Goal: Task Accomplishment & Management: Use online tool/utility

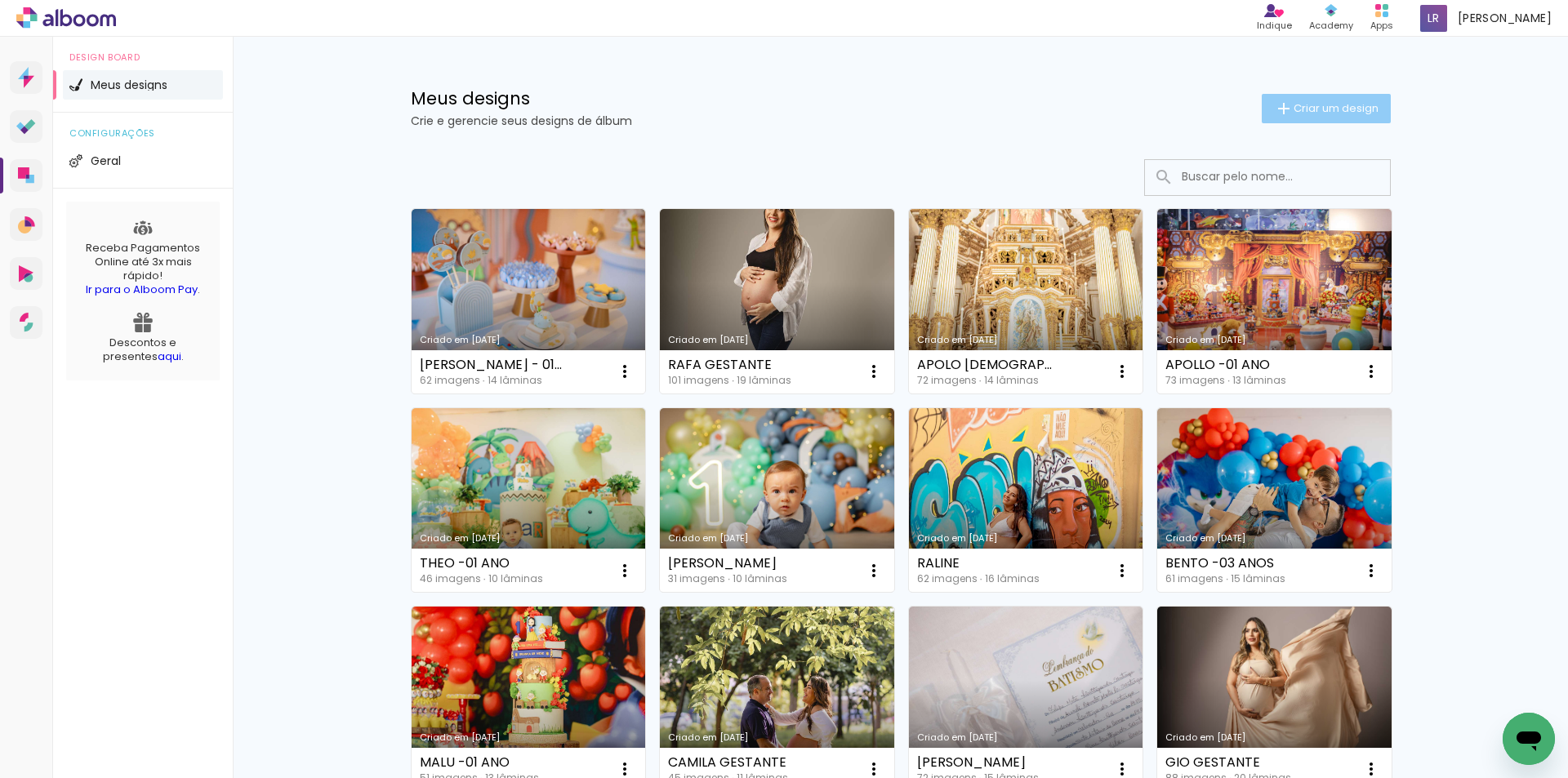
click at [1319, 108] on span "Criar um design" at bounding box center [1336, 108] width 85 height 10
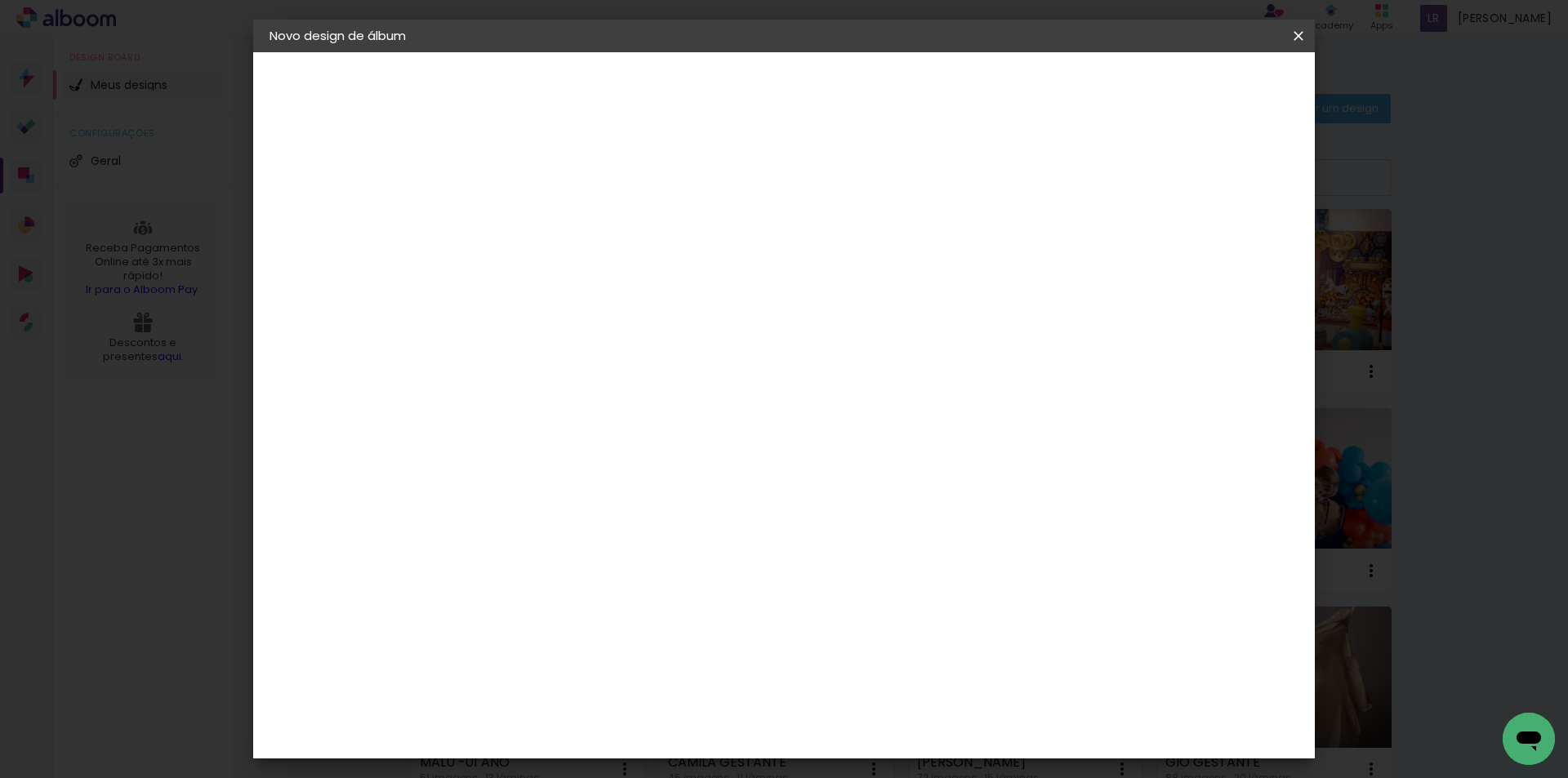
click at [537, 212] on input at bounding box center [537, 219] width 0 height 25
type input "MARI - GESTANTE"
type paper-input "MARI - GESTANTE"
click at [704, 94] on paper-button "Avançar" at bounding box center [664, 87] width 80 height 28
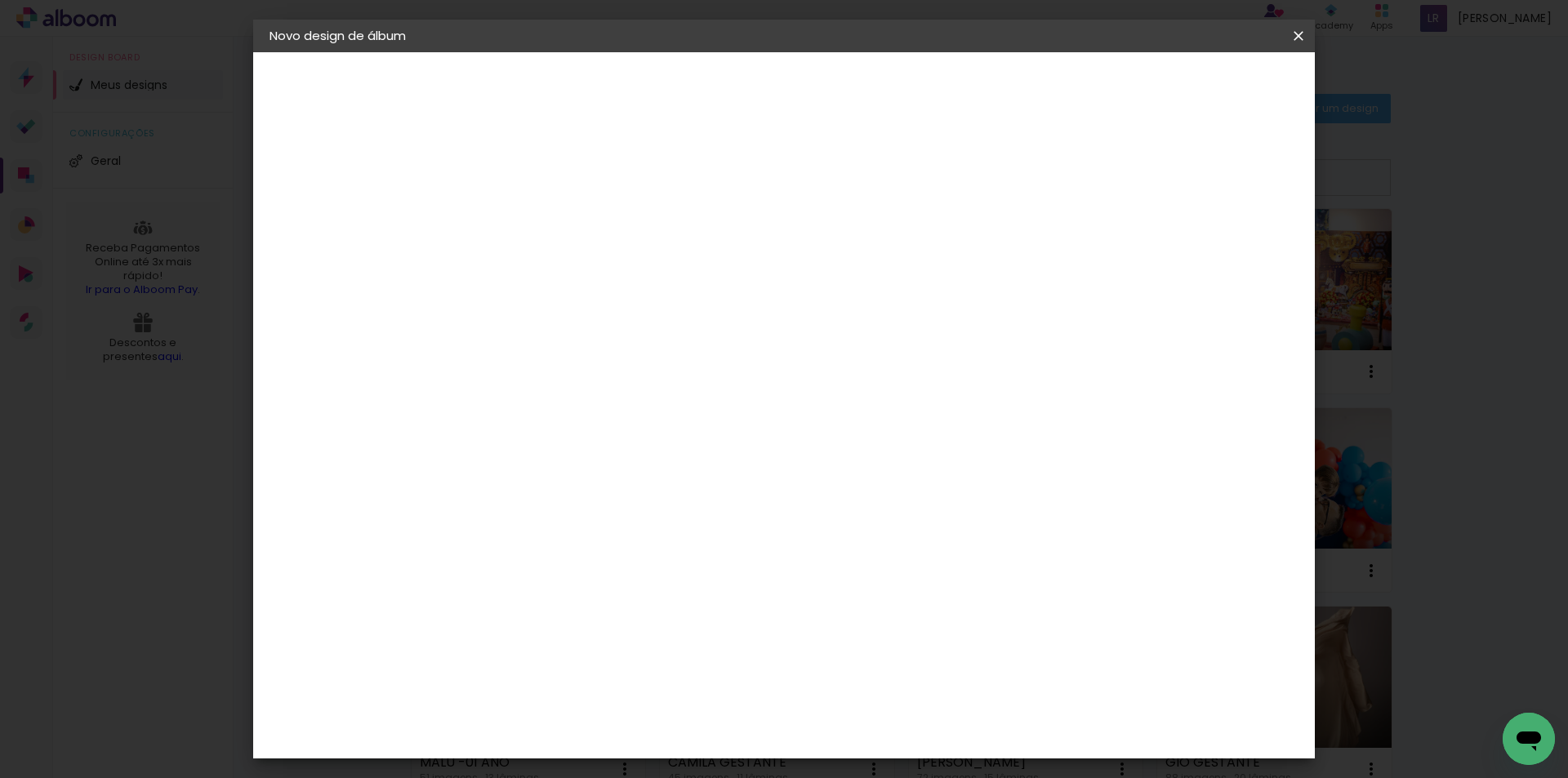
click at [589, 654] on div "Conceitual Álbuns" at bounding box center [560, 667] width 69 height 26
click at [0, 0] on slot "Avançar" at bounding box center [0, 0] width 0 height 0
click at [647, 753] on span "25 × 25" at bounding box center [609, 775] width 76 height 43
click at [0, 0] on slot "Avançar" at bounding box center [0, 0] width 0 height 0
click at [1197, 80] on span "Iniciar design" at bounding box center [1159, 86] width 74 height 11
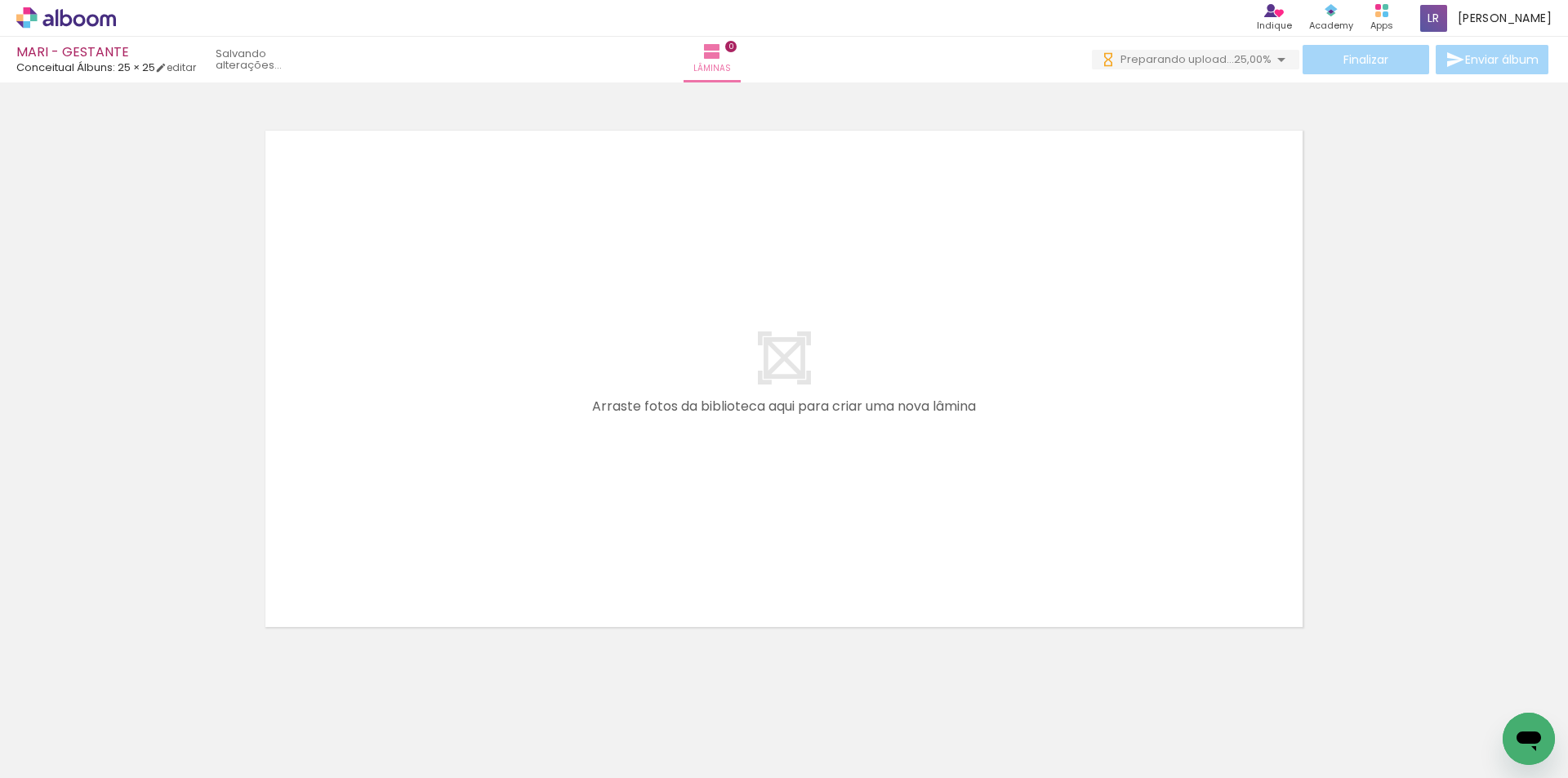
scroll to position [0, 562]
drag, startPoint x: 615, startPoint y: 734, endPoint x: 652, endPoint y: 685, distance: 61.4
click at [603, 465] on quentale-workspace at bounding box center [784, 389] width 1568 height 778
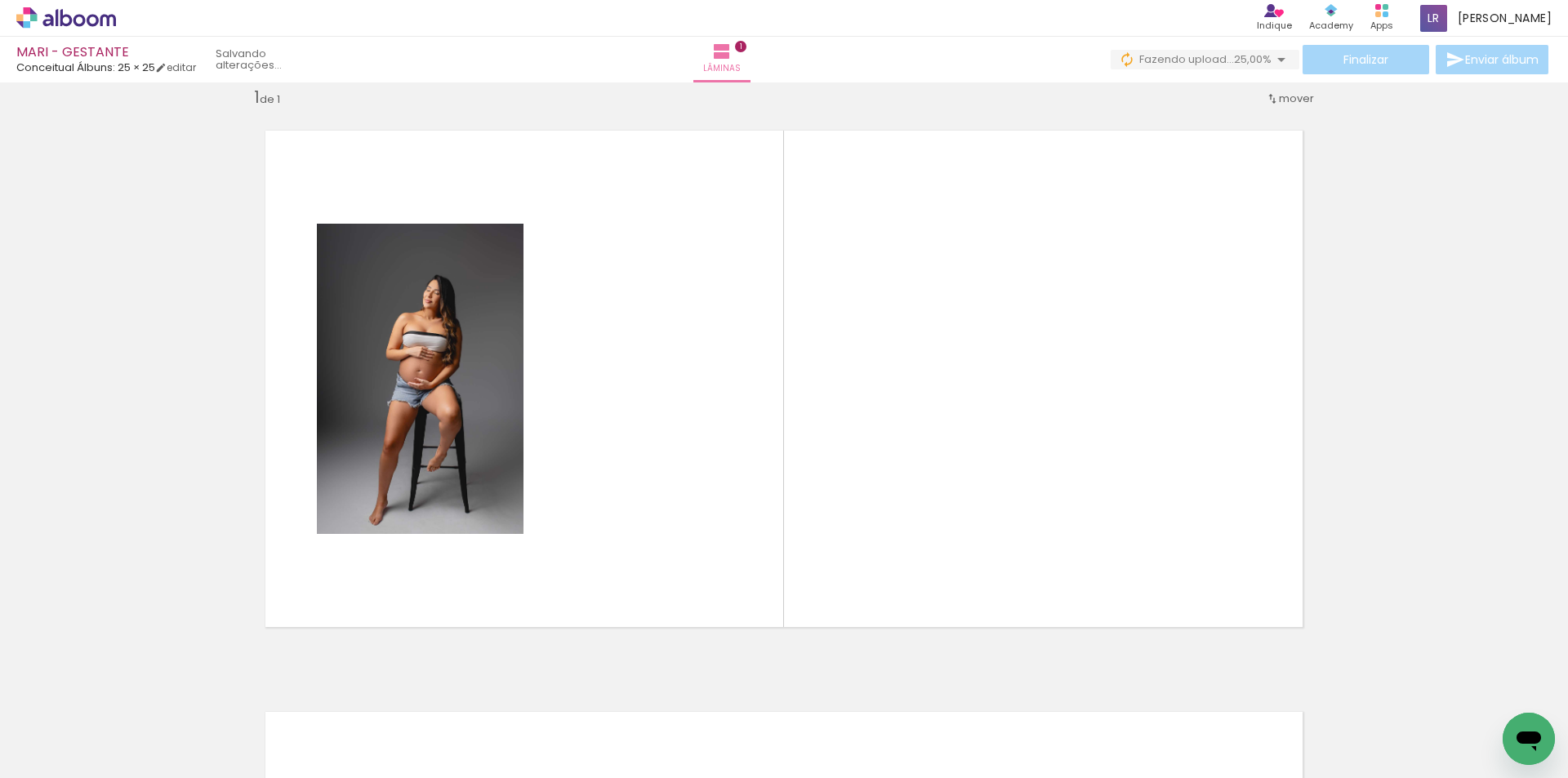
scroll to position [22, 0]
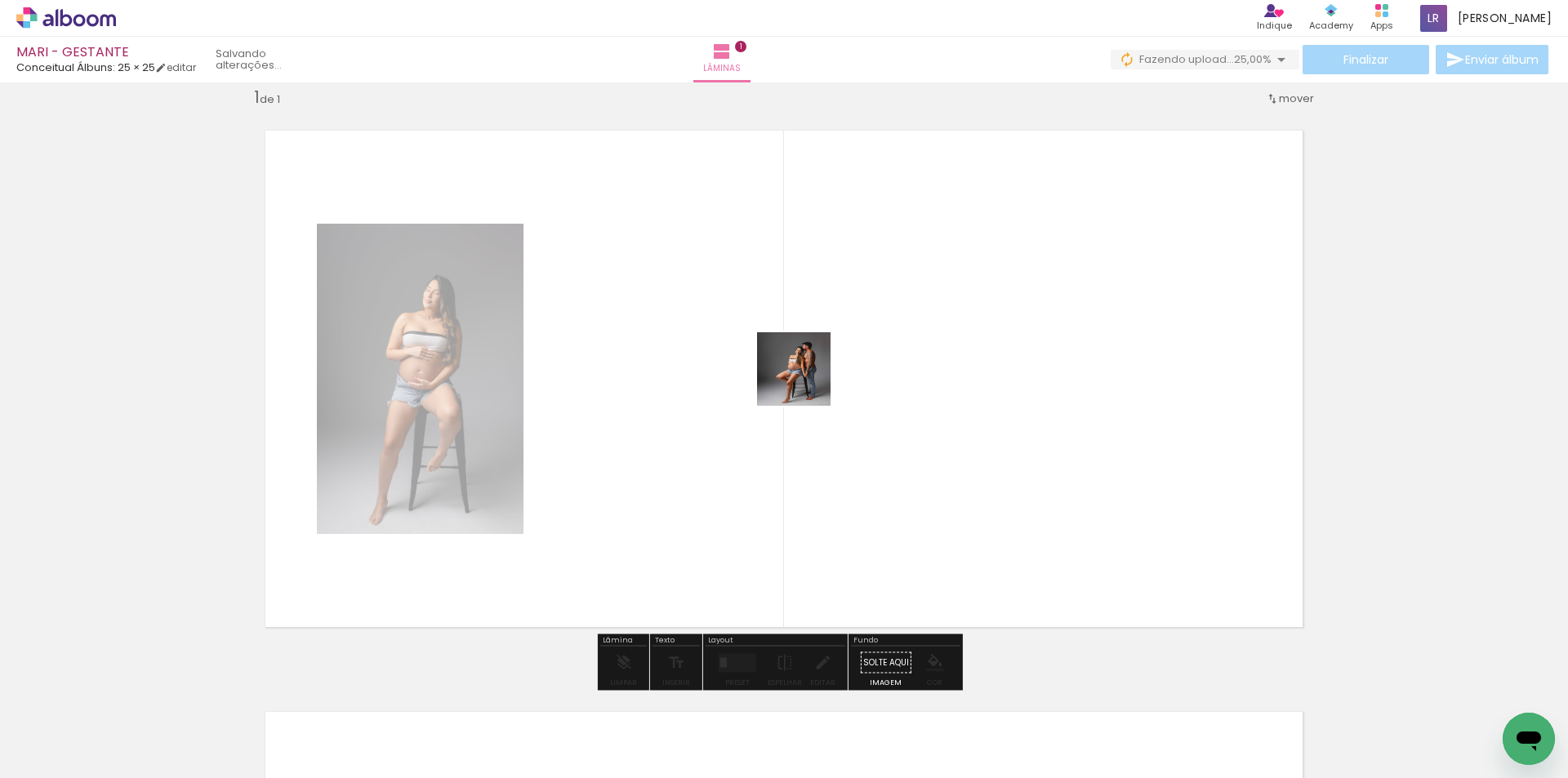
drag, startPoint x: 701, startPoint y: 731, endPoint x: 816, endPoint y: 366, distance: 382.7
click at [816, 366] on quentale-workspace at bounding box center [784, 389] width 1568 height 778
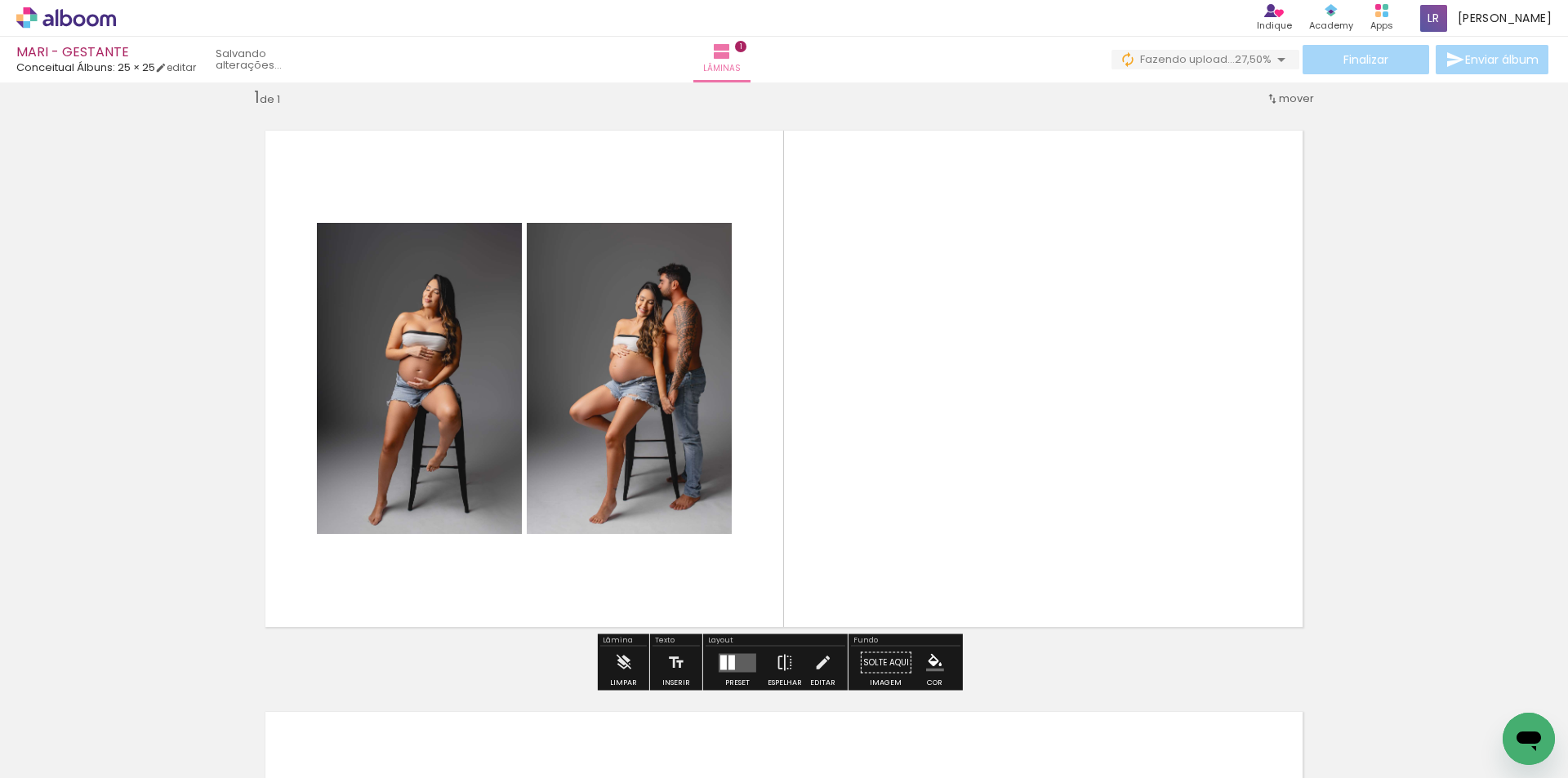
click at [882, 423] on quentale-workspace at bounding box center [784, 389] width 1568 height 778
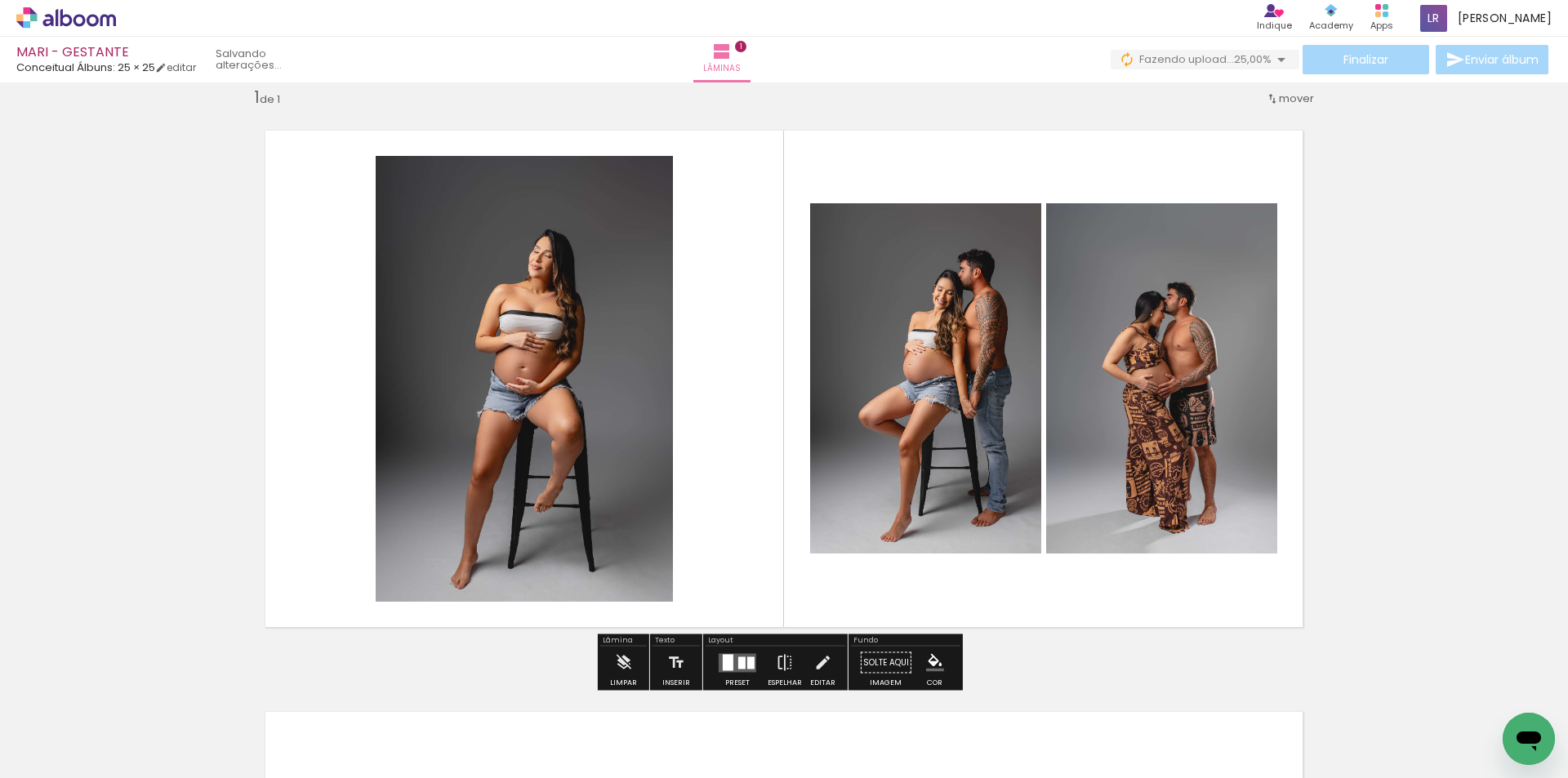
drag, startPoint x: 874, startPoint y: 711, endPoint x: 997, endPoint y: 584, distance: 176.8
click at [965, 403] on quentale-workspace at bounding box center [784, 389] width 1568 height 778
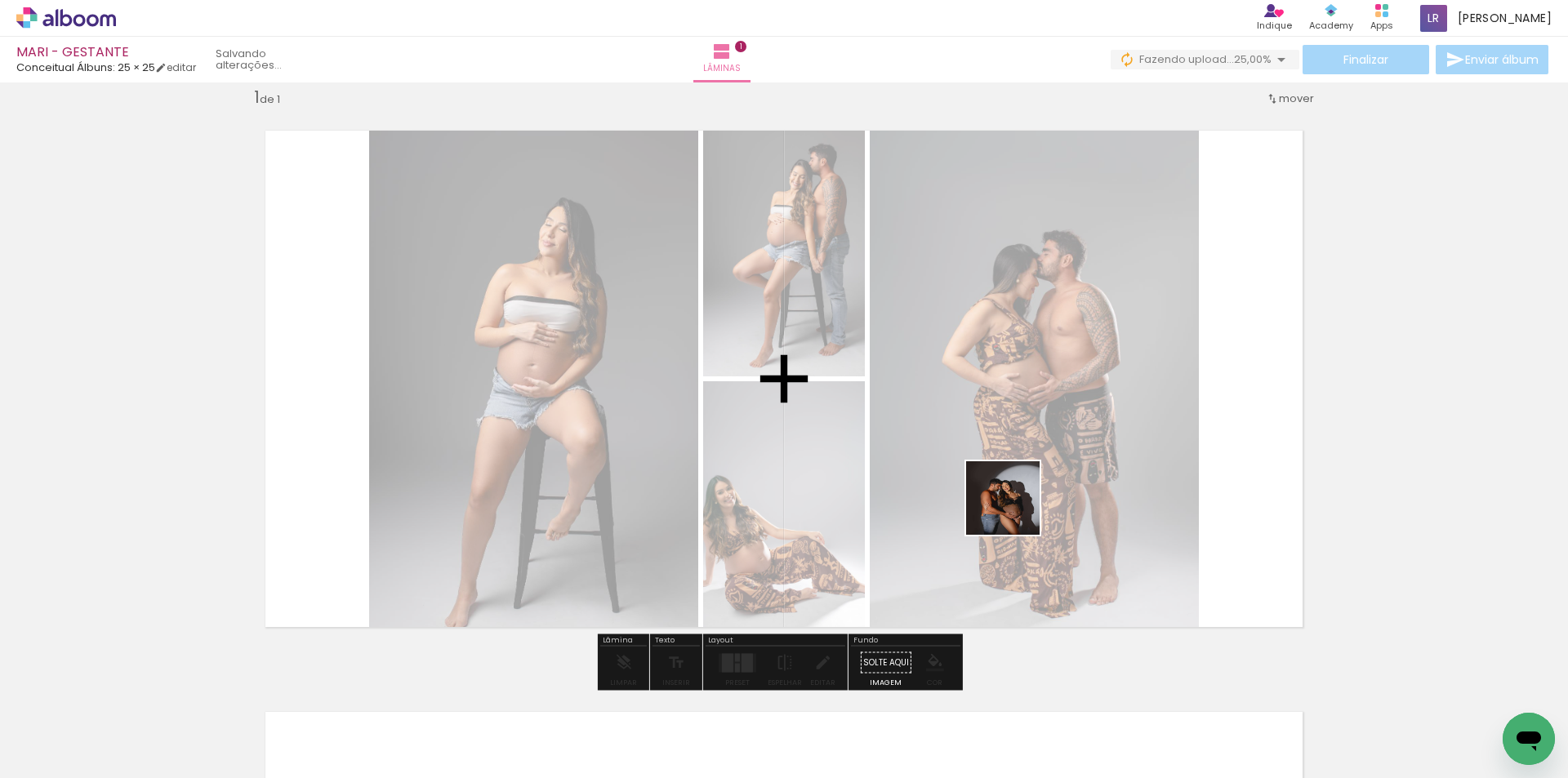
drag, startPoint x: 969, startPoint y: 722, endPoint x: 1035, endPoint y: 390, distance: 338.5
click at [1016, 480] on quentale-workspace at bounding box center [784, 389] width 1568 height 778
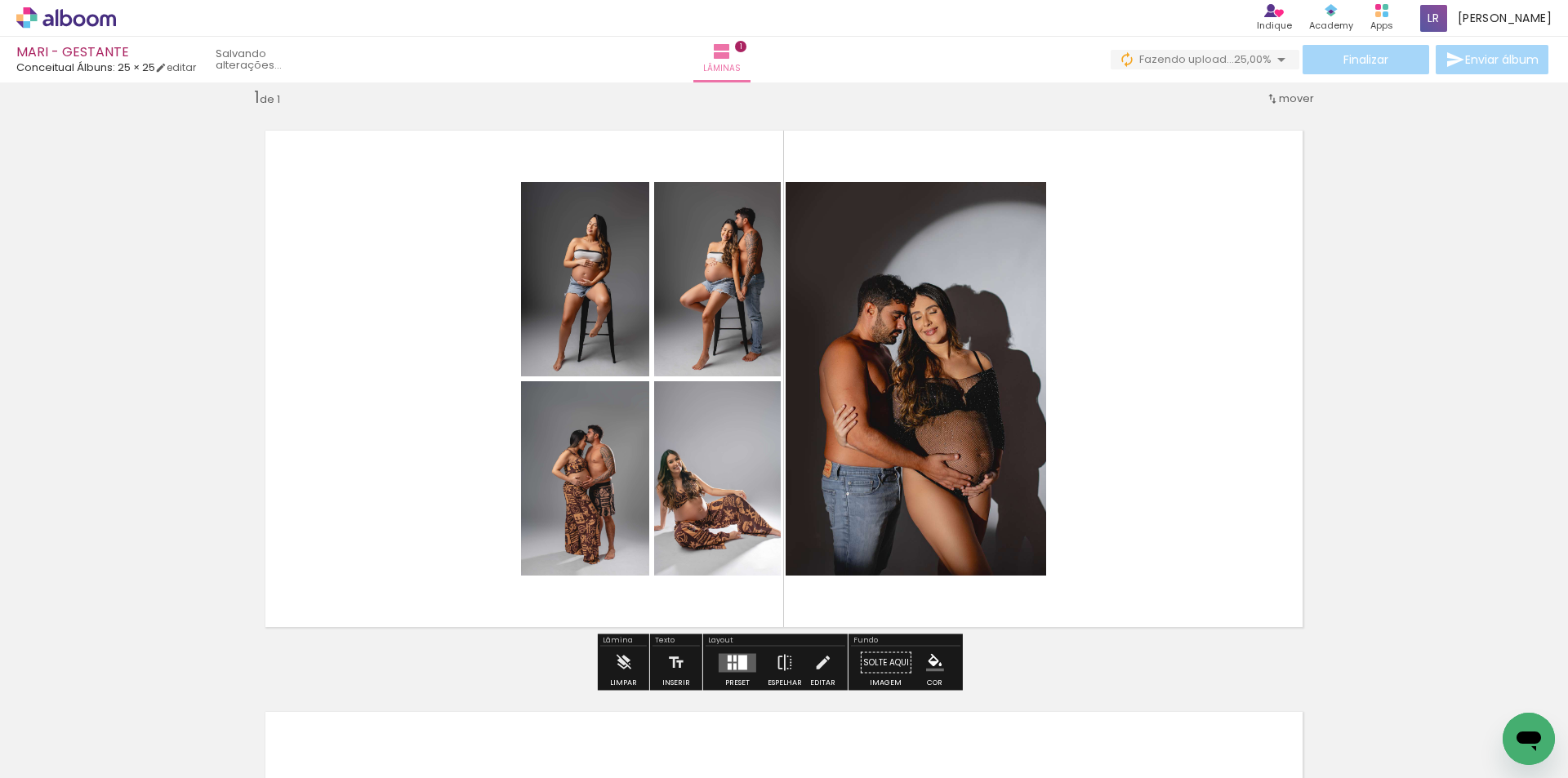
click at [739, 662] on div at bounding box center [743, 661] width 9 height 15
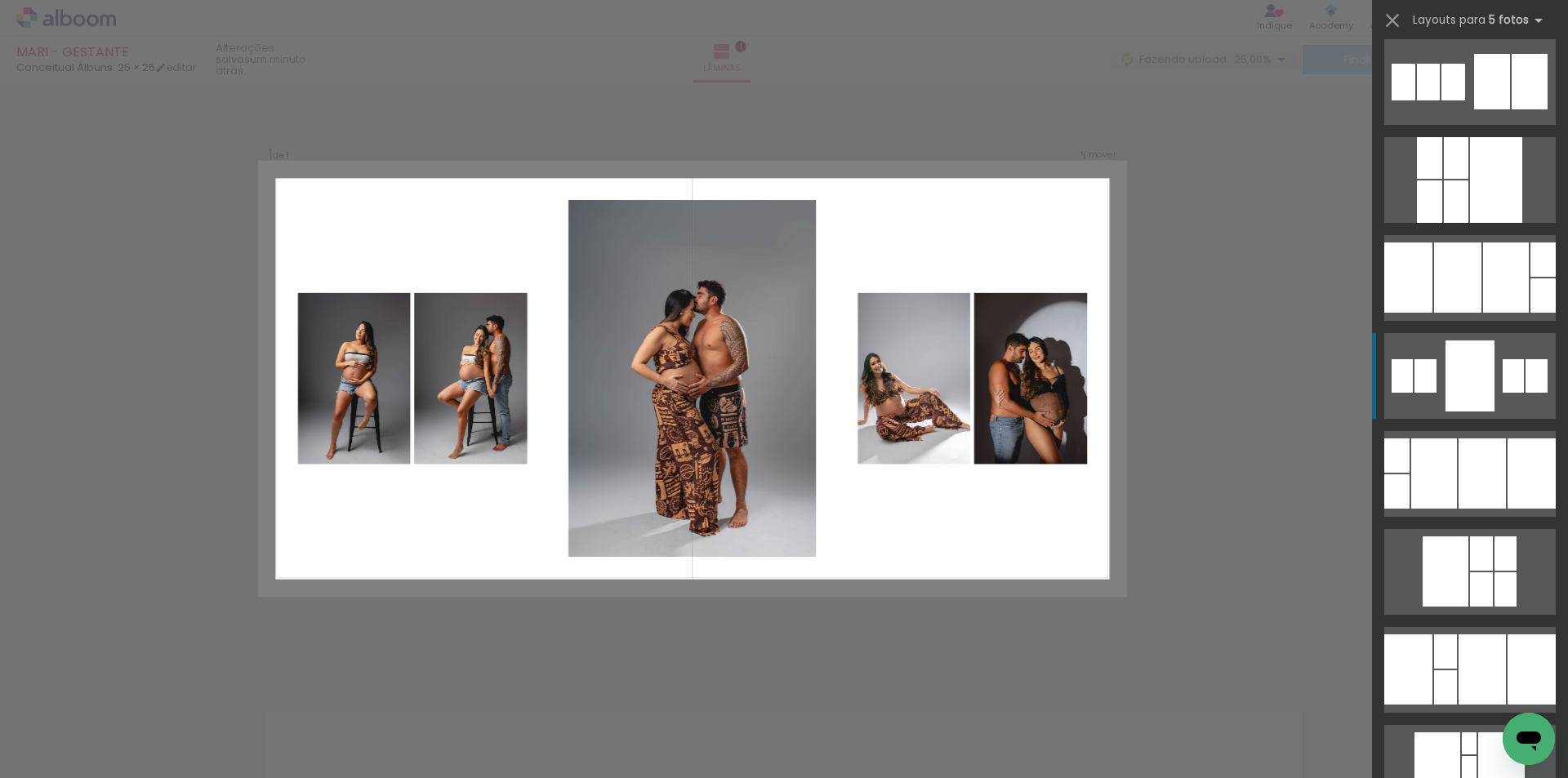
scroll to position [245, 0]
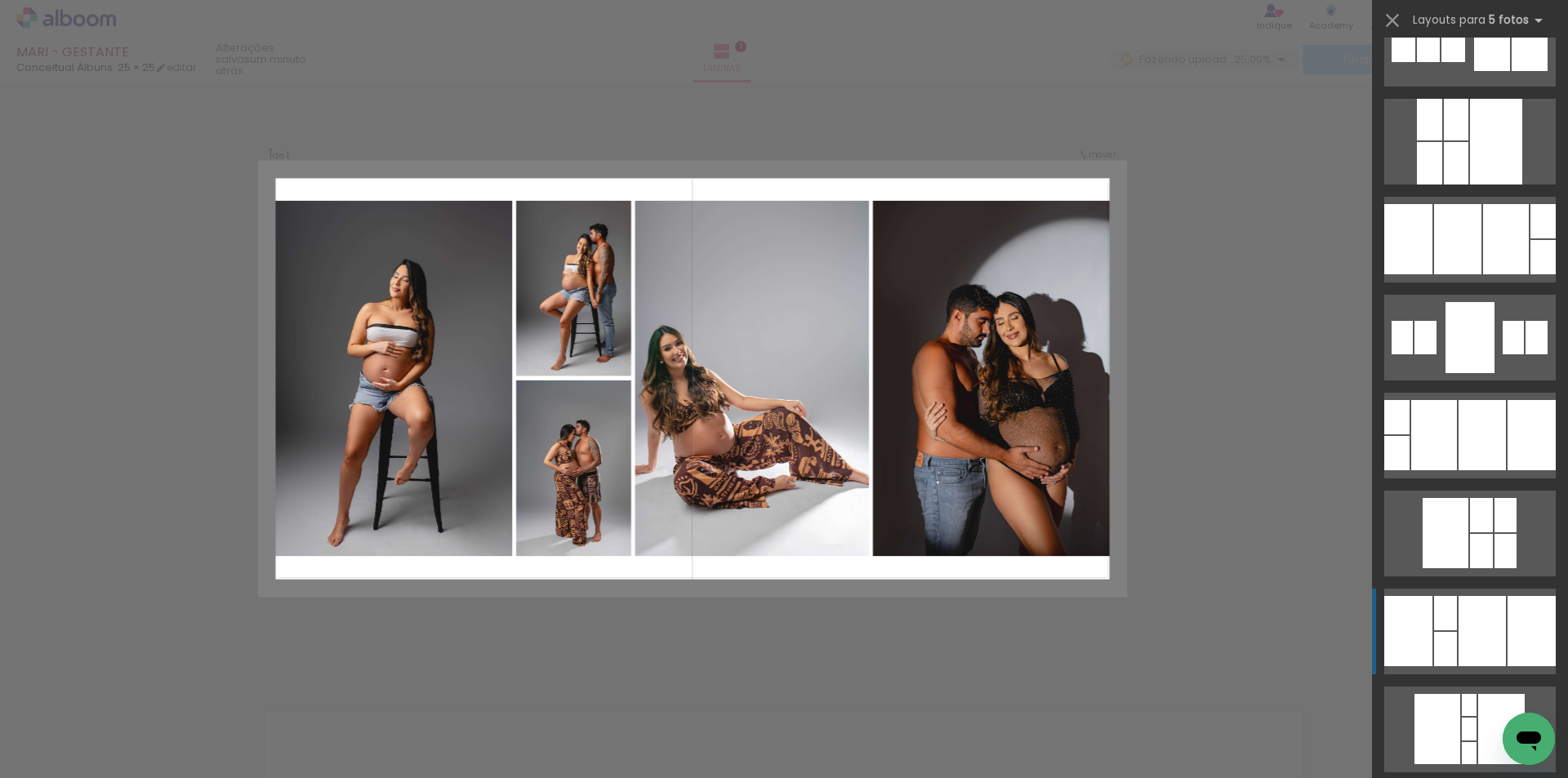
click at [1458, 620] on div at bounding box center [1481, 630] width 48 height 70
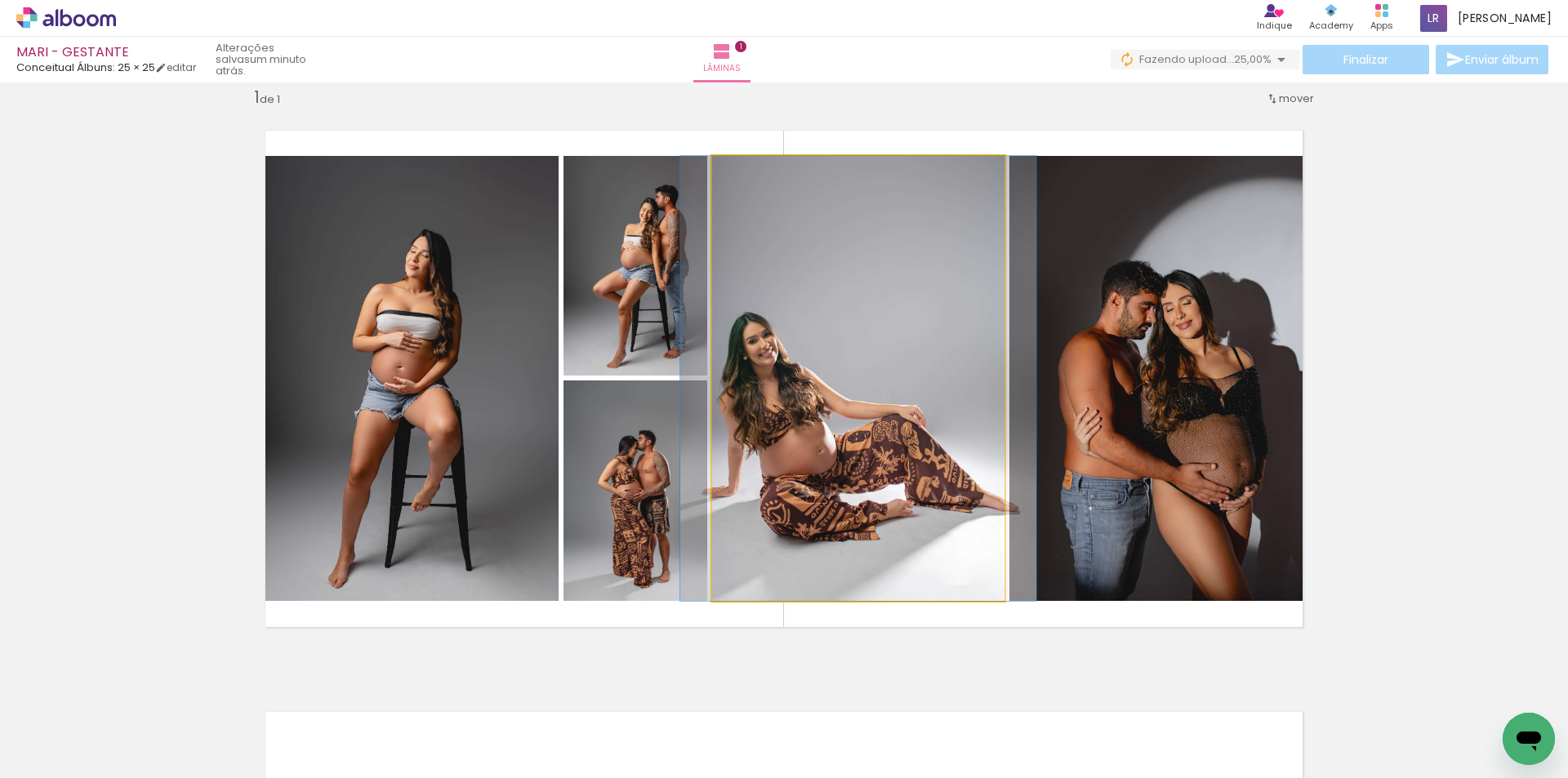
click at [900, 471] on quentale-photo at bounding box center [858, 378] width 293 height 445
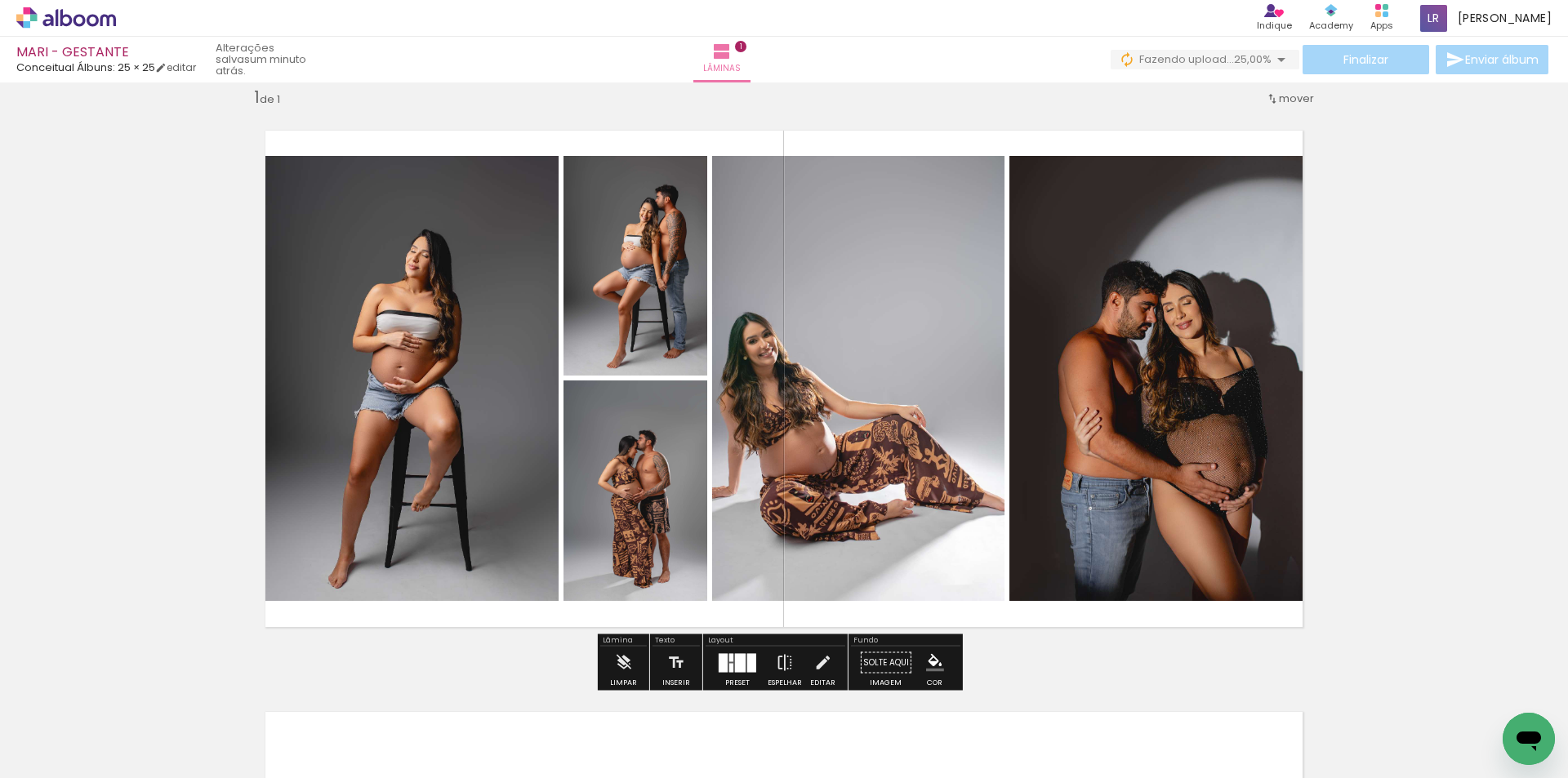
click at [735, 659] on div at bounding box center [740, 662] width 10 height 19
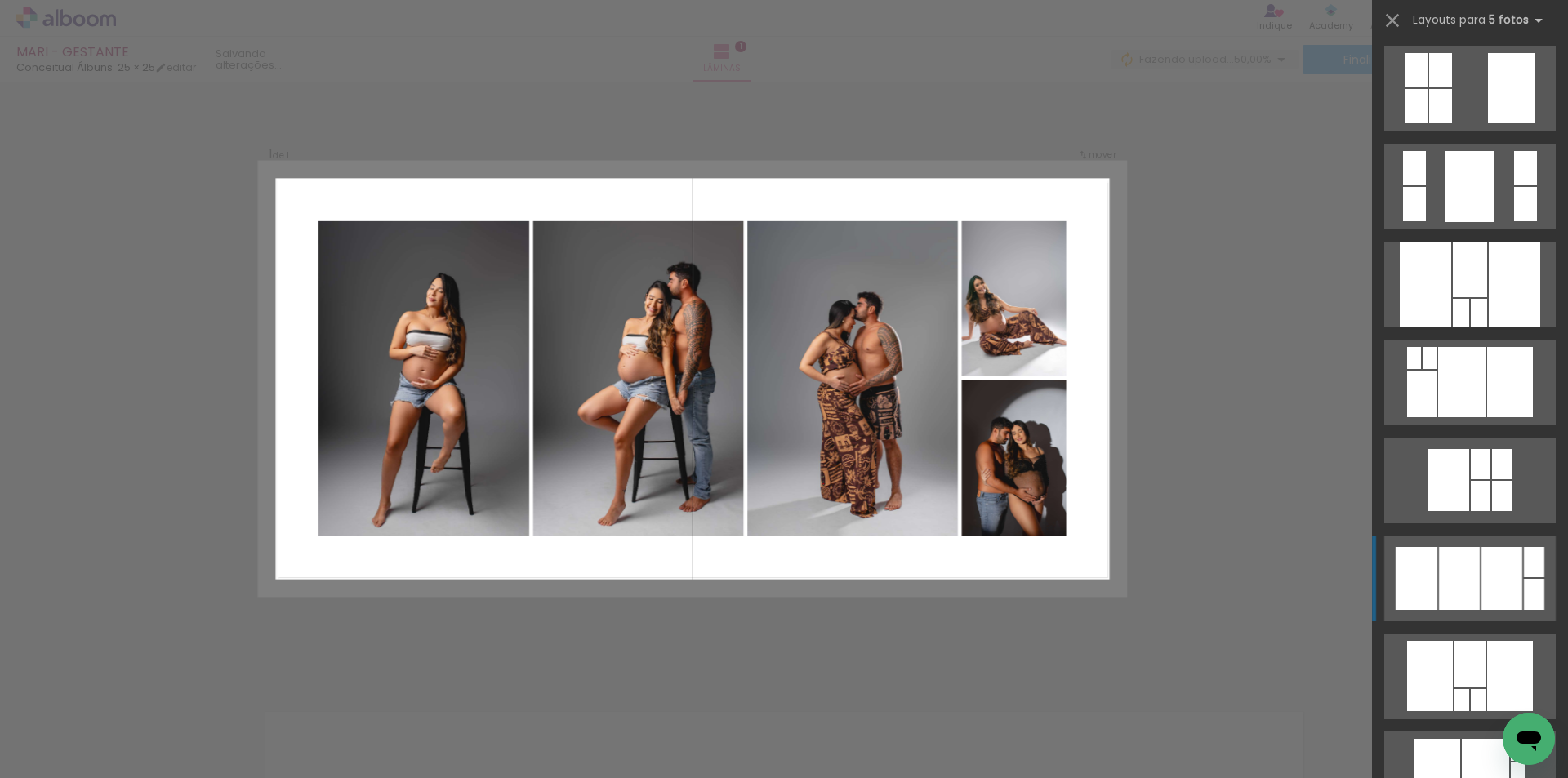
scroll to position [1273, 0]
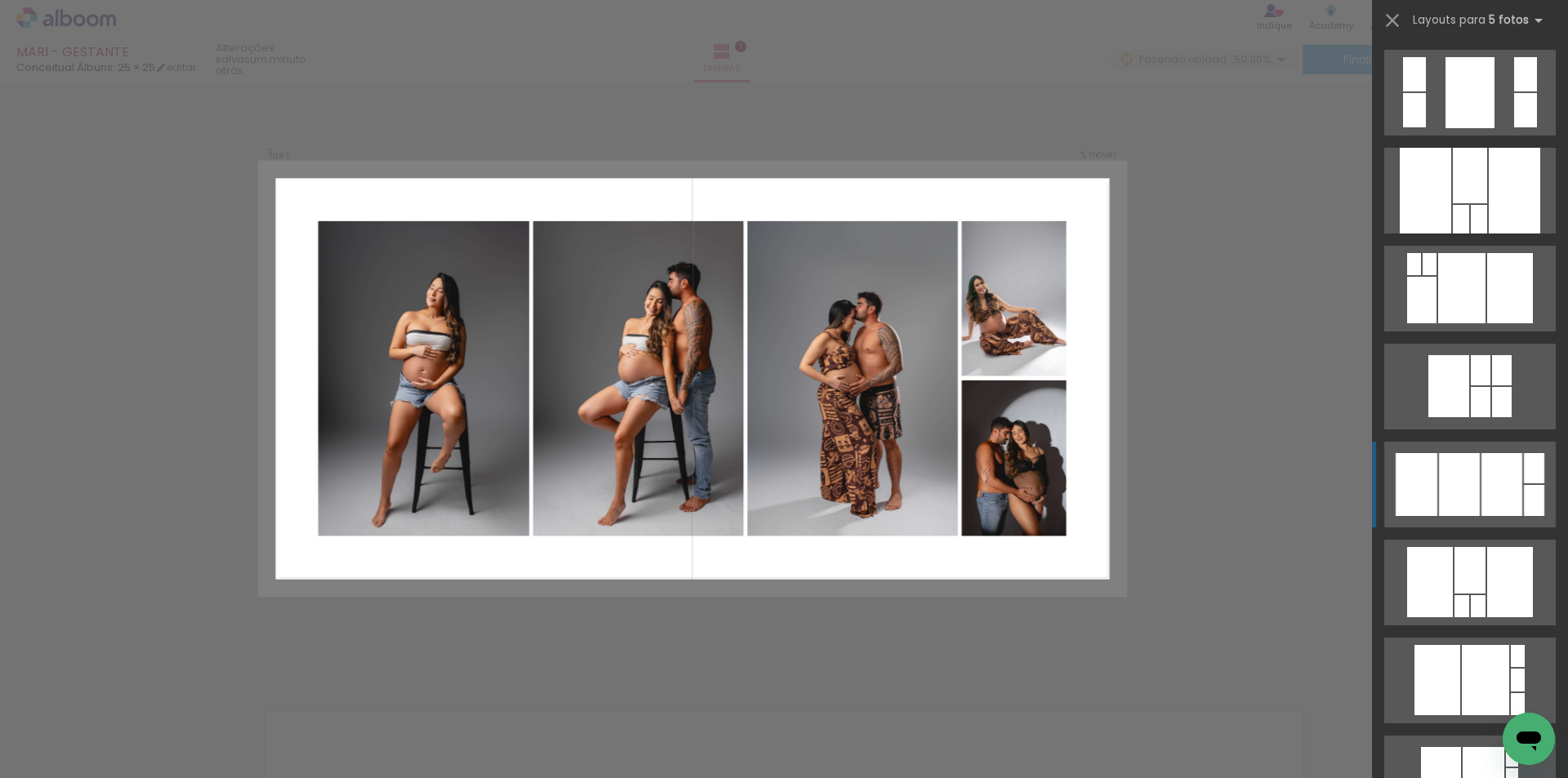
click at [1481, 482] on div at bounding box center [1501, 484] width 41 height 63
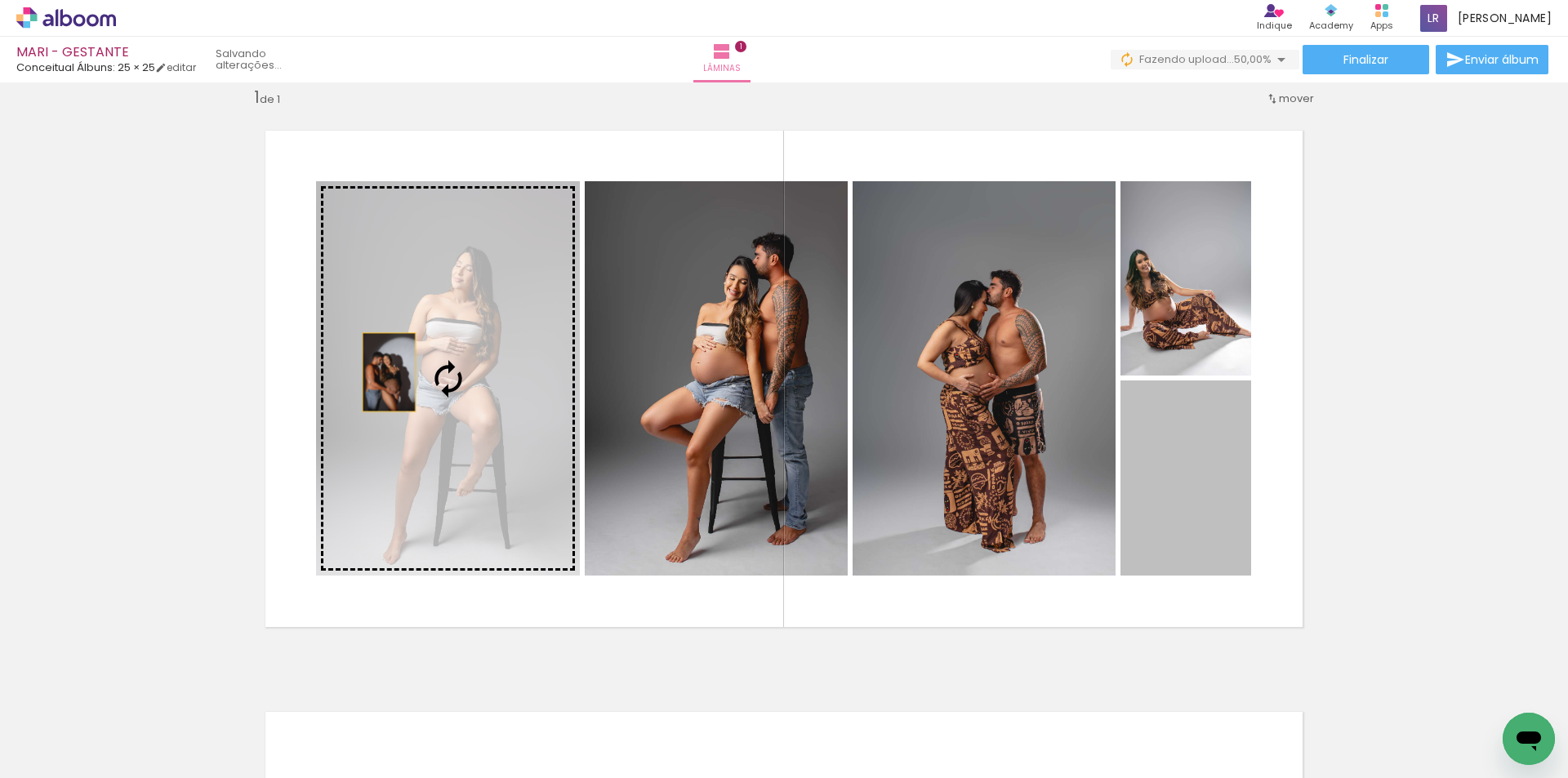
drag, startPoint x: 939, startPoint y: 439, endPoint x: 383, endPoint y: 372, distance: 560.0
click at [0, 0] on slot at bounding box center [0, 0] width 0 height 0
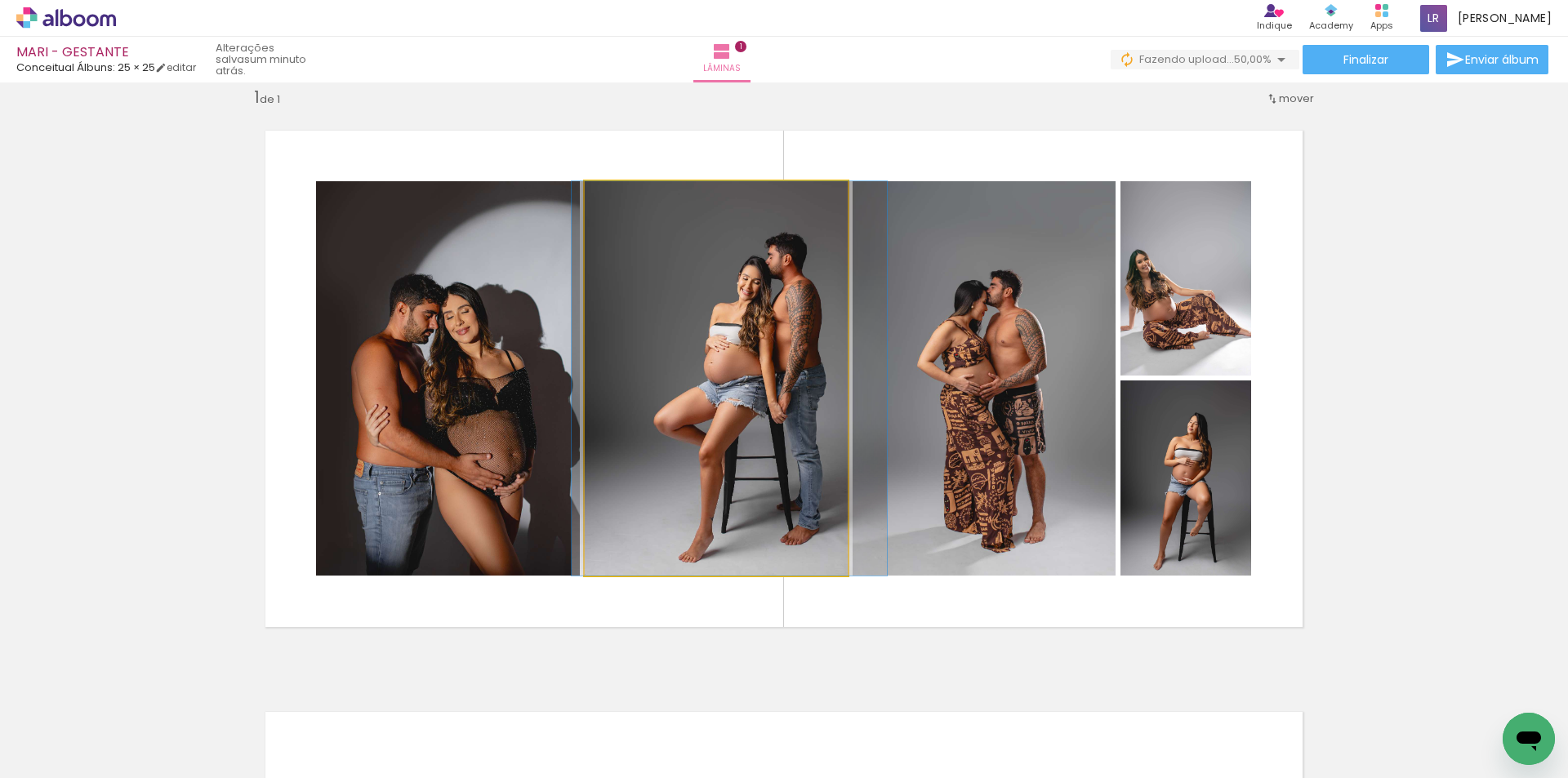
drag, startPoint x: 743, startPoint y: 381, endPoint x: 781, endPoint y: 394, distance: 40.2
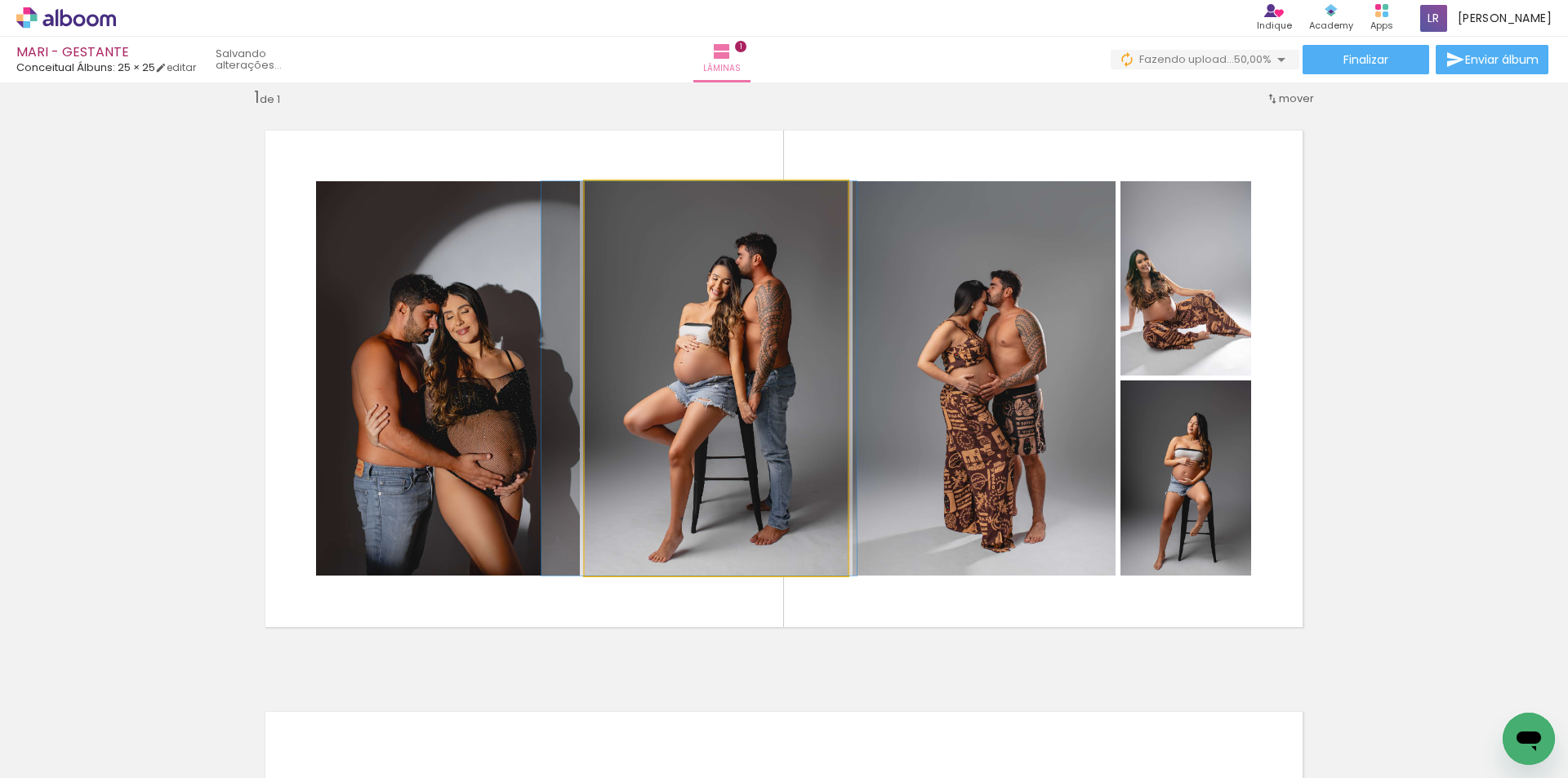
drag, startPoint x: 781, startPoint y: 394, endPoint x: 751, endPoint y: 394, distance: 30.0
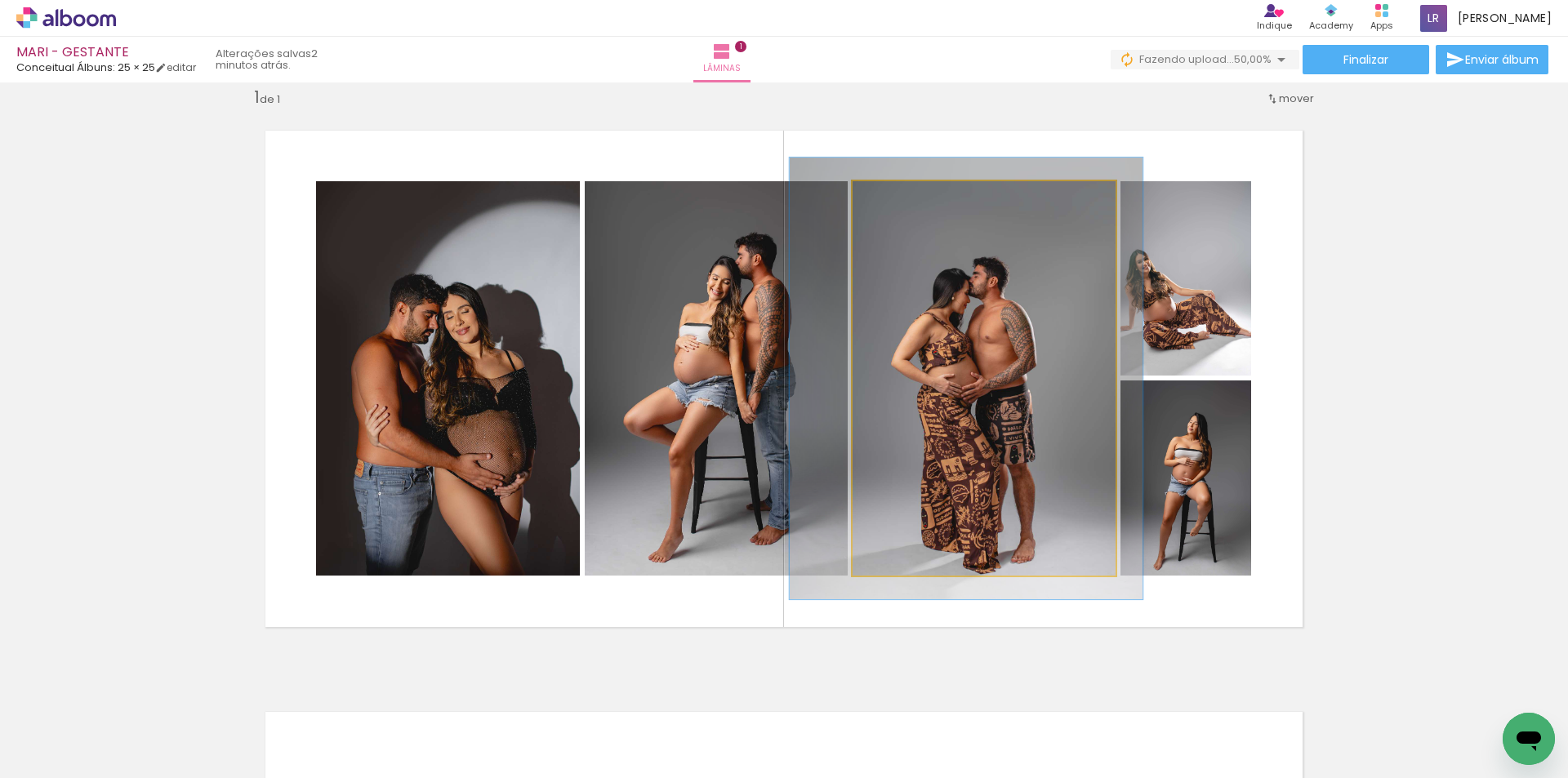
type paper-slider "112"
click at [894, 198] on div at bounding box center [897, 198] width 15 height 15
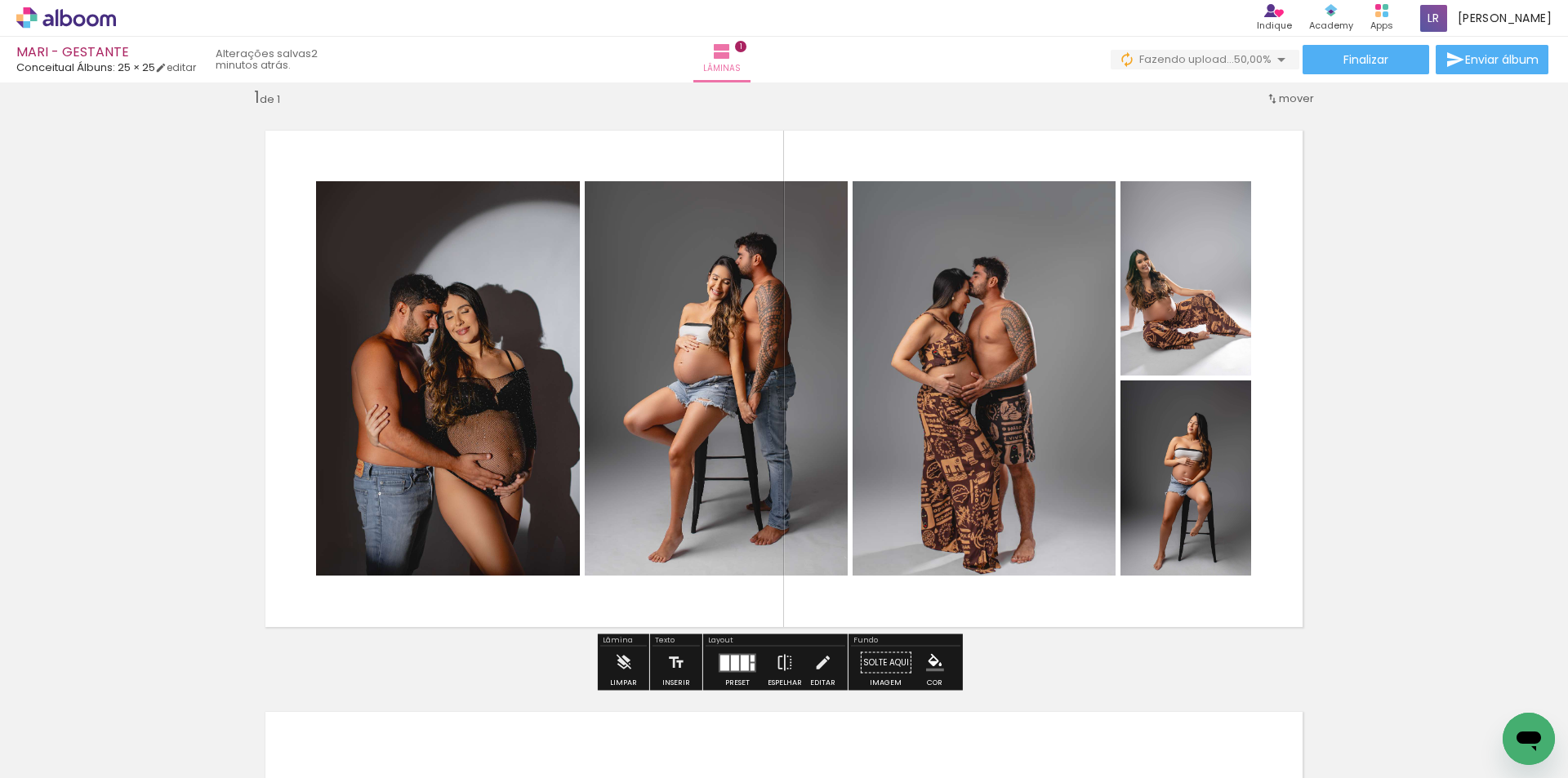
click at [1197, 310] on quentale-photo at bounding box center [1185, 278] width 131 height 194
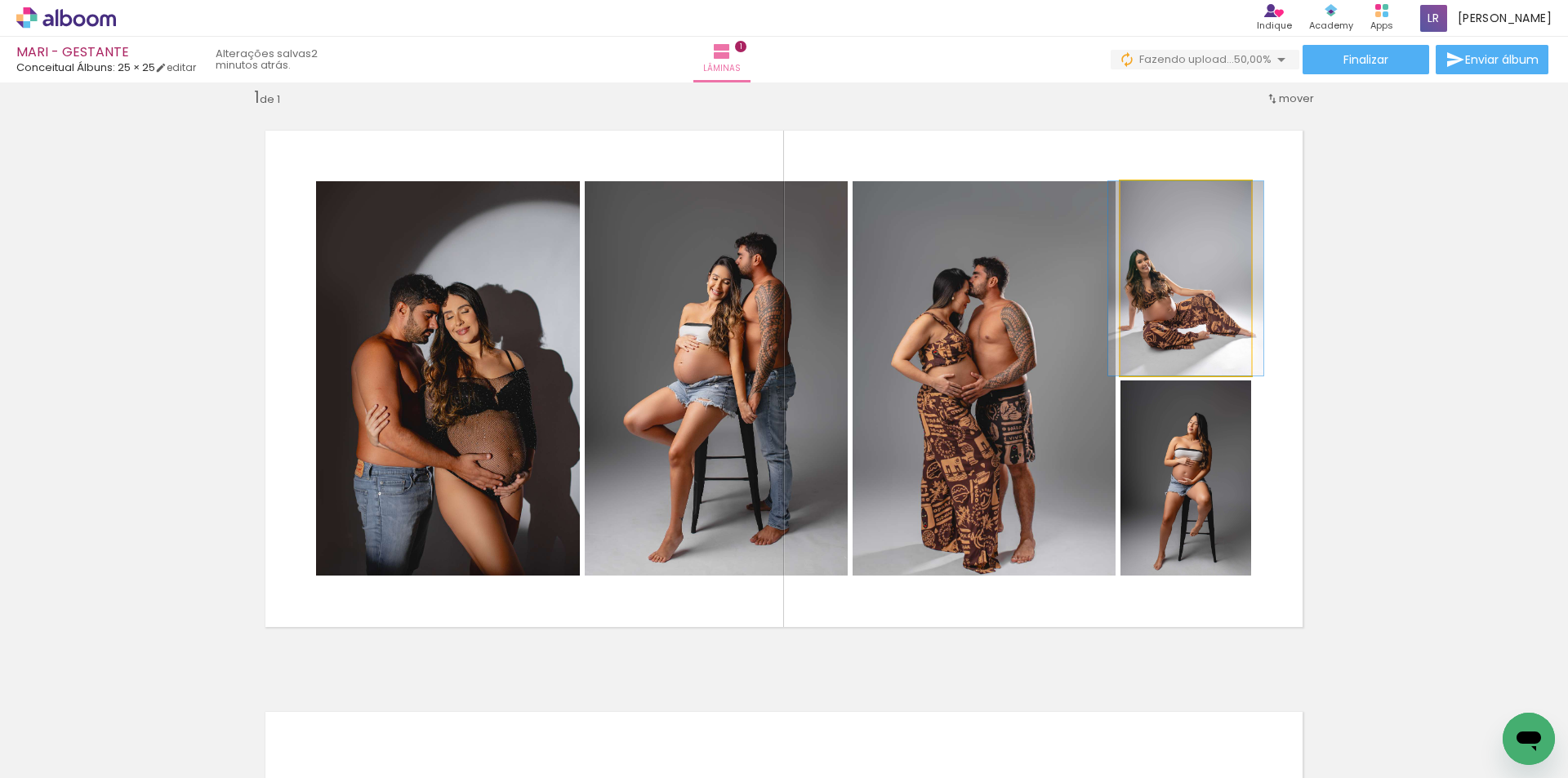
click at [1197, 310] on quentale-photo at bounding box center [1185, 278] width 131 height 194
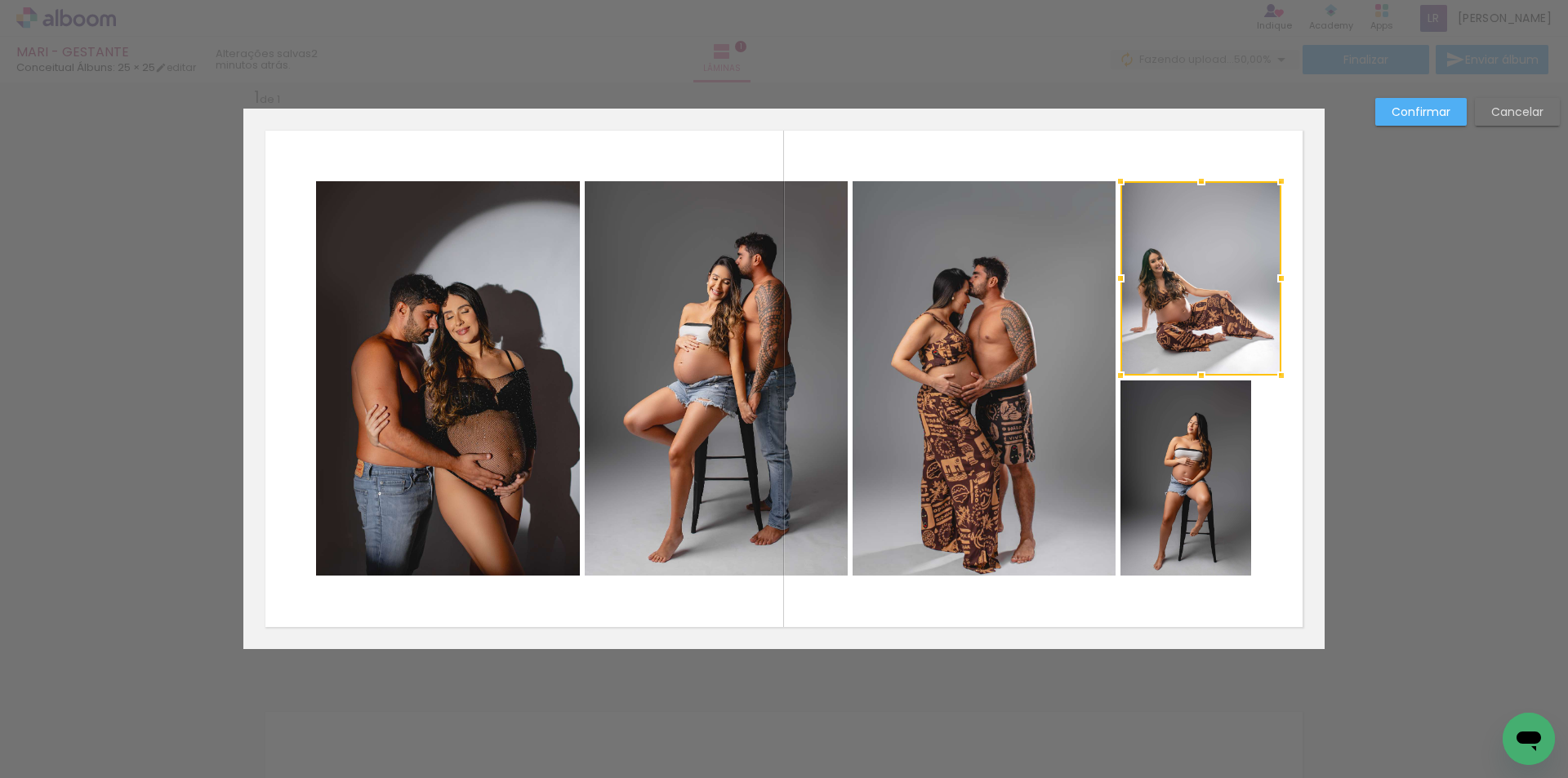
drag, startPoint x: 1256, startPoint y: 283, endPoint x: 1274, endPoint y: 284, distance: 18.0
click at [1274, 284] on div at bounding box center [1281, 279] width 33 height 33
click at [1226, 432] on quentale-photo at bounding box center [1185, 477] width 131 height 195
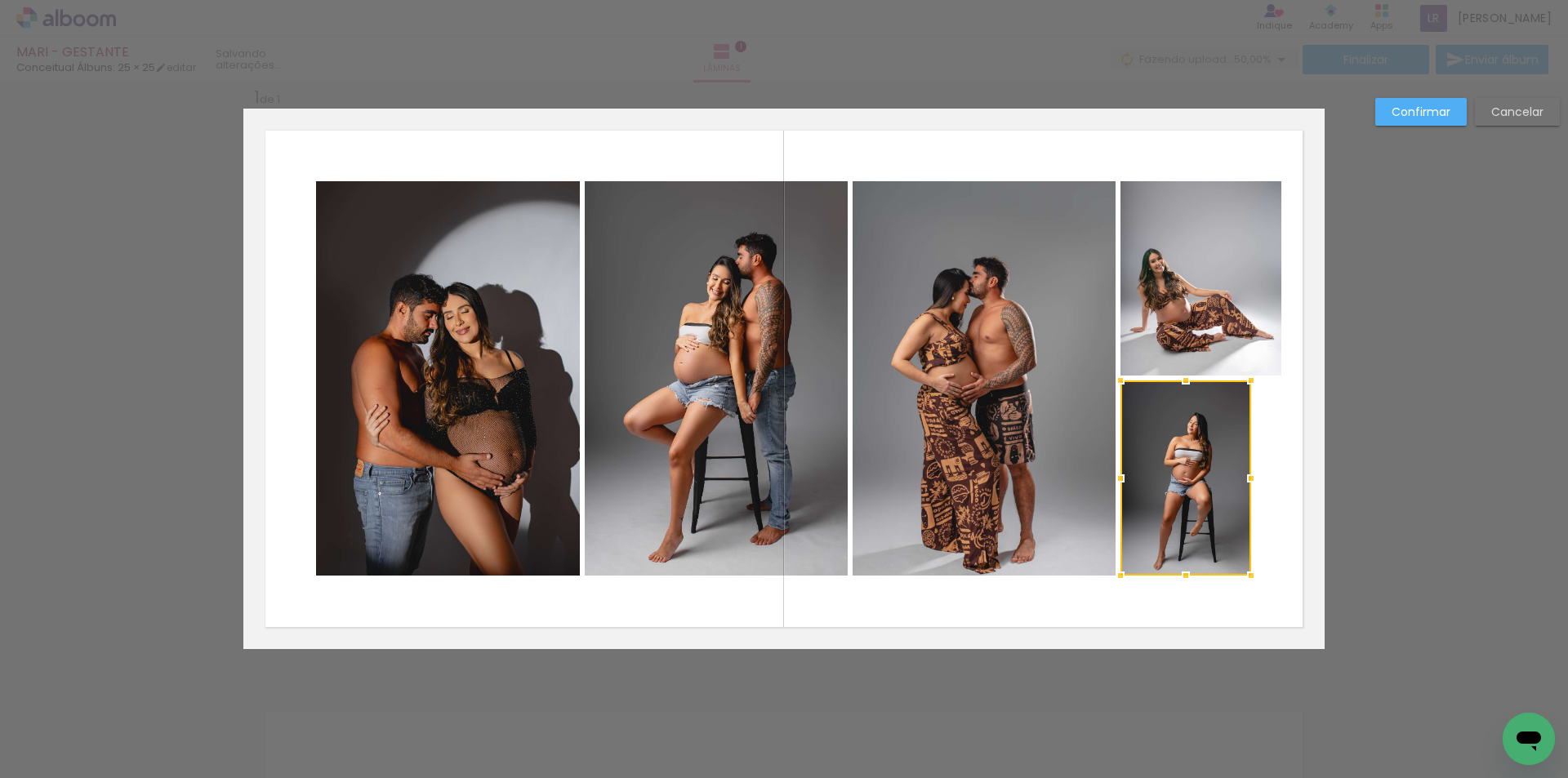
click at [1226, 432] on div at bounding box center [1185, 477] width 131 height 195
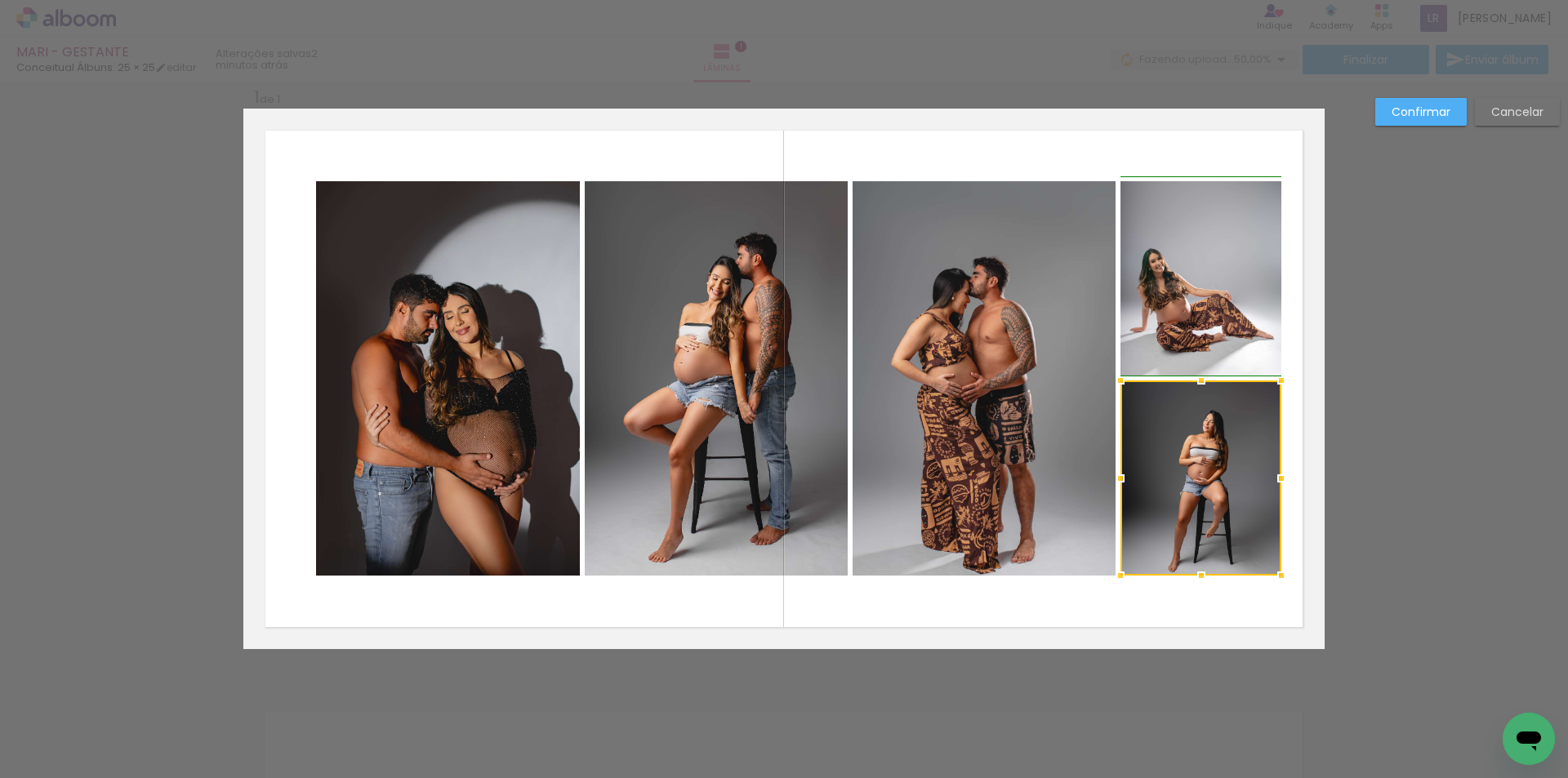
drag, startPoint x: 1247, startPoint y: 480, endPoint x: 1274, endPoint y: 483, distance: 27.2
click at [1274, 483] on div at bounding box center [1281, 479] width 33 height 33
click at [1392, 469] on div "Confirmar Cancelar" at bounding box center [784, 662] width 1568 height 1201
click at [0, 0] on slot "Confirmar" at bounding box center [0, 0] width 0 height 0
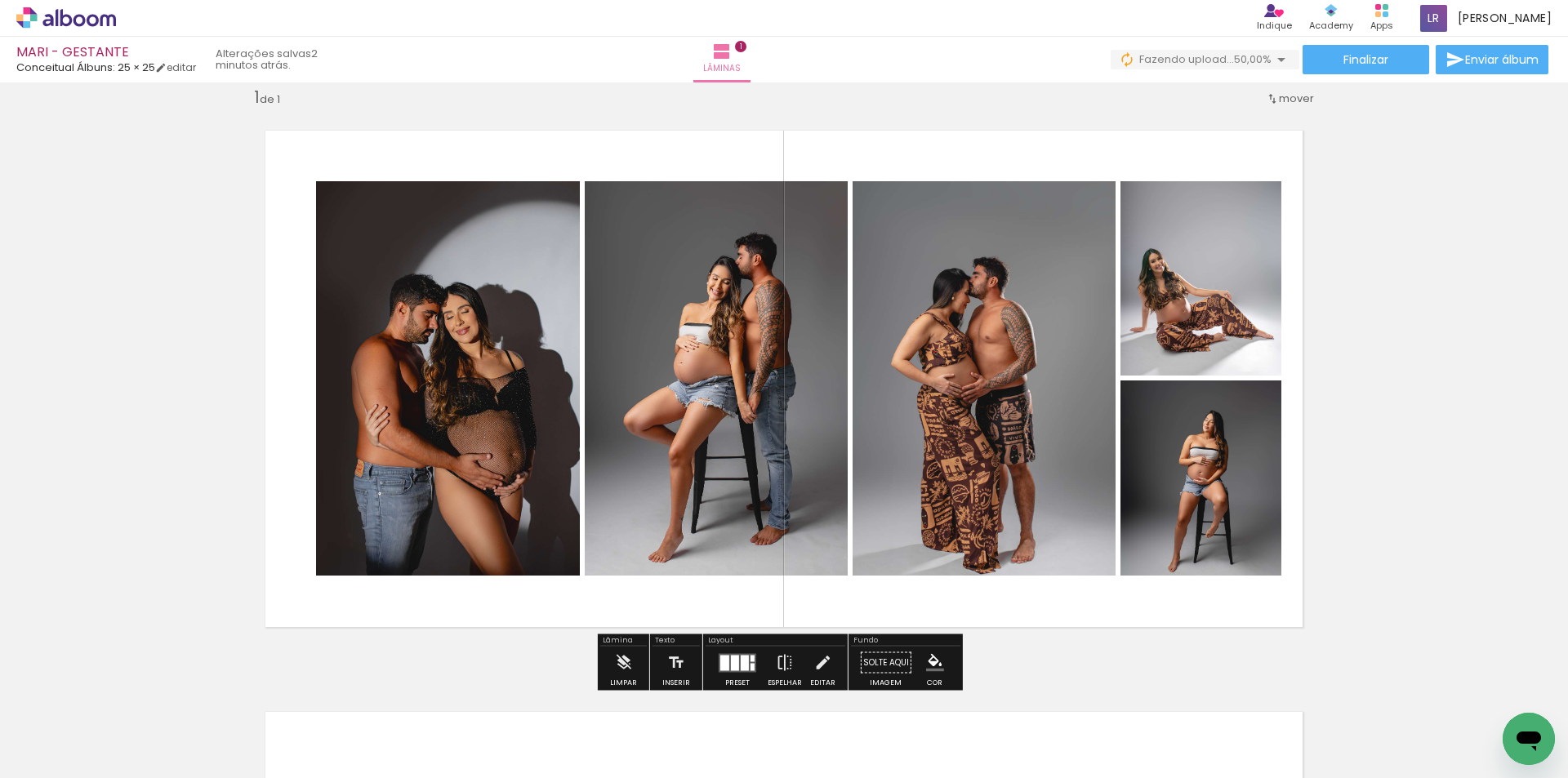
click at [425, 284] on quentale-photo at bounding box center [448, 378] width 264 height 395
click at [414, 377] on quentale-photo at bounding box center [448, 378] width 264 height 395
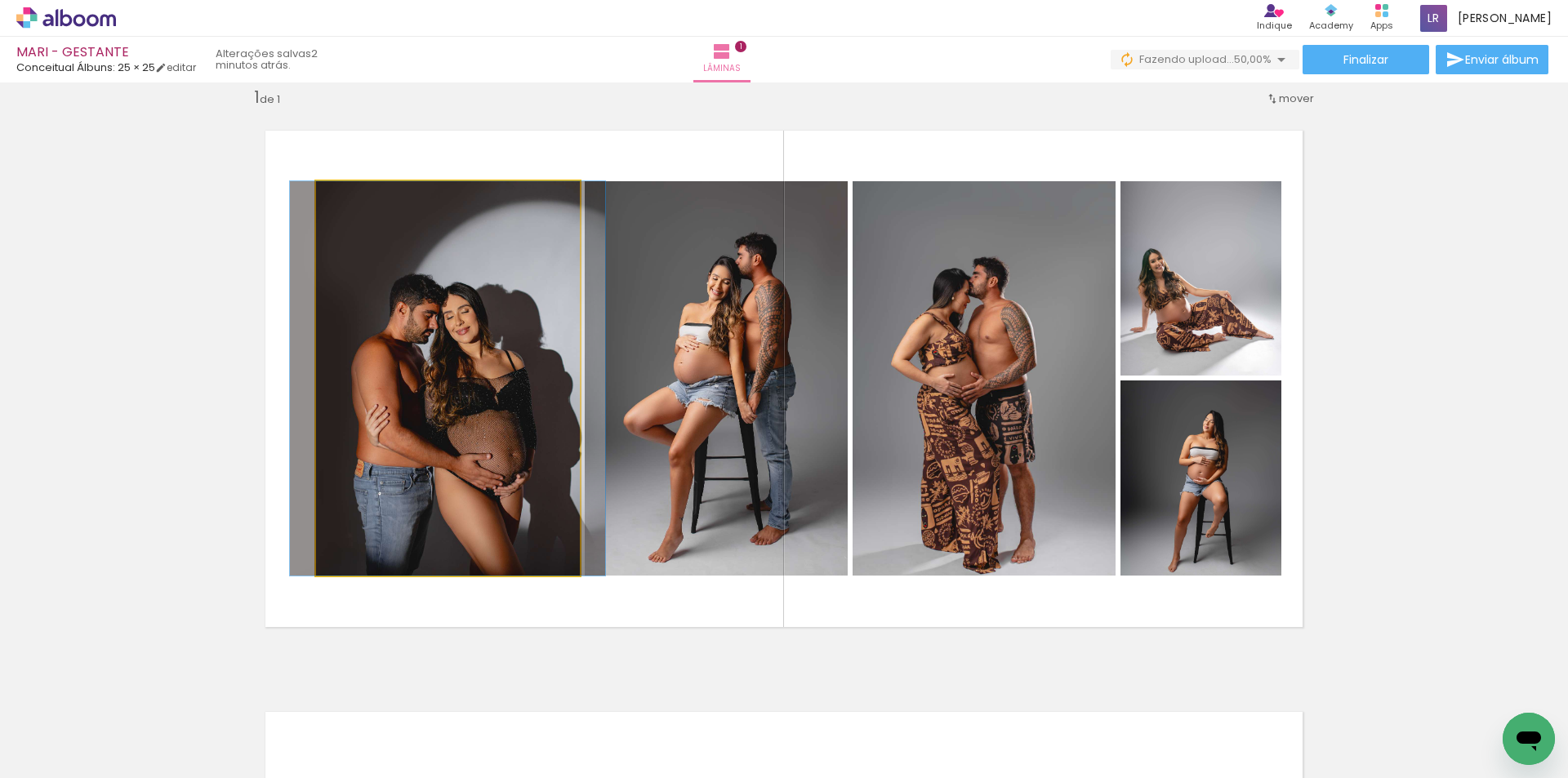
click at [414, 377] on quentale-photo at bounding box center [448, 378] width 264 height 395
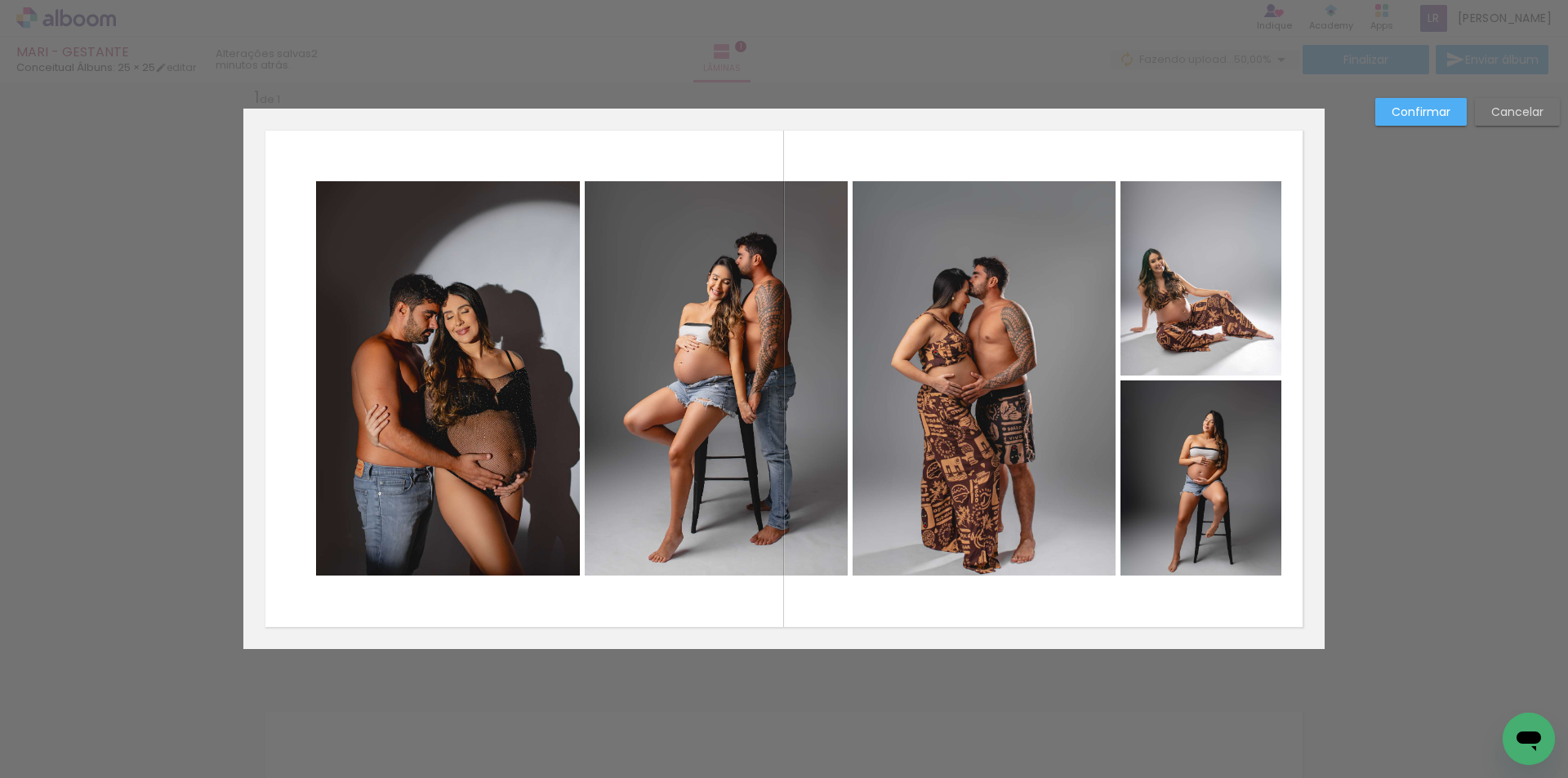
click at [667, 423] on quentale-photo at bounding box center [716, 378] width 263 height 395
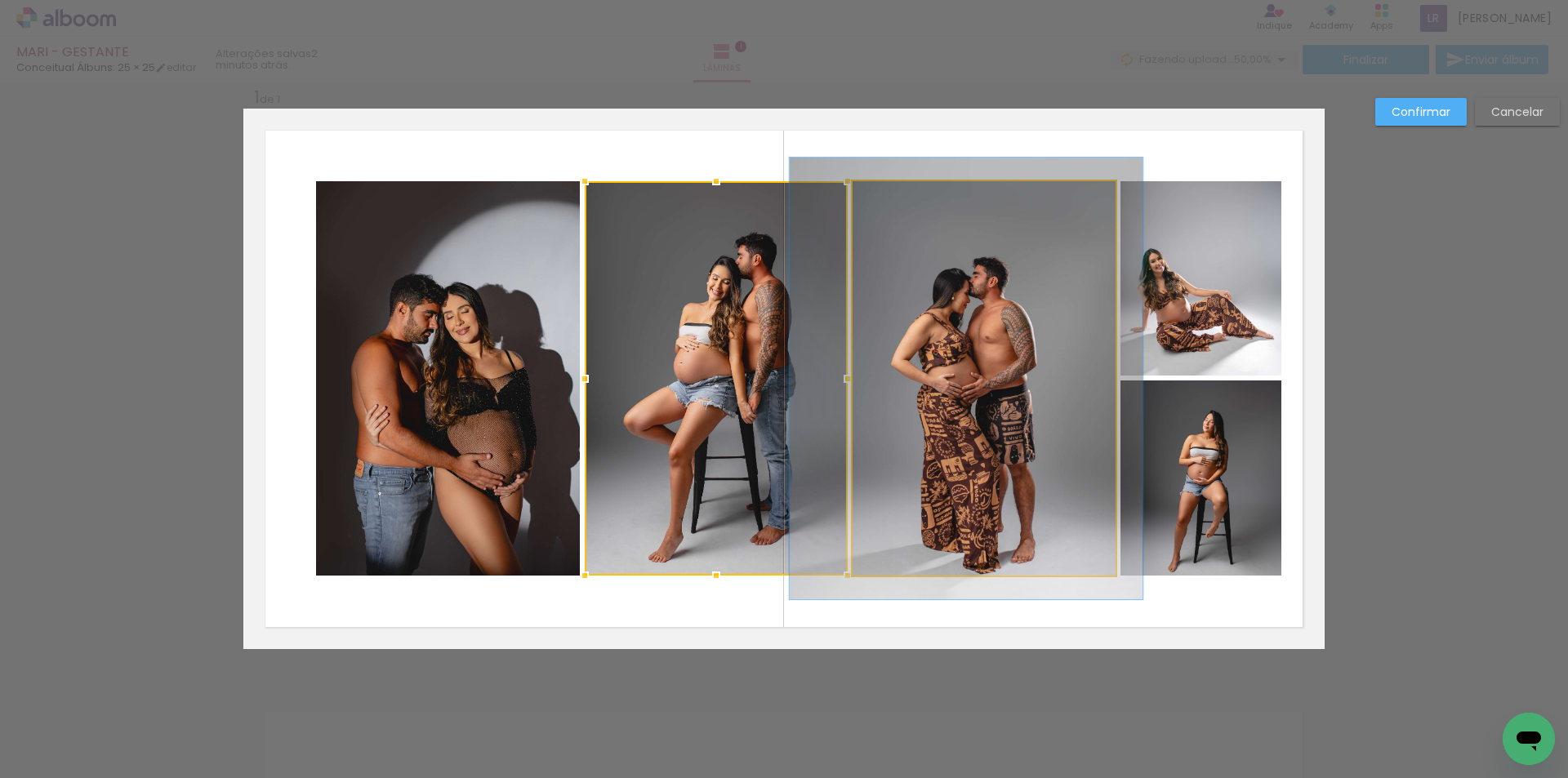
click at [917, 443] on quentale-photo at bounding box center [984, 378] width 263 height 395
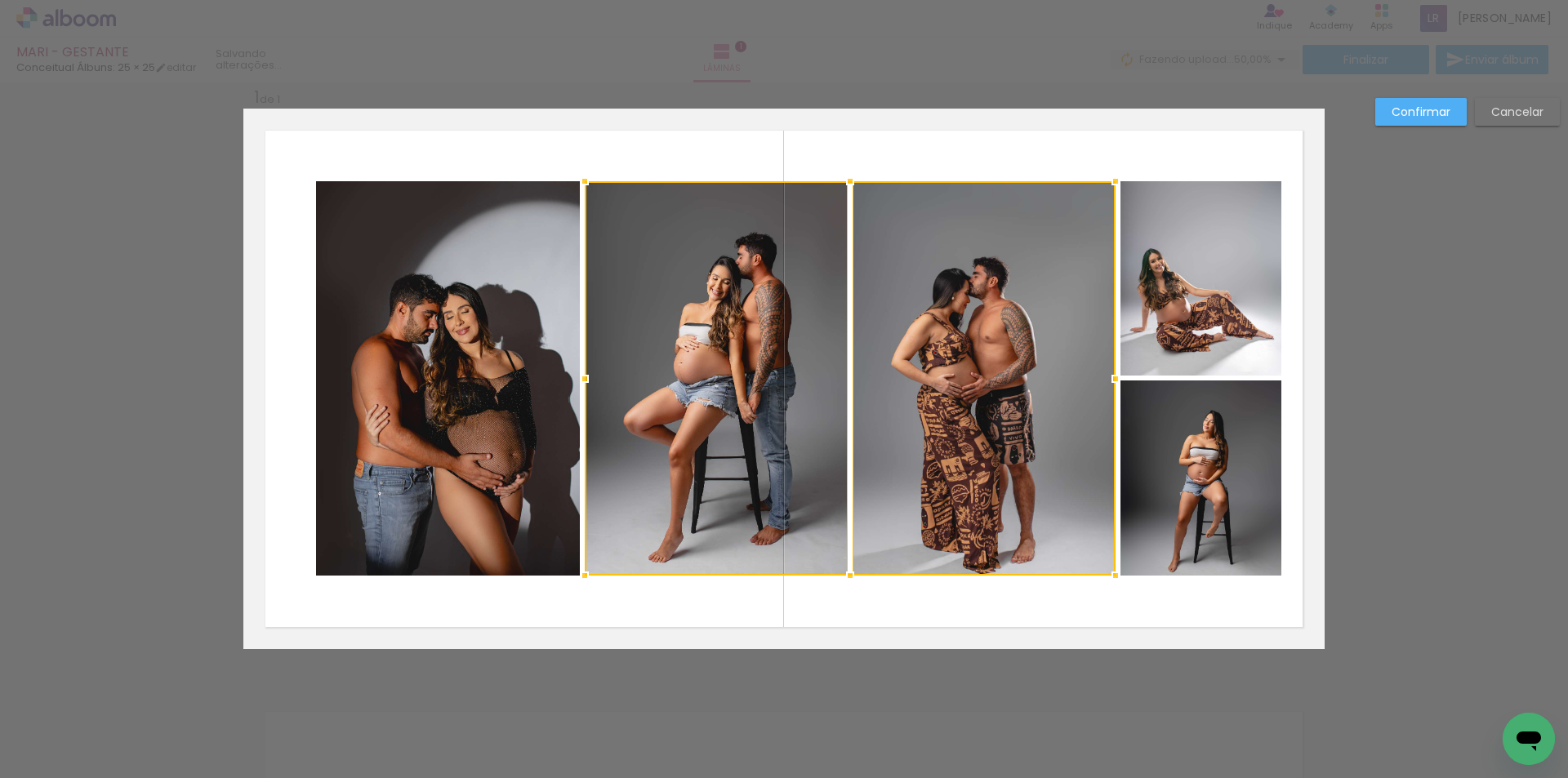
click at [1148, 484] on quentale-photo at bounding box center [1201, 477] width 161 height 195
click at [1171, 316] on div at bounding box center [932, 378] width 696 height 395
click at [384, 312] on quentale-photo at bounding box center [448, 378] width 264 height 395
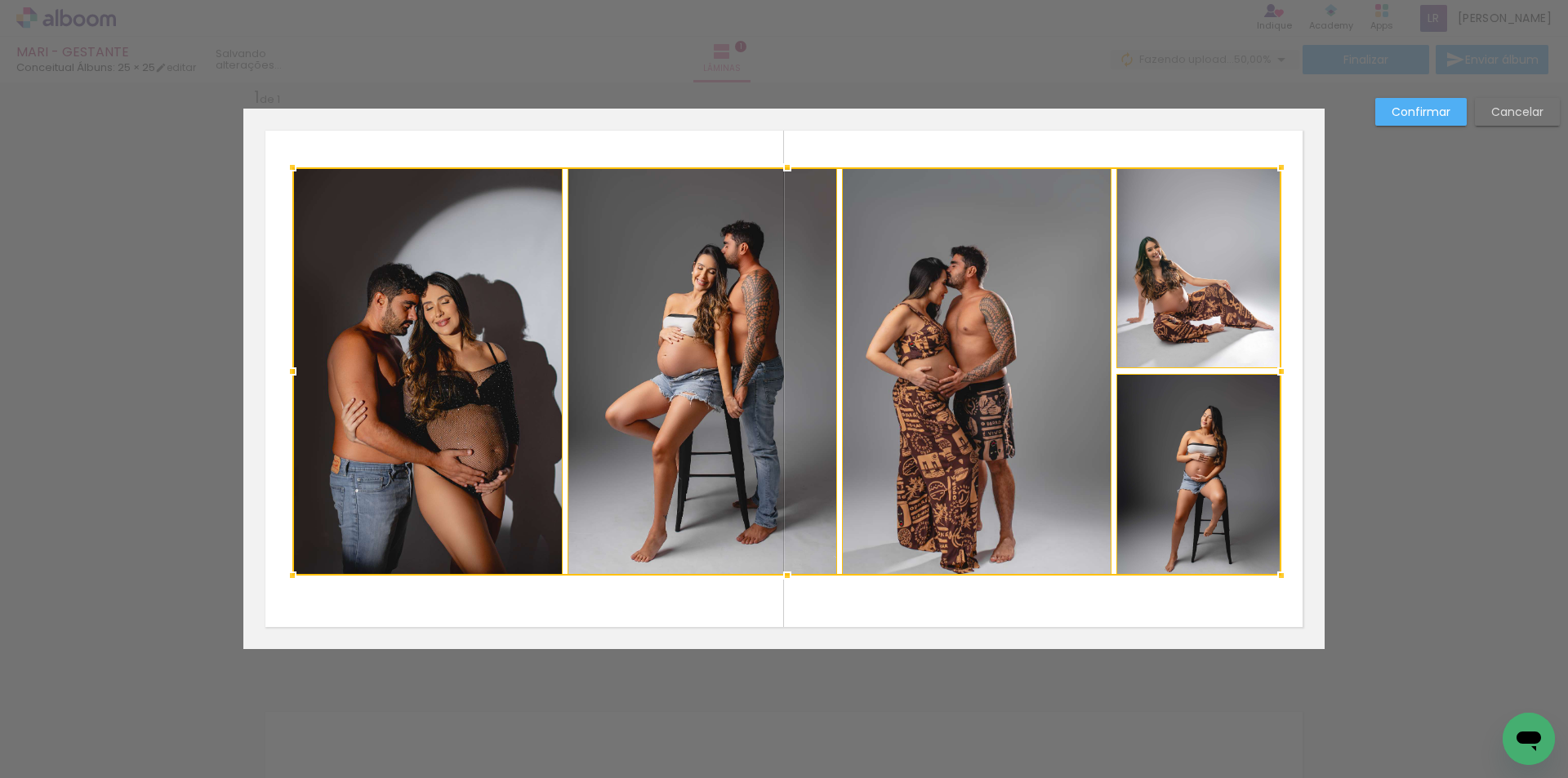
drag, startPoint x: 309, startPoint y: 179, endPoint x: 288, endPoint y: 165, distance: 25.2
click at [288, 165] on div at bounding box center [293, 167] width 33 height 33
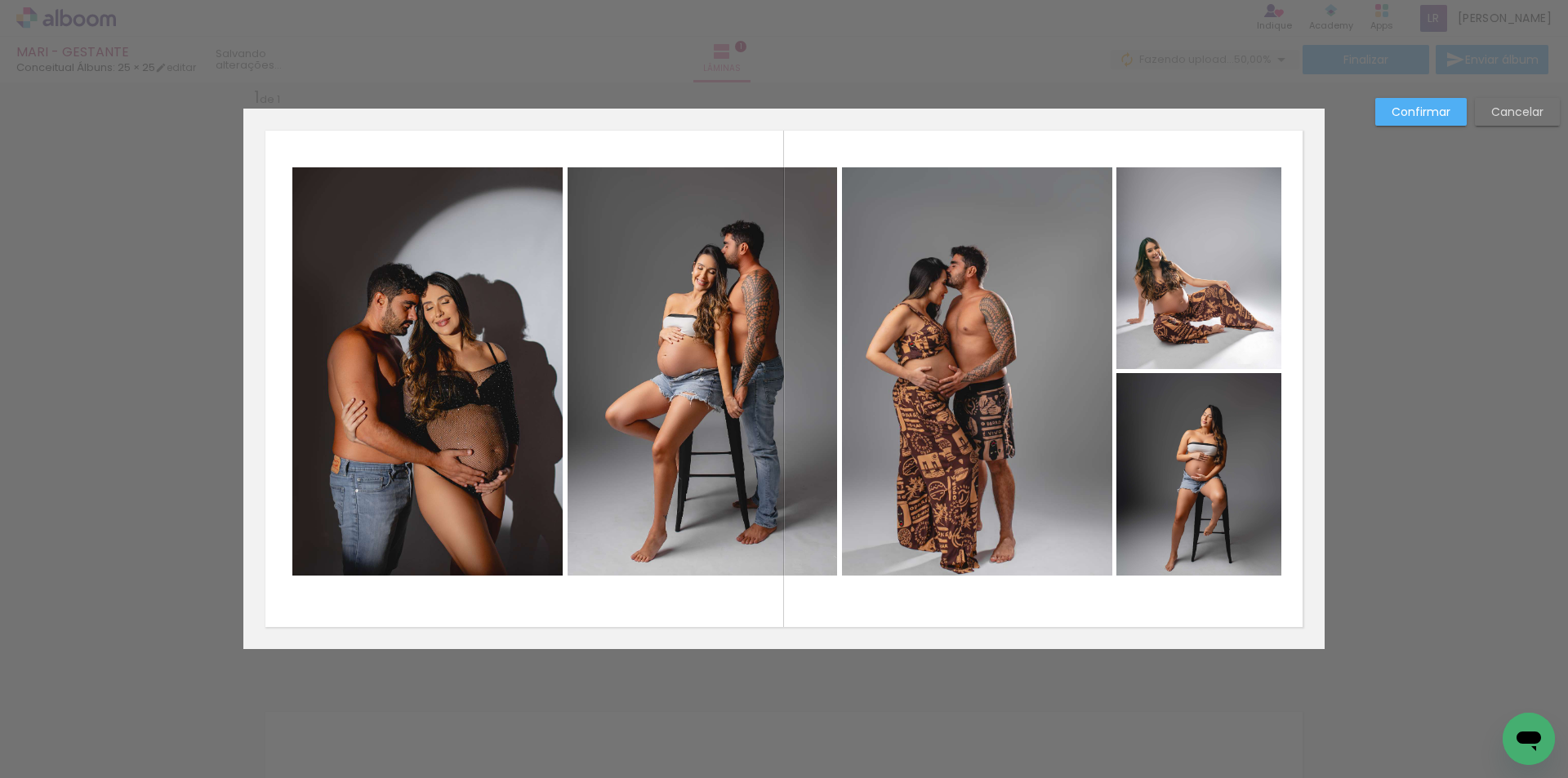
click at [1425, 121] on paper-button "Confirmar" at bounding box center [1421, 112] width 92 height 28
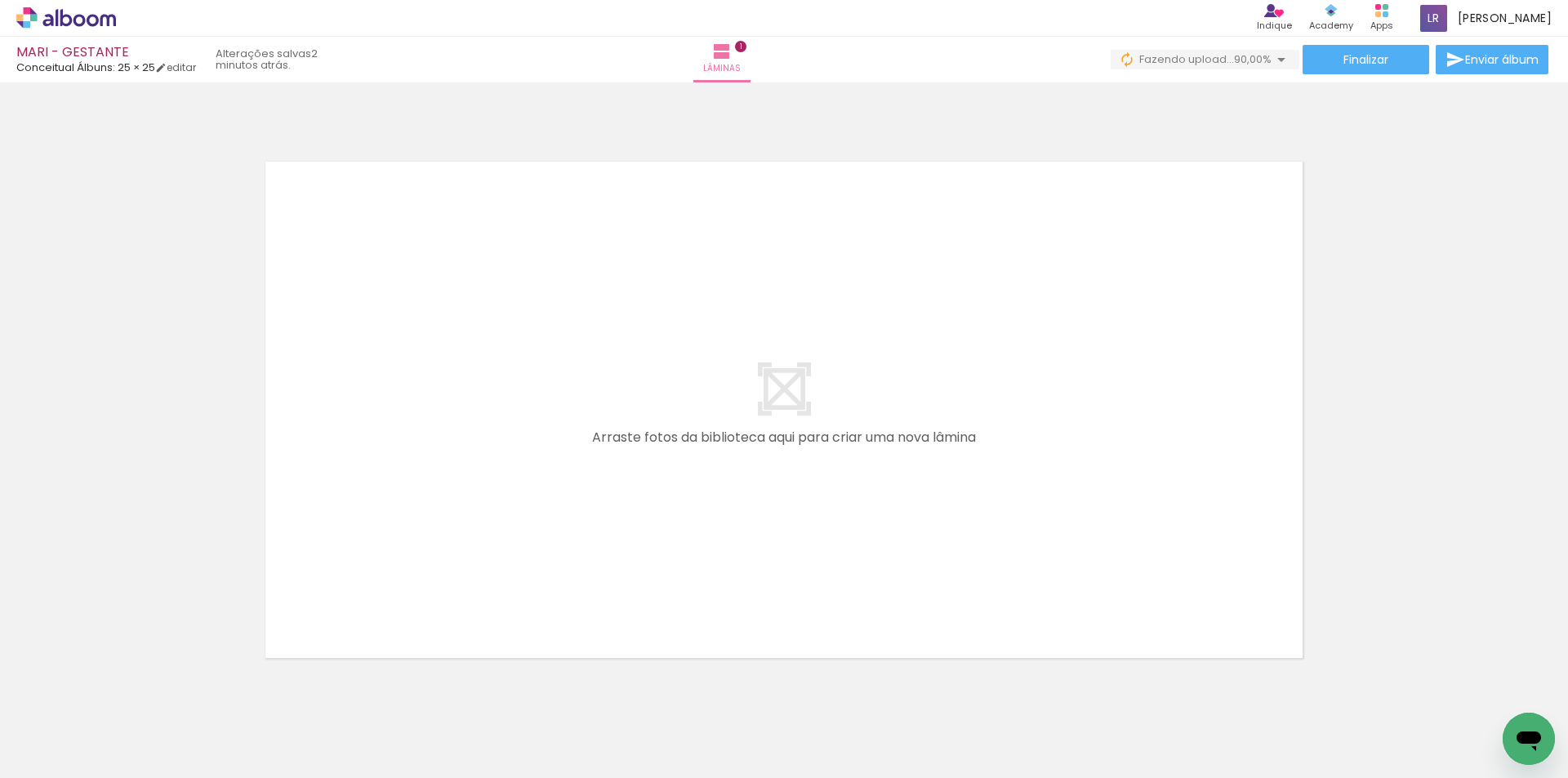
scroll to position [0, 0]
drag, startPoint x: 216, startPoint y: 659, endPoint x: 243, endPoint y: 734, distance: 79.7
click at [352, 524] on quentale-workspace at bounding box center [784, 389] width 1568 height 778
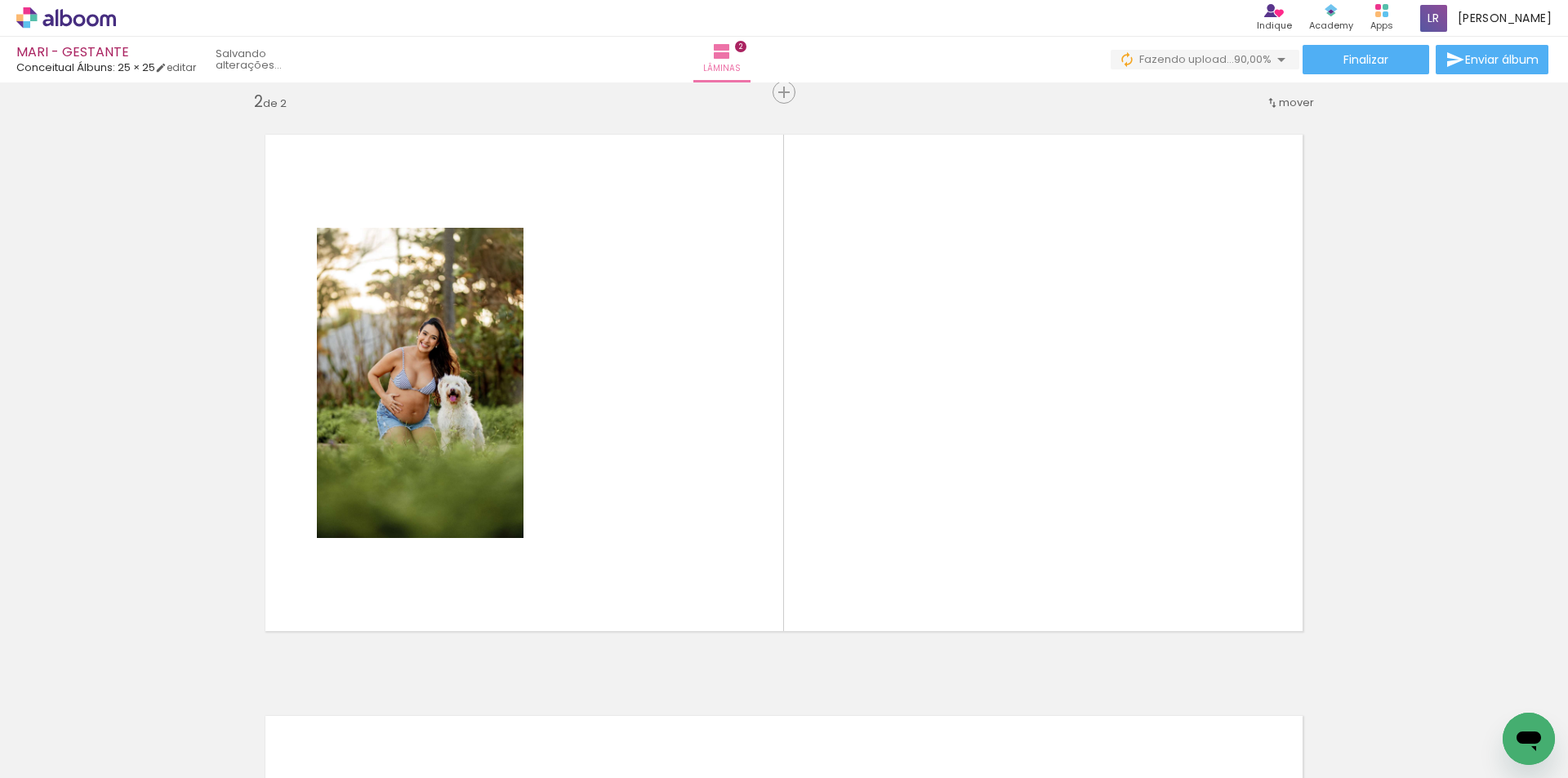
scroll to position [602, 0]
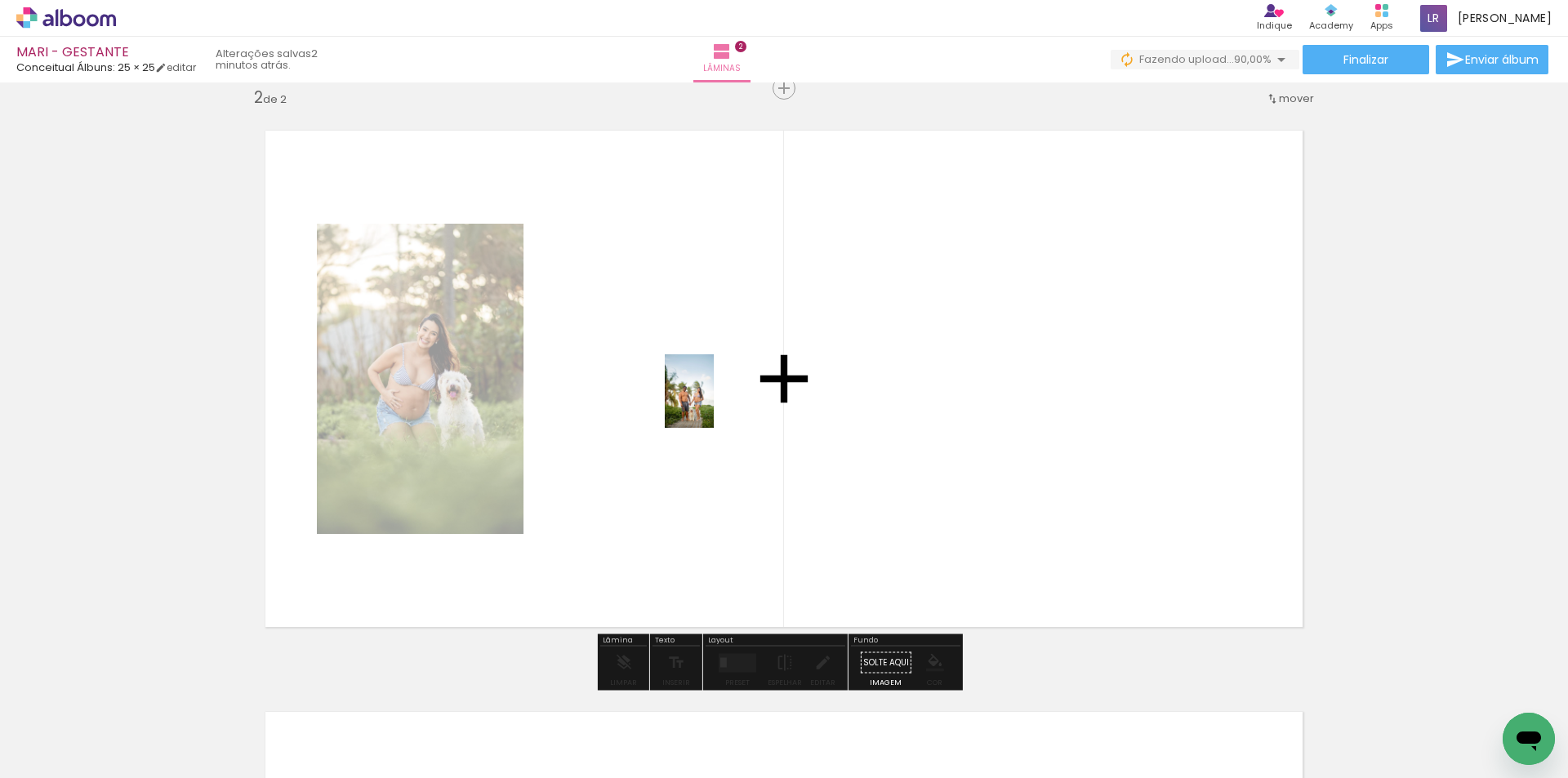
drag, startPoint x: 263, startPoint y: 749, endPoint x: 715, endPoint y: 402, distance: 569.8
click at [715, 402] on quentale-workspace at bounding box center [784, 389] width 1568 height 778
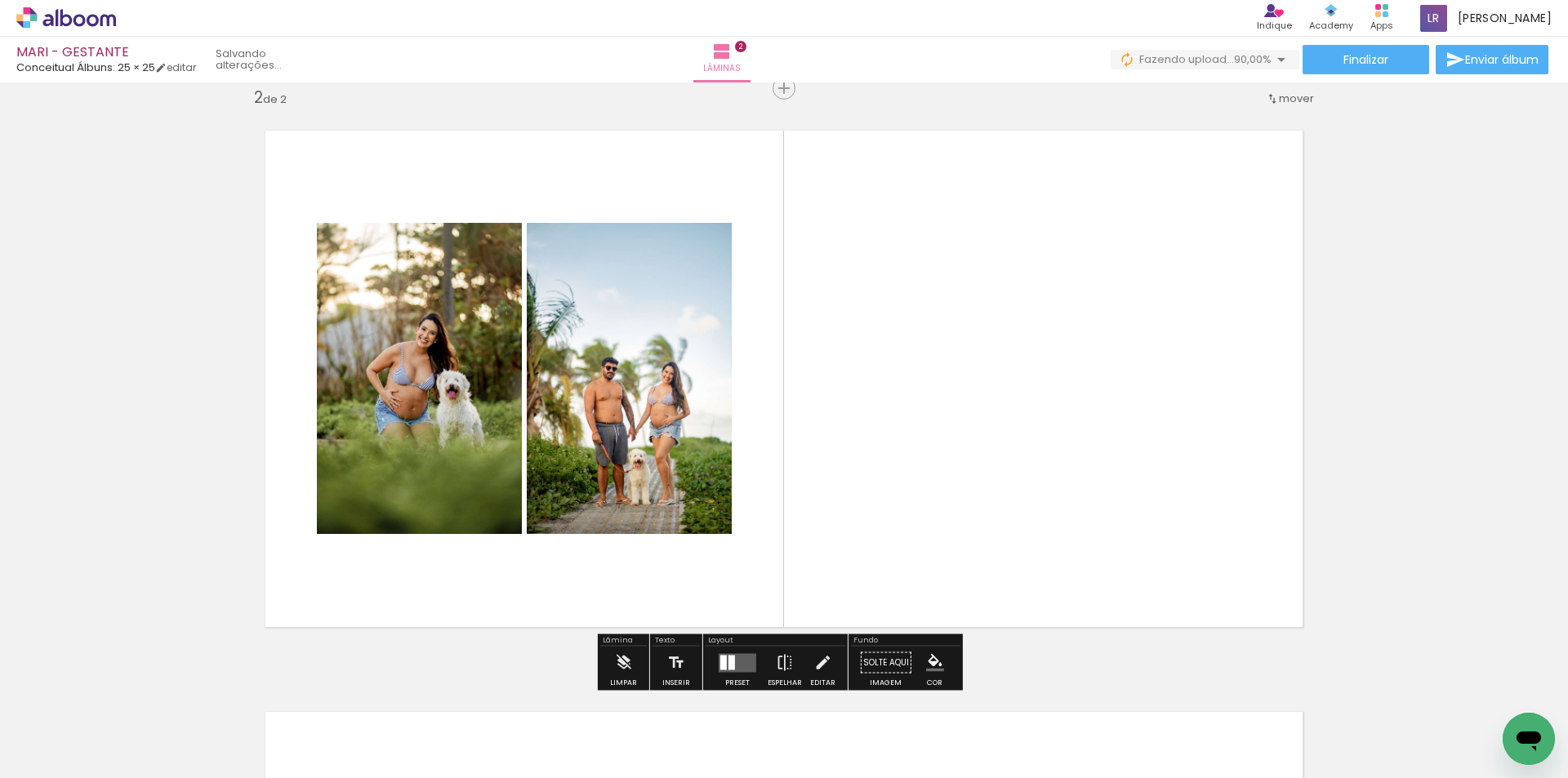
scroll to position [0, 0]
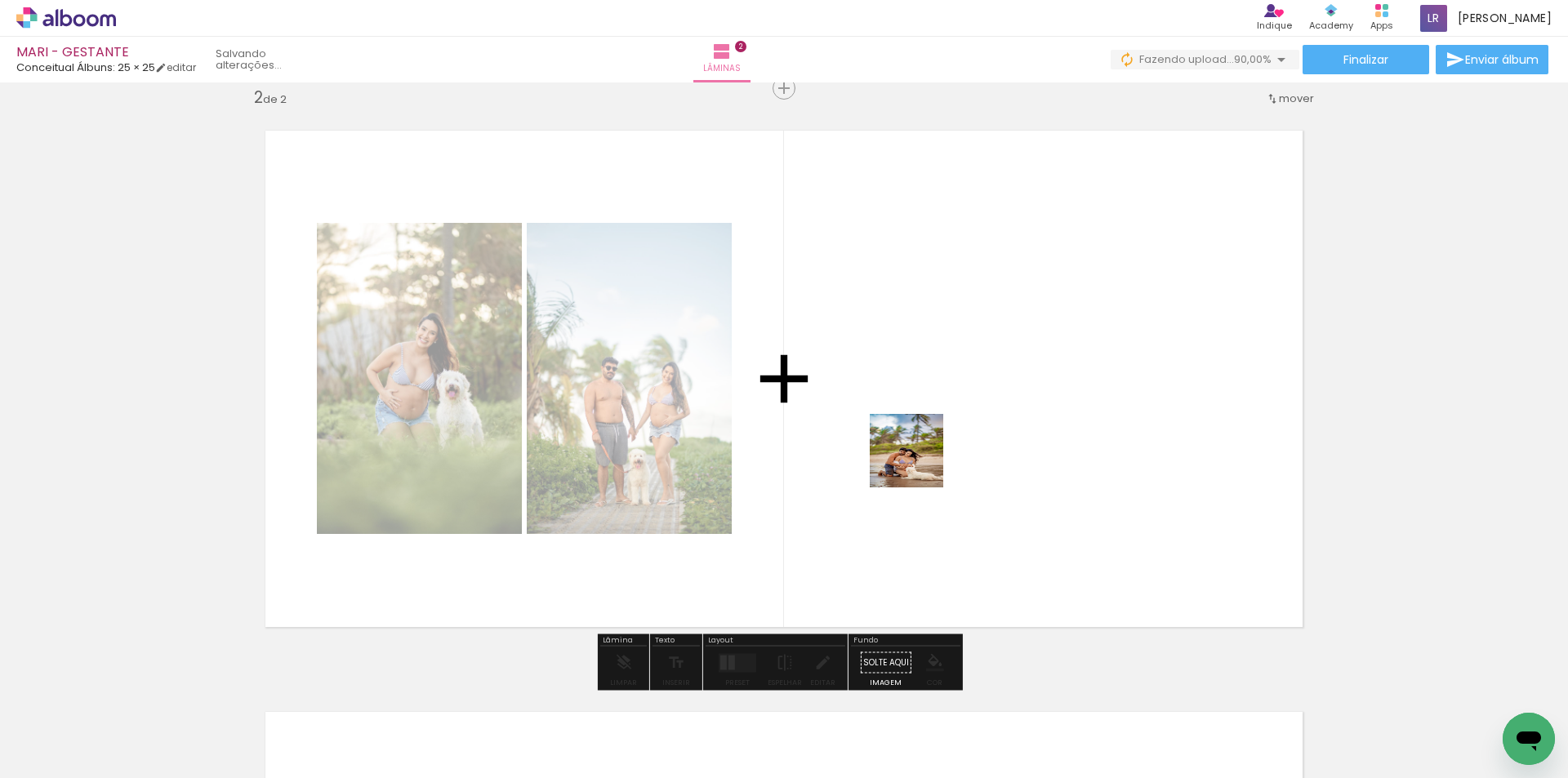
drag, startPoint x: 986, startPoint y: 730, endPoint x: 887, endPoint y: 367, distance: 376.3
click at [887, 367] on quentale-workspace at bounding box center [784, 389] width 1568 height 778
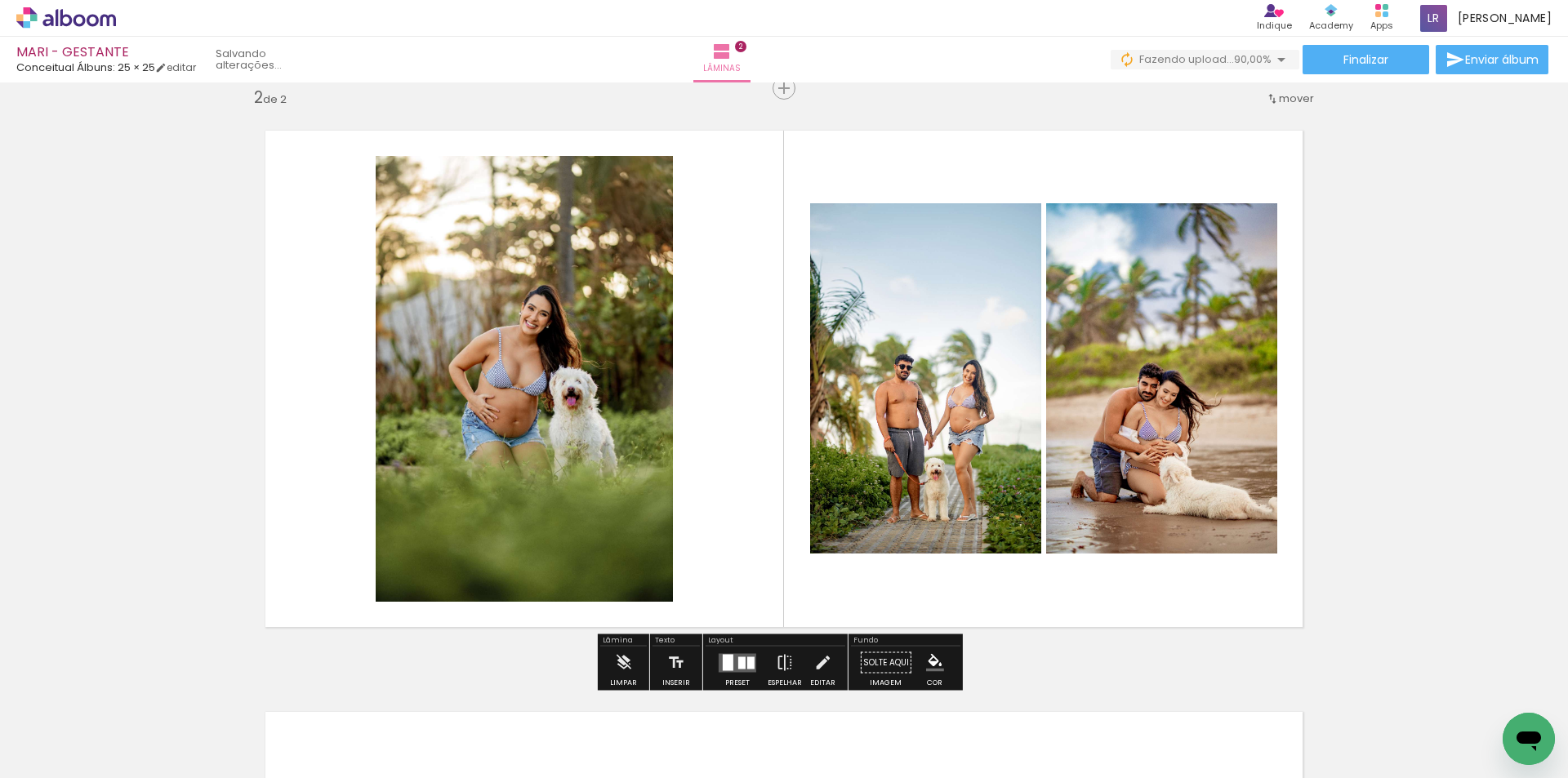
click at [723, 660] on div at bounding box center [728, 661] width 10 height 16
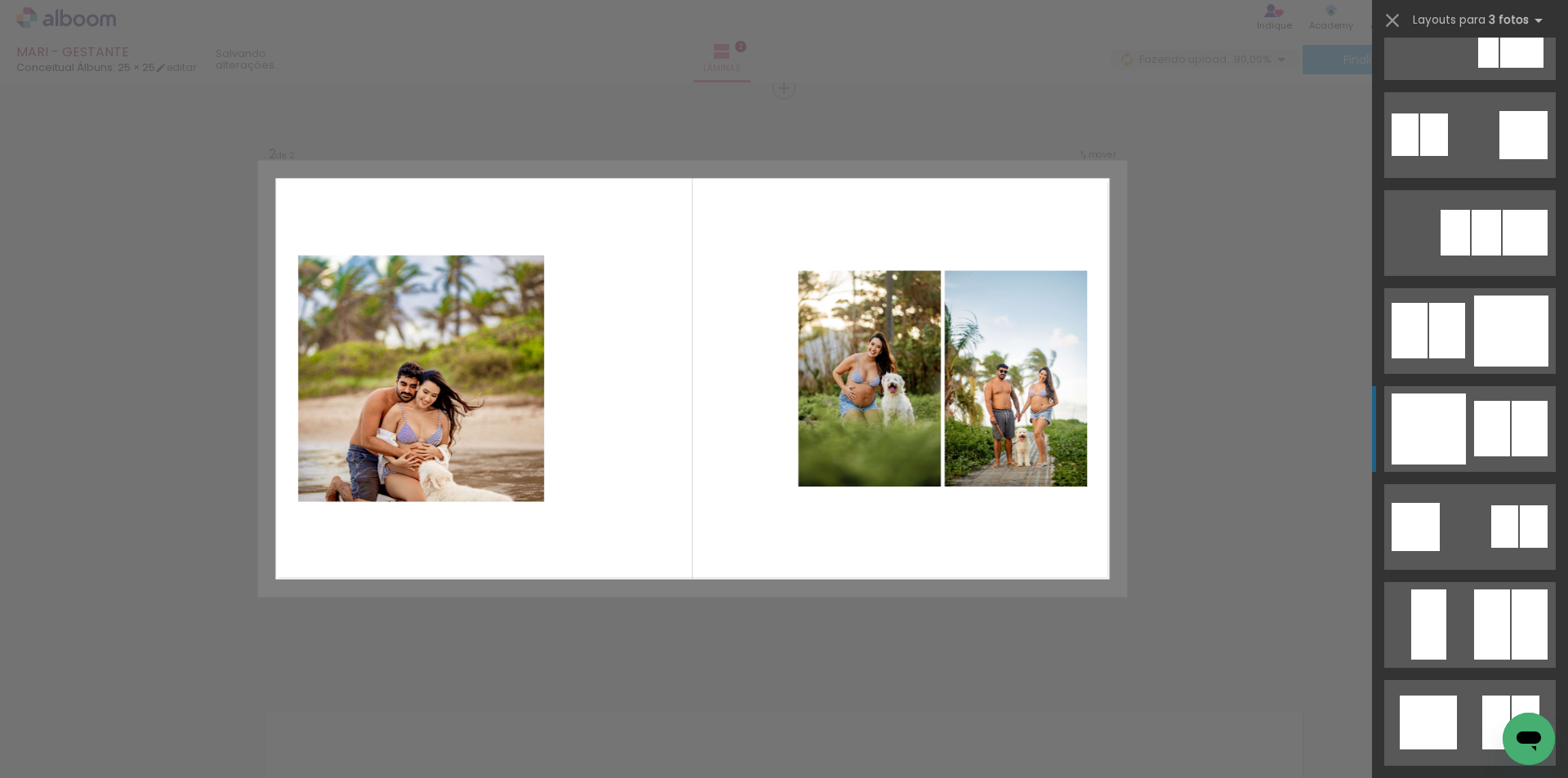
scroll to position [1632, 0]
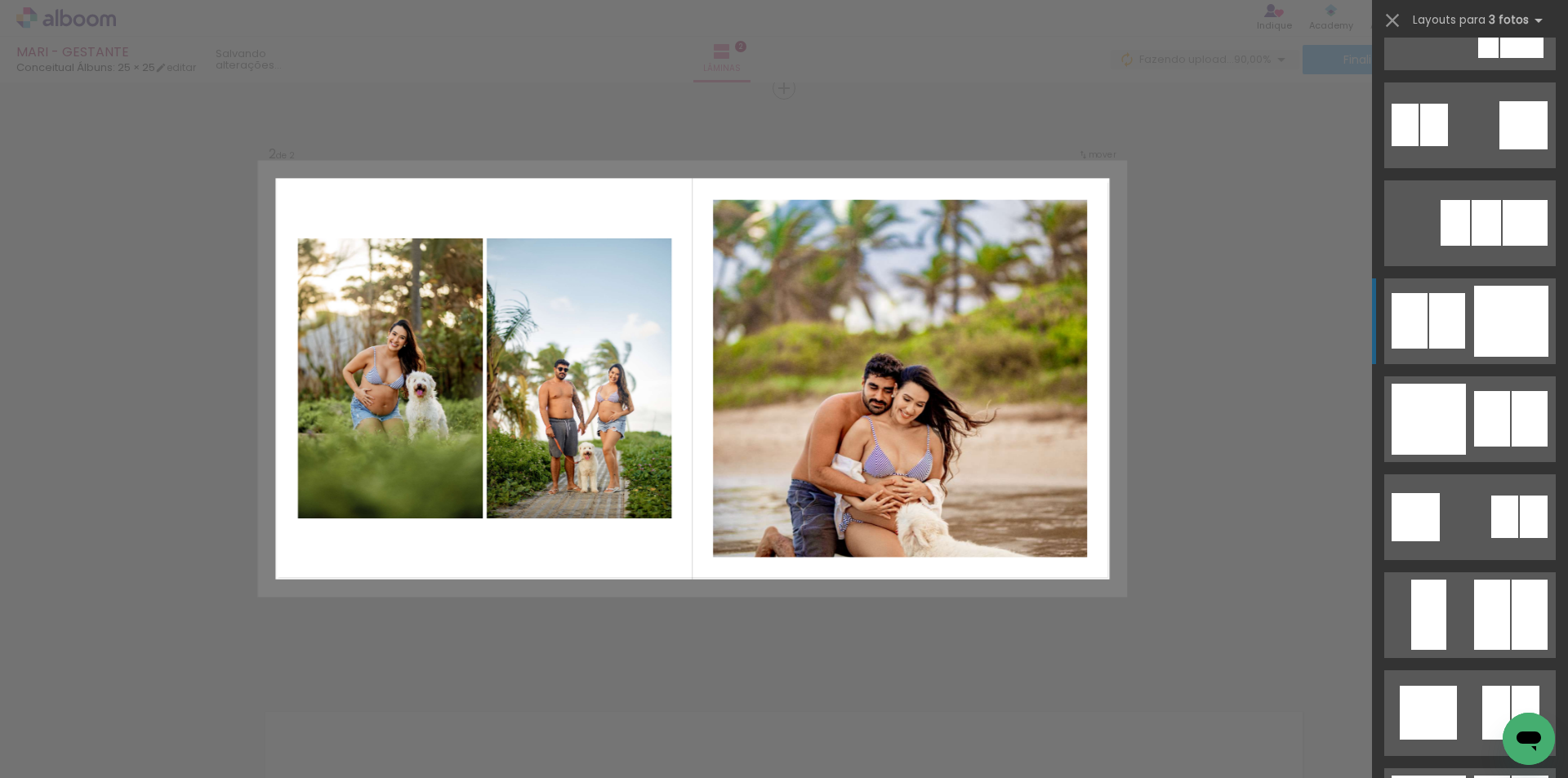
click at [1478, 338] on div at bounding box center [1511, 321] width 74 height 71
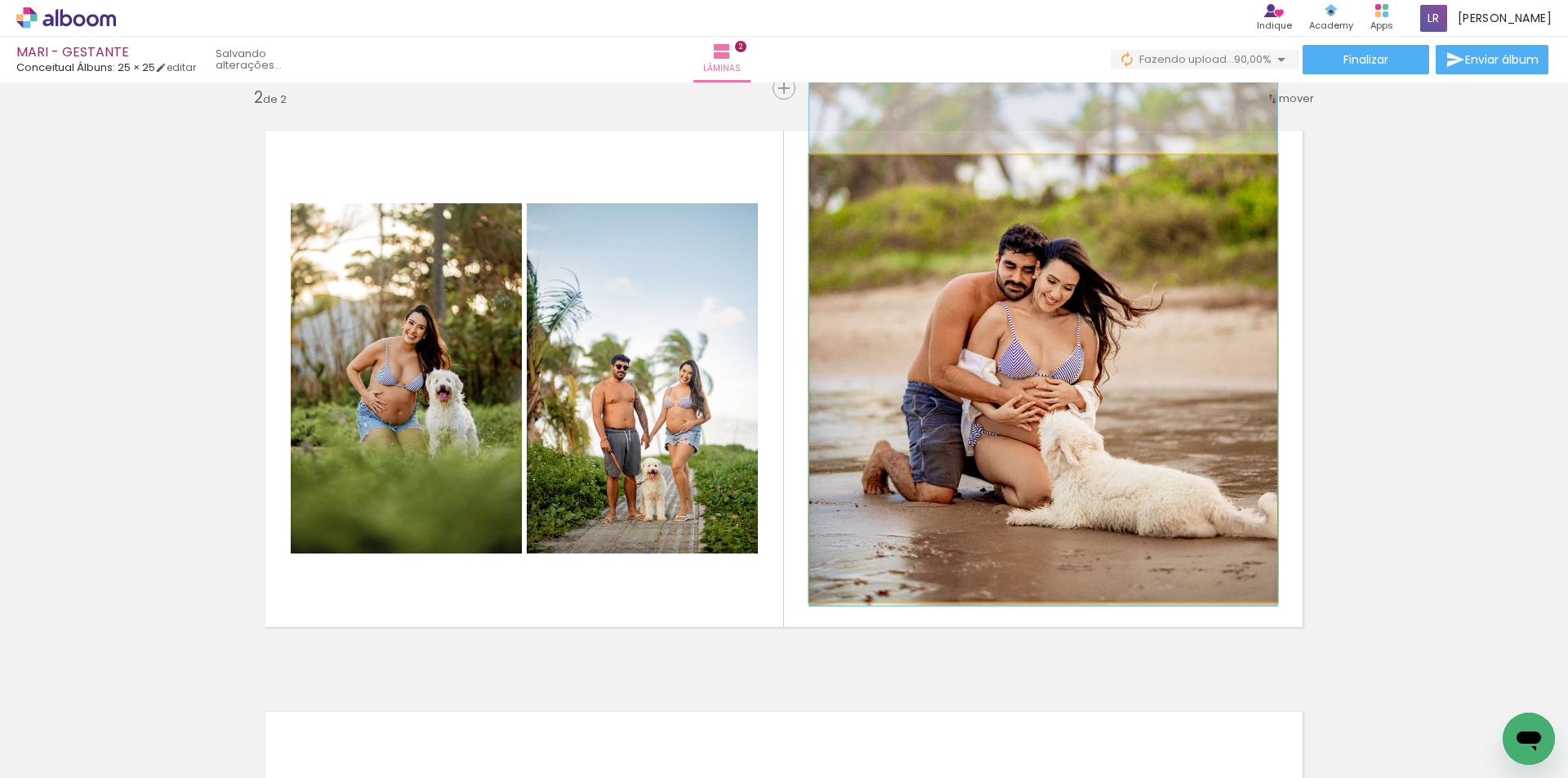
drag, startPoint x: 1050, startPoint y: 451, endPoint x: 1066, endPoint y: 327, distance: 125.0
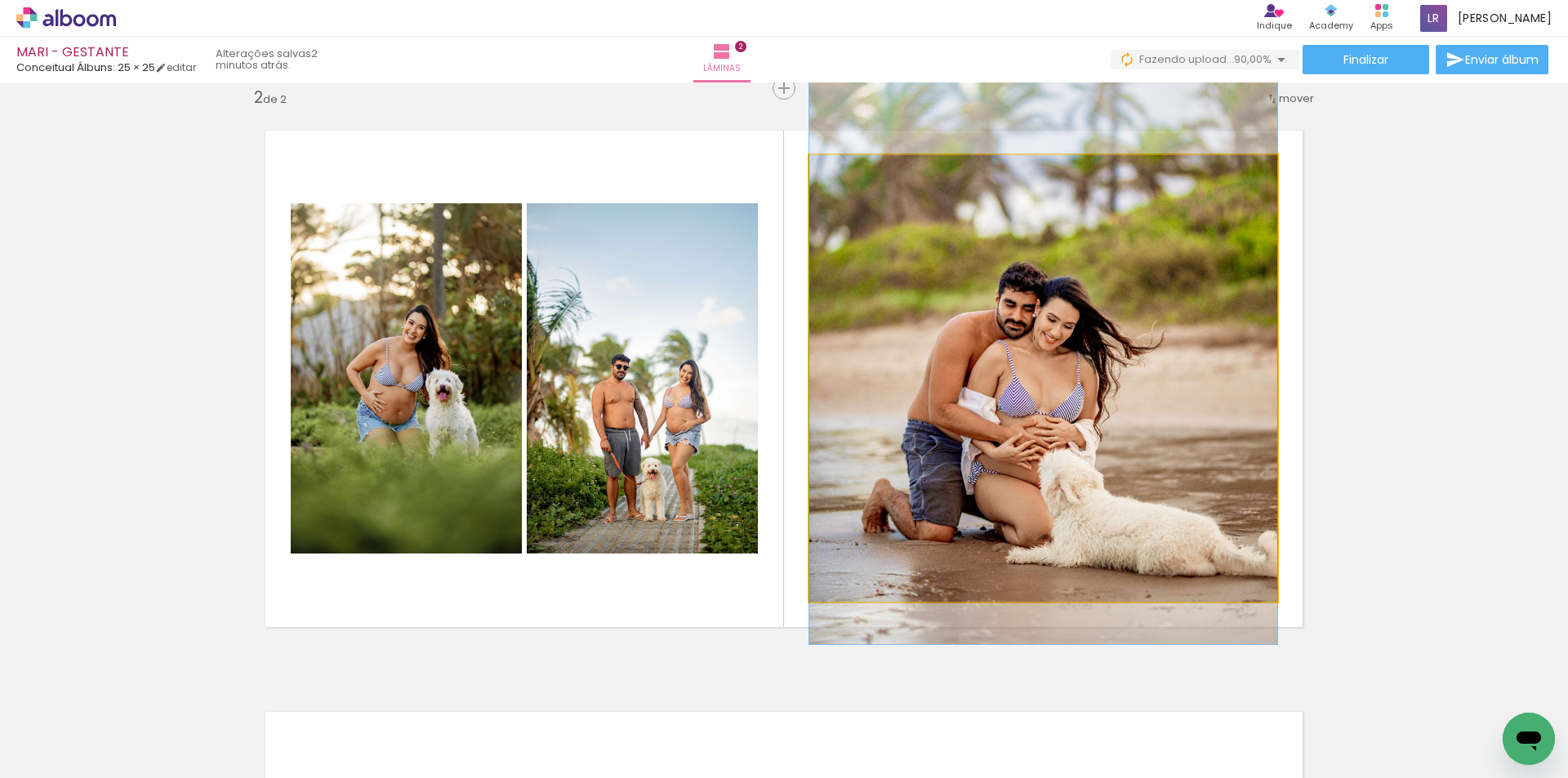
drag, startPoint x: 1055, startPoint y: 379, endPoint x: 1024, endPoint y: 417, distance: 49.0
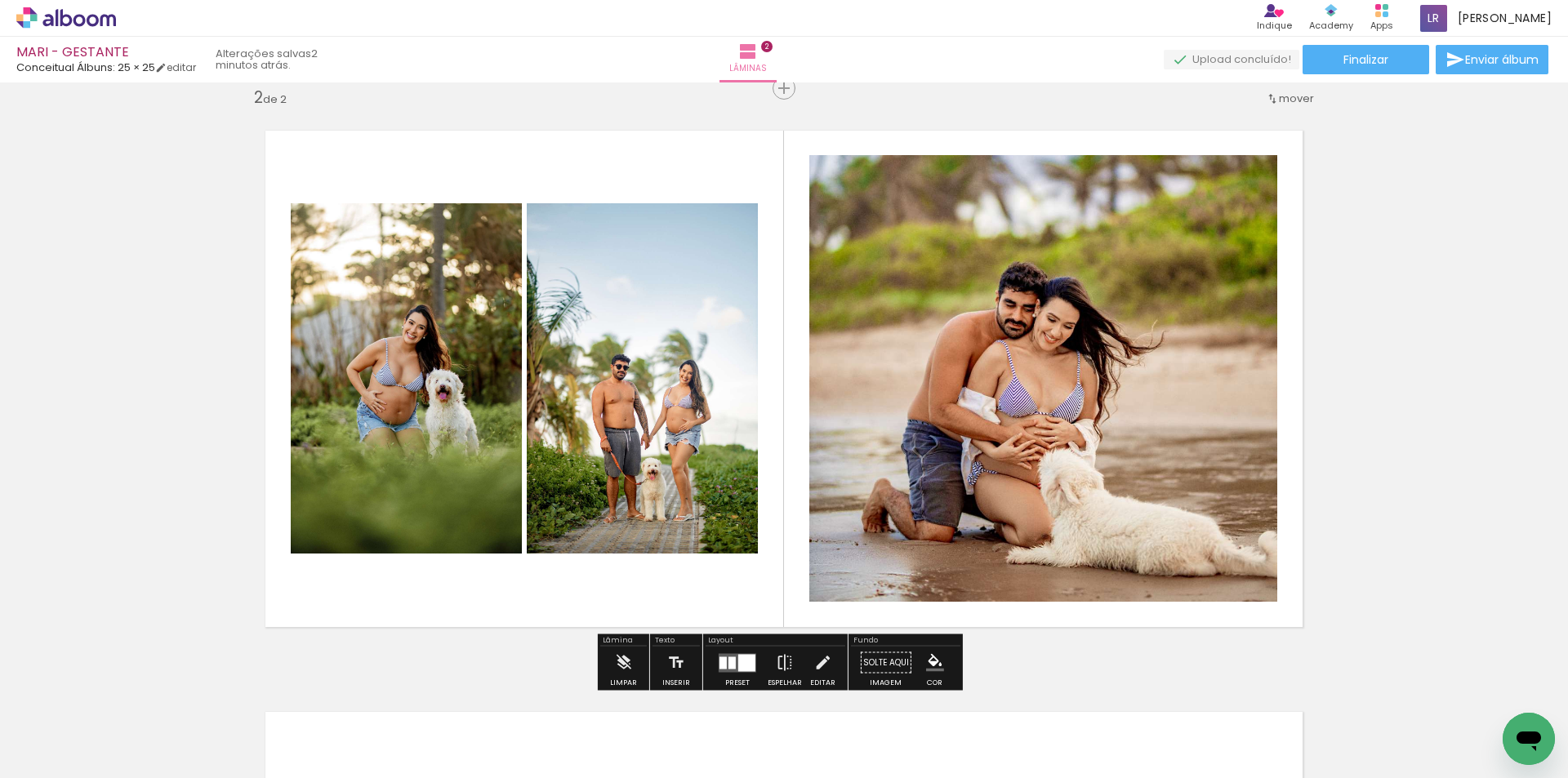
click at [1462, 469] on div "Inserir lâmina 1 de 2 Inserir lâmina 2 de 2" at bounding box center [784, 357] width 1568 height 1744
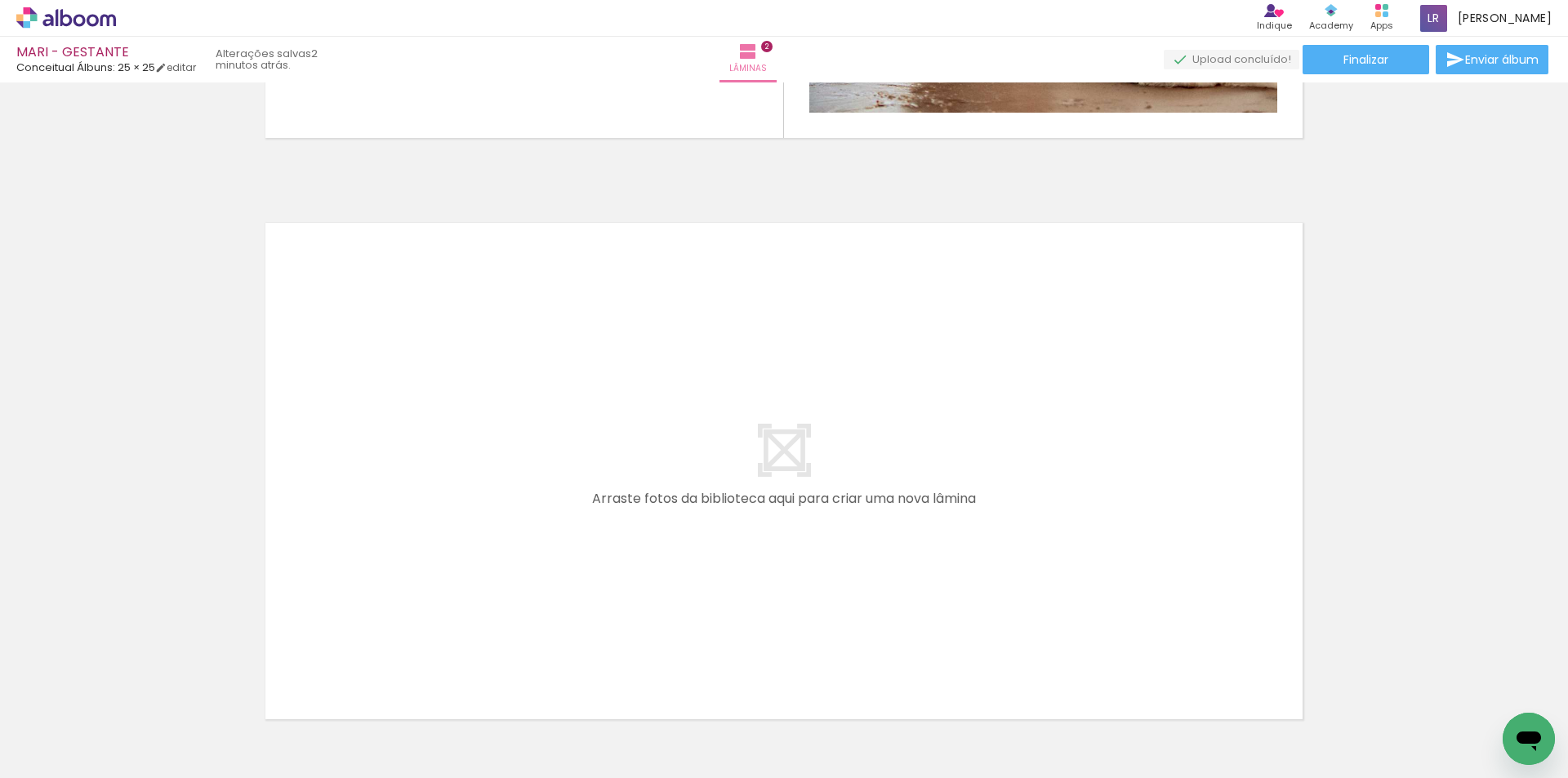
scroll to position [1092, 0]
drag, startPoint x: 350, startPoint y: 733, endPoint x: 366, endPoint y: 615, distance: 119.1
click at [366, 615] on quentale-workspace at bounding box center [784, 389] width 1568 height 778
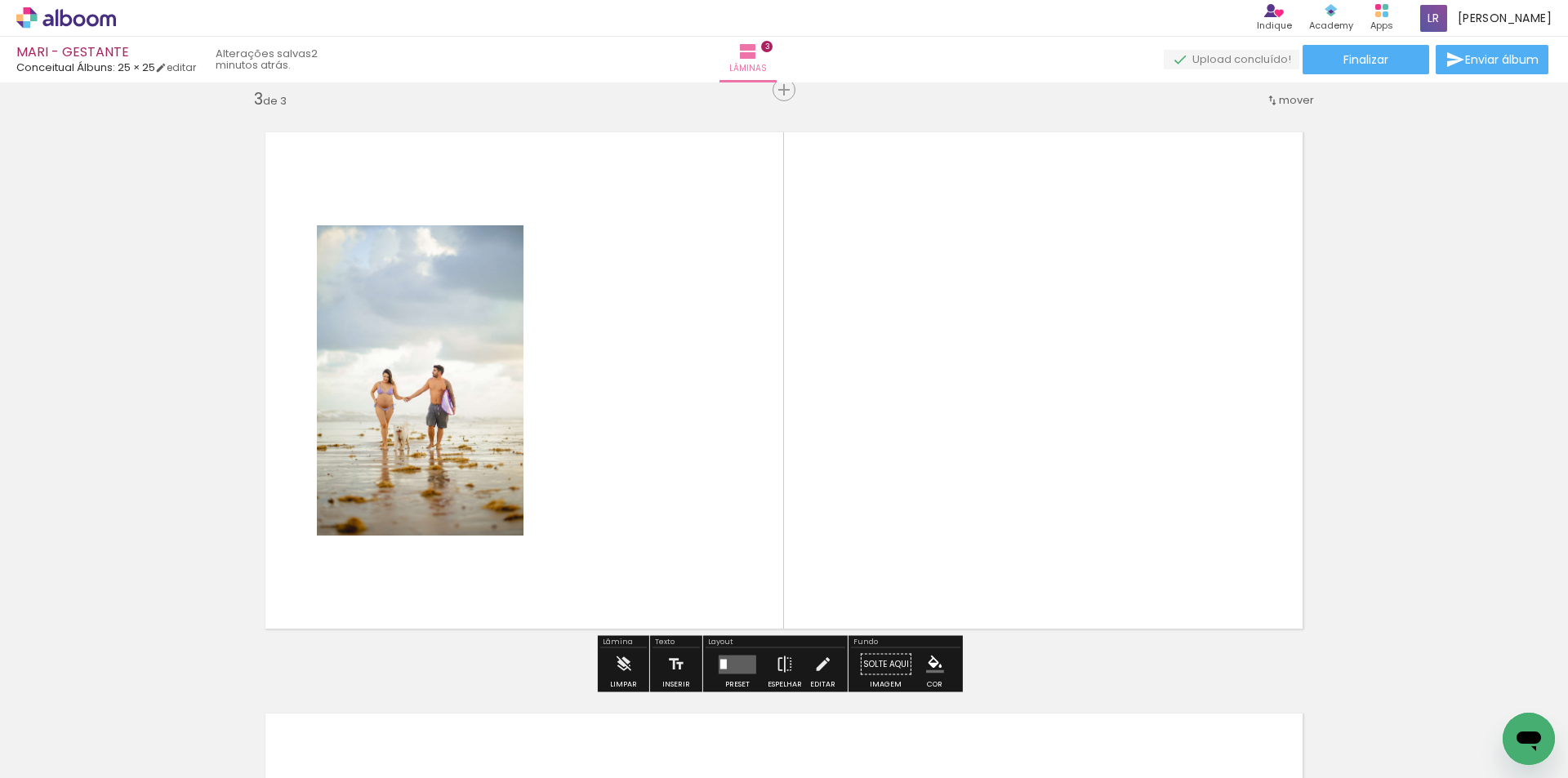
drag, startPoint x: 486, startPoint y: 633, endPoint x: 537, endPoint y: 710, distance: 92.4
click at [523, 552] on quentale-workspace at bounding box center [784, 389] width 1568 height 778
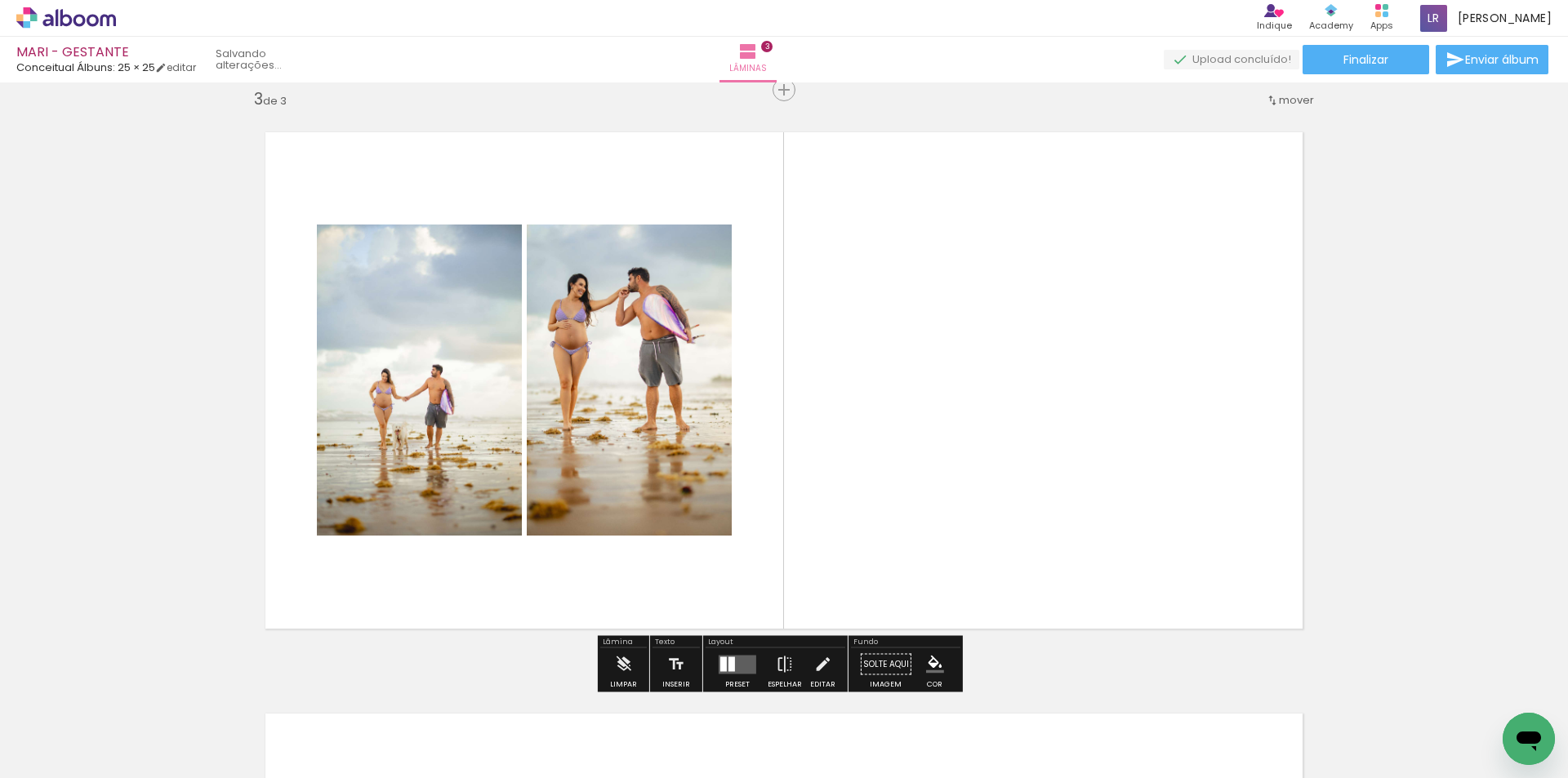
scroll to position [1183, 0]
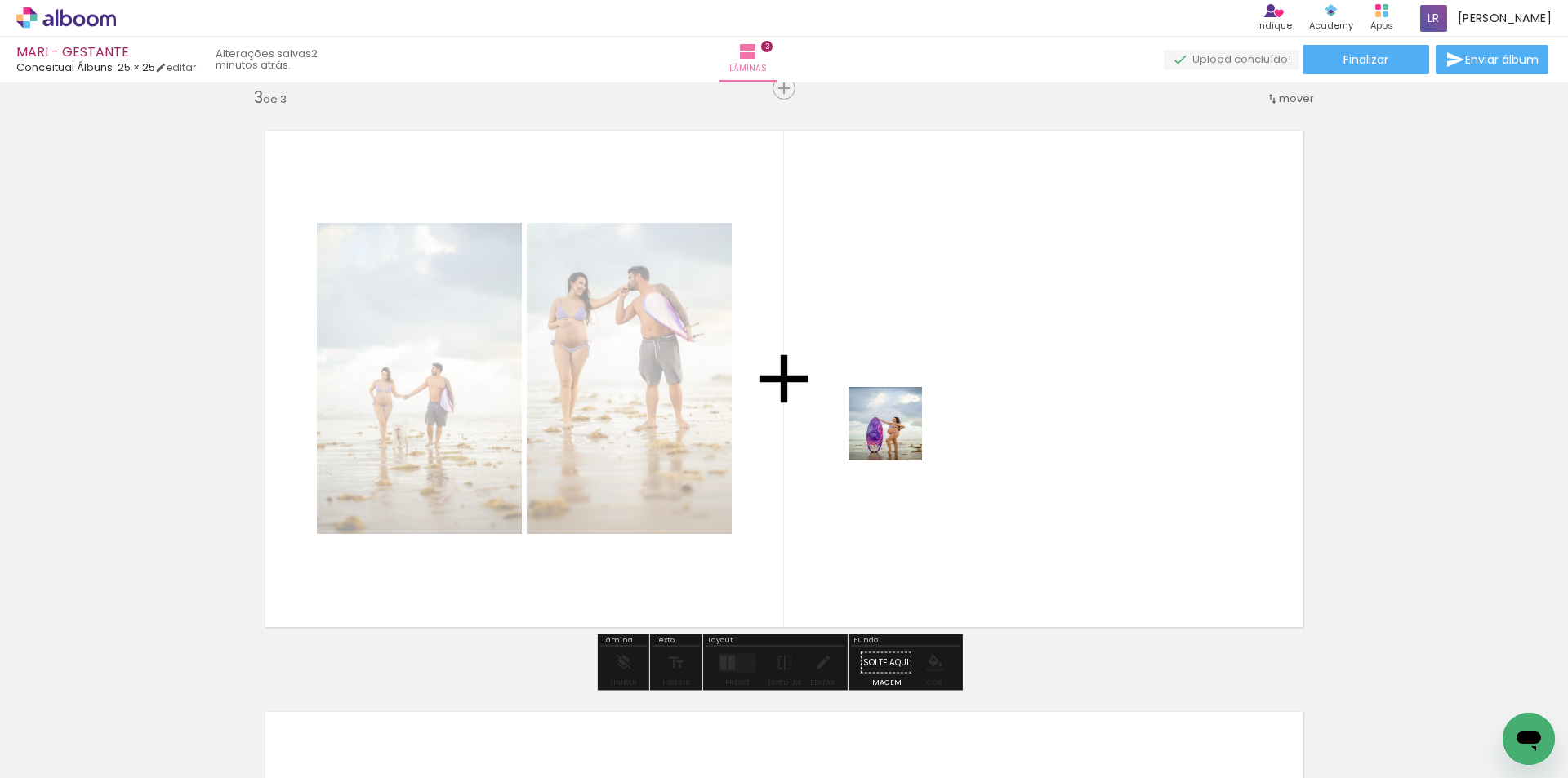
drag, startPoint x: 538, startPoint y: 735, endPoint x: 897, endPoint y: 436, distance: 467.2
click at [897, 436] on quentale-workspace at bounding box center [784, 389] width 1568 height 778
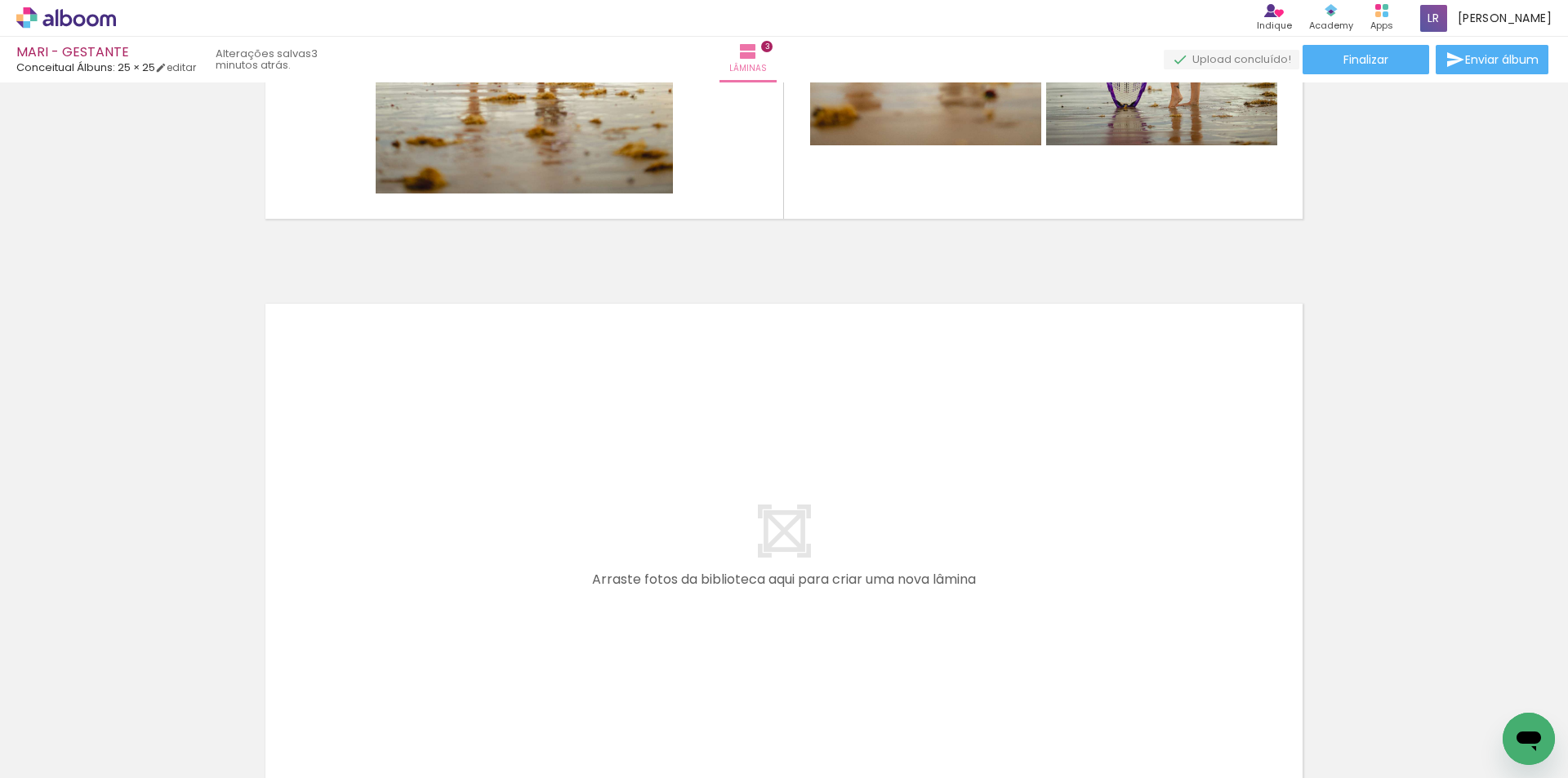
drag, startPoint x: 631, startPoint y: 728, endPoint x: 539, endPoint y: 520, distance: 227.4
click at [539, 520] on quentale-workspace at bounding box center [784, 389] width 1568 height 778
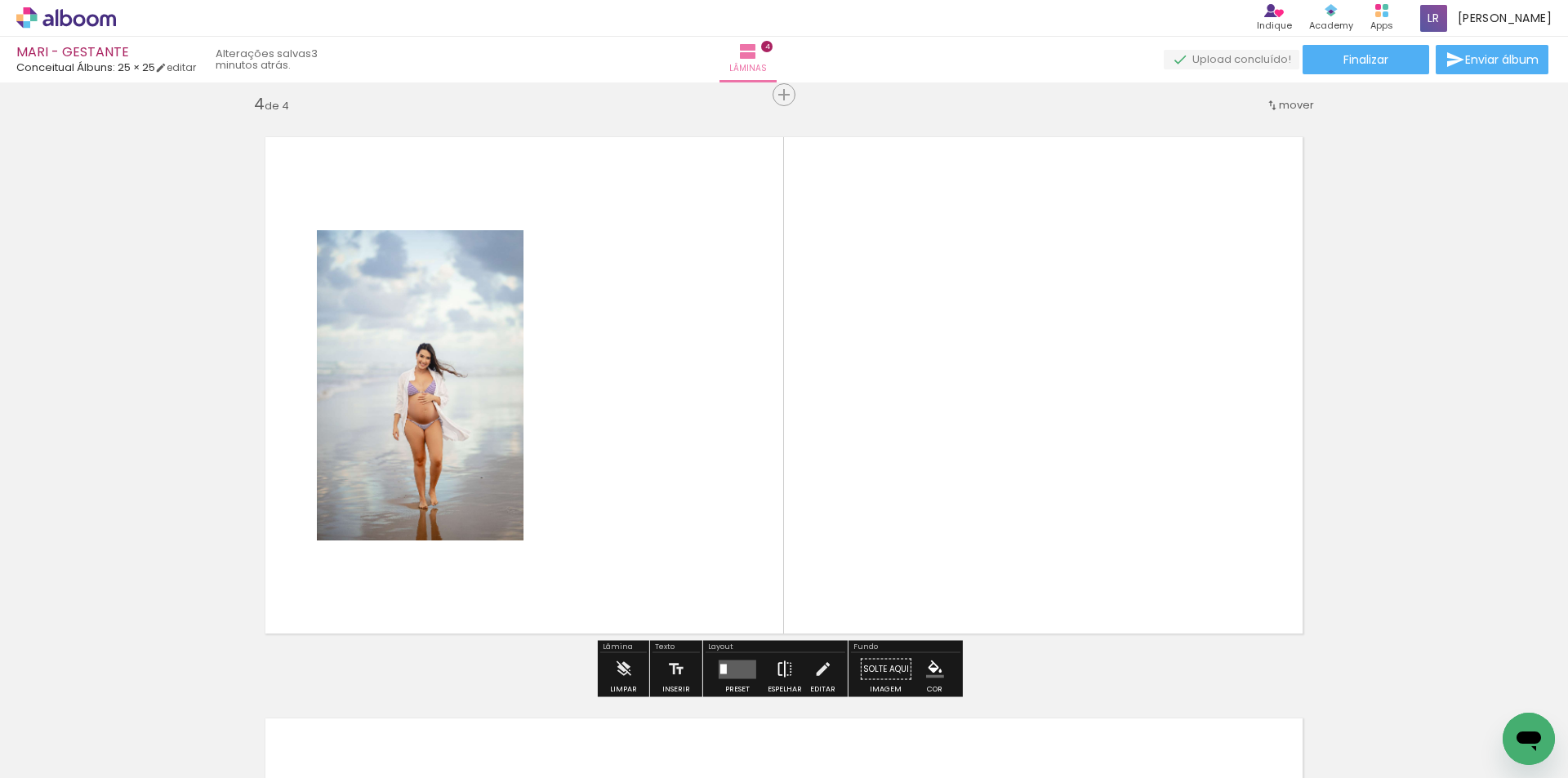
scroll to position [1765, 0]
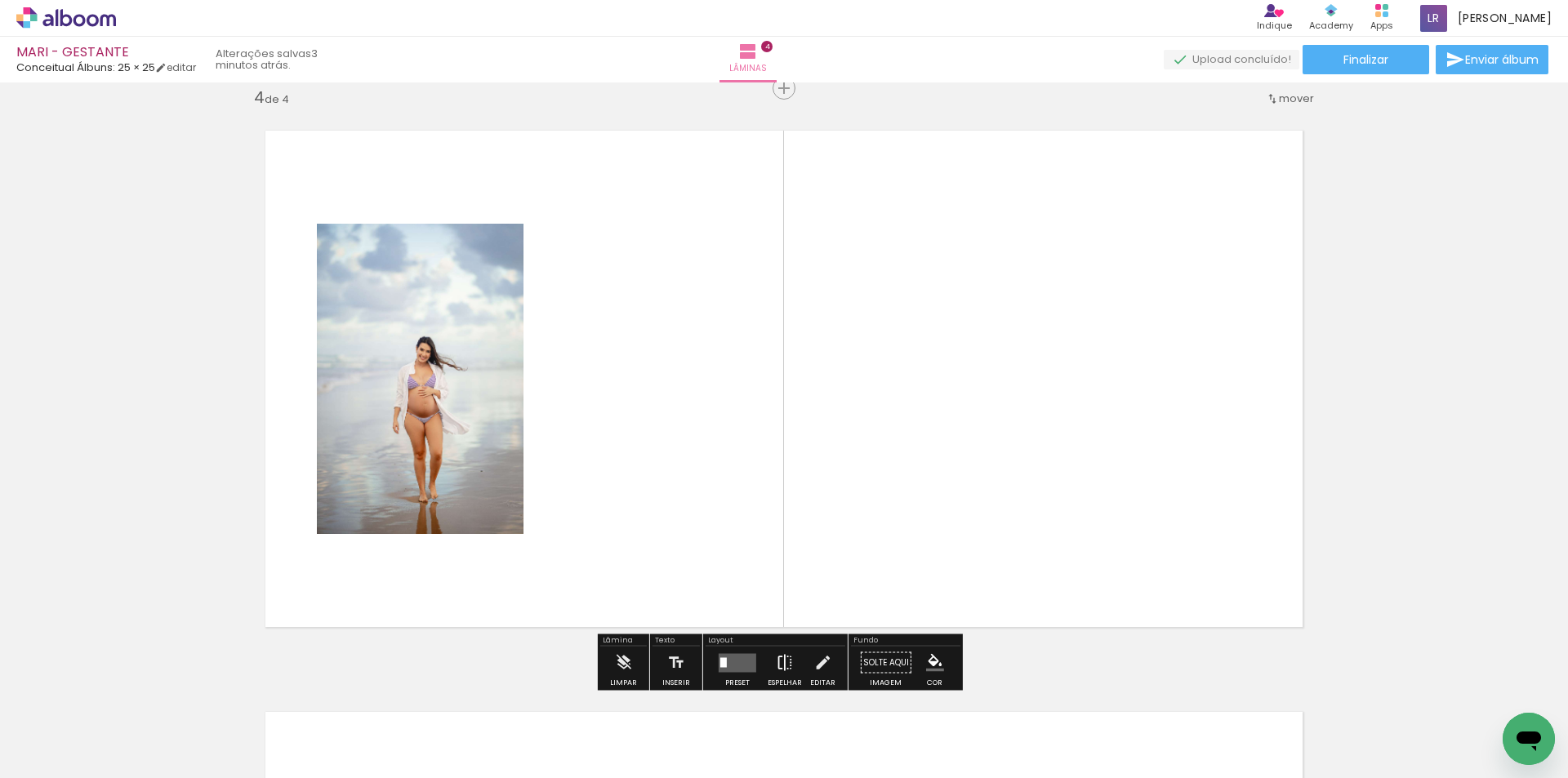
drag, startPoint x: 715, startPoint y: 724, endPoint x: 769, endPoint y: 673, distance: 74.3
click at [690, 517] on quentale-workspace at bounding box center [784, 389] width 1568 height 778
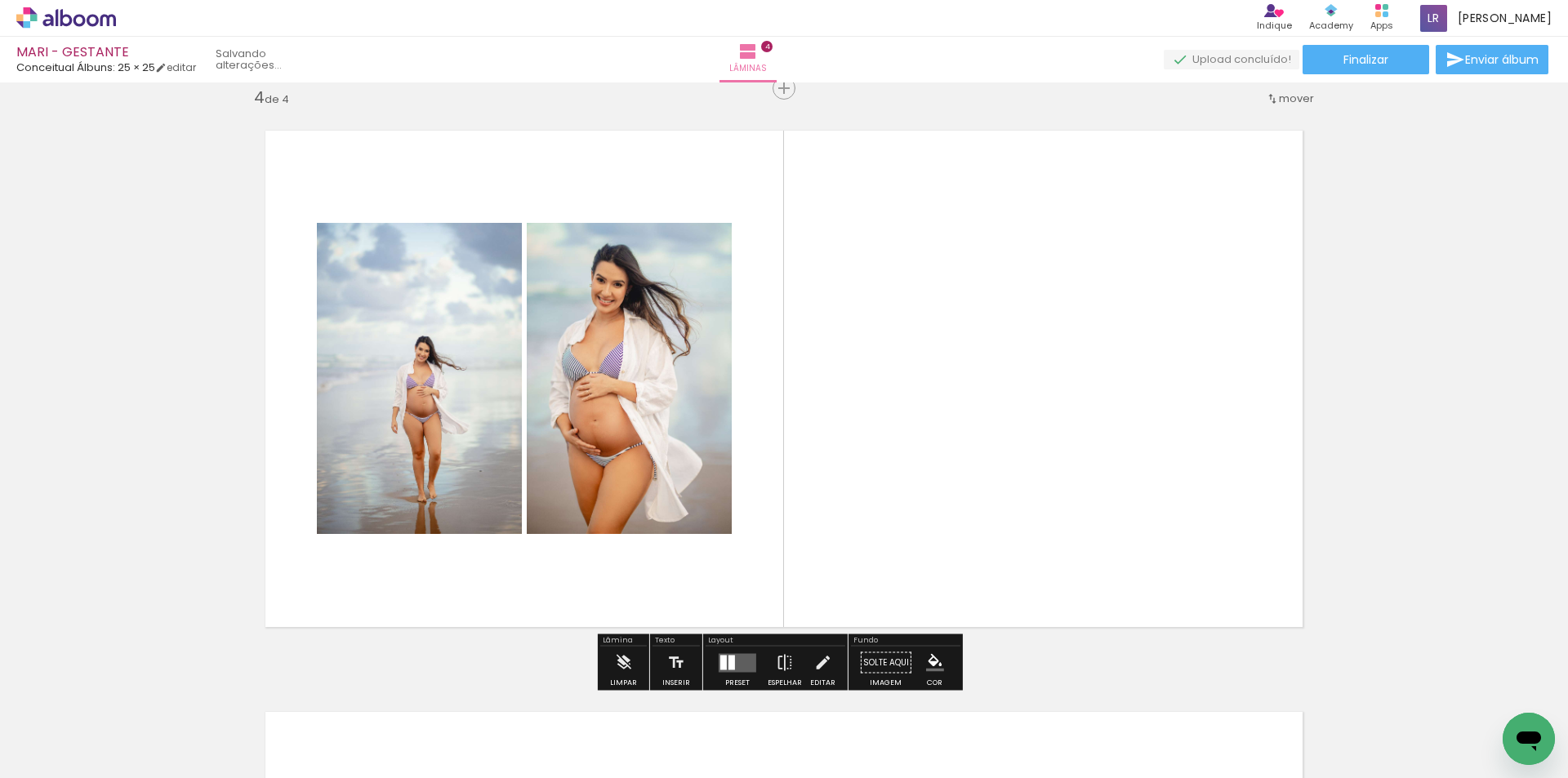
drag, startPoint x: 814, startPoint y: 719, endPoint x: 835, endPoint y: 641, distance: 80.8
click at [771, 532] on quentale-workspace at bounding box center [784, 389] width 1568 height 778
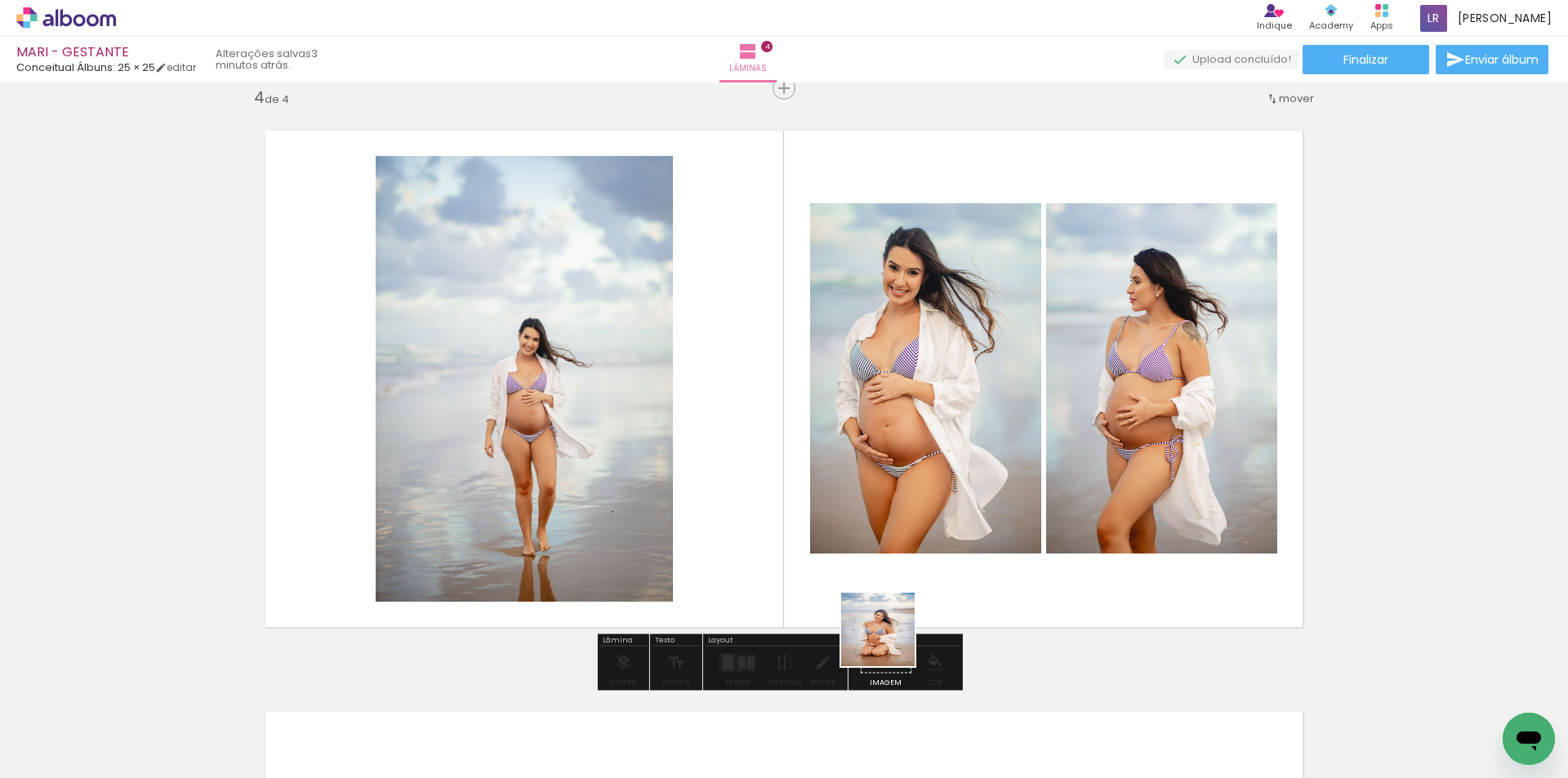
drag, startPoint x: 890, startPoint y: 641, endPoint x: 1093, endPoint y: 723, distance: 218.9
click at [894, 524] on quentale-workspace at bounding box center [784, 389] width 1568 height 778
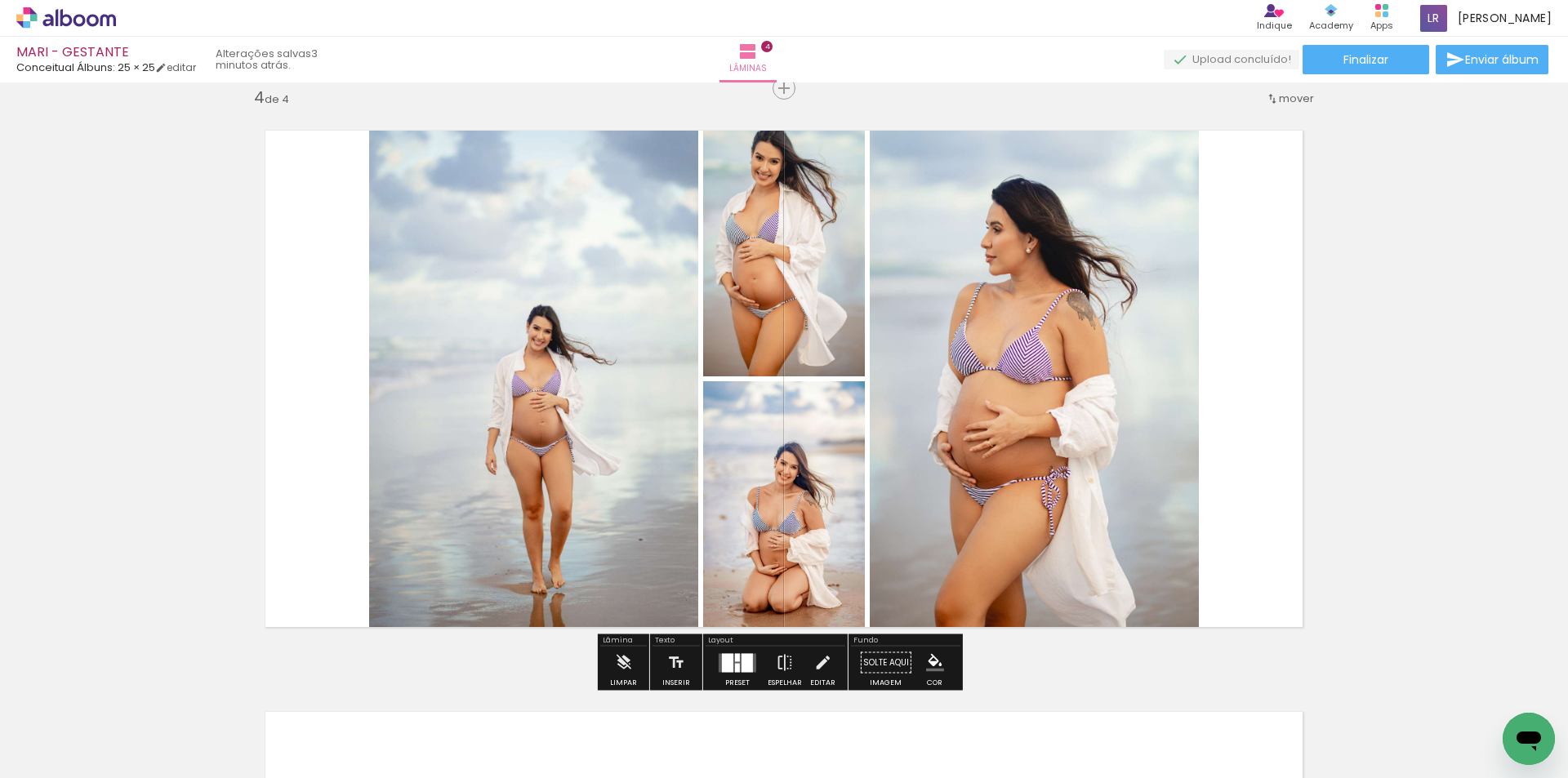
drag, startPoint x: 1091, startPoint y: 733, endPoint x: 1139, endPoint y: 415, distance: 321.6
click at [1139, 415] on quentale-workspace at bounding box center [784, 389] width 1568 height 778
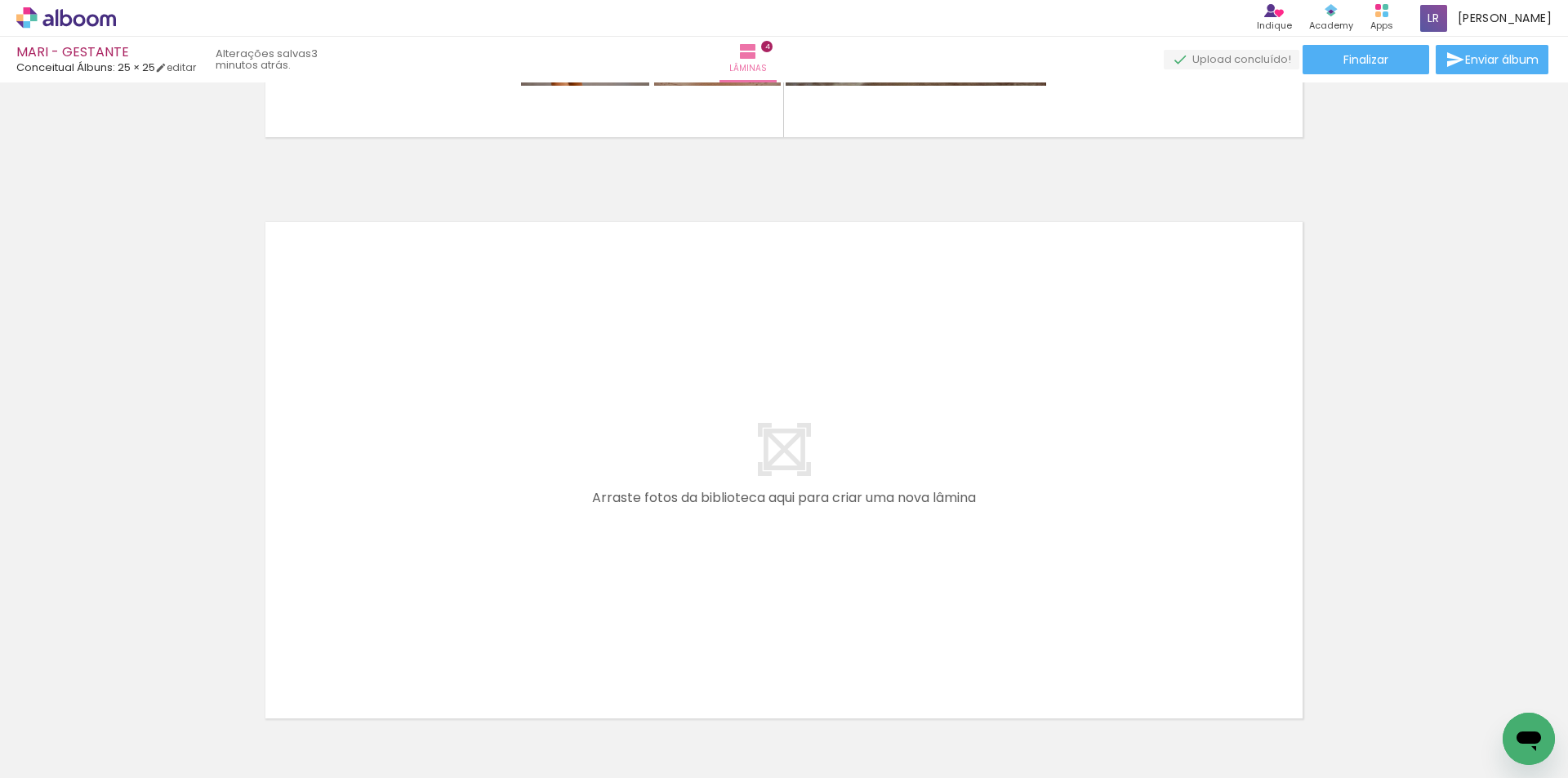
scroll to position [0, 1209]
drag, startPoint x: 598, startPoint y: 727, endPoint x: 536, endPoint y: 446, distance: 287.8
click at [536, 446] on quentale-workspace at bounding box center [784, 389] width 1568 height 778
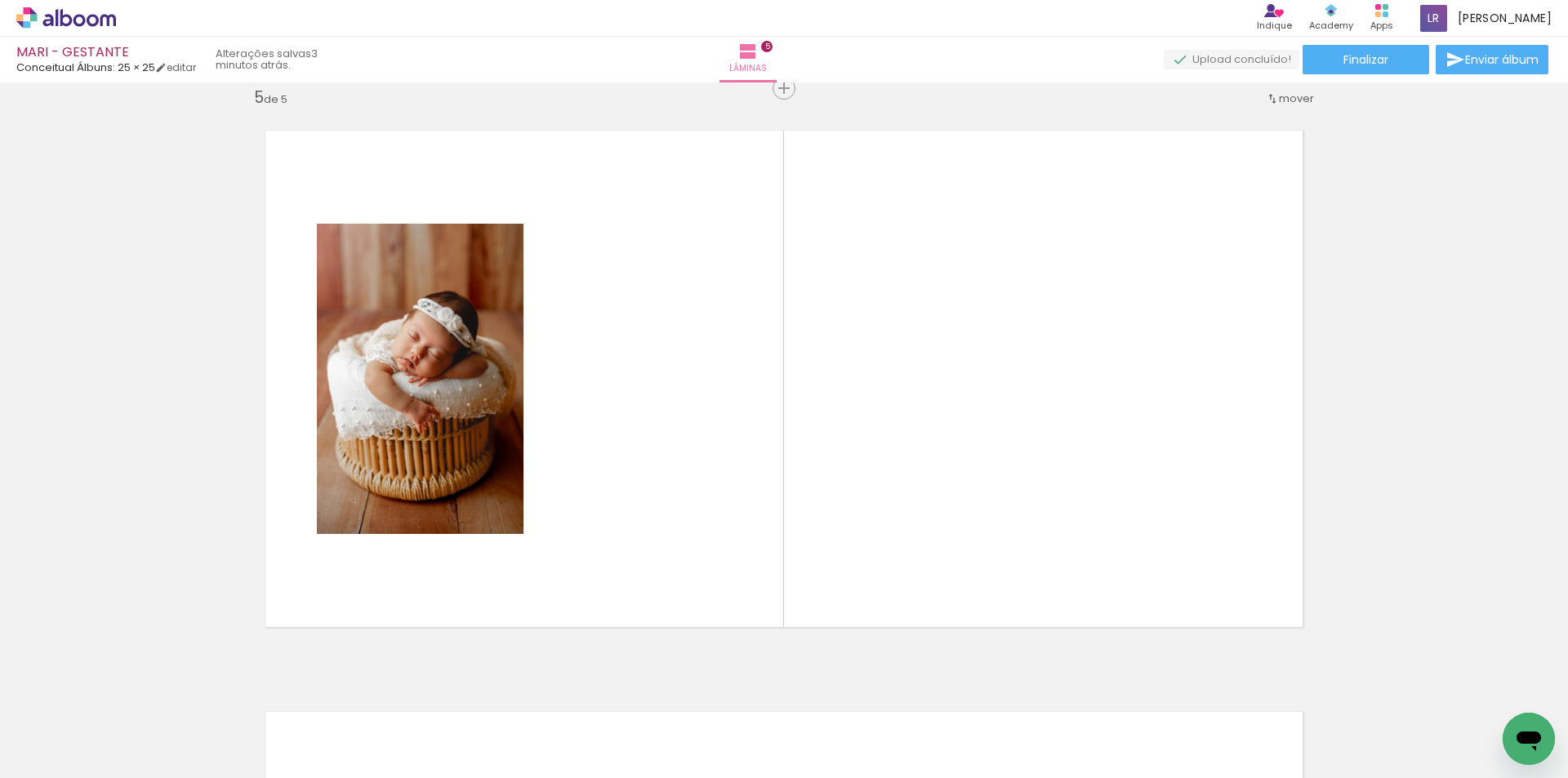
scroll to position [0, 1875]
drag, startPoint x: 1024, startPoint y: 724, endPoint x: 883, endPoint y: 550, distance: 224.0
click at [881, 452] on quentale-workspace at bounding box center [784, 389] width 1568 height 778
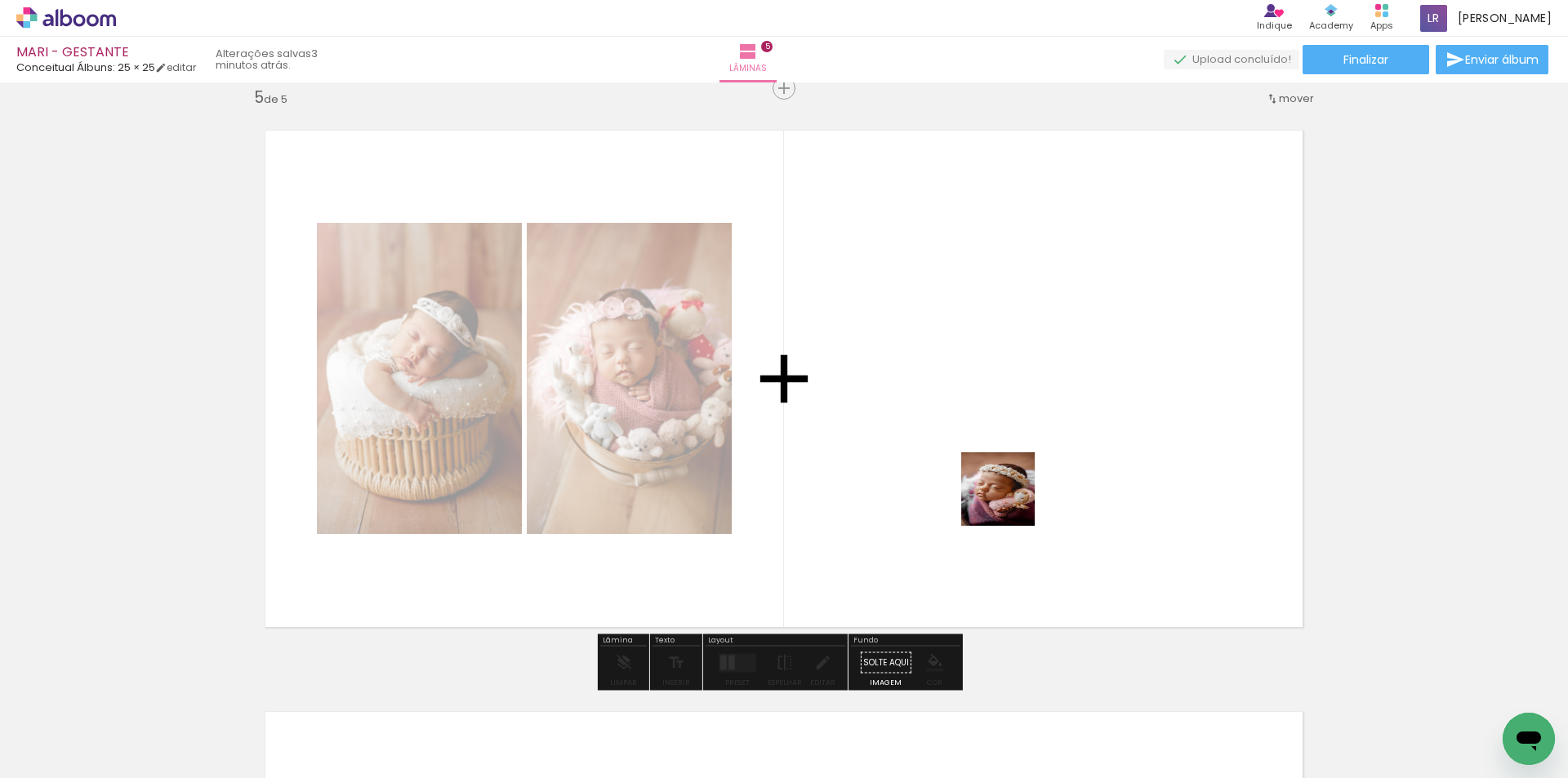
drag, startPoint x: 948, startPoint y: 723, endPoint x: 1011, endPoint y: 500, distance: 231.7
click at [1011, 500] on quentale-workspace at bounding box center [784, 389] width 1568 height 778
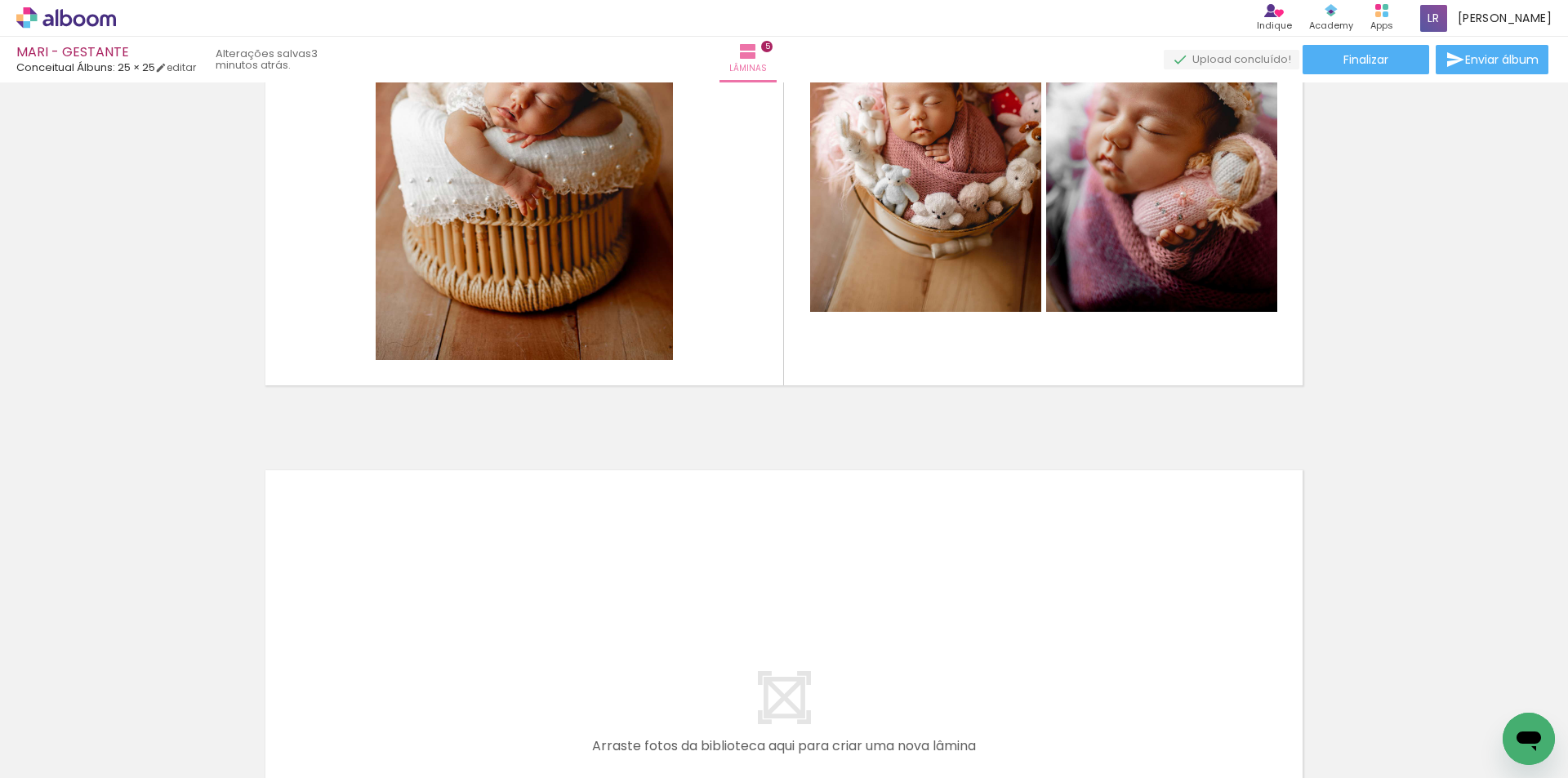
scroll to position [2590, 0]
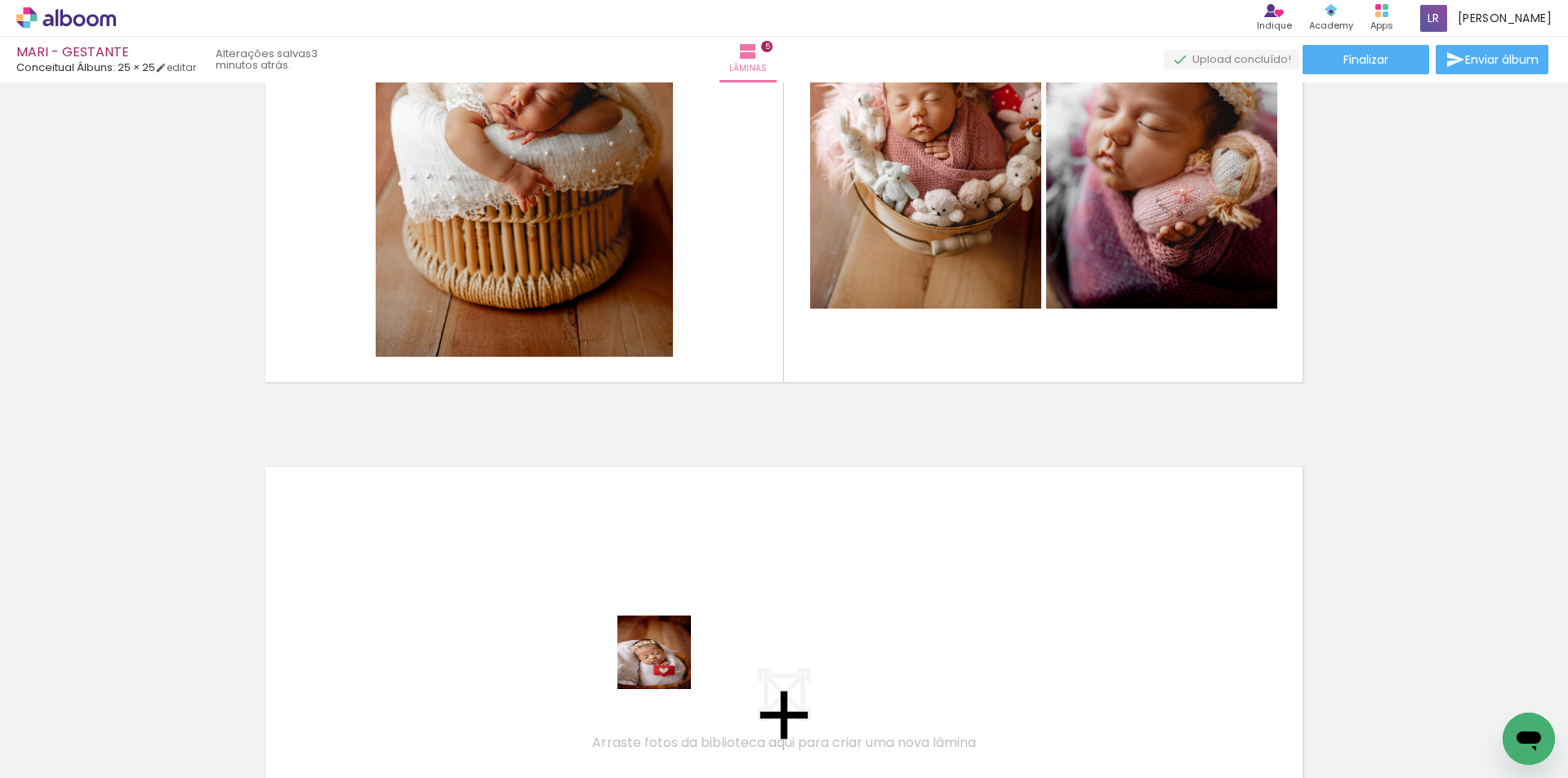
drag, startPoint x: 667, startPoint y: 665, endPoint x: 807, endPoint y: 691, distance: 142.4
click at [565, 563] on quentale-workspace at bounding box center [784, 389] width 1568 height 778
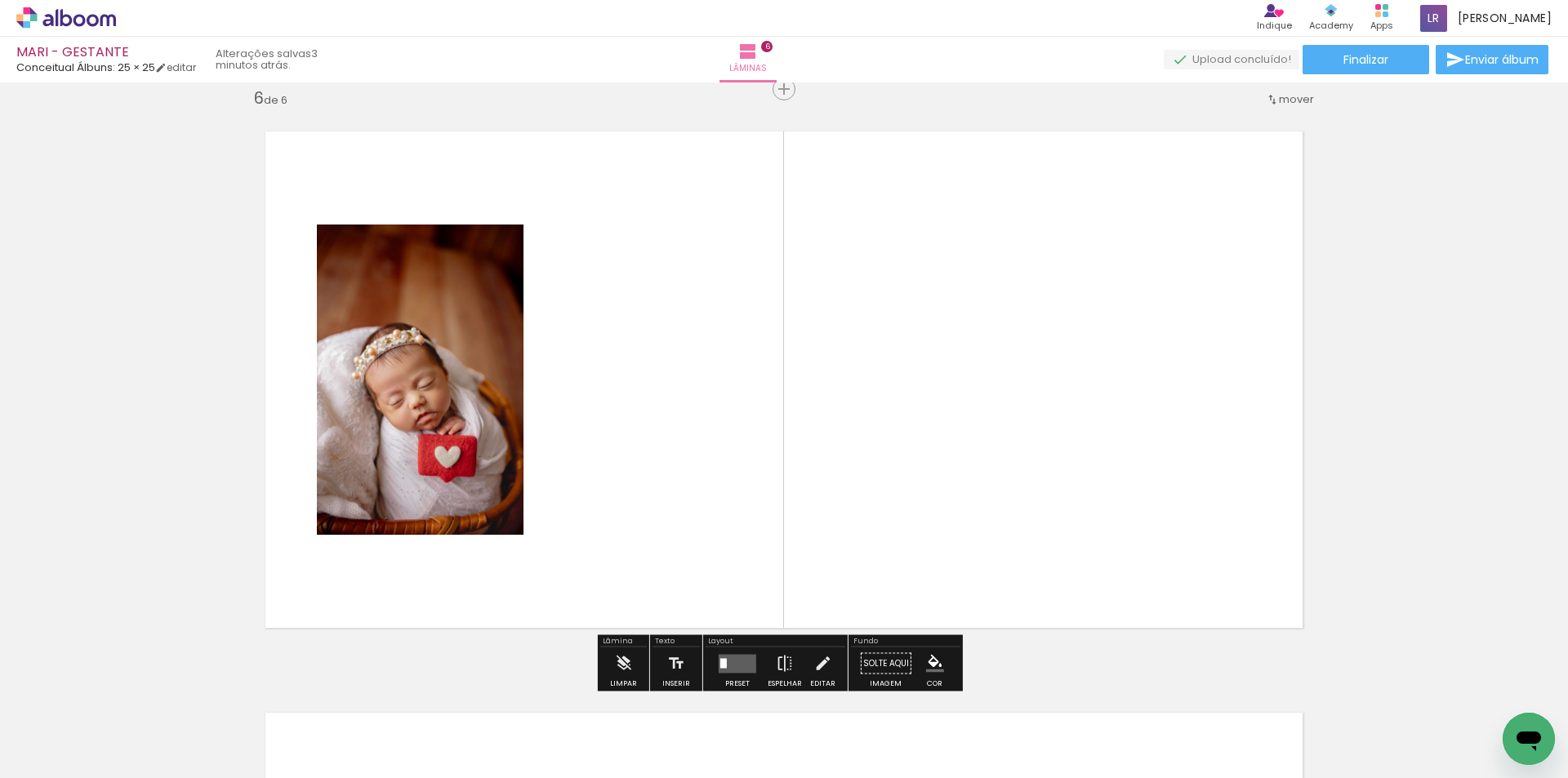
scroll to position [2927, 0]
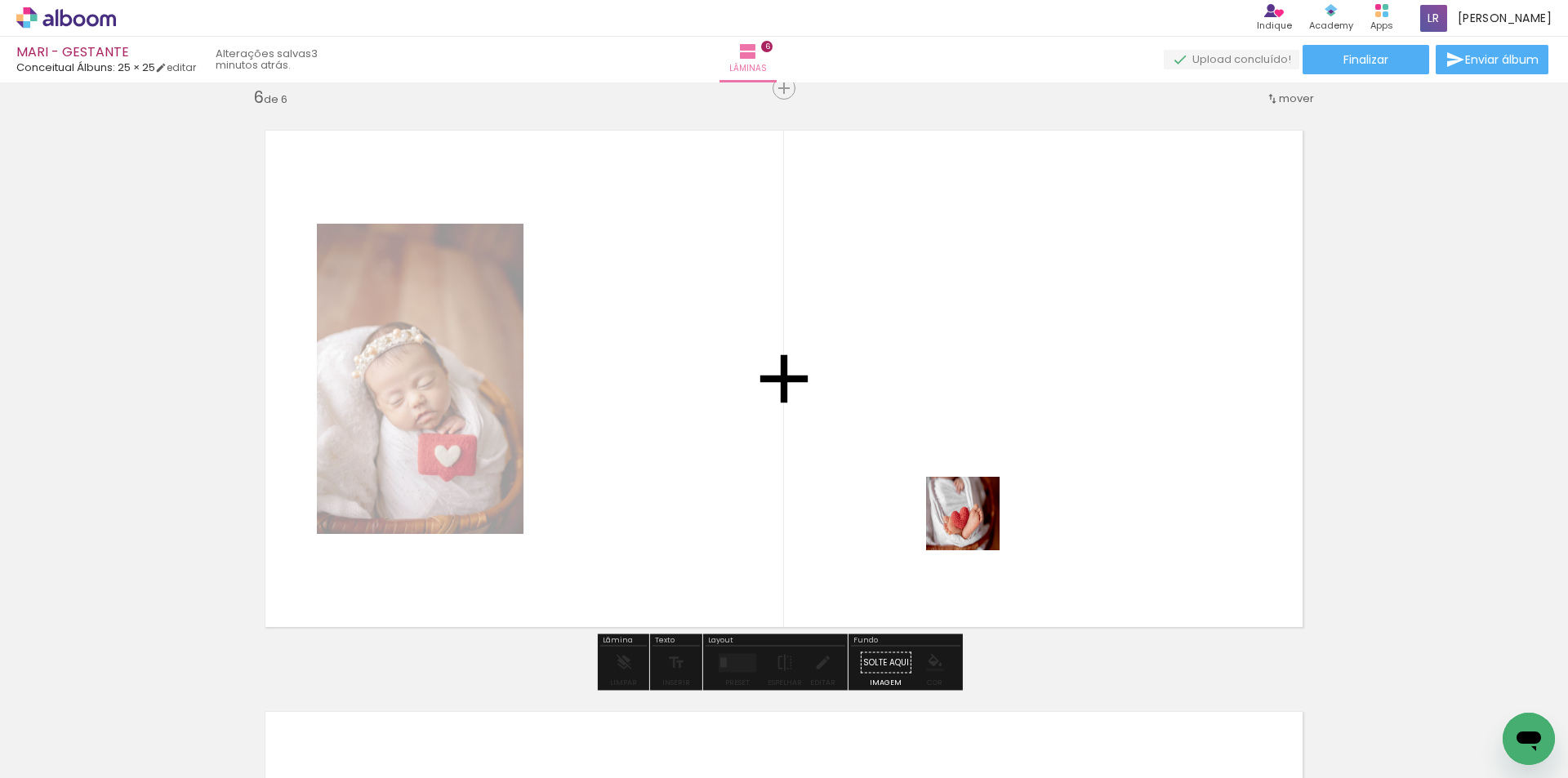
drag, startPoint x: 913, startPoint y: 612, endPoint x: 1035, endPoint y: 466, distance: 190.3
click at [1035, 466] on quentale-workspace at bounding box center [784, 389] width 1568 height 778
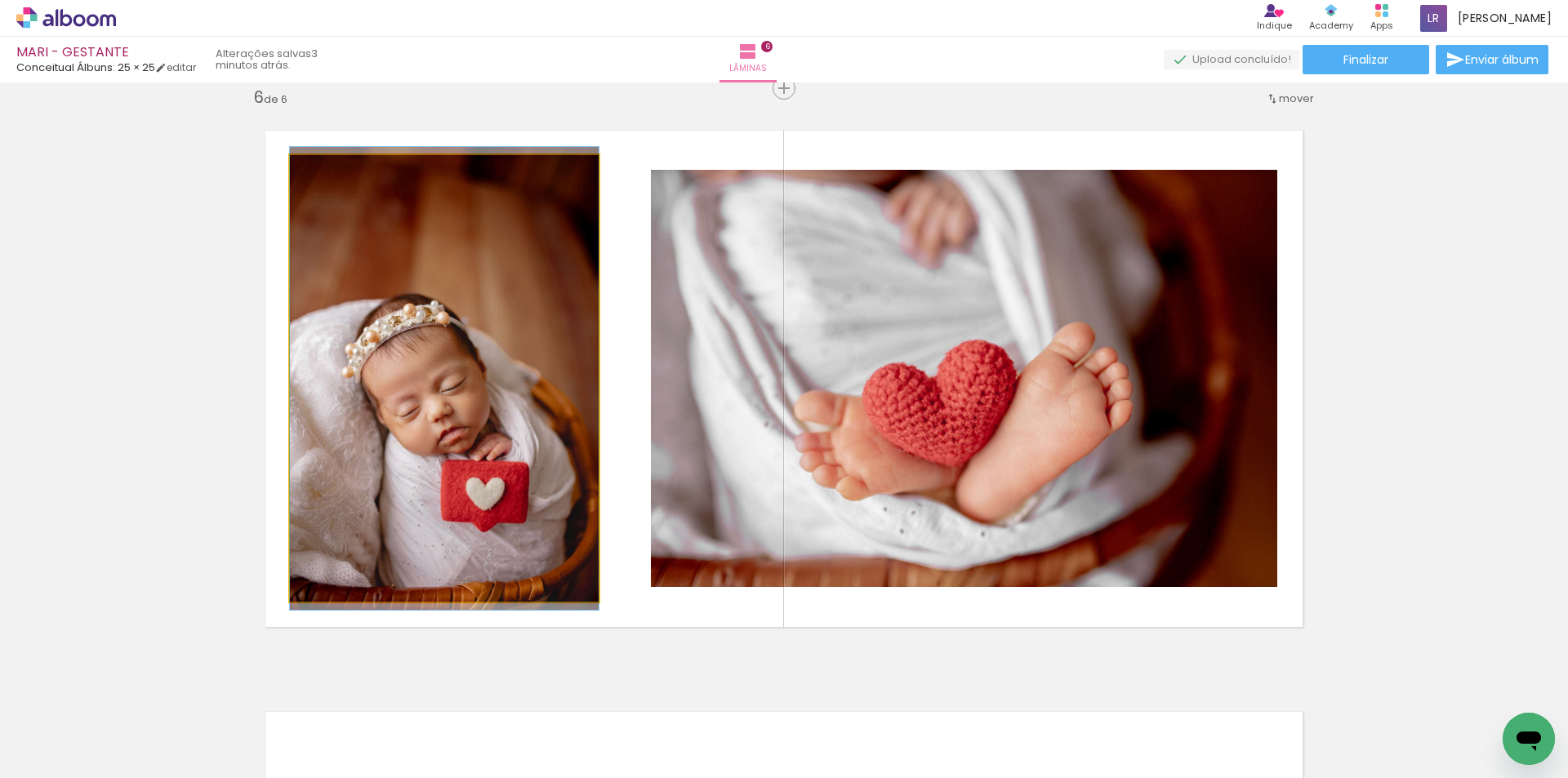
drag, startPoint x: 490, startPoint y: 450, endPoint x: 526, endPoint y: 450, distance: 36.0
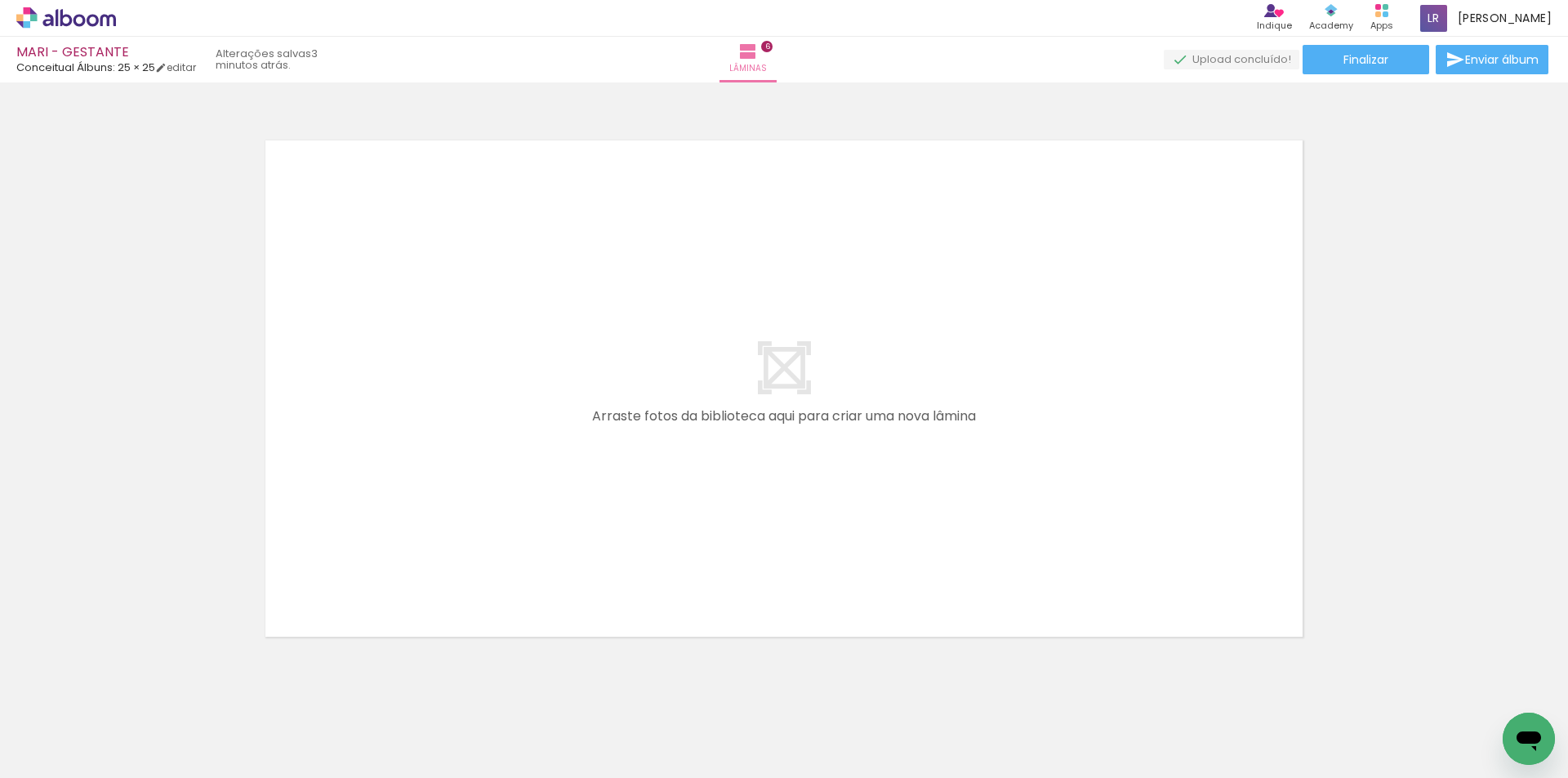
scroll to position [0, 1256]
drag, startPoint x: 926, startPoint y: 742, endPoint x: 881, endPoint y: 569, distance: 178.8
click at [715, 459] on quentale-workspace at bounding box center [784, 389] width 1568 height 778
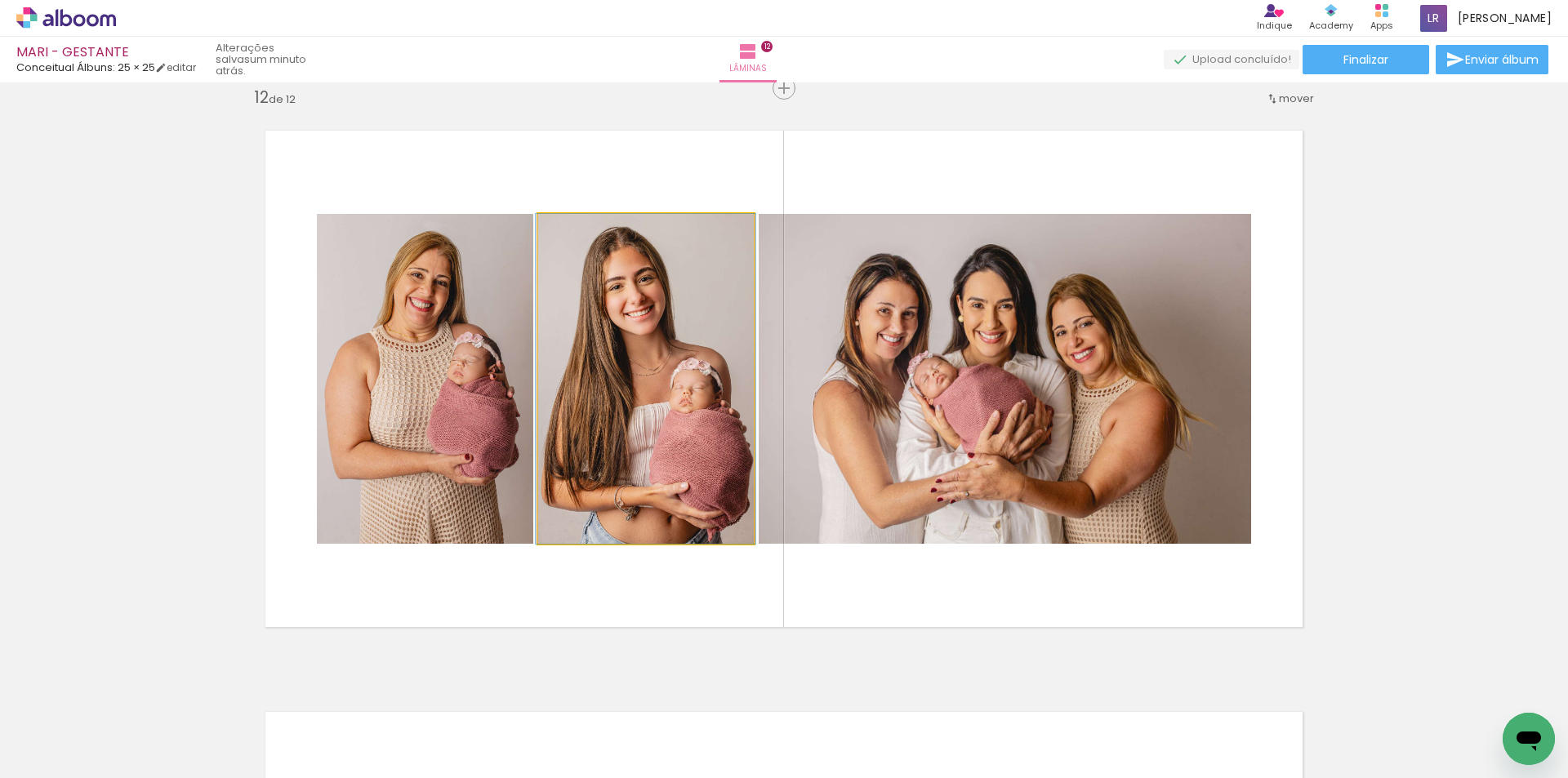
scroll to position [1387, 0]
drag, startPoint x: 668, startPoint y: 380, endPoint x: 672, endPoint y: 366, distance: 14.6
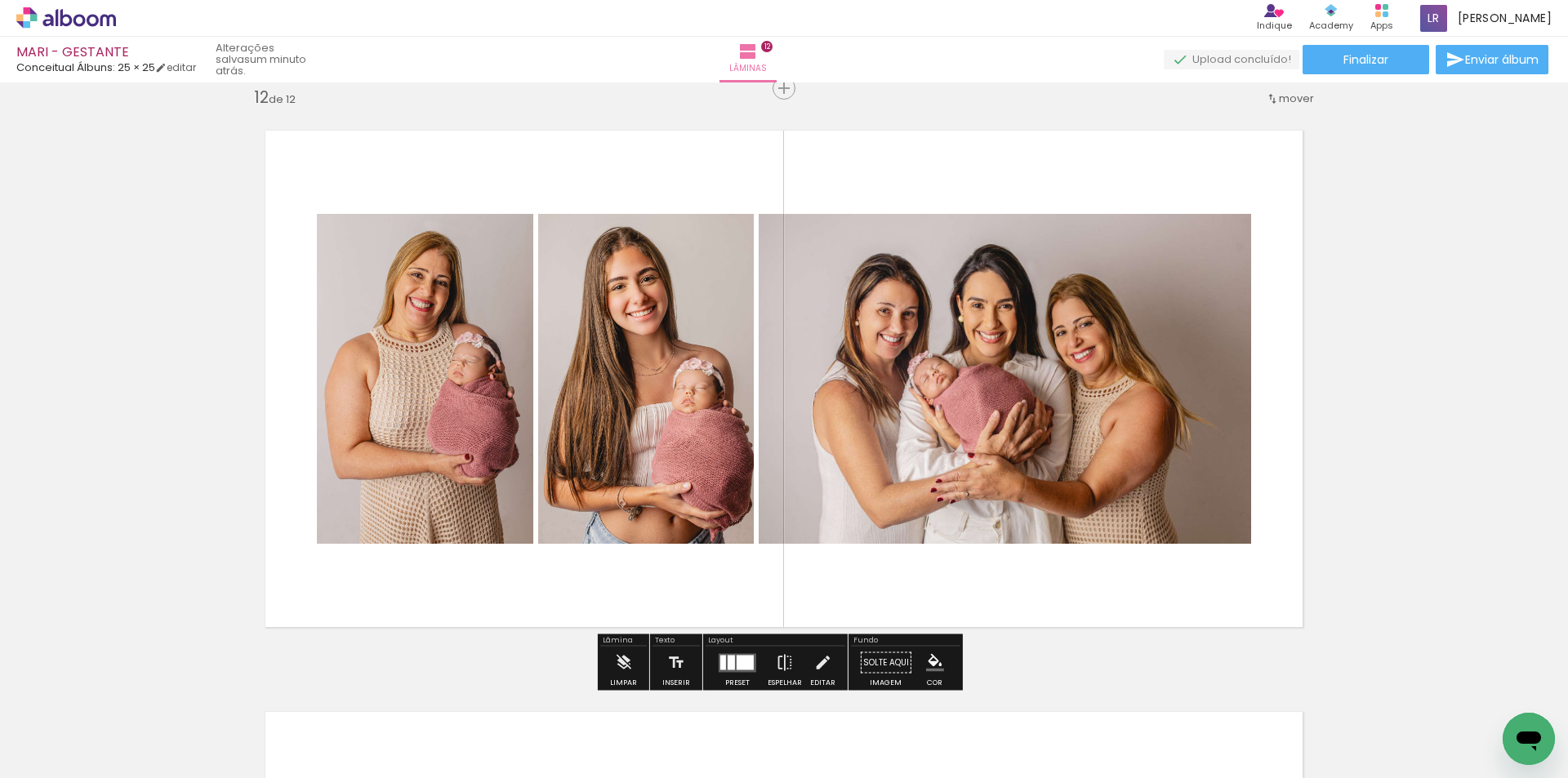
click at [984, 358] on quentale-photo at bounding box center [1004, 378] width 493 height 330
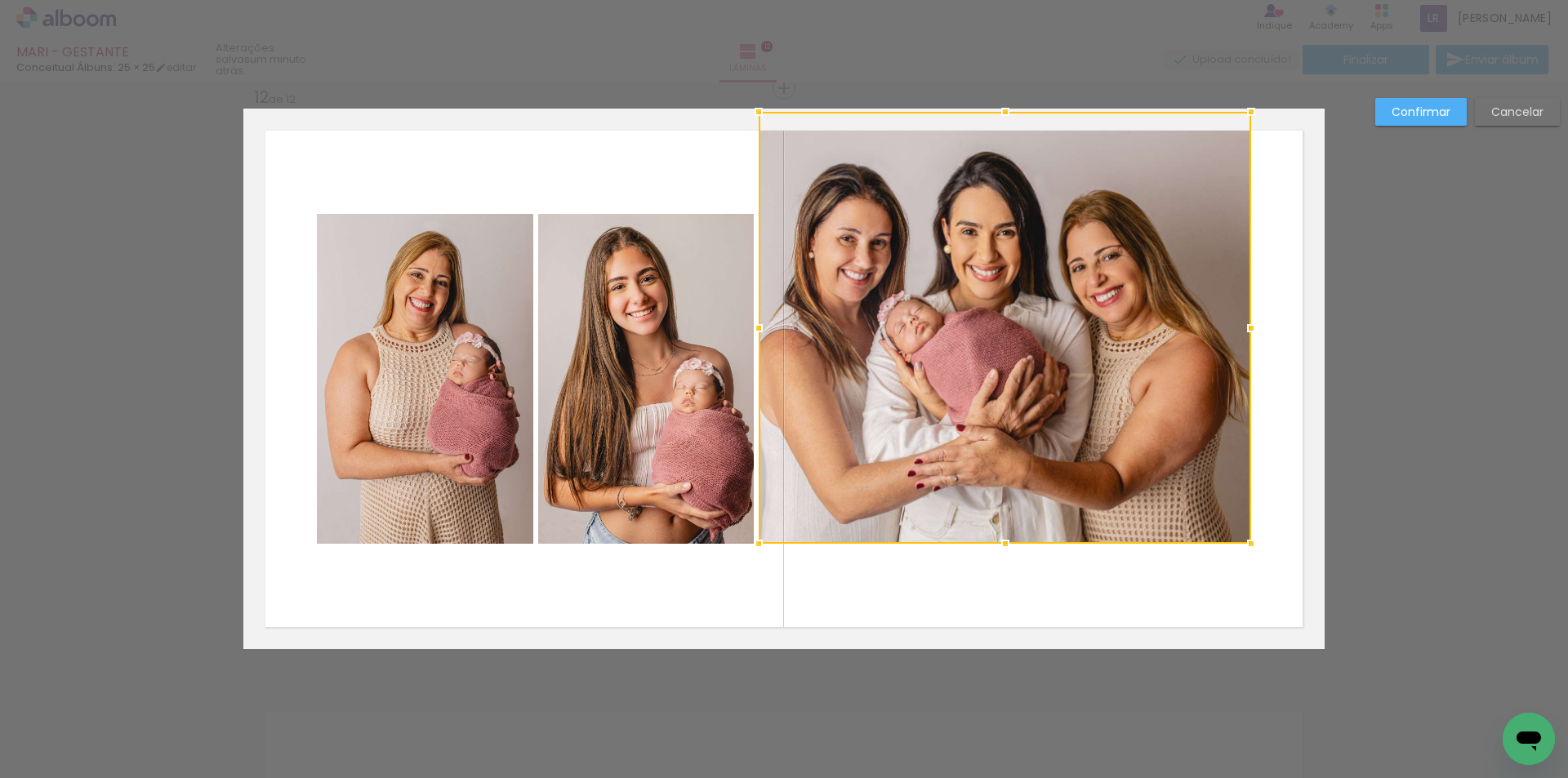
drag, startPoint x: 1003, startPoint y: 210, endPoint x: 1028, endPoint y: 127, distance: 86.7
click at [1028, 127] on div at bounding box center [1004, 327] width 493 height 432
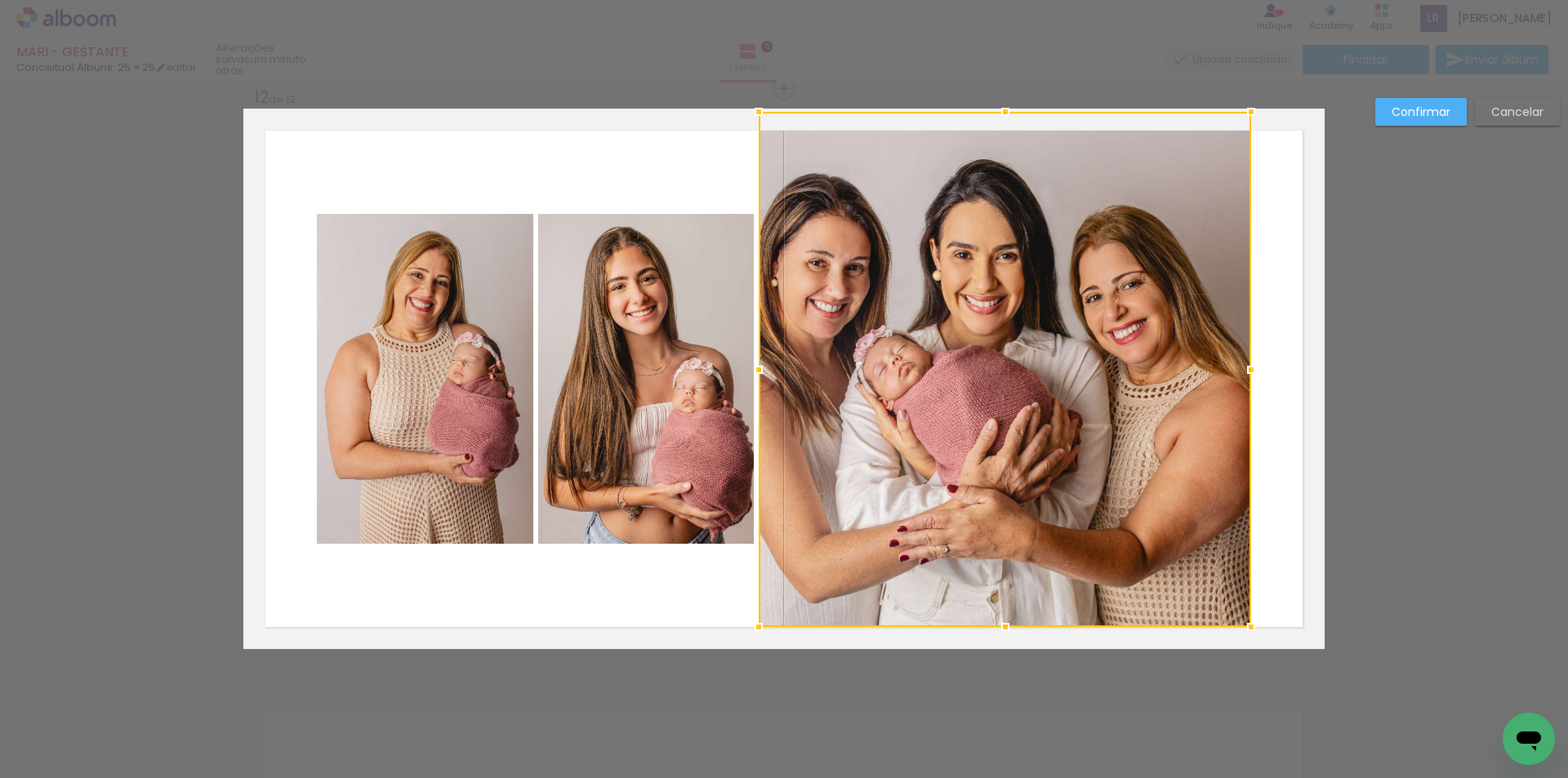
drag, startPoint x: 999, startPoint y: 546, endPoint x: 1010, endPoint y: 610, distance: 64.9
click at [1010, 610] on div at bounding box center [1005, 627] width 33 height 33
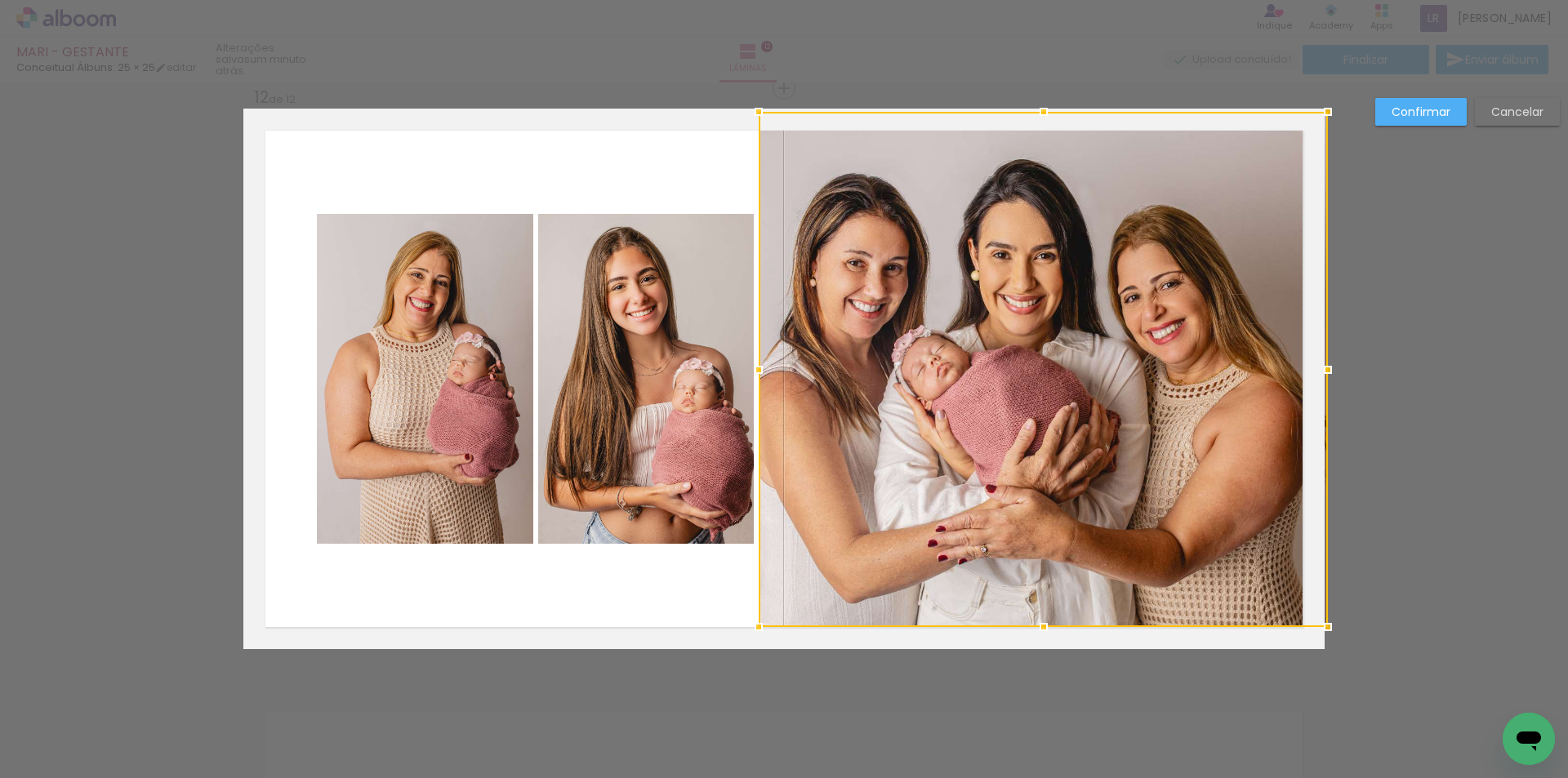
drag, startPoint x: 1242, startPoint y: 372, endPoint x: 1300, endPoint y: 375, distance: 58.1
click at [1300, 375] on div at bounding box center [1042, 369] width 569 height 515
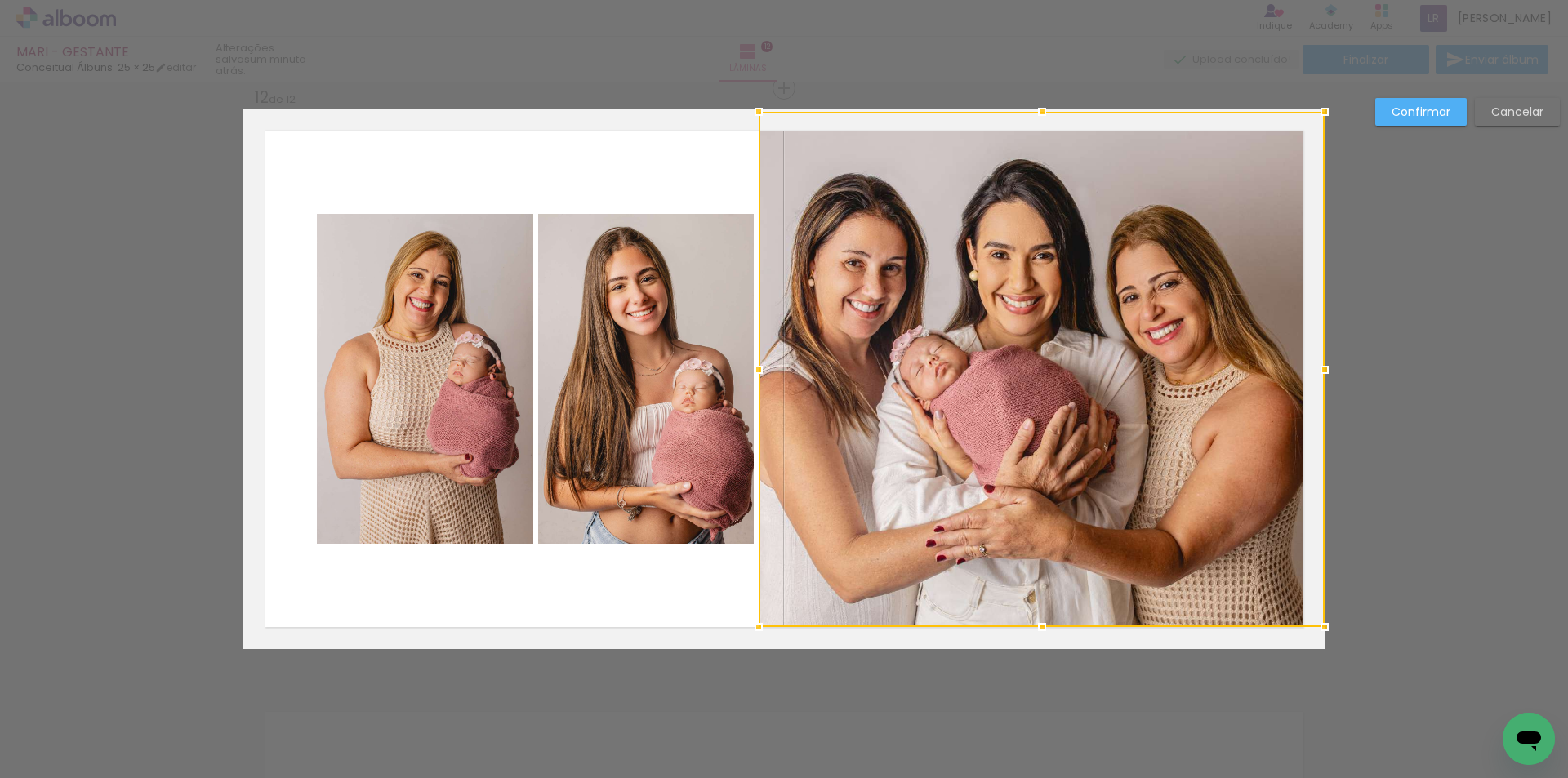
click at [0, 0] on slot "Confirmar" at bounding box center [0, 0] width 0 height 0
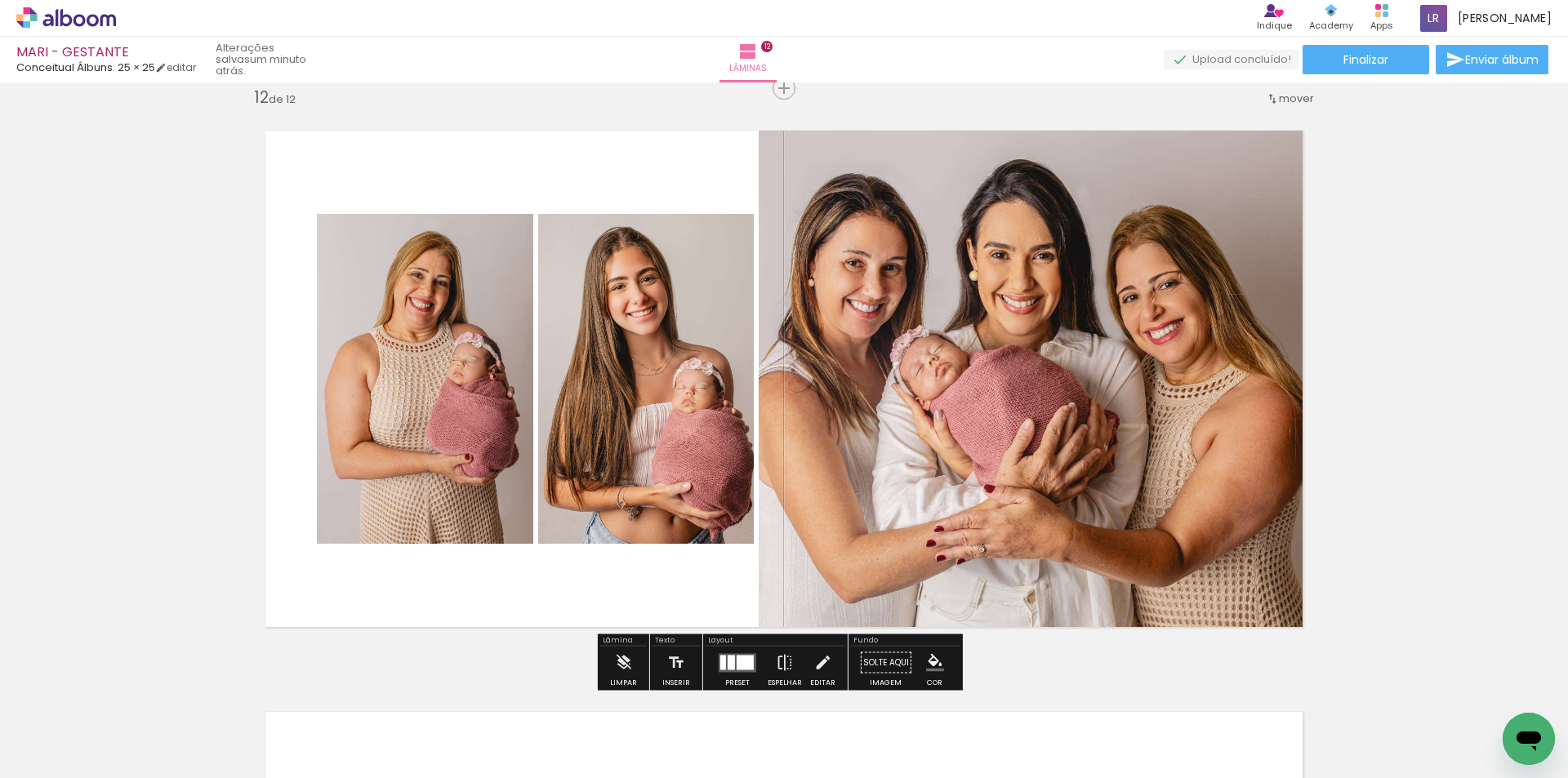
click at [642, 399] on quentale-photo at bounding box center [645, 378] width 216 height 330
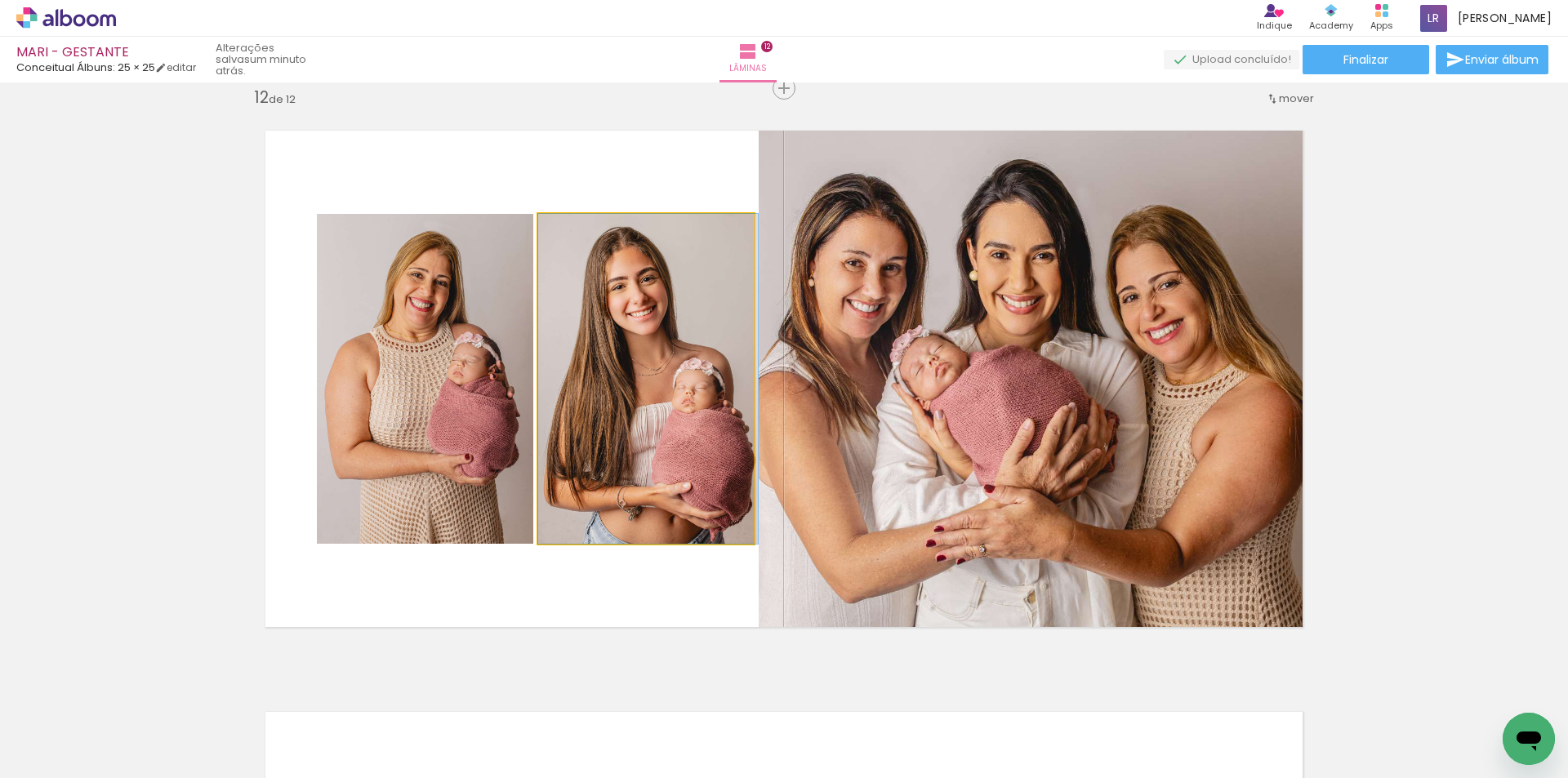
click at [642, 399] on quentale-photo at bounding box center [645, 378] width 216 height 330
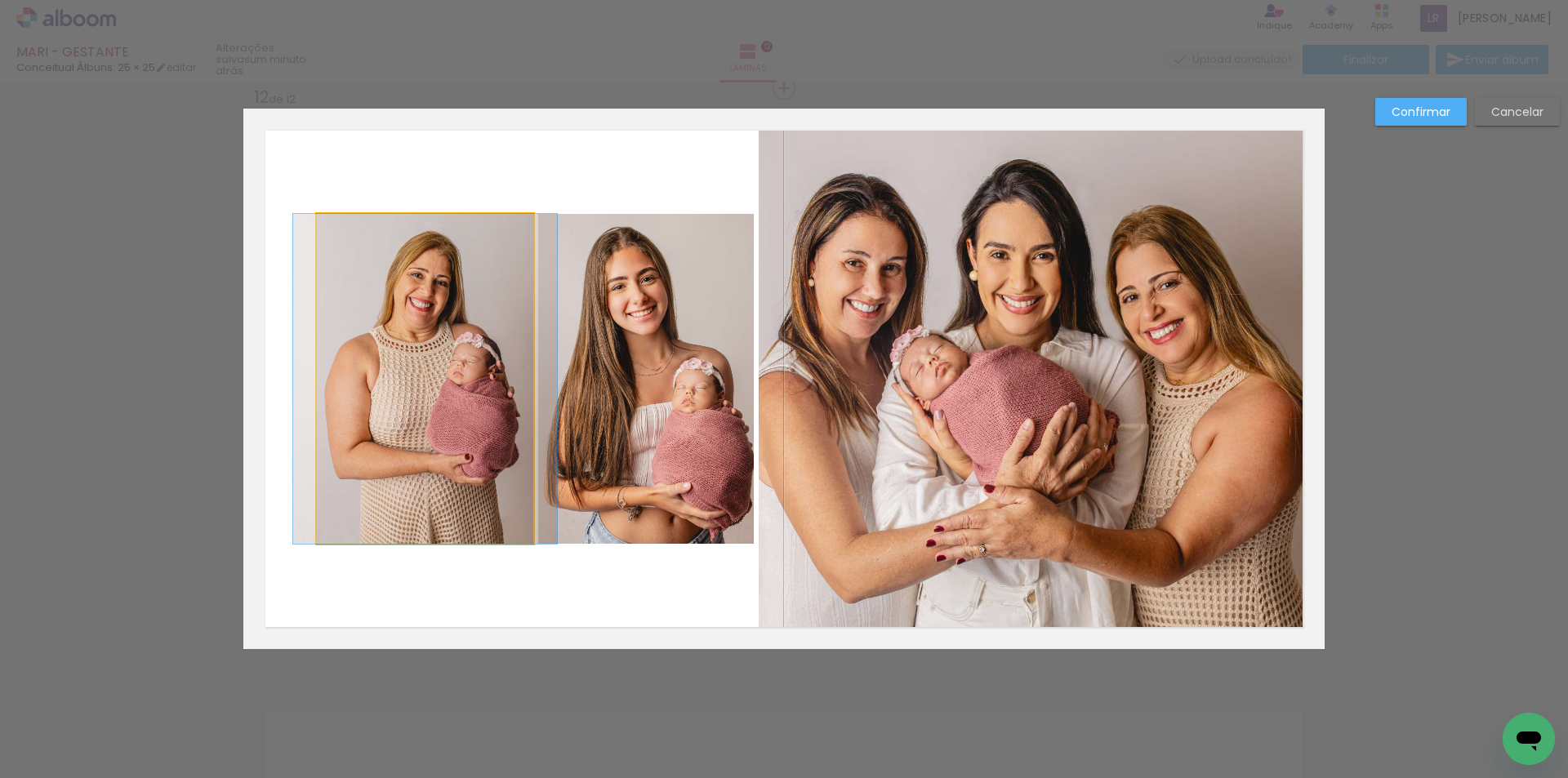
click at [464, 380] on quentale-photo at bounding box center [425, 378] width 216 height 330
click at [758, 380] on div at bounding box center [1042, 369] width 566 height 515
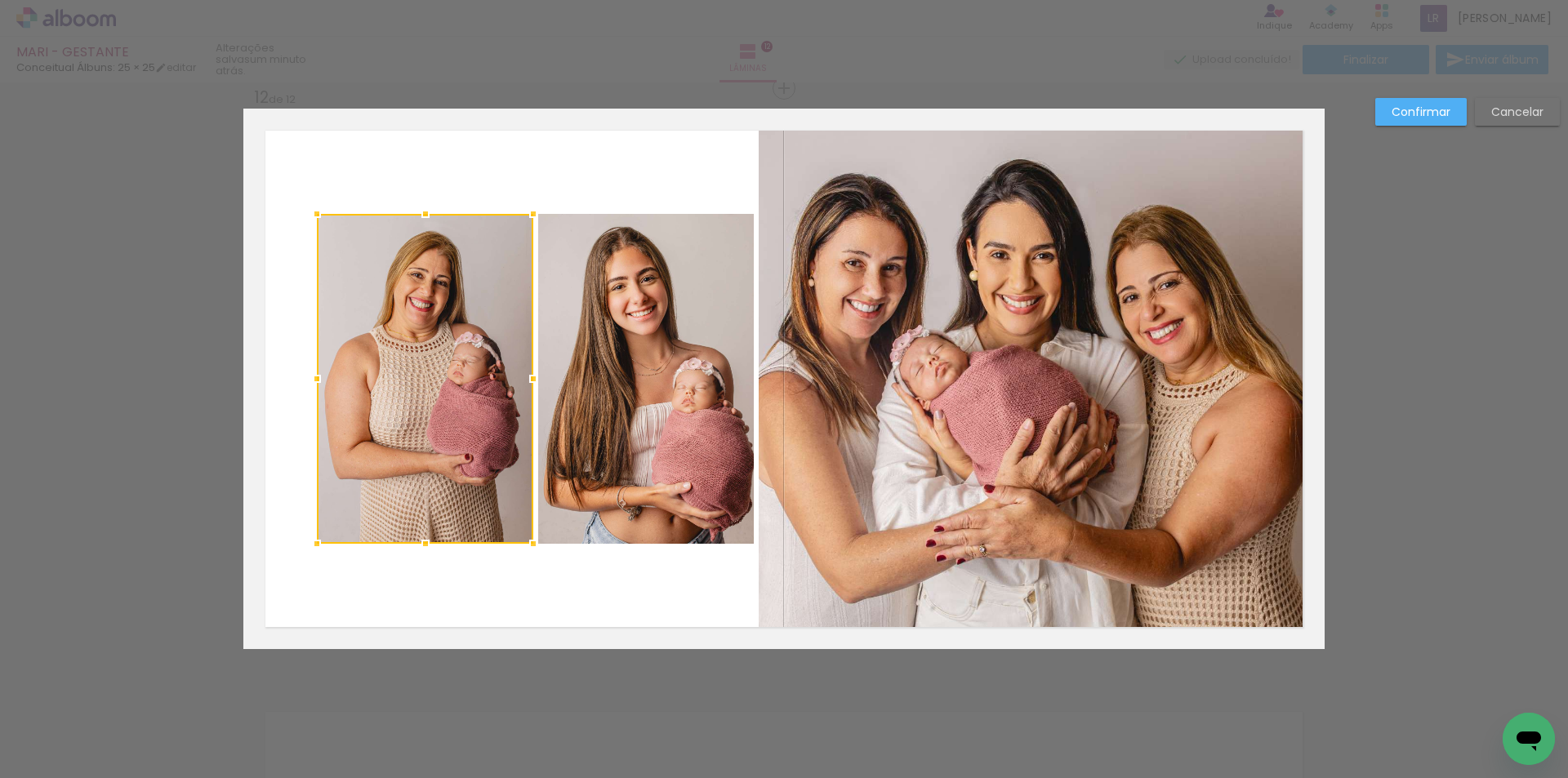
click at [623, 367] on quentale-photo at bounding box center [645, 378] width 216 height 330
click at [622, 367] on div at bounding box center [535, 378] width 437 height 330
click at [630, 262] on quentale-photo at bounding box center [645, 378] width 216 height 330
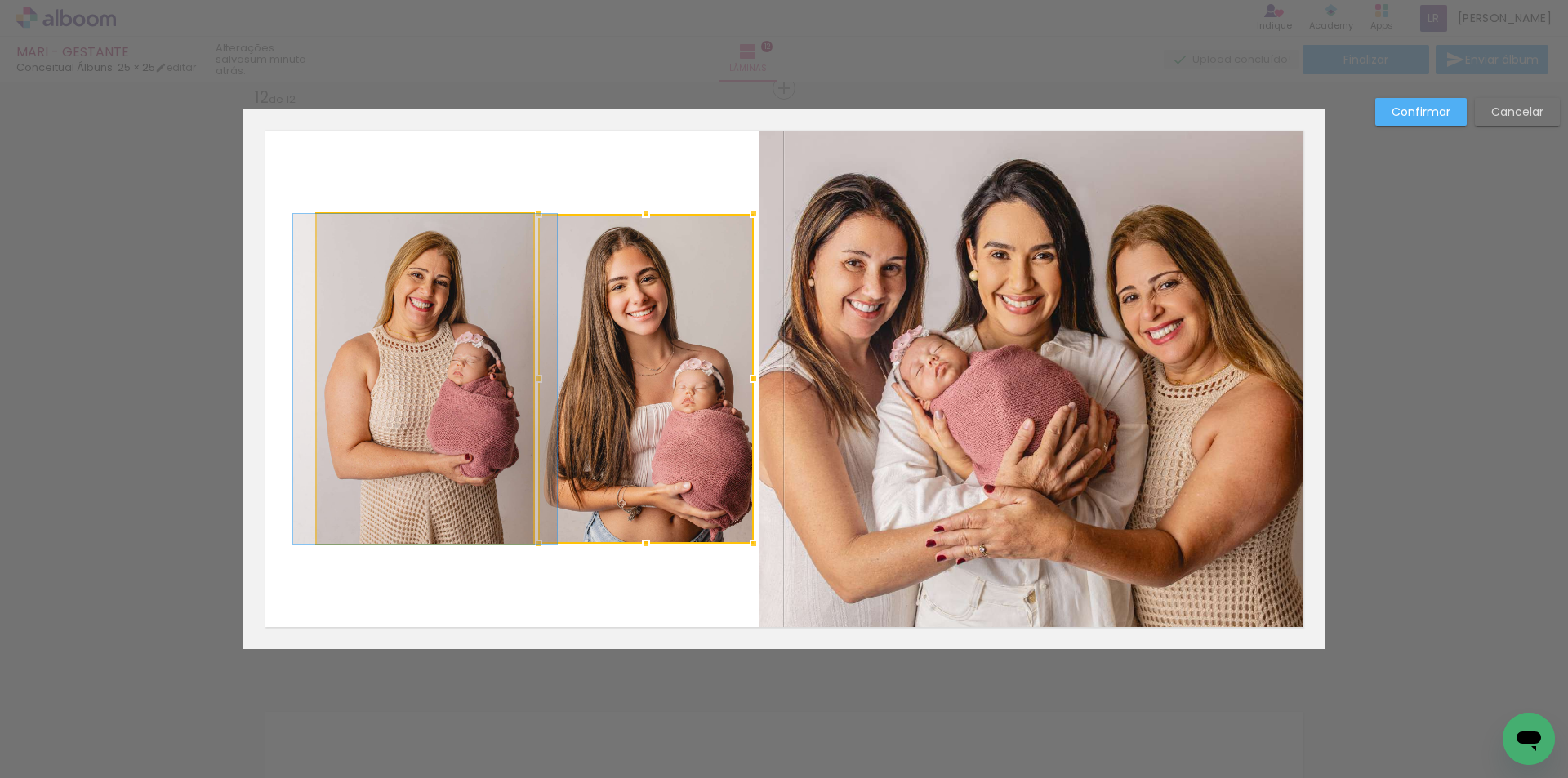
click at [399, 293] on quentale-photo at bounding box center [425, 378] width 216 height 330
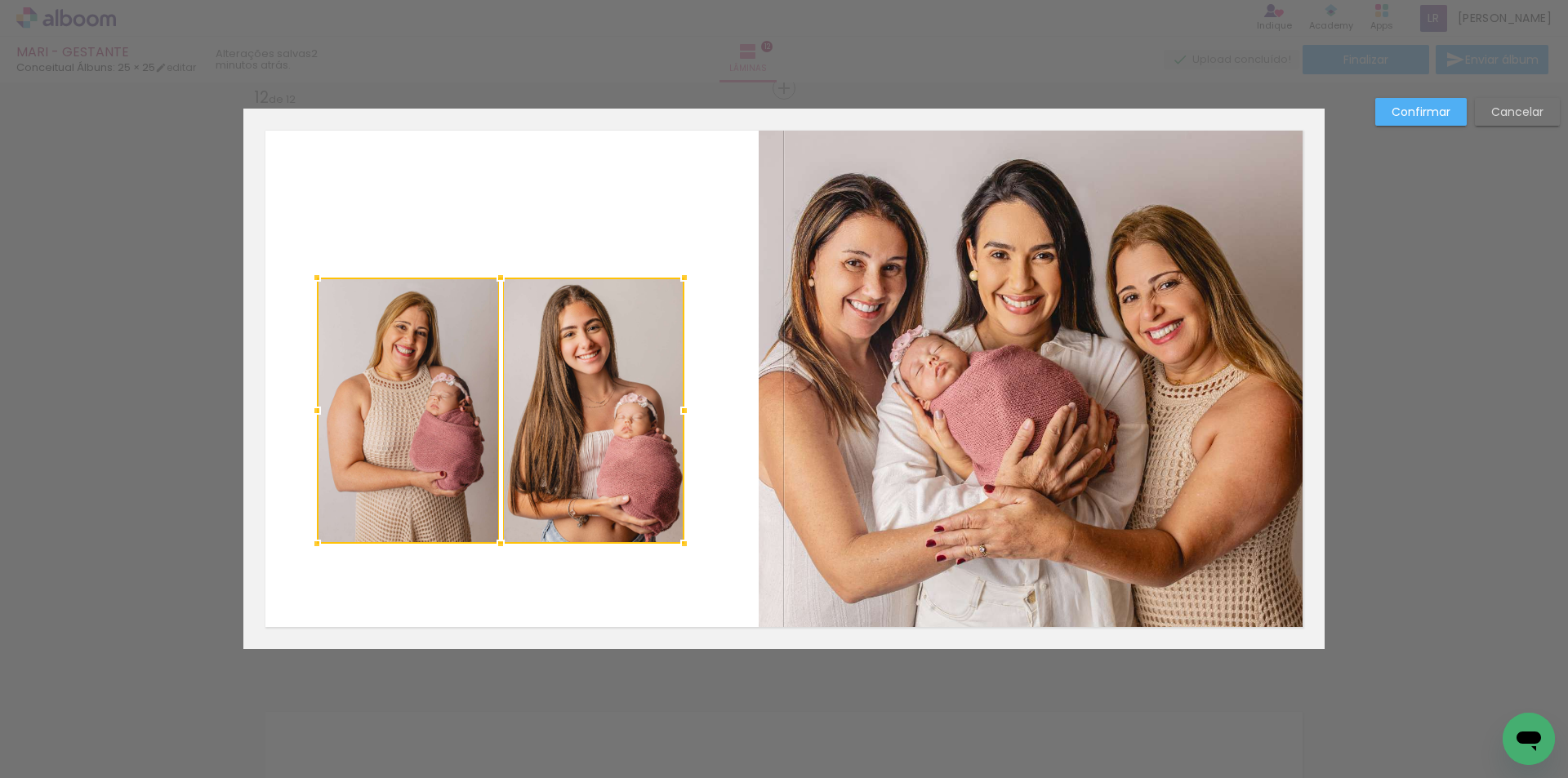
drag, startPoint x: 742, startPoint y: 210, endPoint x: 691, endPoint y: 274, distance: 81.8
click at [691, 274] on div at bounding box center [684, 278] width 33 height 33
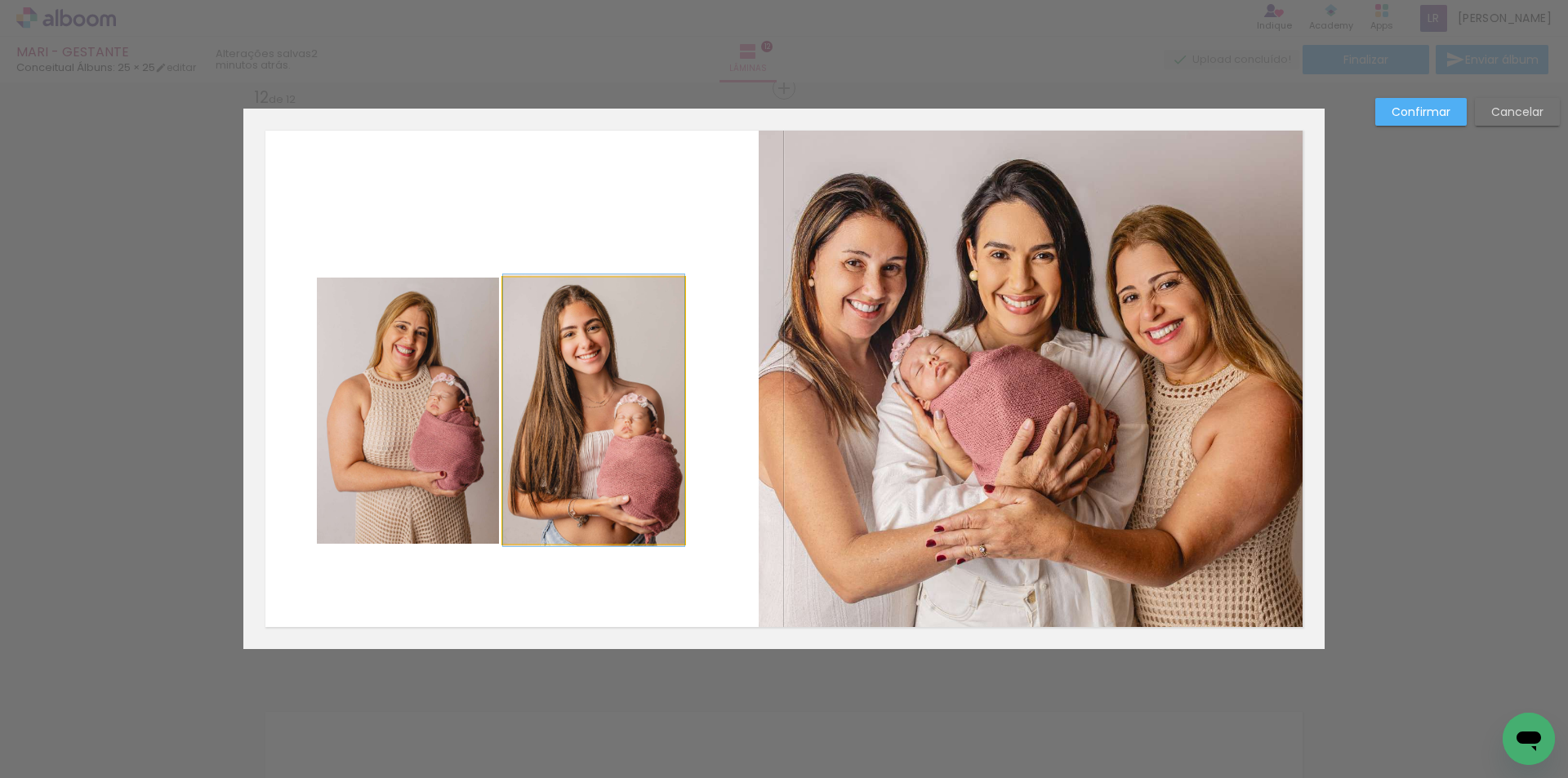
click at [605, 389] on quentale-photo at bounding box center [593, 410] width 181 height 266
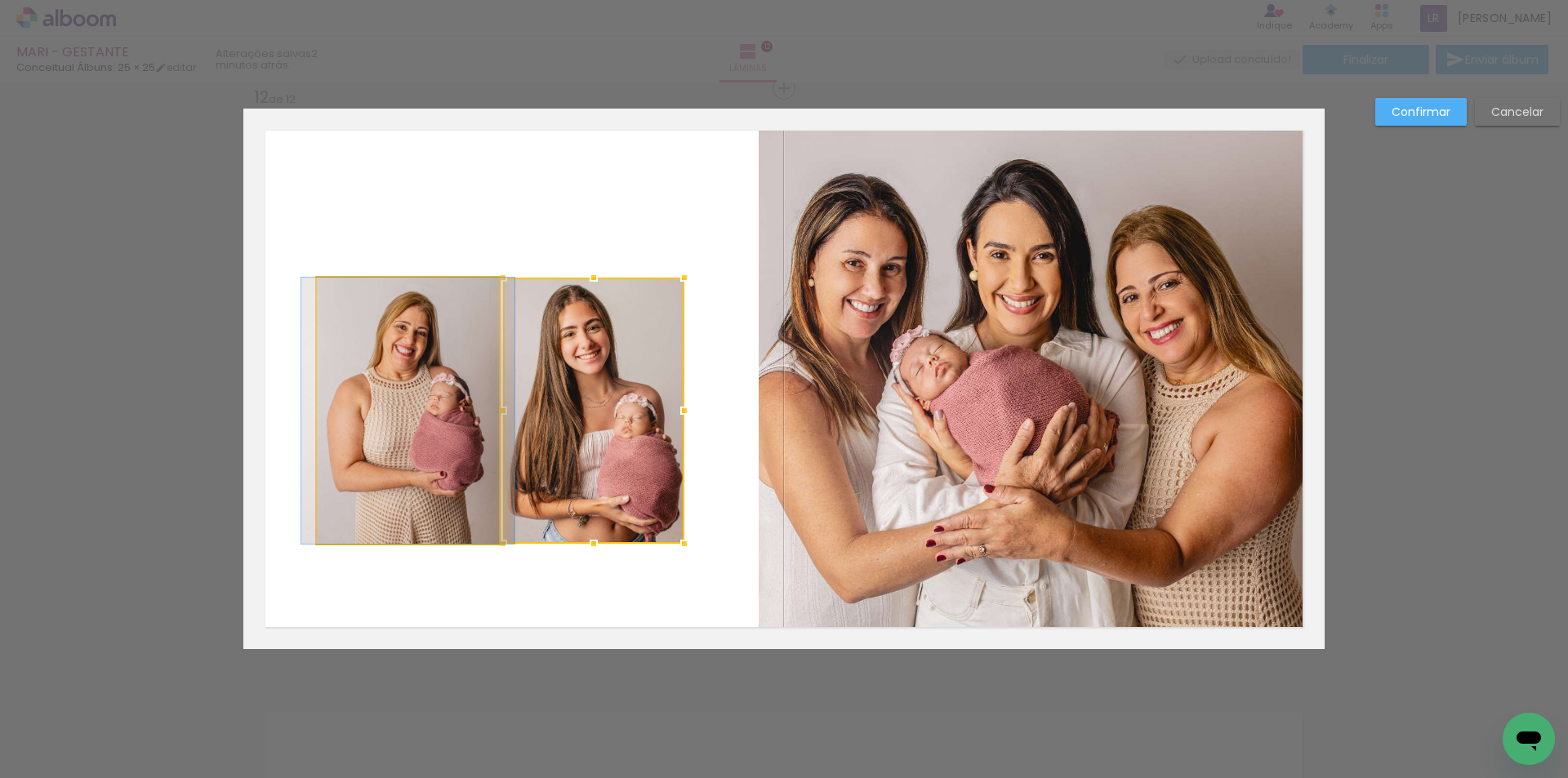
click at [419, 383] on quentale-photo at bounding box center [408, 410] width 182 height 266
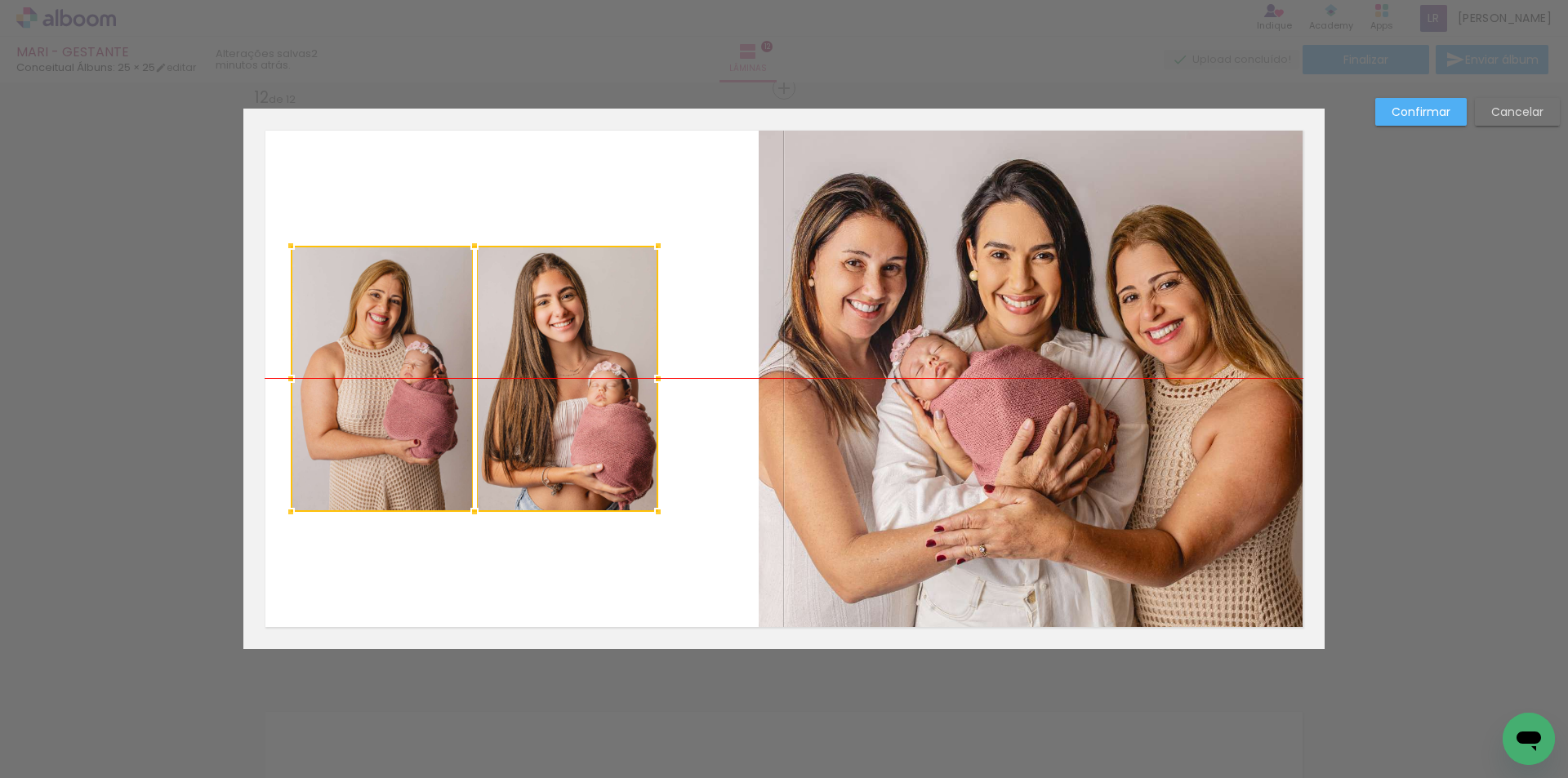
drag, startPoint x: 553, startPoint y: 392, endPoint x: 527, endPoint y: 363, distance: 38.9
click at [527, 363] on div at bounding box center [474, 378] width 367 height 266
click at [760, 380] on quentale-photo at bounding box center [1042, 369] width 566 height 515
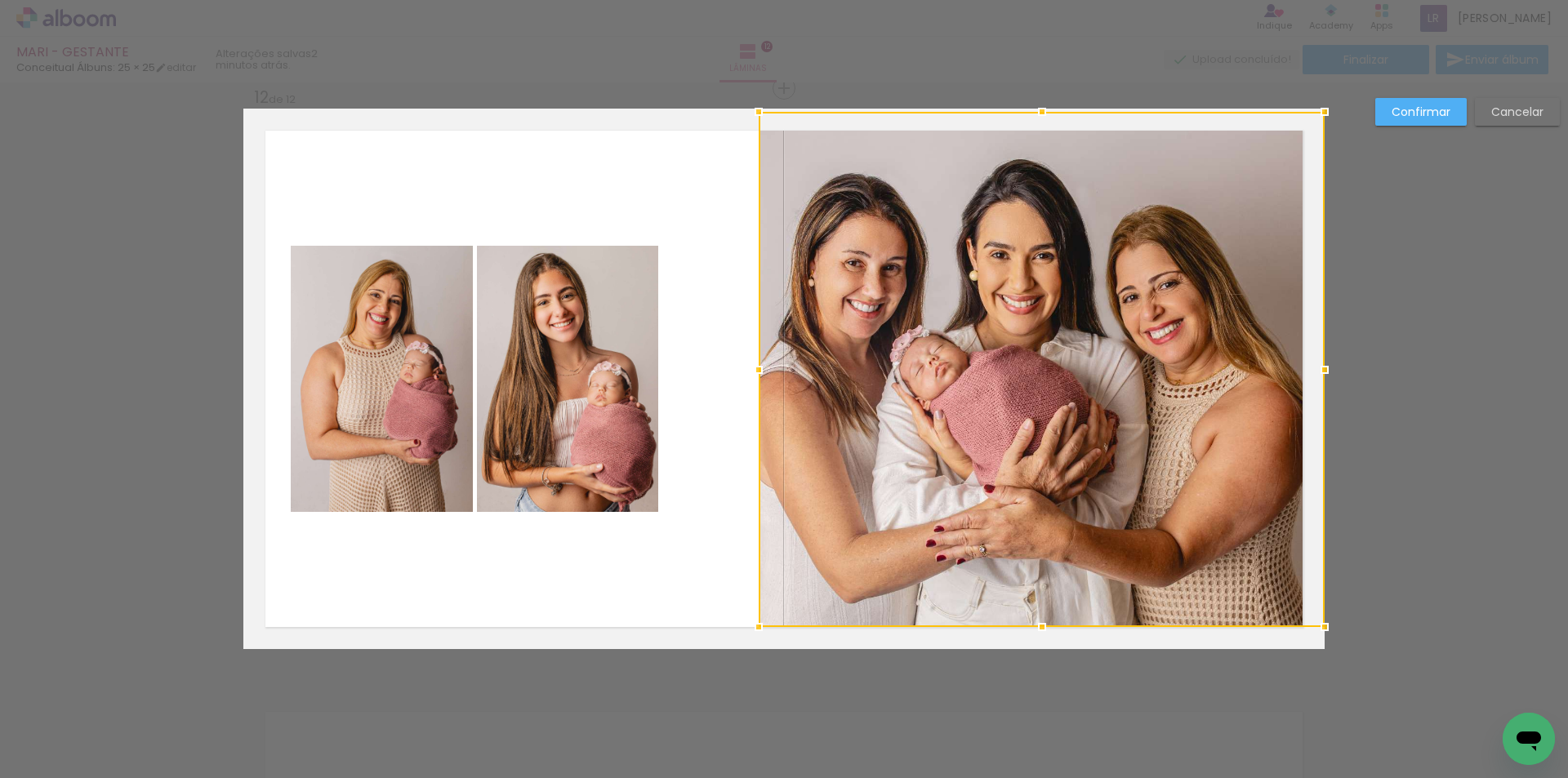
click at [760, 380] on div at bounding box center [758, 370] width 33 height 33
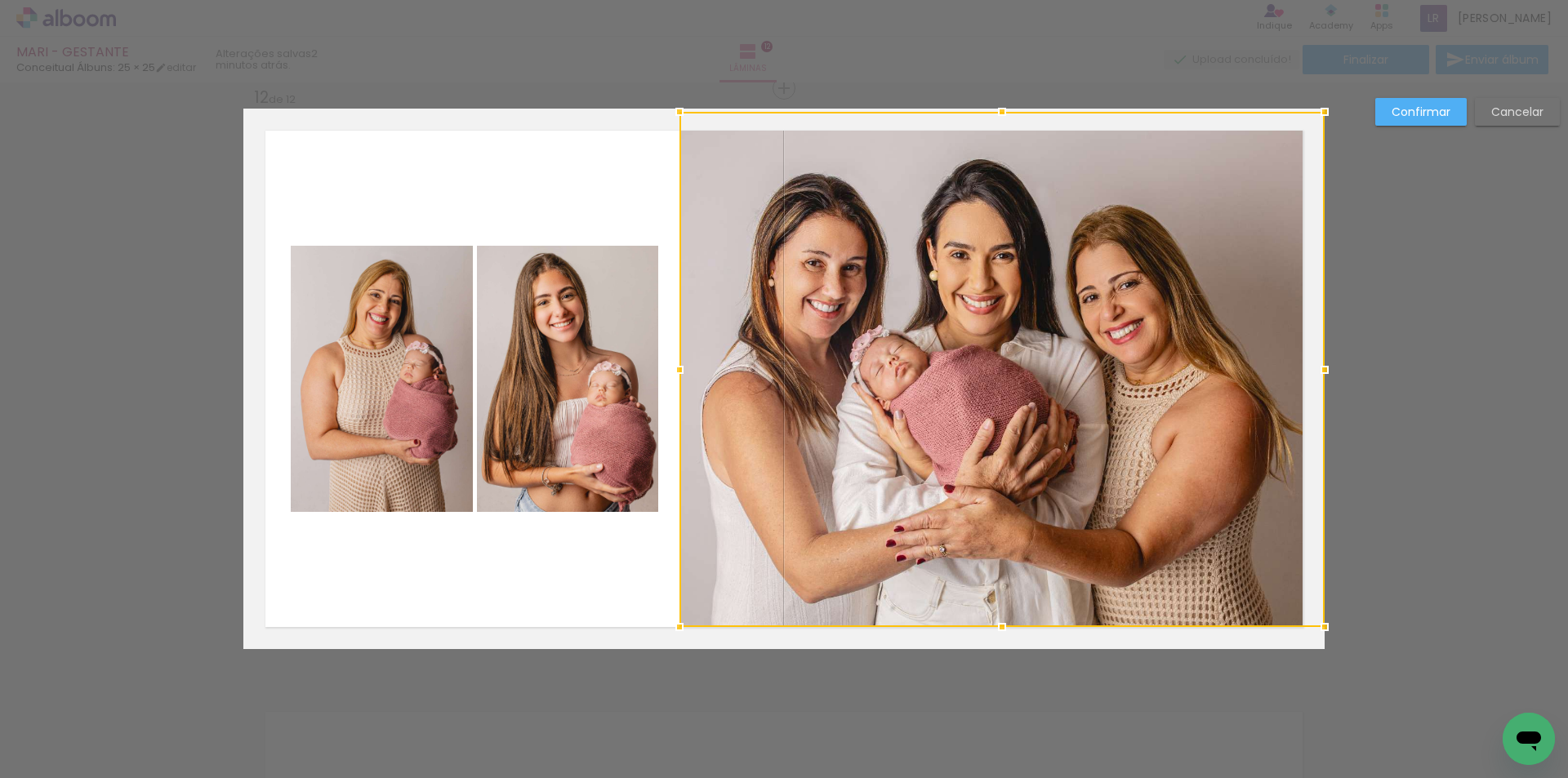
drag, startPoint x: 748, startPoint y: 371, endPoint x: 668, endPoint y: 372, distance: 80.0
click at [668, 372] on div at bounding box center [680, 370] width 33 height 33
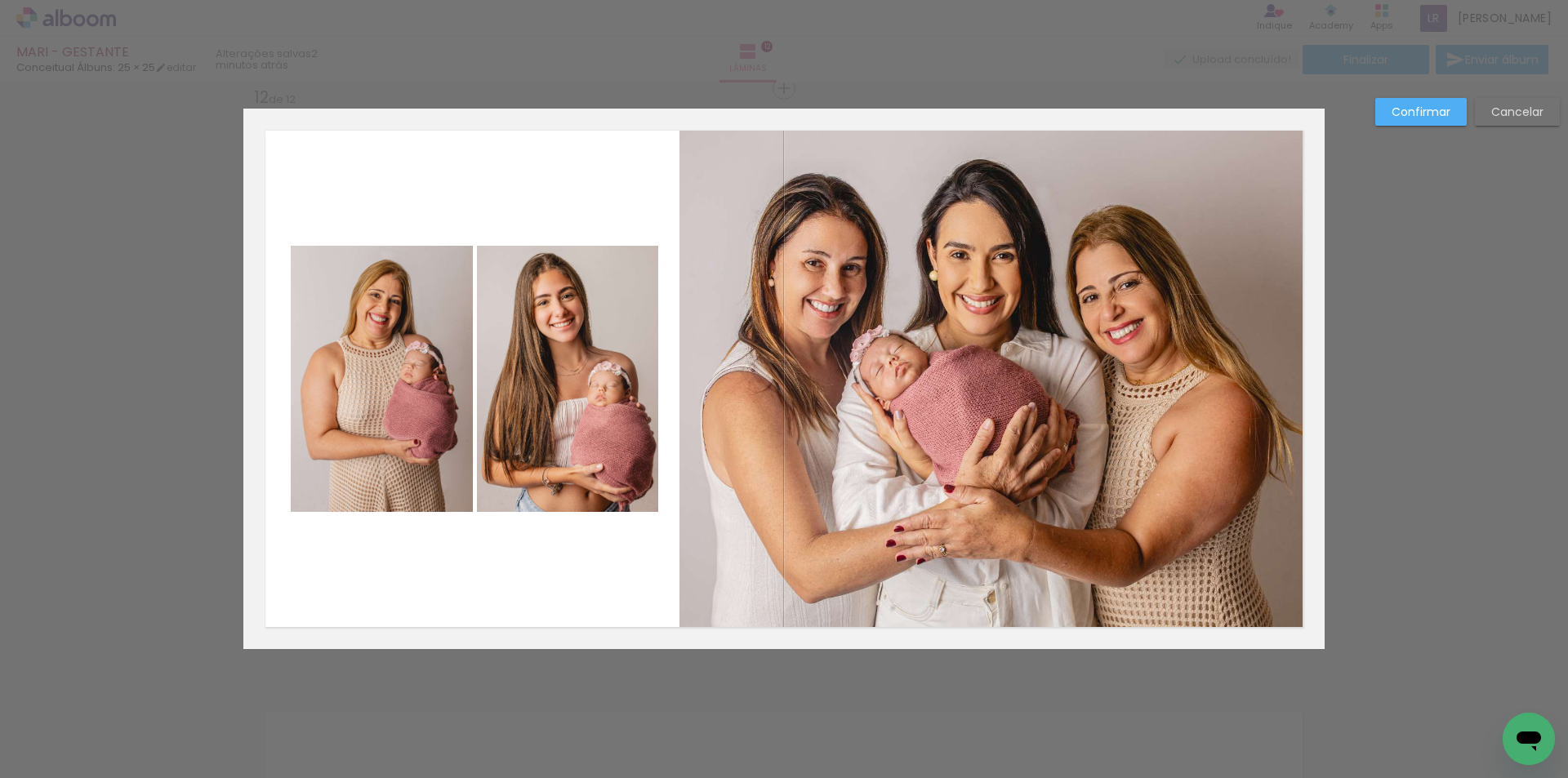
click at [0, 0] on slot "Confirmar" at bounding box center [0, 0] width 0 height 0
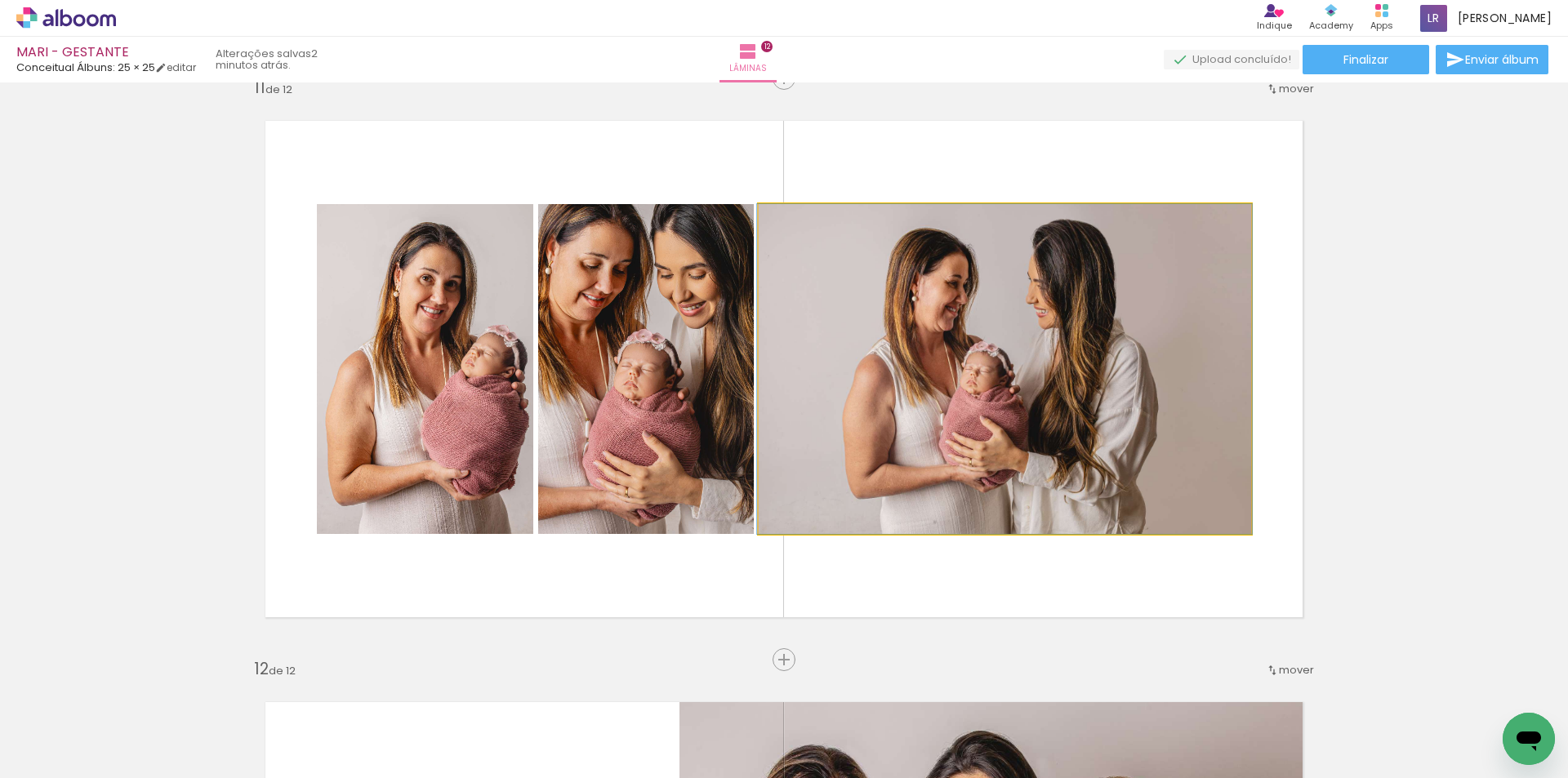
click at [958, 328] on quentale-photo at bounding box center [1004, 369] width 493 height 330
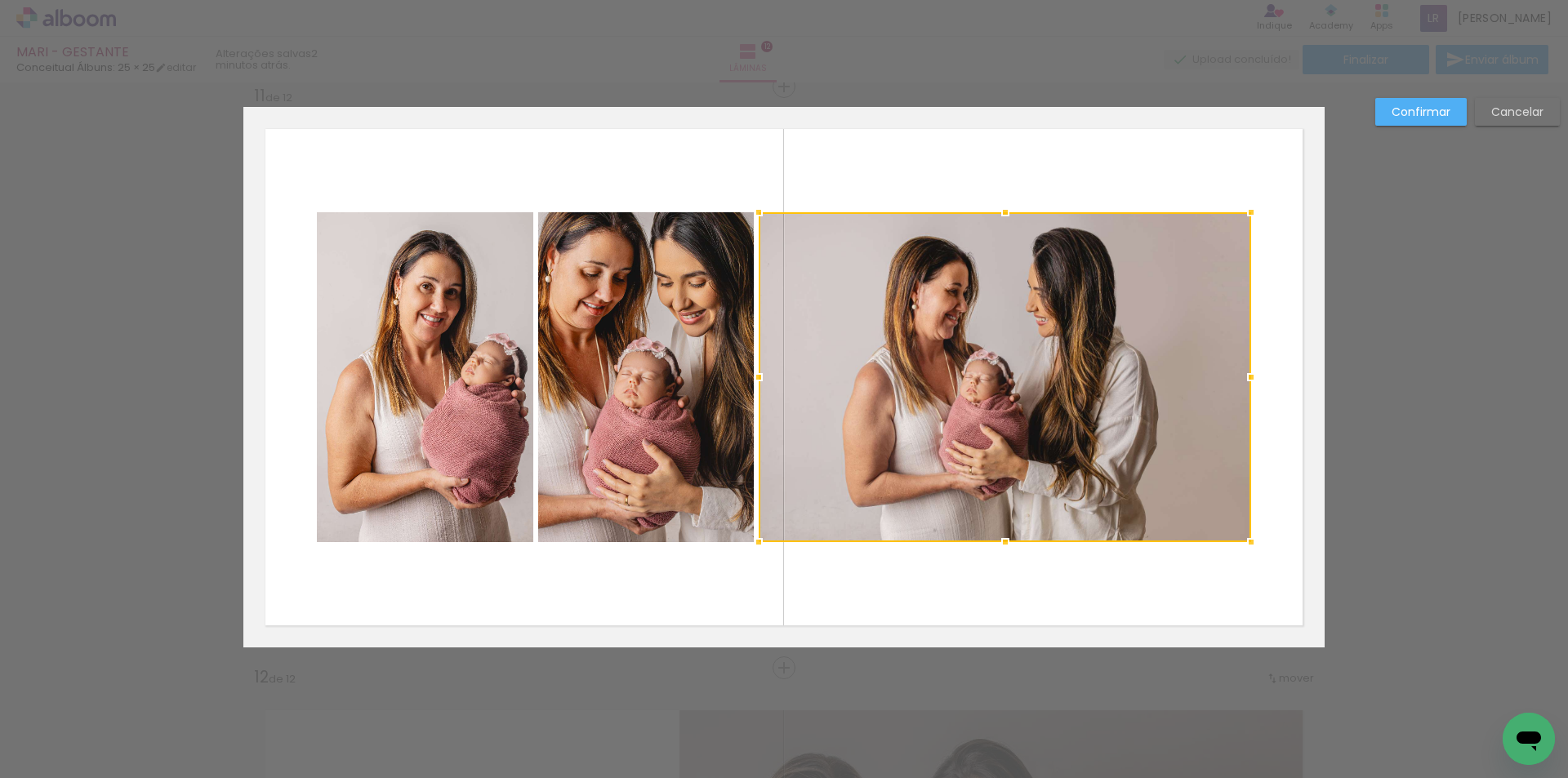
scroll to position [5832, 0]
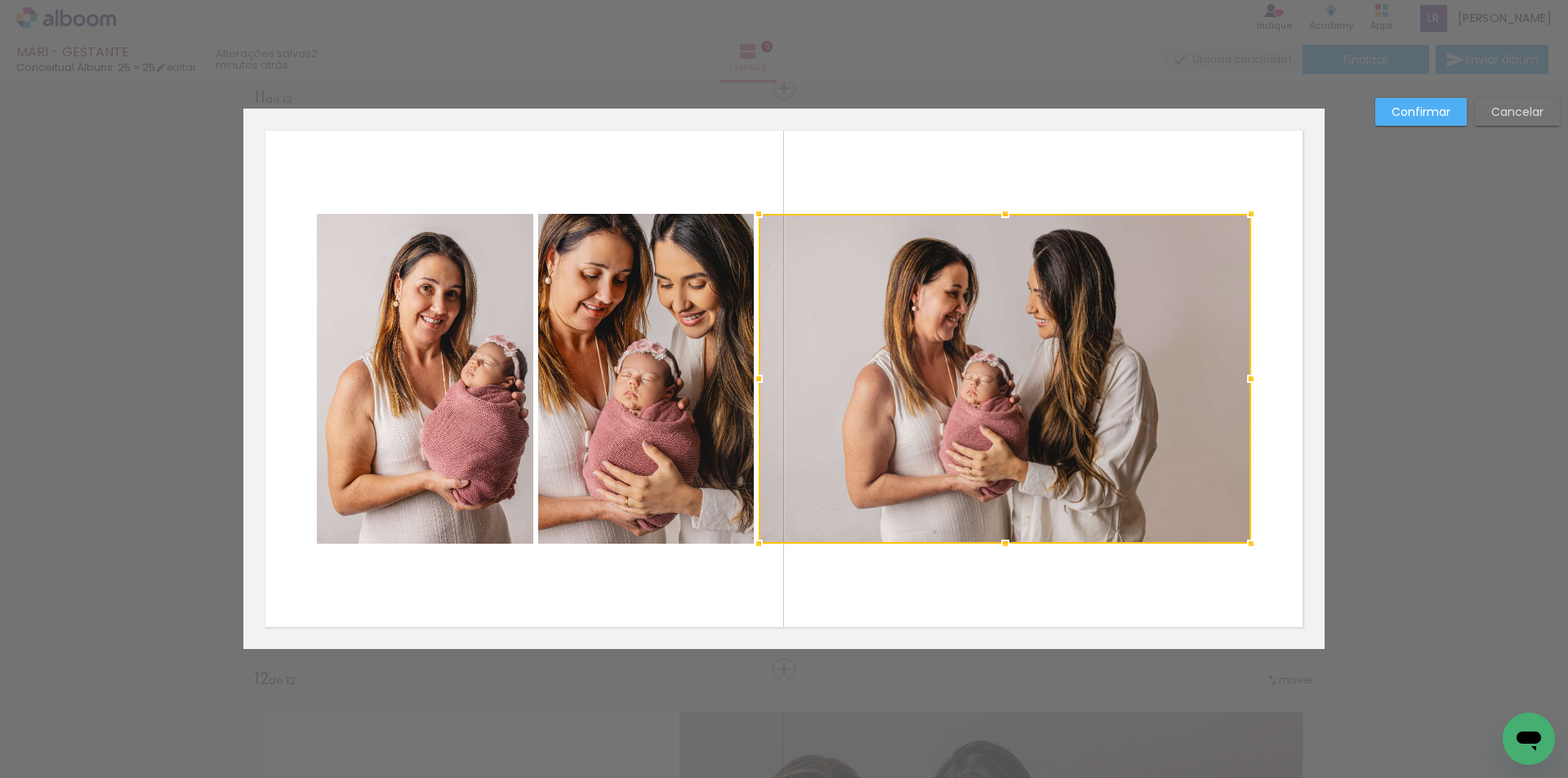
click at [1390, 116] on paper-button "Confirmar" at bounding box center [1421, 112] width 92 height 28
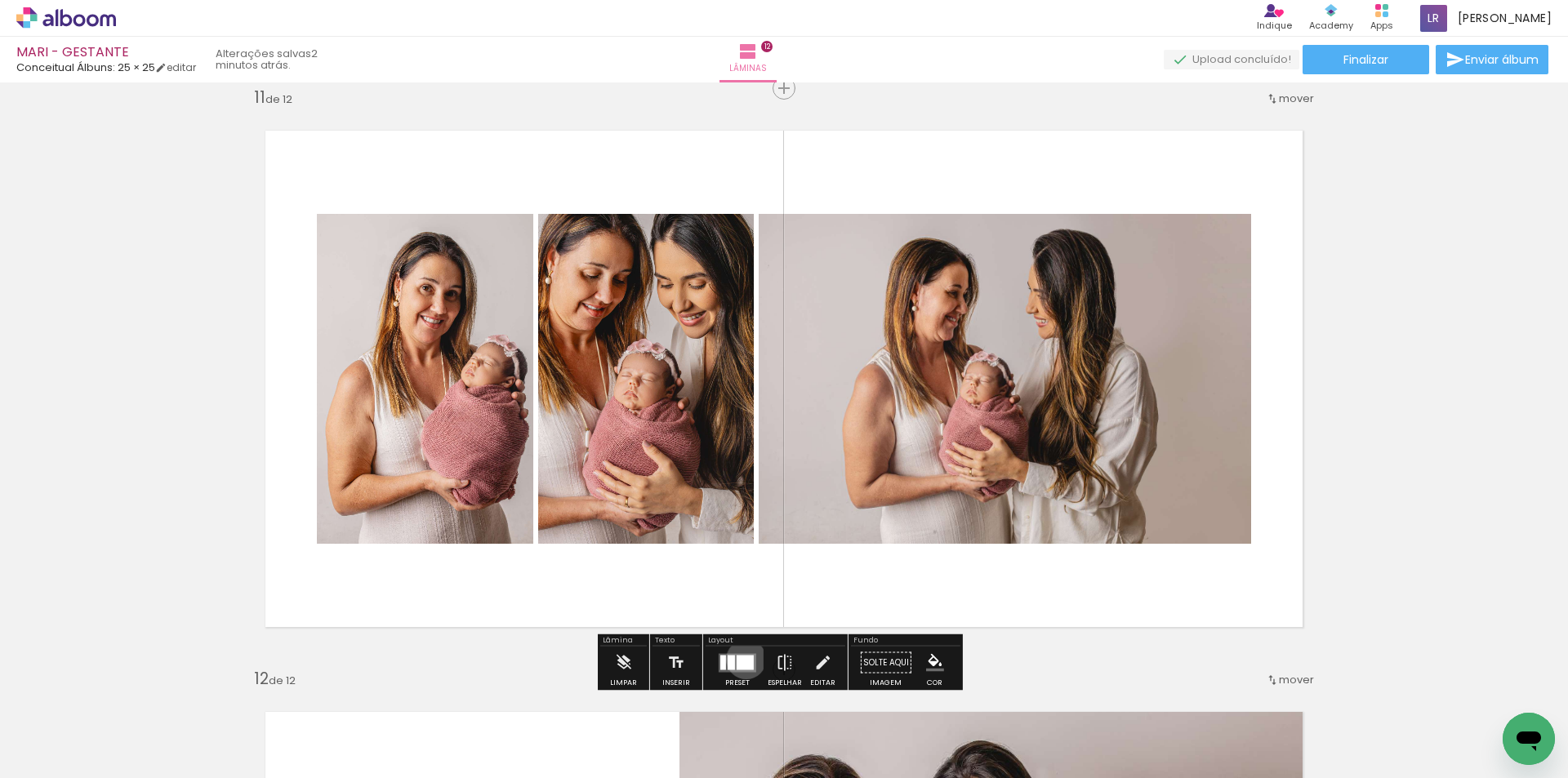
drag, startPoint x: 742, startPoint y: 659, endPoint x: 980, endPoint y: 568, distance: 254.8
click at [741, 659] on div at bounding box center [745, 661] width 17 height 15
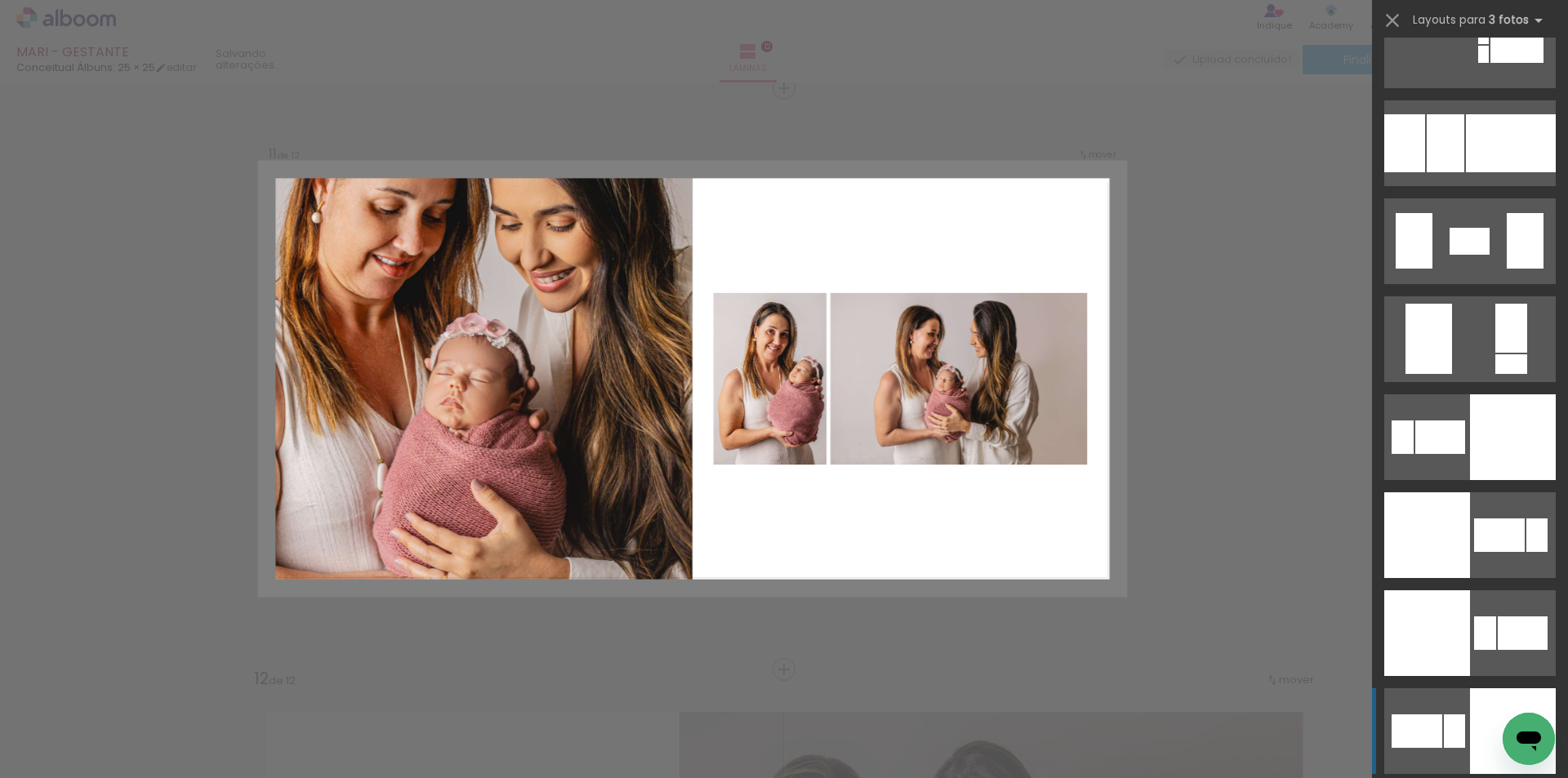
scroll to position [3428, 0]
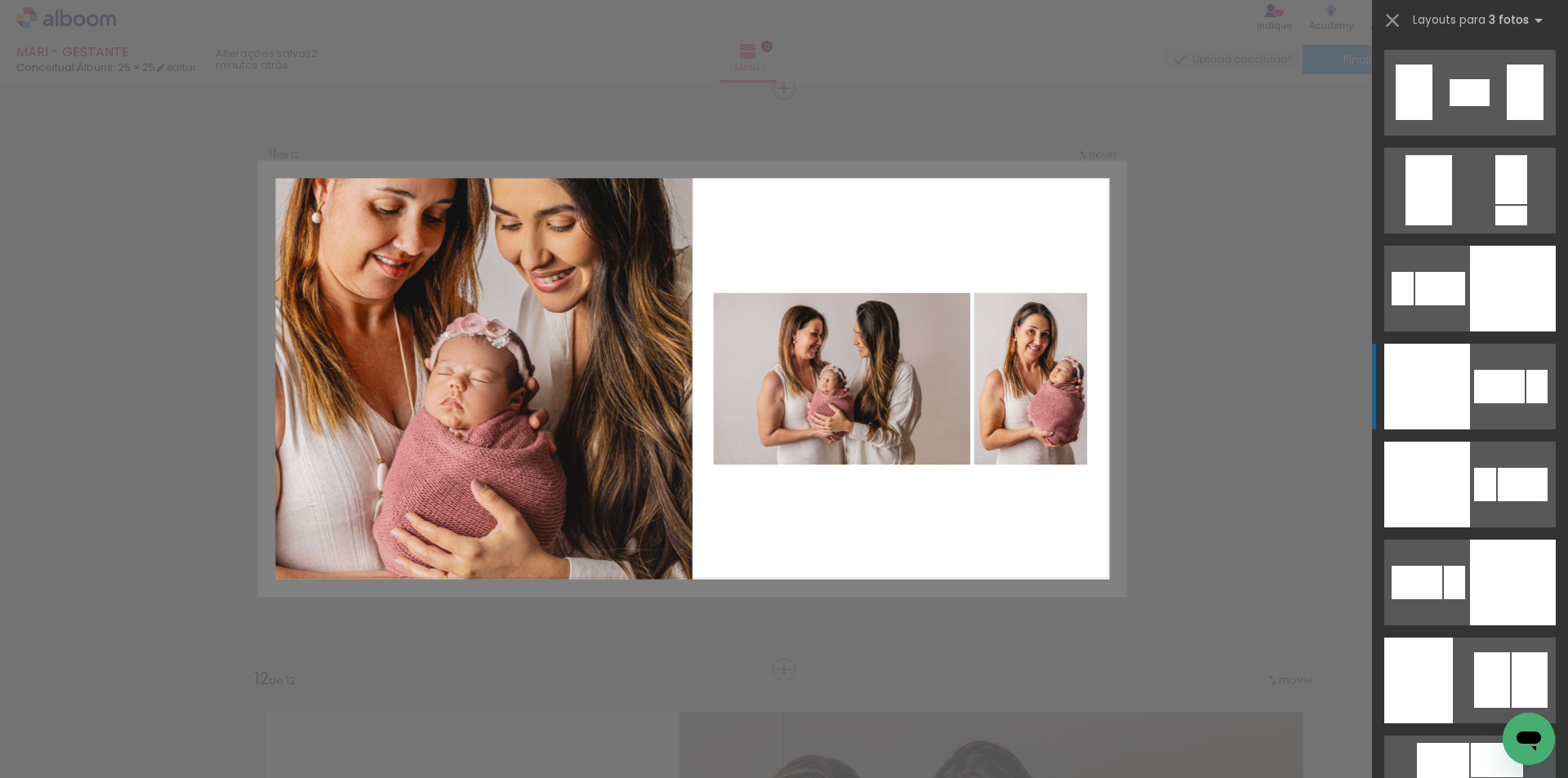
click at [1429, 401] on div at bounding box center [1427, 386] width 86 height 86
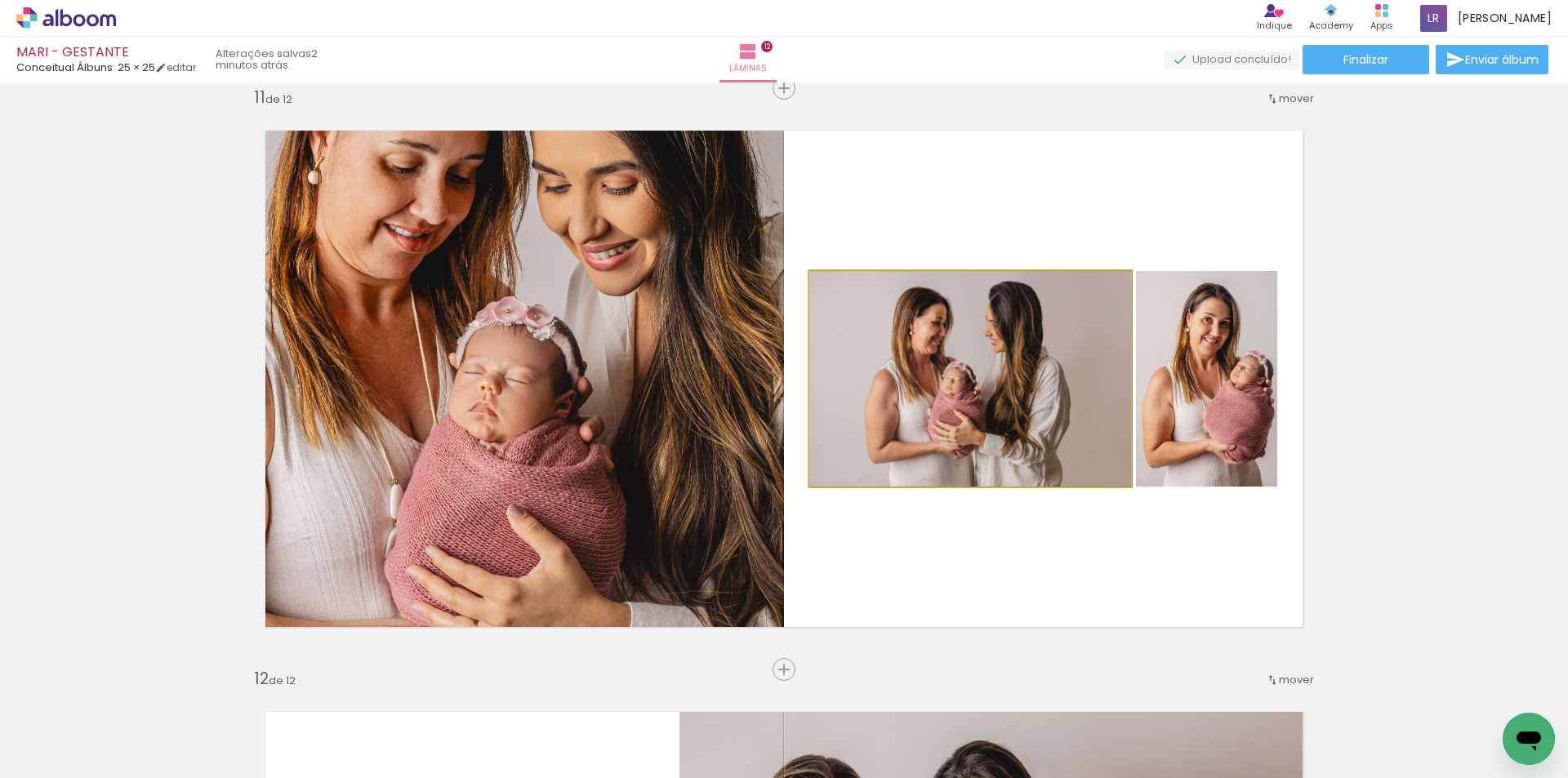
drag, startPoint x: 875, startPoint y: 474, endPoint x: 593, endPoint y: 417, distance: 287.7
click at [0, 0] on slot at bounding box center [0, 0] width 0 height 0
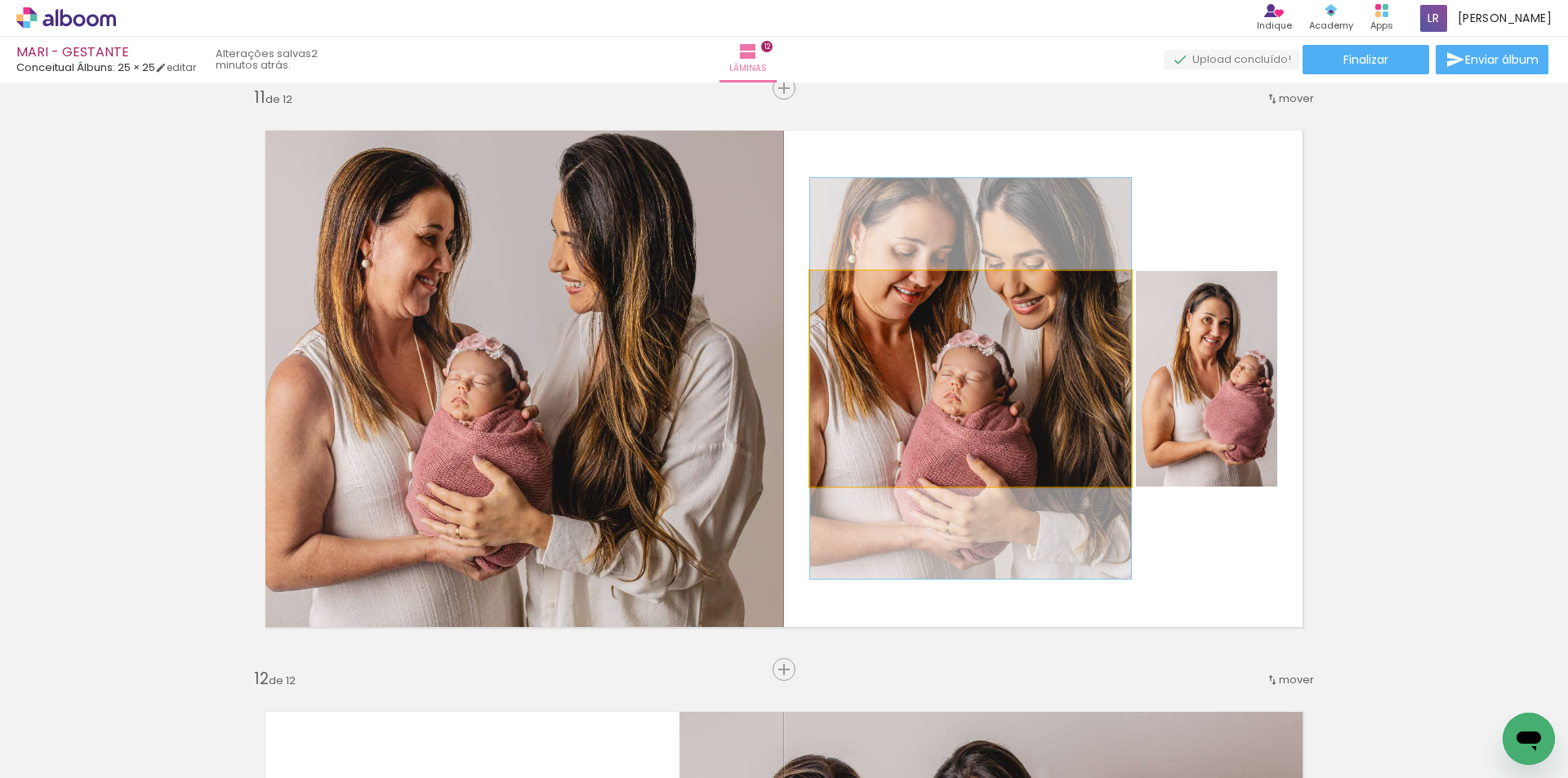
click at [976, 417] on quentale-photo at bounding box center [971, 378] width 321 height 215
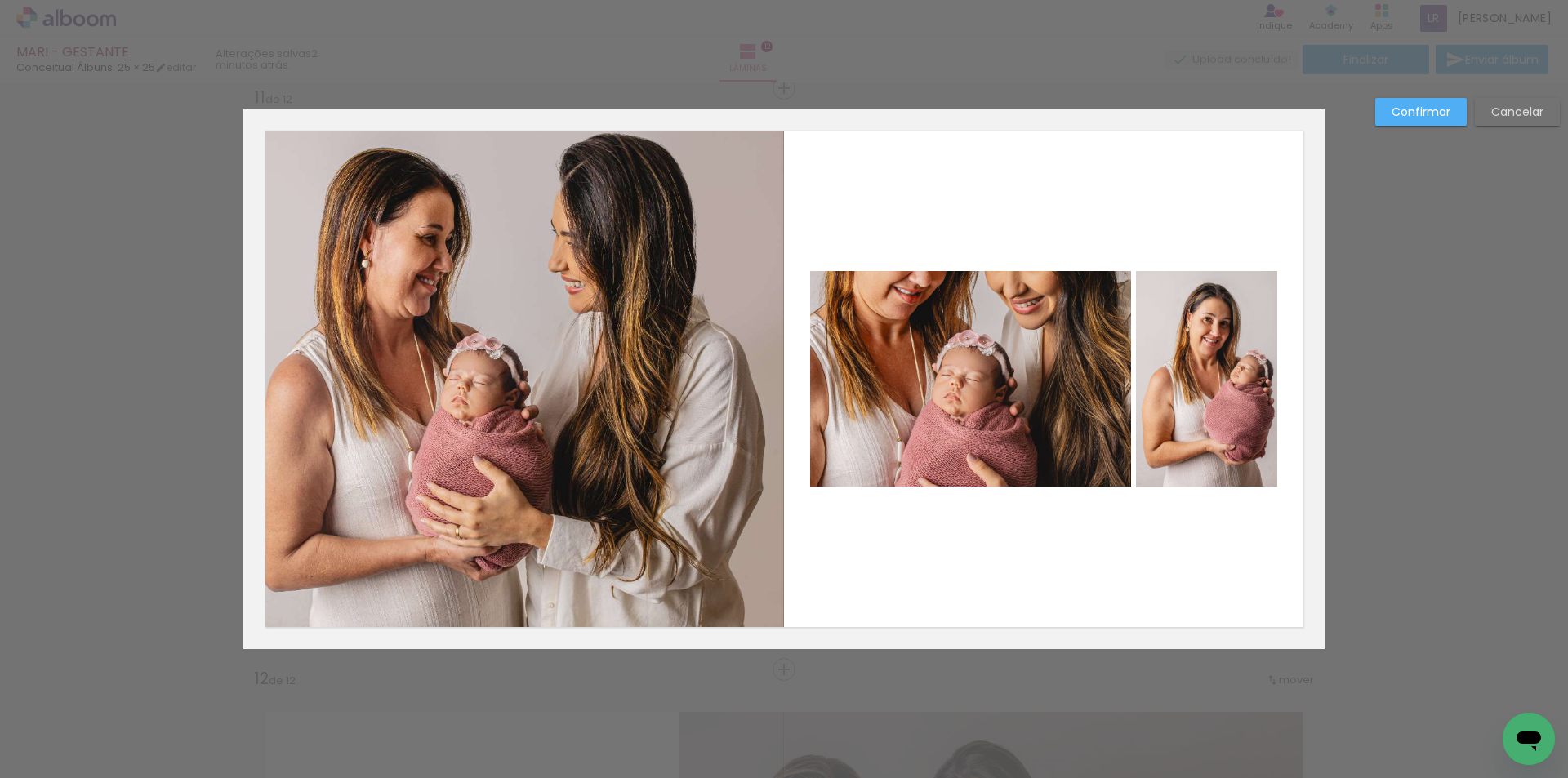
click at [976, 417] on quentale-photo at bounding box center [971, 378] width 321 height 215
click at [1428, 103] on paper-button "Confirmar" at bounding box center [1421, 112] width 92 height 28
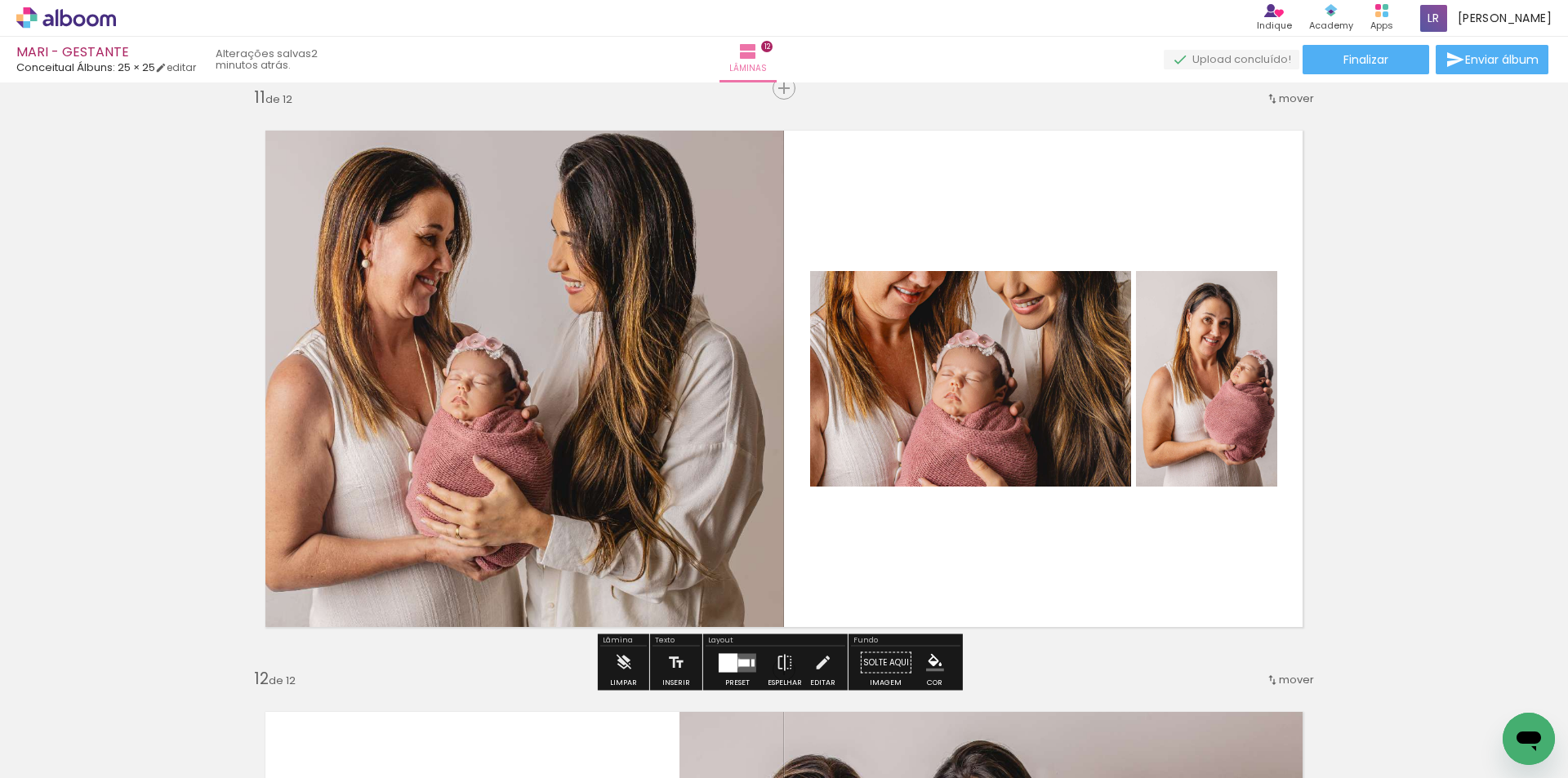
click at [731, 662] on div at bounding box center [728, 662] width 19 height 19
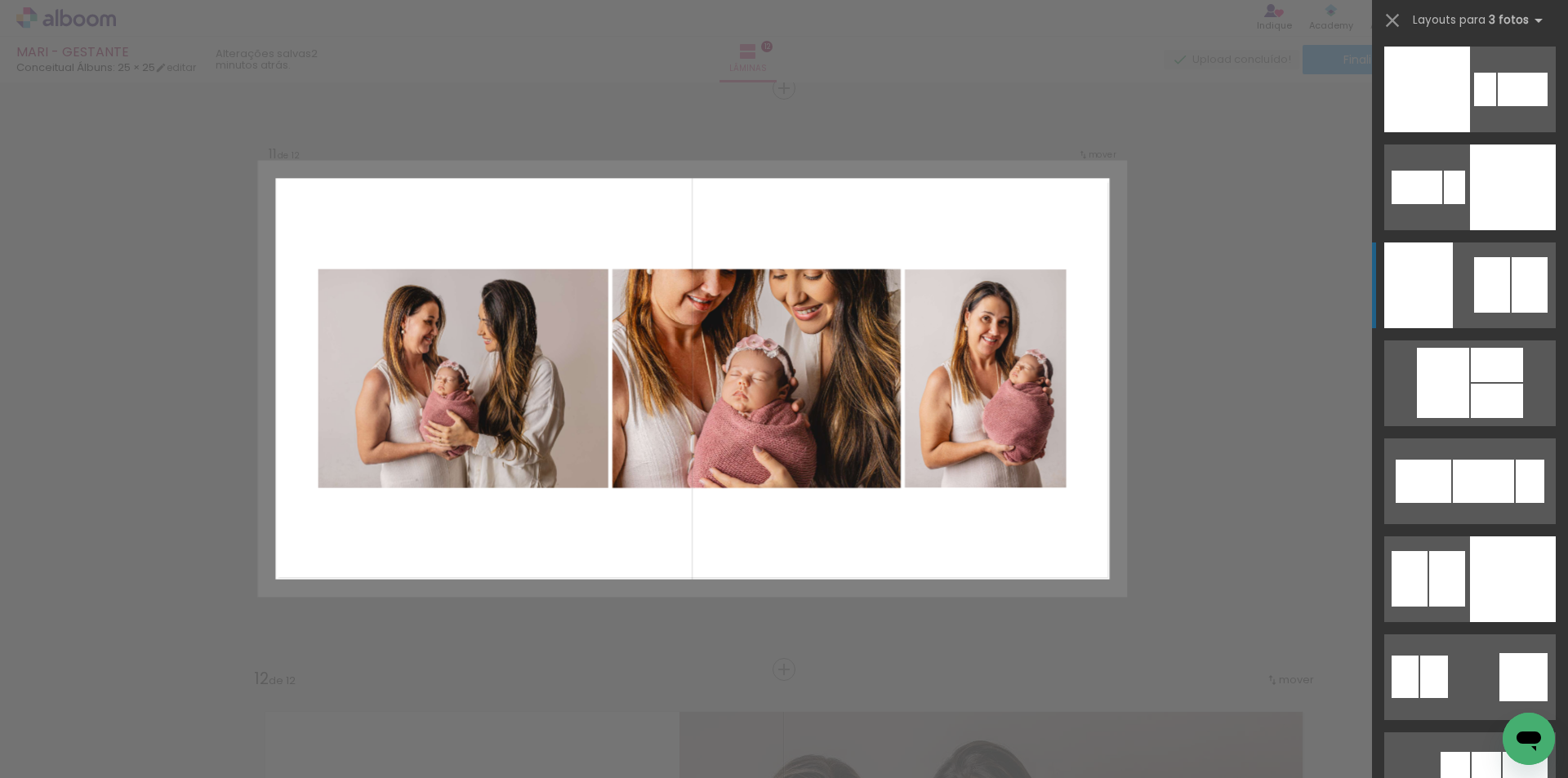
scroll to position [3721, 0]
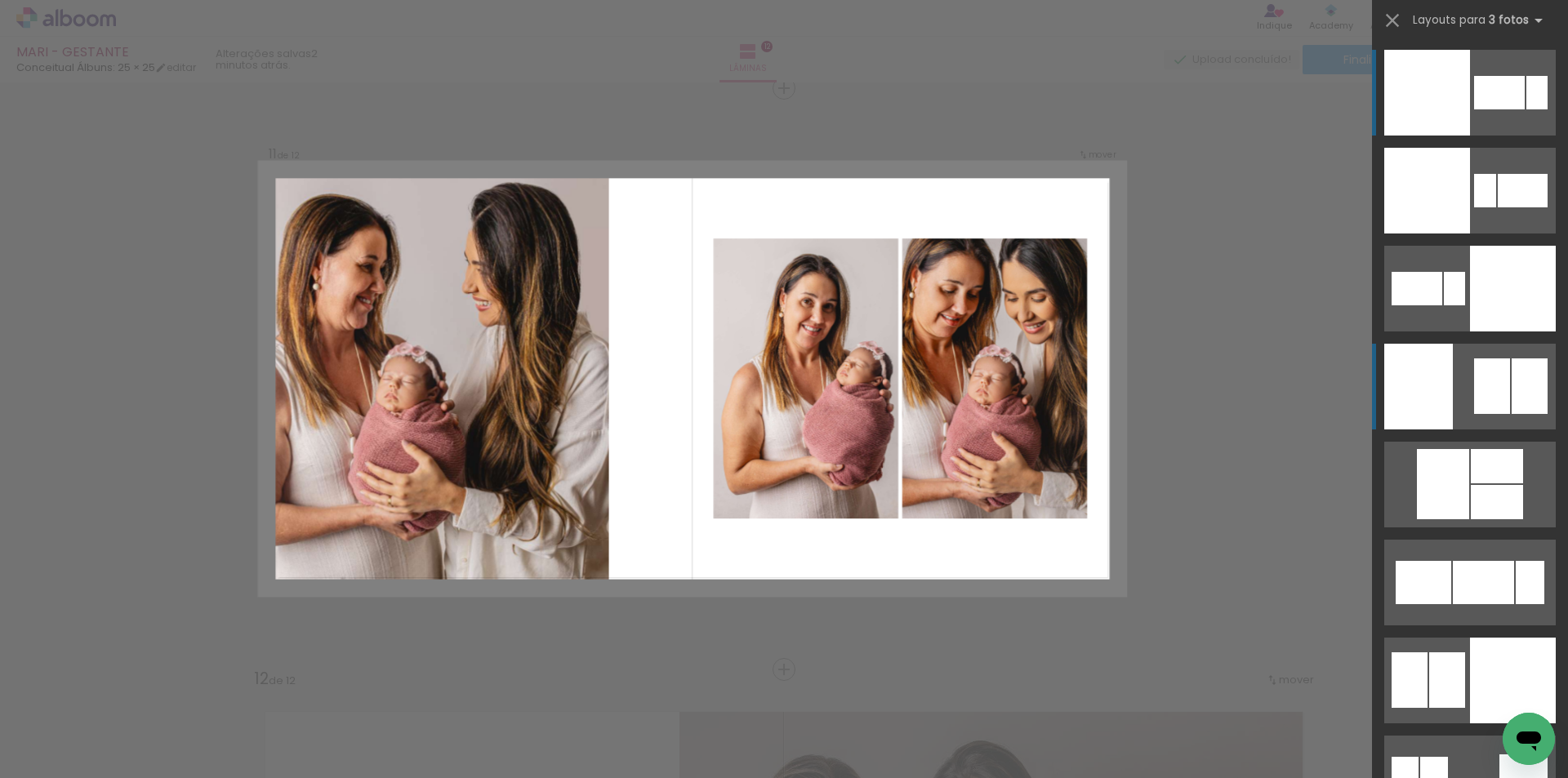
click at [1451, 389] on quentale-layouter at bounding box center [1470, 386] width 171 height 86
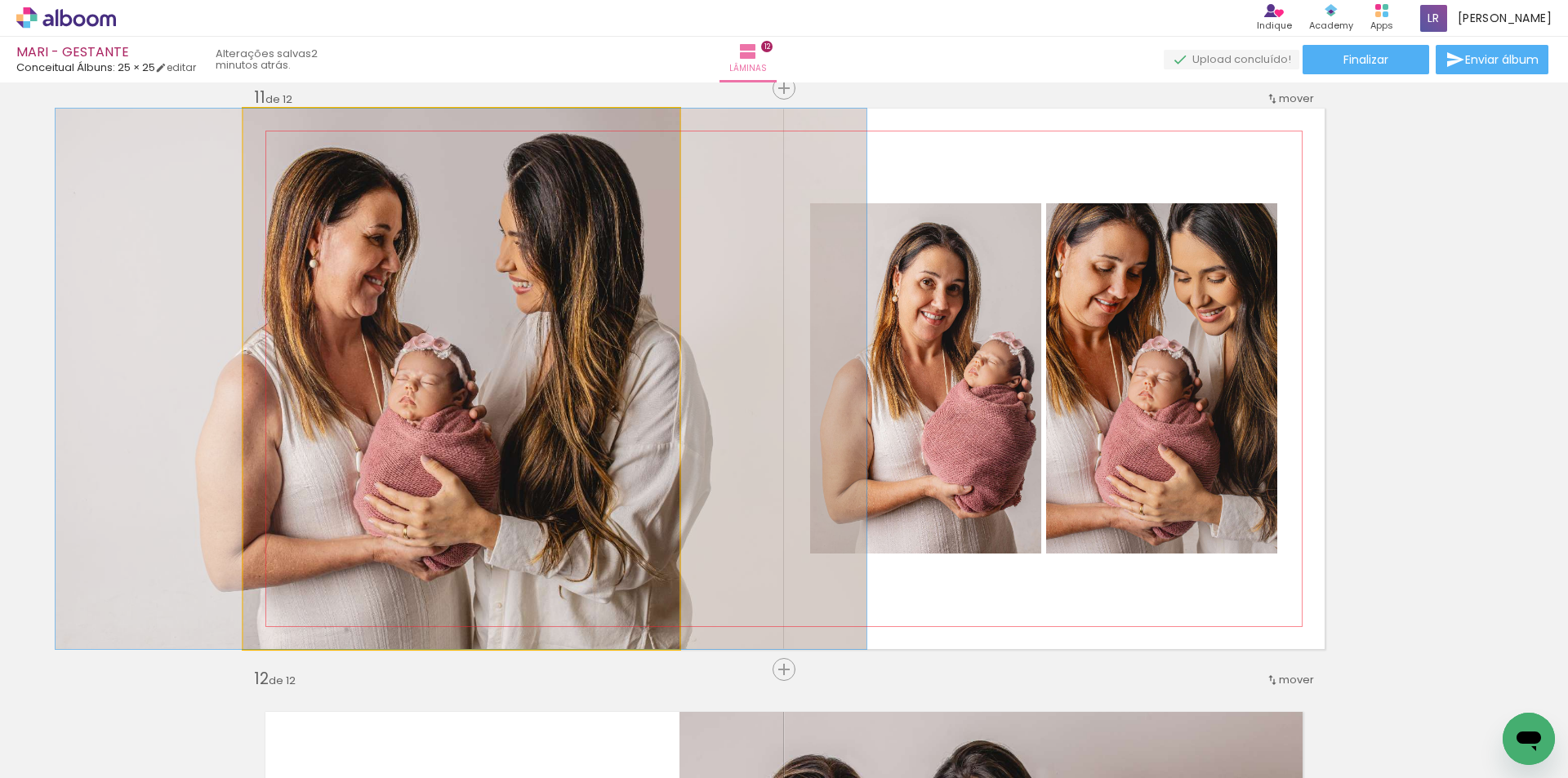
click at [617, 420] on quentale-photo at bounding box center [461, 378] width 436 height 540
click at [616, 419] on quentale-photo at bounding box center [461, 378] width 436 height 540
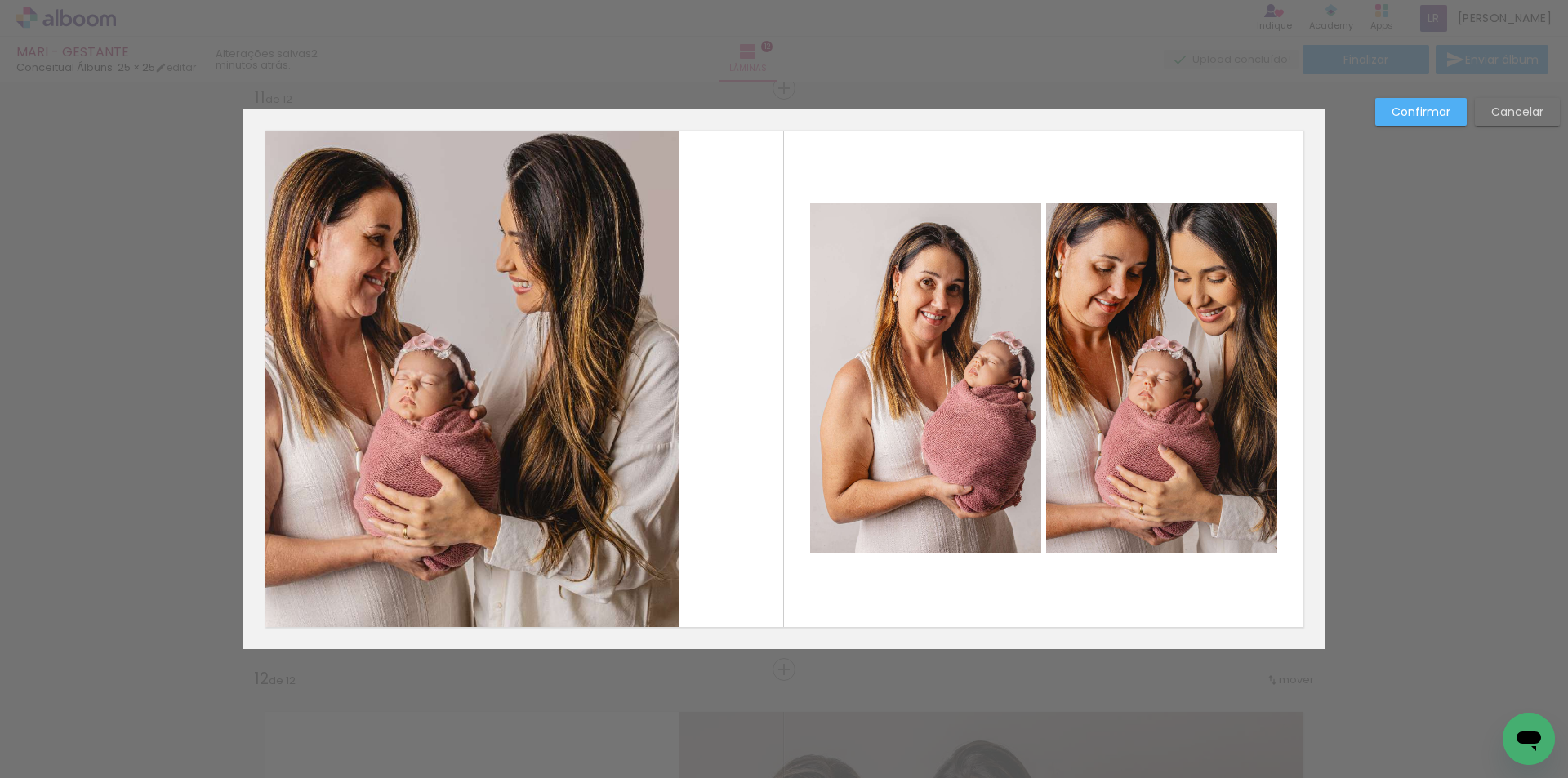
click at [673, 408] on quentale-photo at bounding box center [461, 378] width 436 height 540
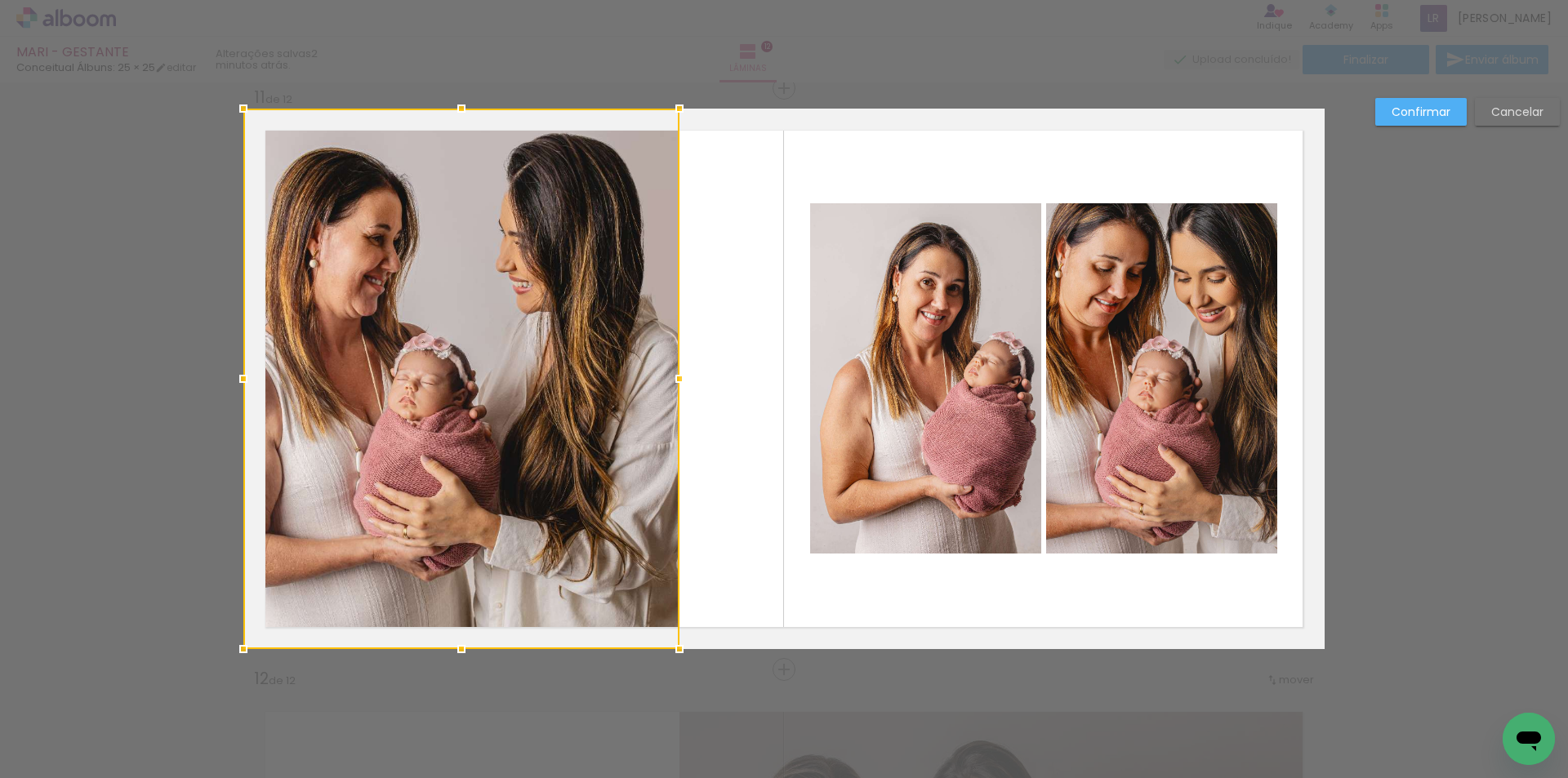
click at [642, 406] on div at bounding box center [461, 378] width 436 height 540
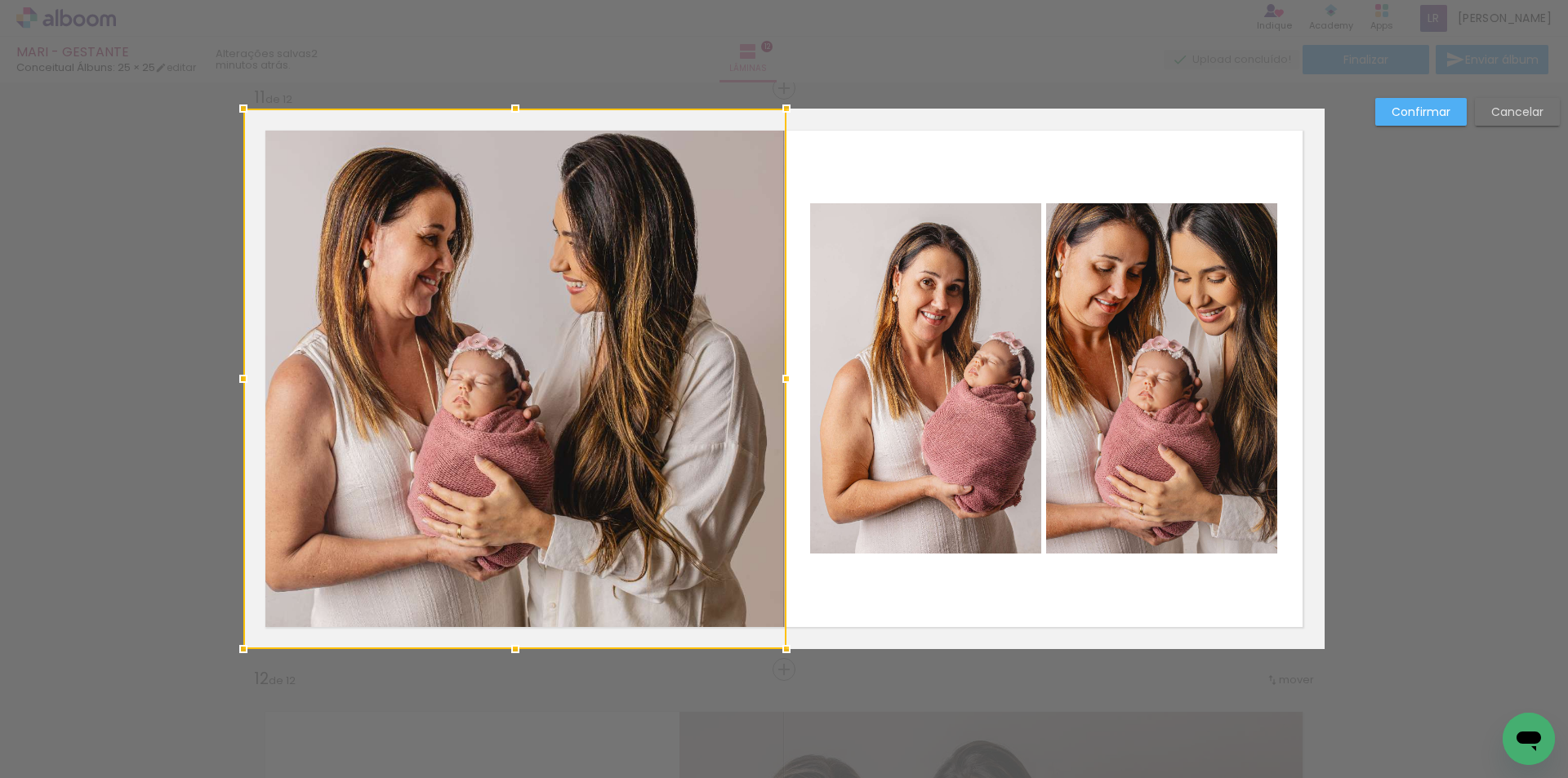
drag, startPoint x: 675, startPoint y: 380, endPoint x: 782, endPoint y: 387, distance: 107.2
click at [782, 387] on div at bounding box center [786, 379] width 33 height 33
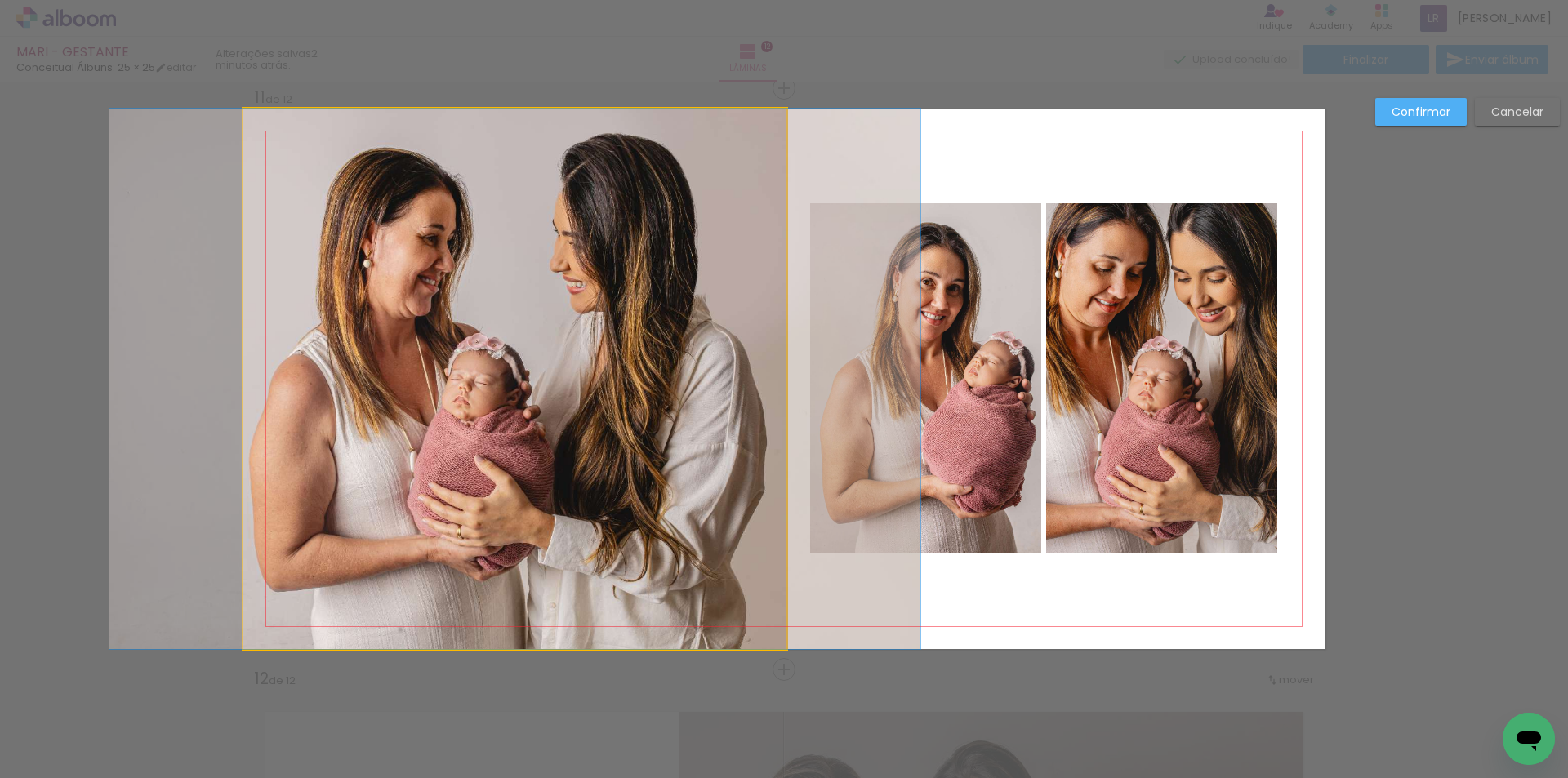
drag, startPoint x: 617, startPoint y: 402, endPoint x: 560, endPoint y: 389, distance: 58.5
click at [616, 402] on quentale-photo at bounding box center [514, 378] width 543 height 540
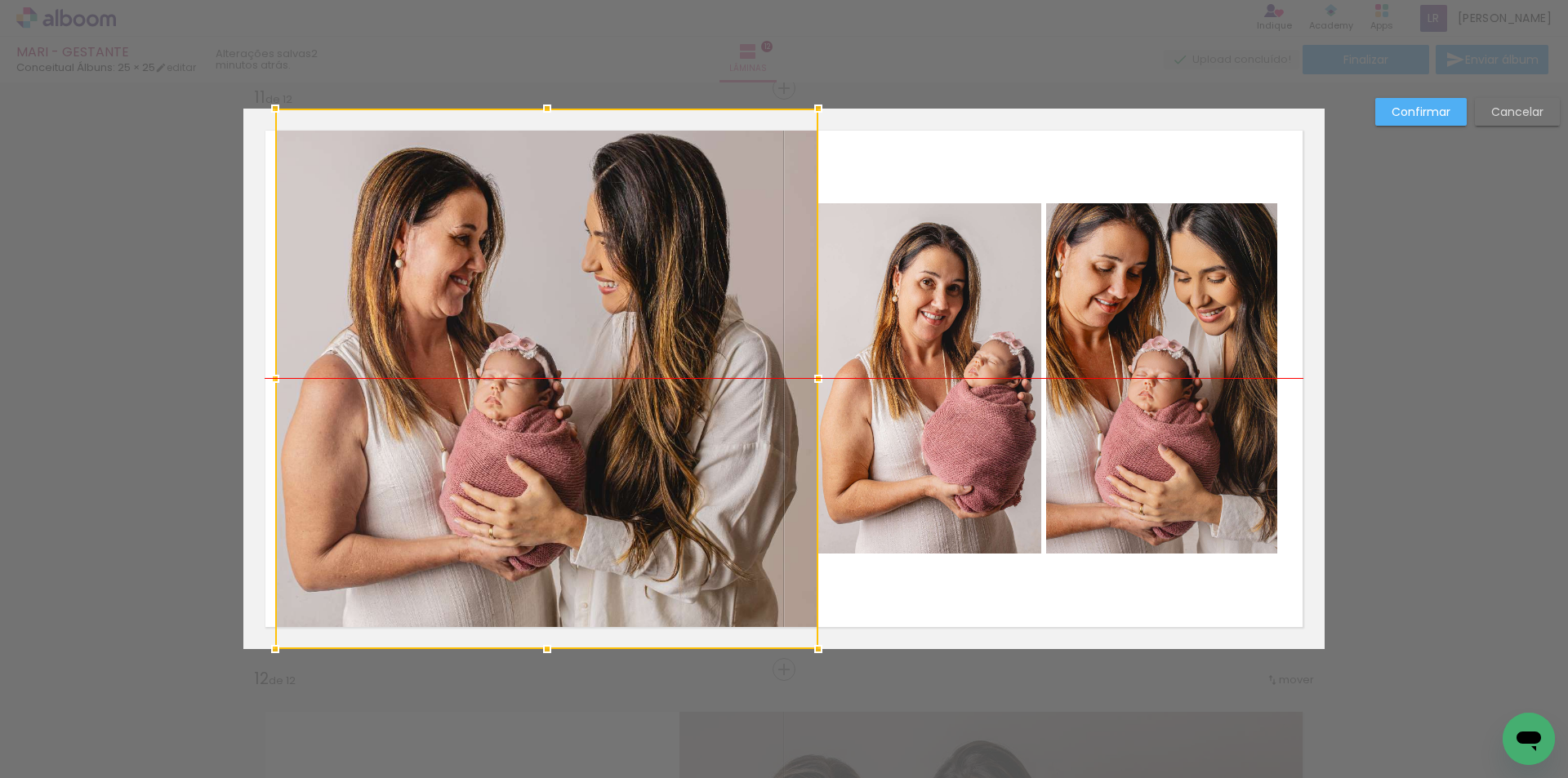
drag, startPoint x: 559, startPoint y: 389, endPoint x: 591, endPoint y: 390, distance: 32.0
click at [591, 390] on div at bounding box center [546, 378] width 543 height 540
click at [552, 389] on div at bounding box center [546, 378] width 543 height 540
drag, startPoint x: 552, startPoint y: 389, endPoint x: 479, endPoint y: 387, distance: 73.0
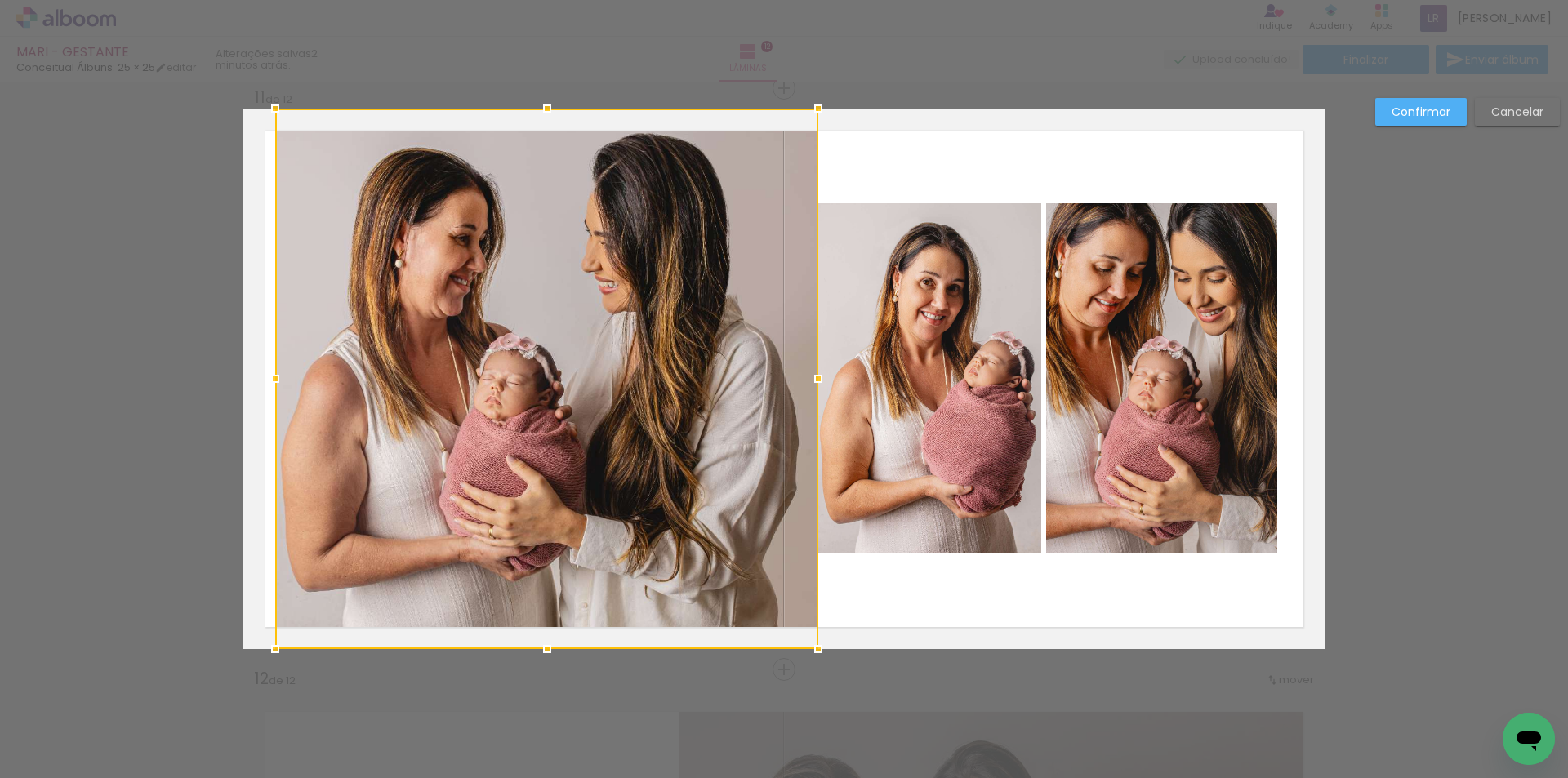
click at [551, 389] on div at bounding box center [546, 378] width 543 height 540
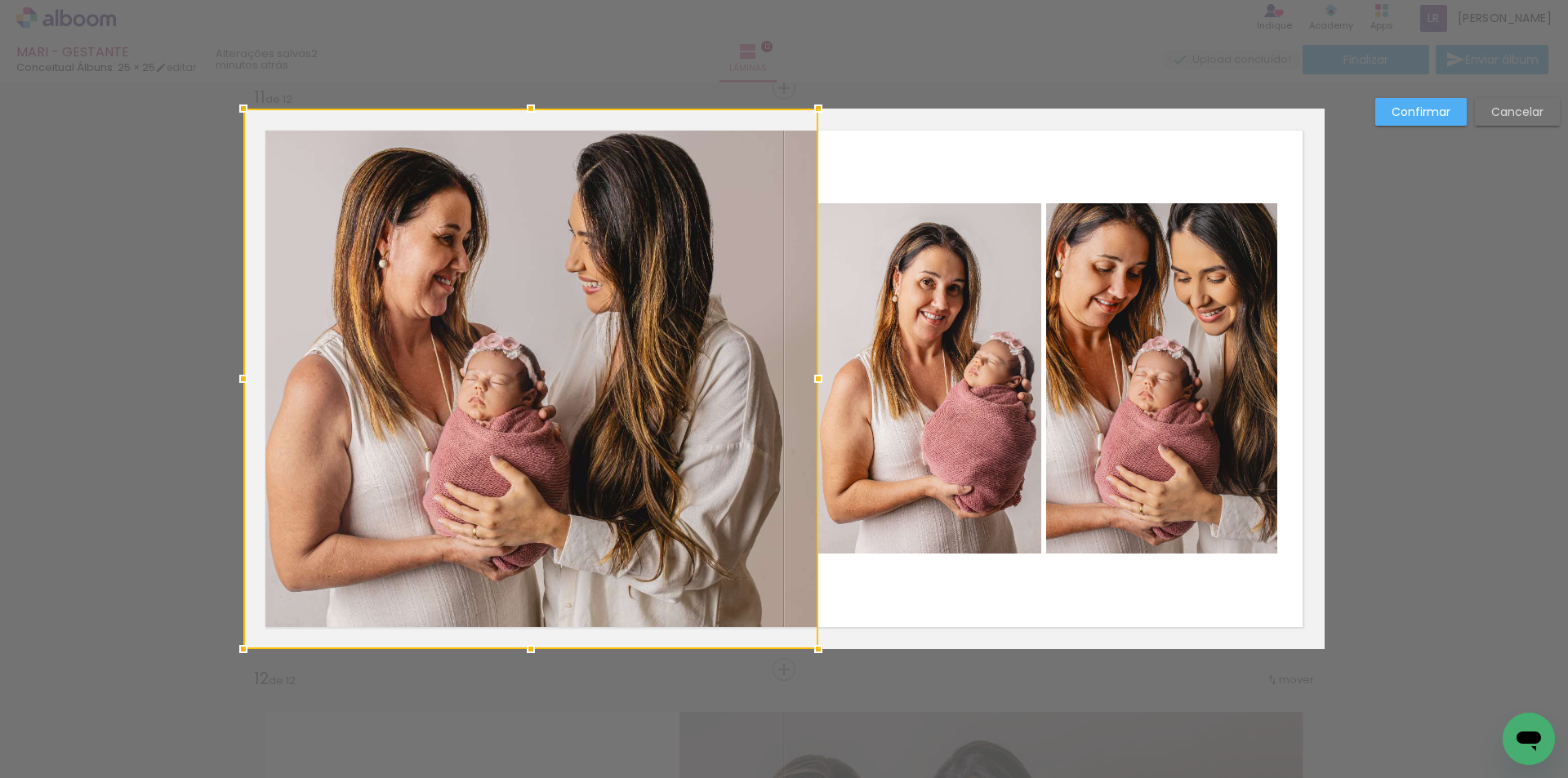
drag, startPoint x: 268, startPoint y: 376, endPoint x: 253, endPoint y: 380, distance: 15.5
click at [253, 380] on div at bounding box center [243, 379] width 33 height 33
click at [1408, 123] on div "Confirmar Cancelar" at bounding box center [1463, 118] width 193 height 40
click at [1411, 122] on paper-button "Confirmar" at bounding box center [1421, 112] width 92 height 28
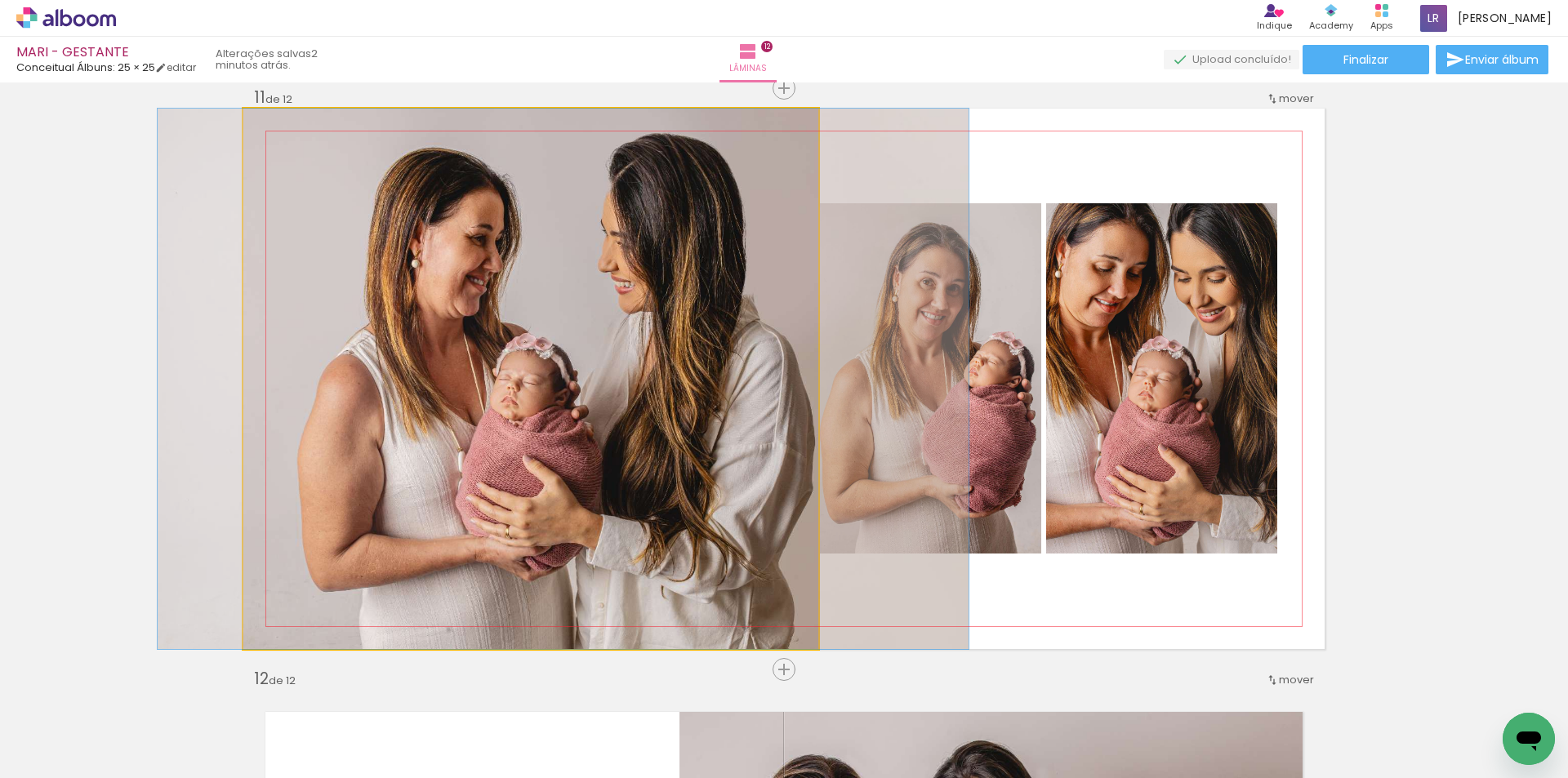
drag, startPoint x: 531, startPoint y: 285, endPoint x: 564, endPoint y: 280, distance: 33.4
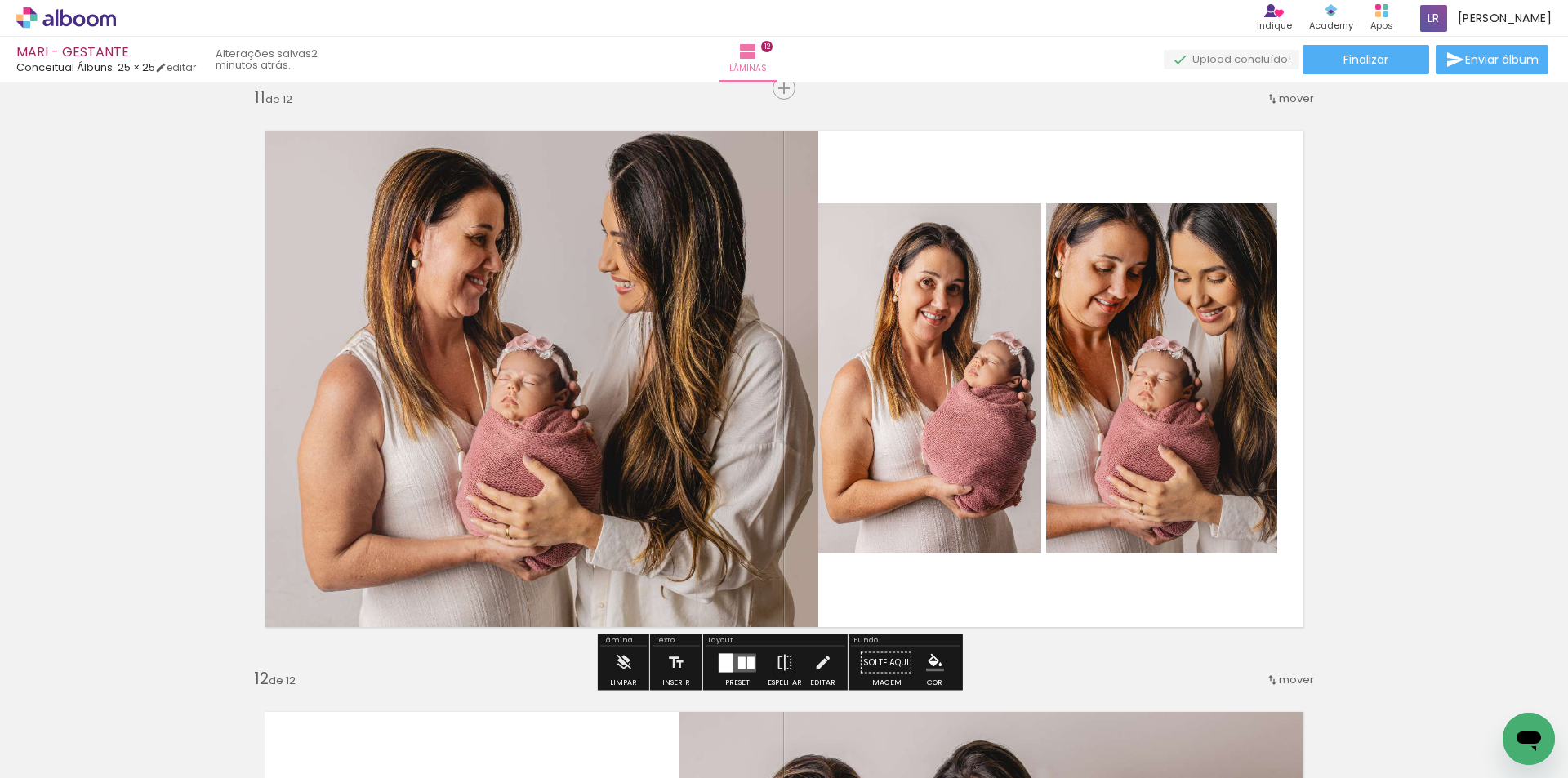
click at [714, 347] on quentale-photo at bounding box center [531, 378] width 575 height 540
click at [713, 347] on quentale-photo at bounding box center [531, 378] width 575 height 540
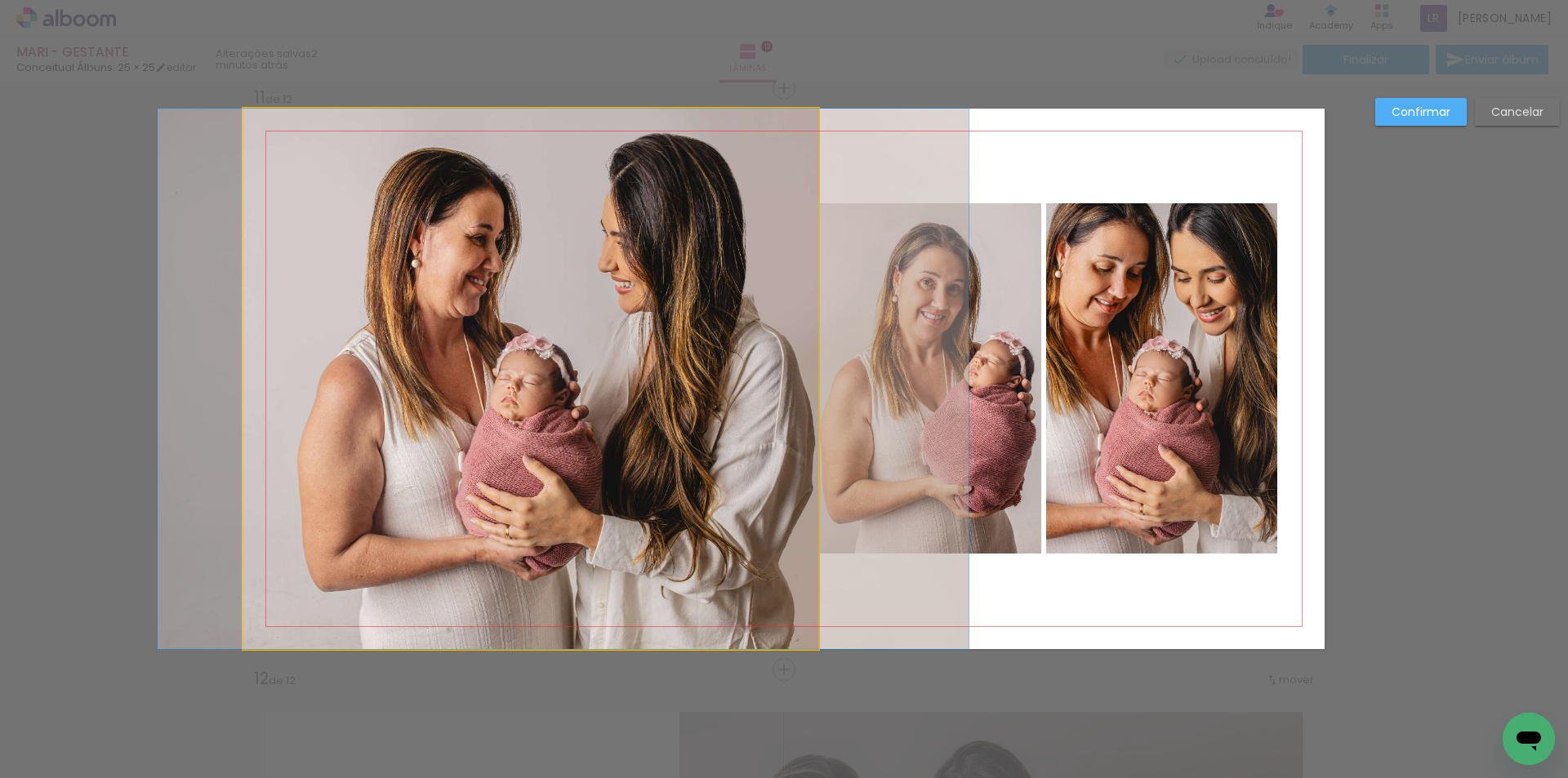
click at [712, 346] on quentale-photo at bounding box center [531, 378] width 575 height 540
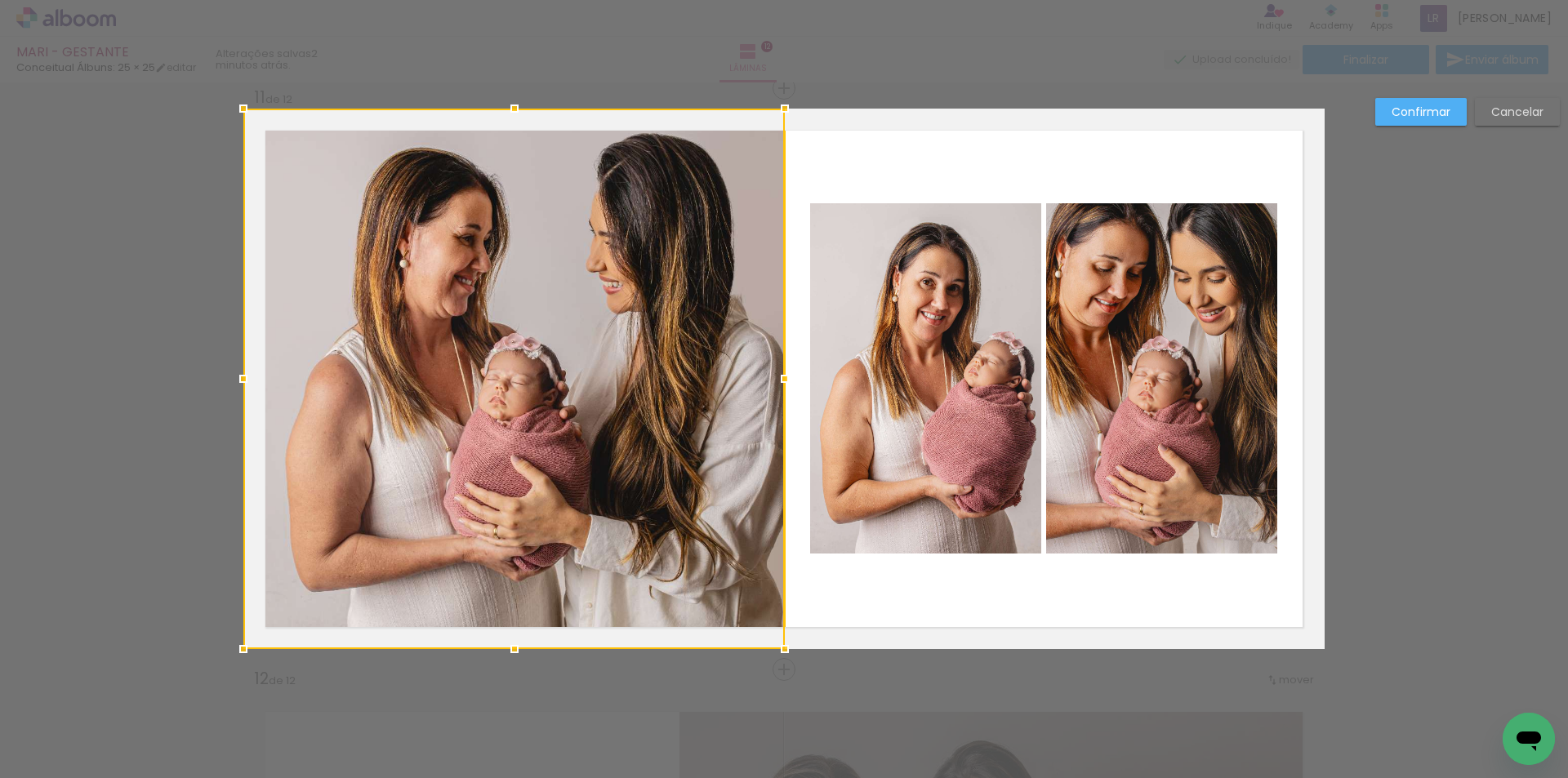
drag, startPoint x: 811, startPoint y: 378, endPoint x: 744, endPoint y: 387, distance: 67.6
click at [744, 387] on div at bounding box center [513, 378] width 541 height 540
click at [0, 0] on slot "Confirmar" at bounding box center [0, 0] width 0 height 0
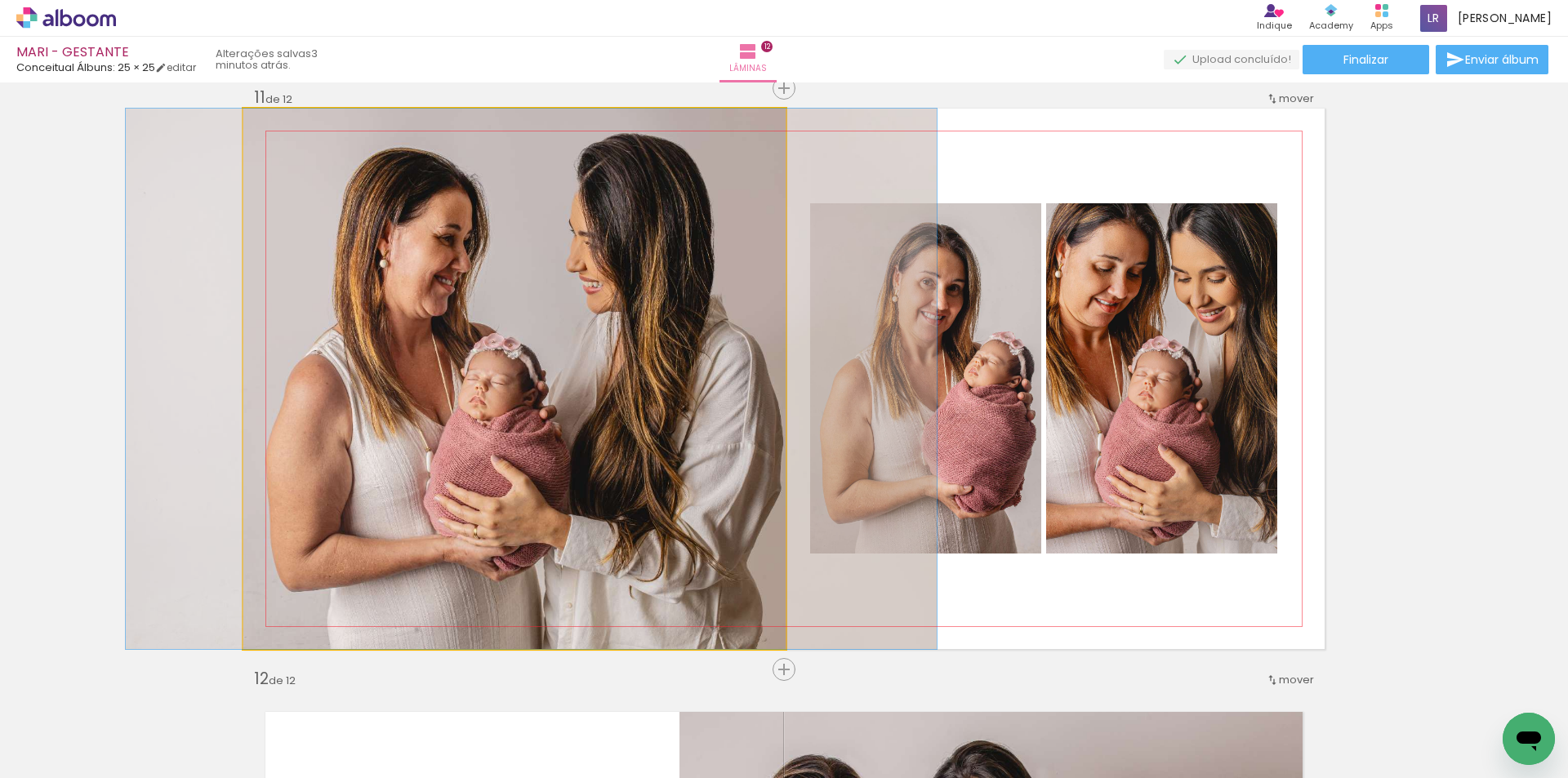
drag, startPoint x: 565, startPoint y: 381, endPoint x: 544, endPoint y: 382, distance: 21.0
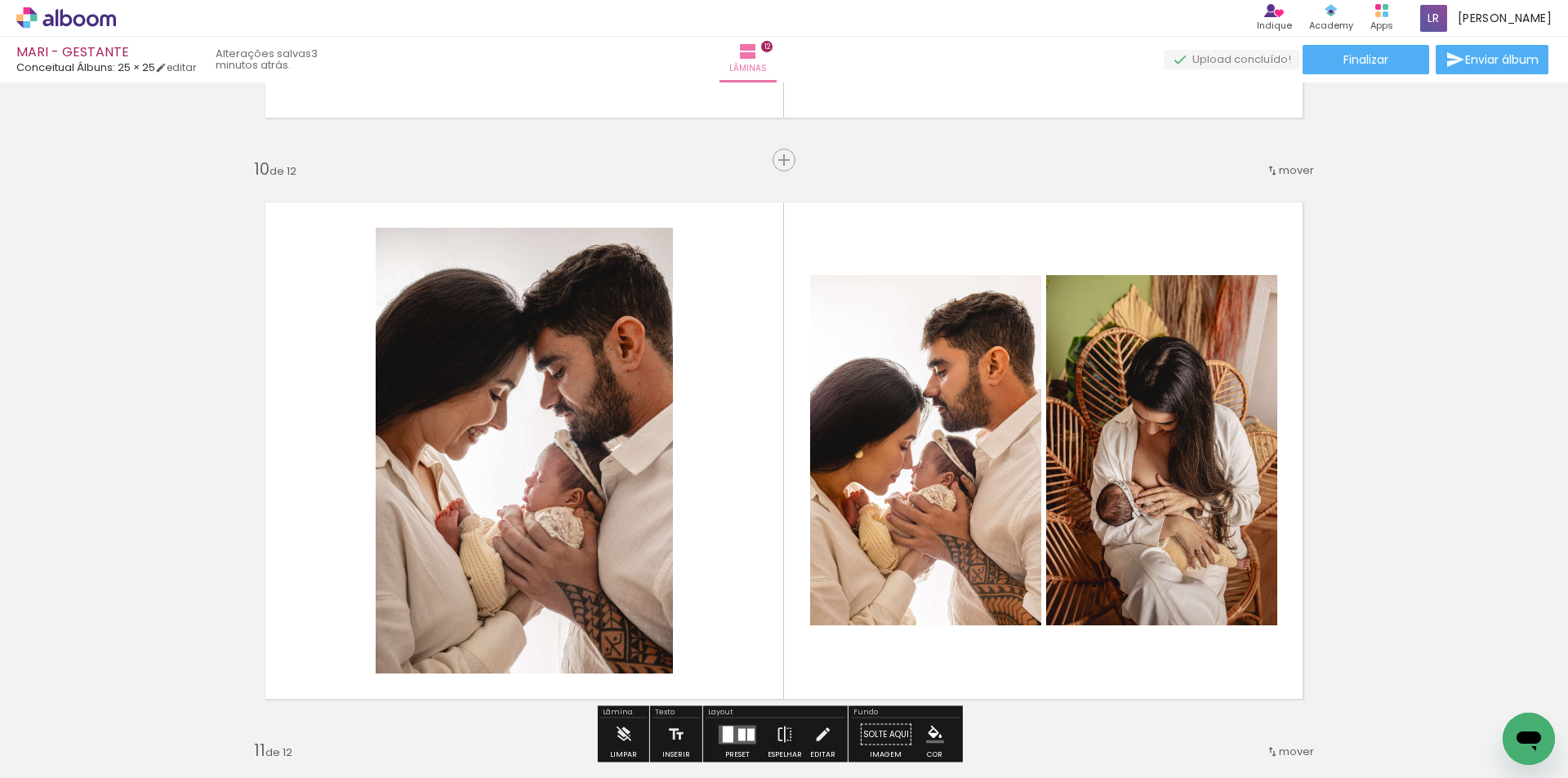
click at [519, 428] on quentale-photo at bounding box center [524, 450] width 297 height 446
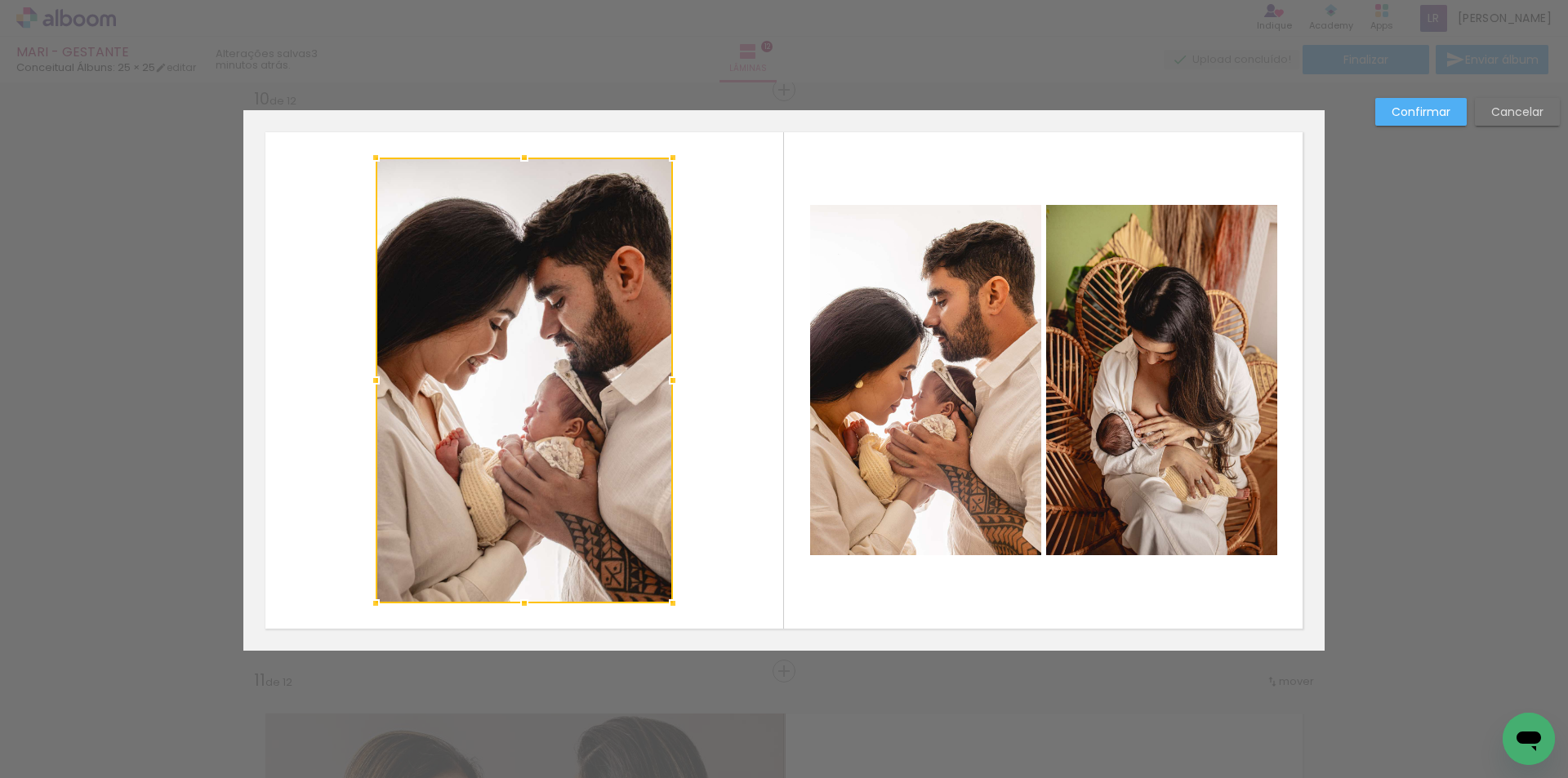
scroll to position [5251, 0]
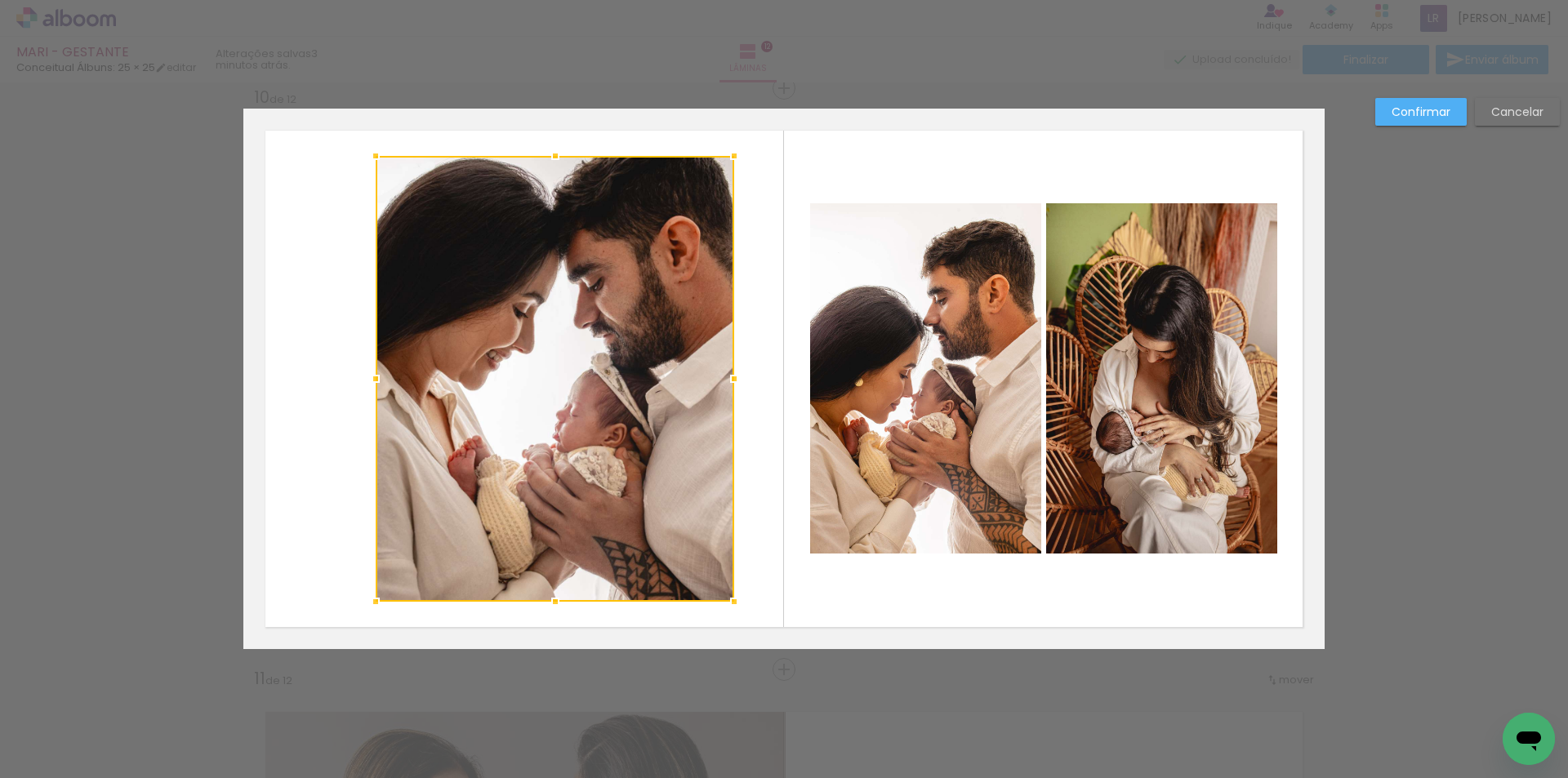
drag, startPoint x: 667, startPoint y: 383, endPoint x: 728, endPoint y: 383, distance: 61.0
click at [728, 383] on div at bounding box center [734, 379] width 33 height 33
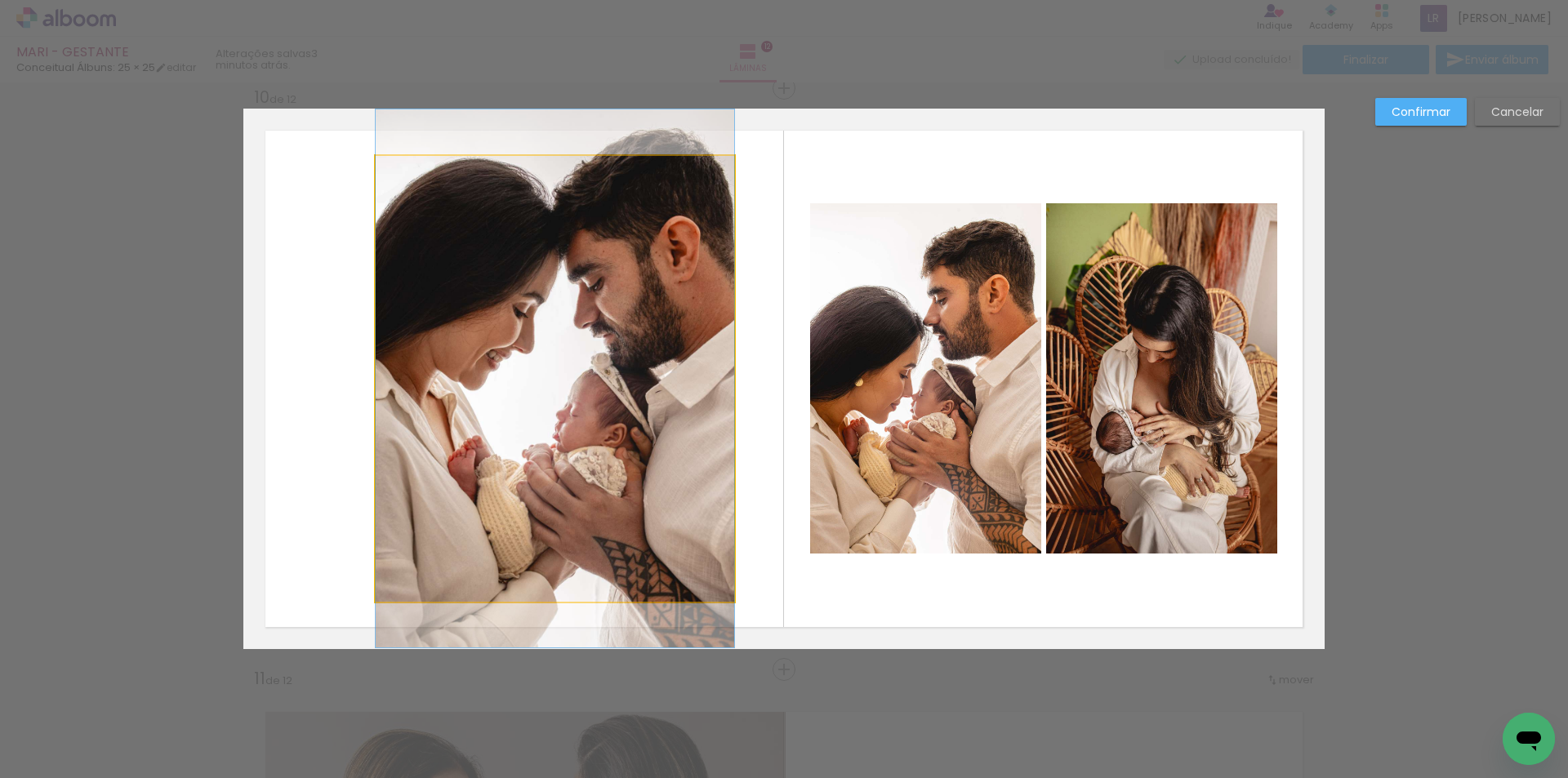
click at [393, 385] on quentale-photo at bounding box center [555, 378] width 358 height 446
click at [393, 385] on div at bounding box center [555, 378] width 358 height 446
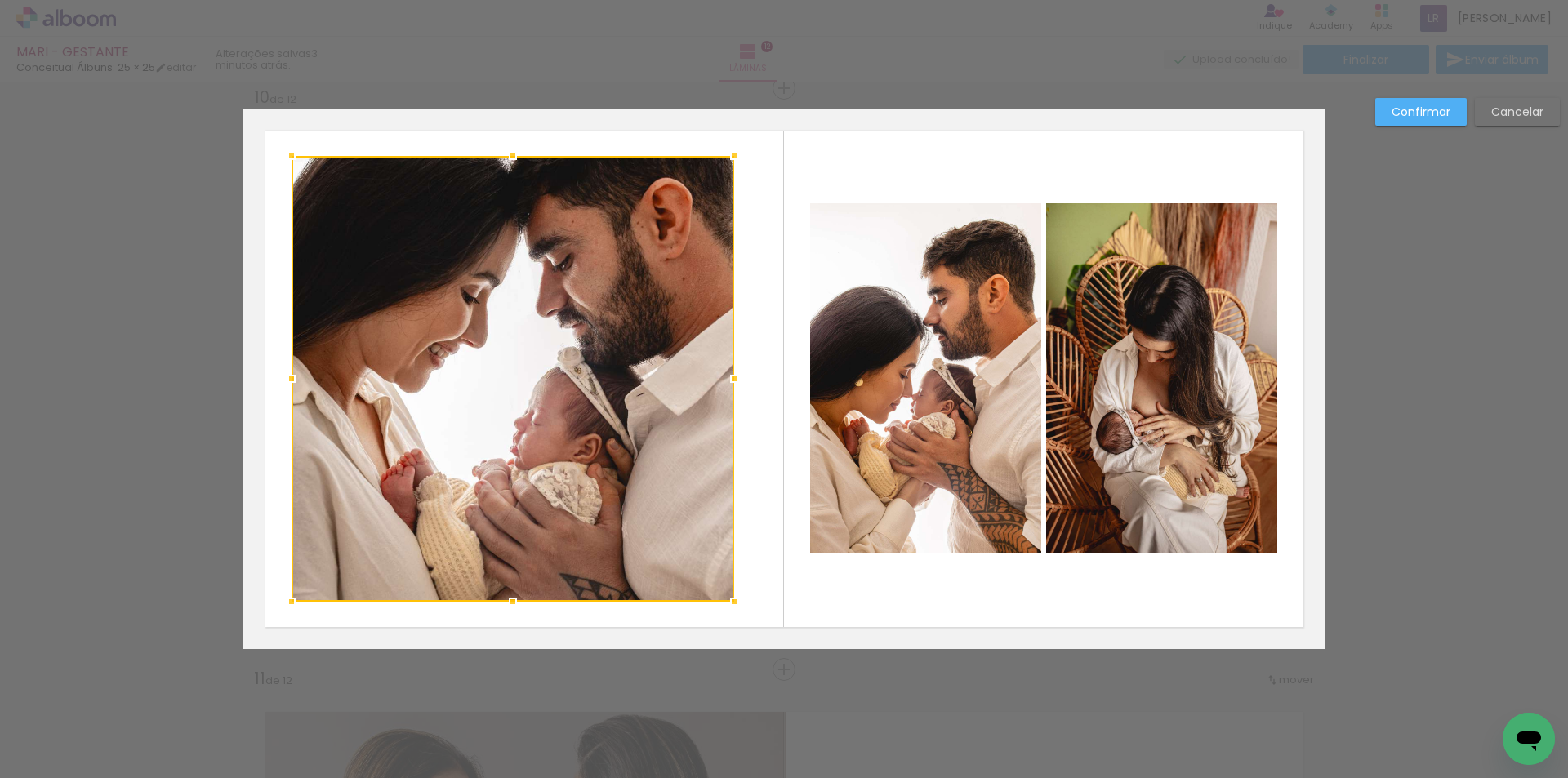
drag, startPoint x: 363, startPoint y: 381, endPoint x: 286, endPoint y: 381, distance: 77.0
click at [286, 381] on div at bounding box center [292, 379] width 33 height 33
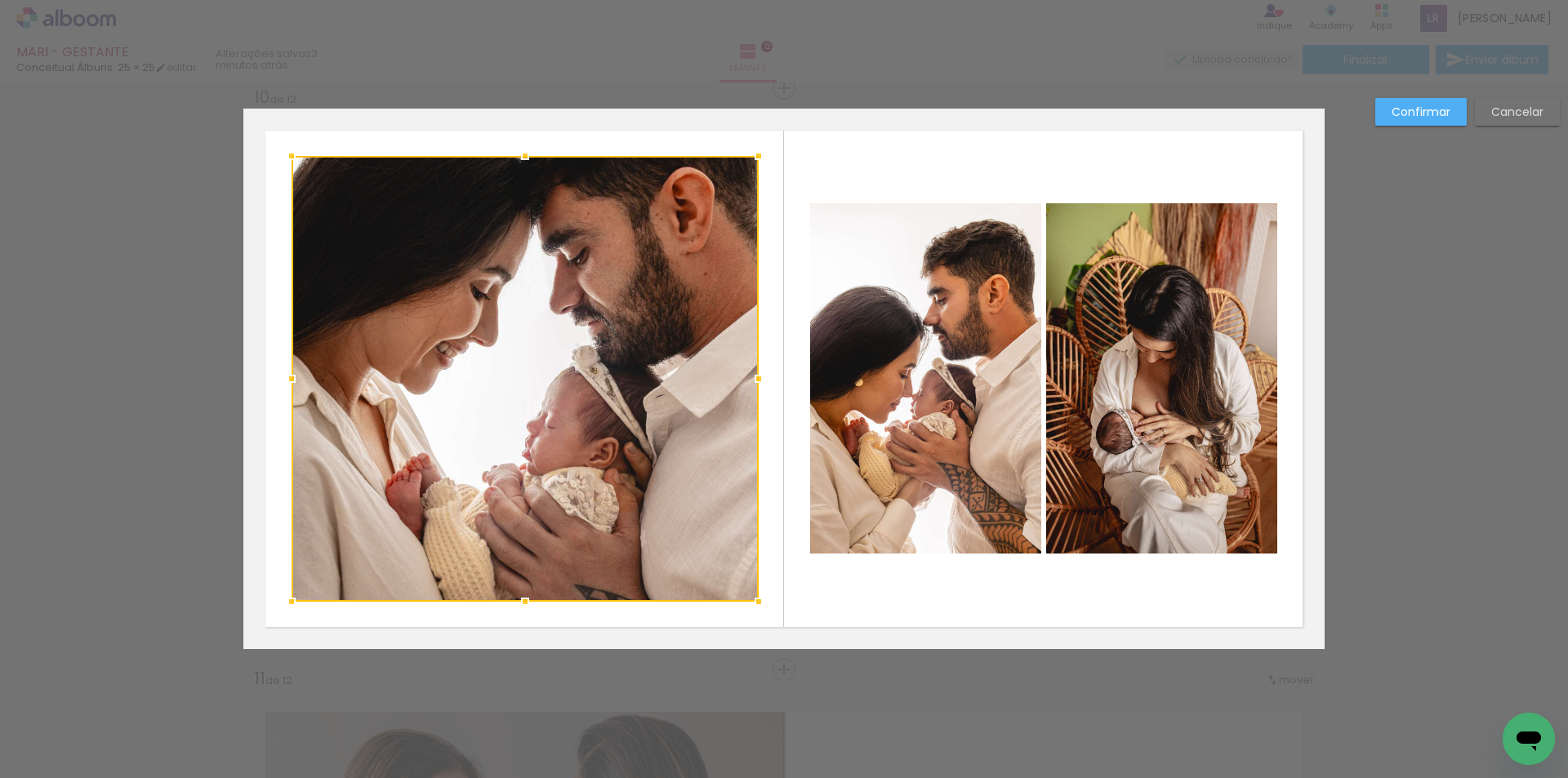
drag, startPoint x: 732, startPoint y: 383, endPoint x: 756, endPoint y: 389, distance: 24.7
click at [756, 389] on div at bounding box center [758, 379] width 33 height 33
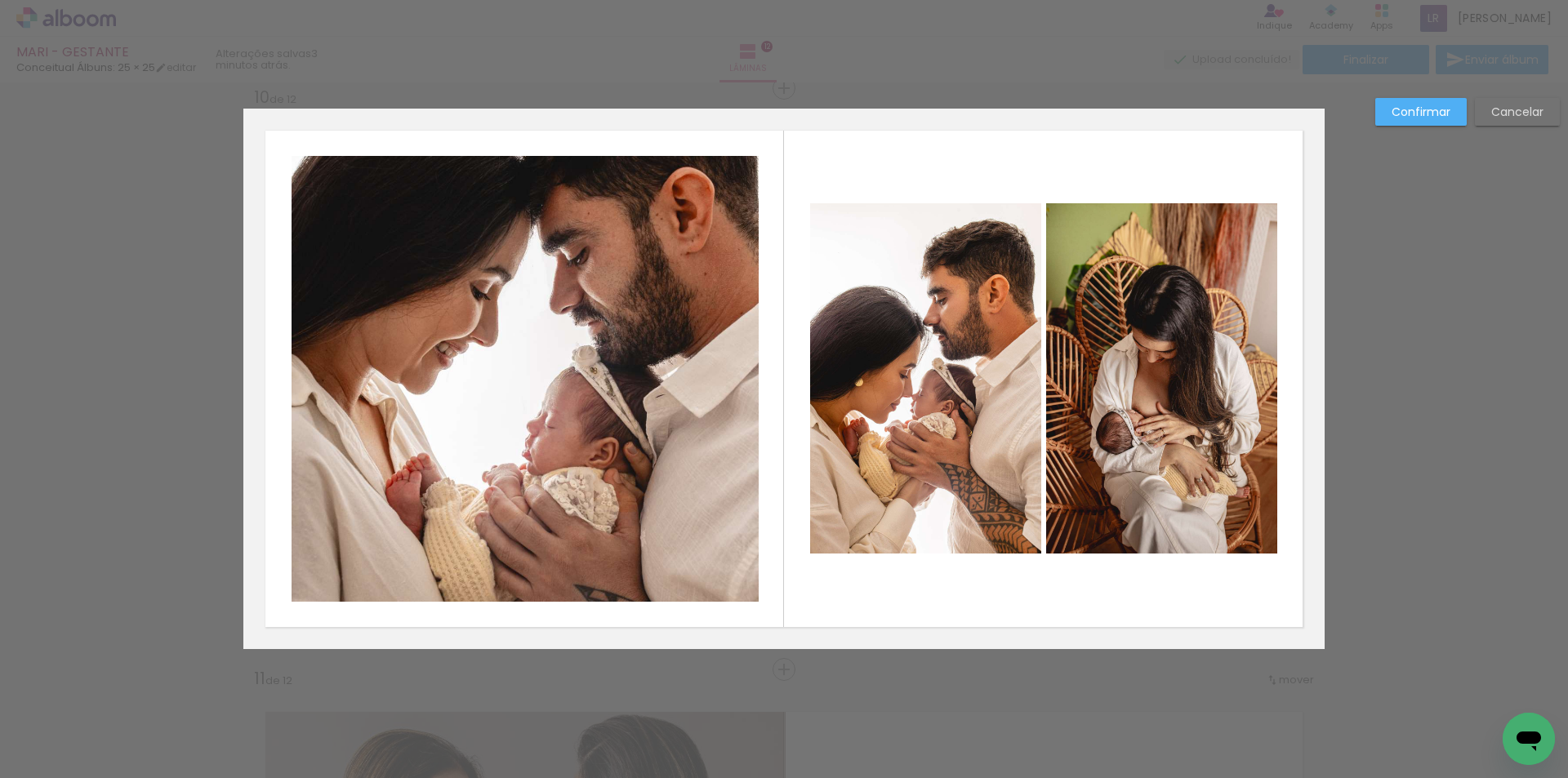
click at [0, 0] on slot "Confirmar" at bounding box center [0, 0] width 0 height 0
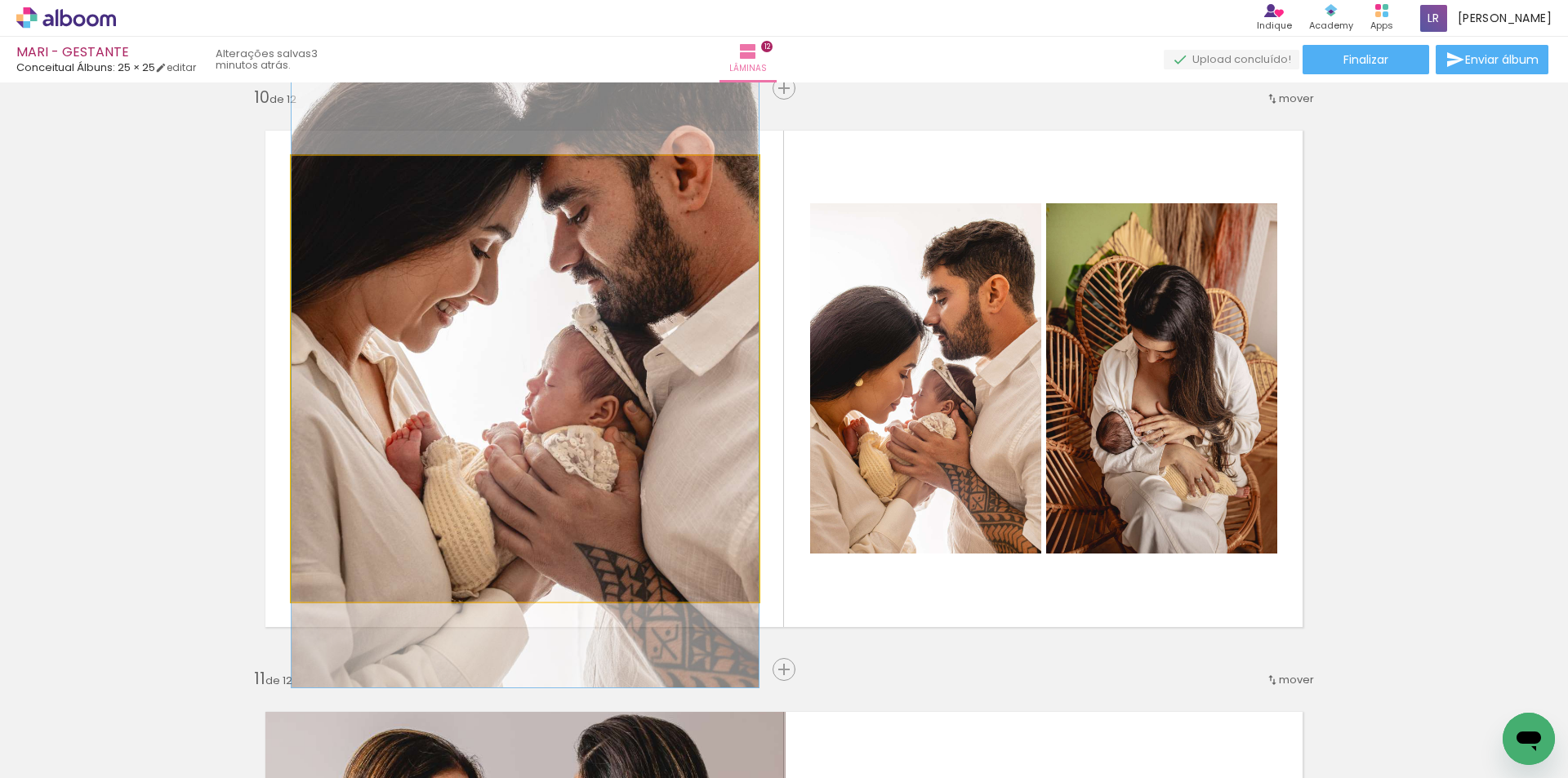
drag, startPoint x: 592, startPoint y: 377, endPoint x: 605, endPoint y: 336, distance: 43.0
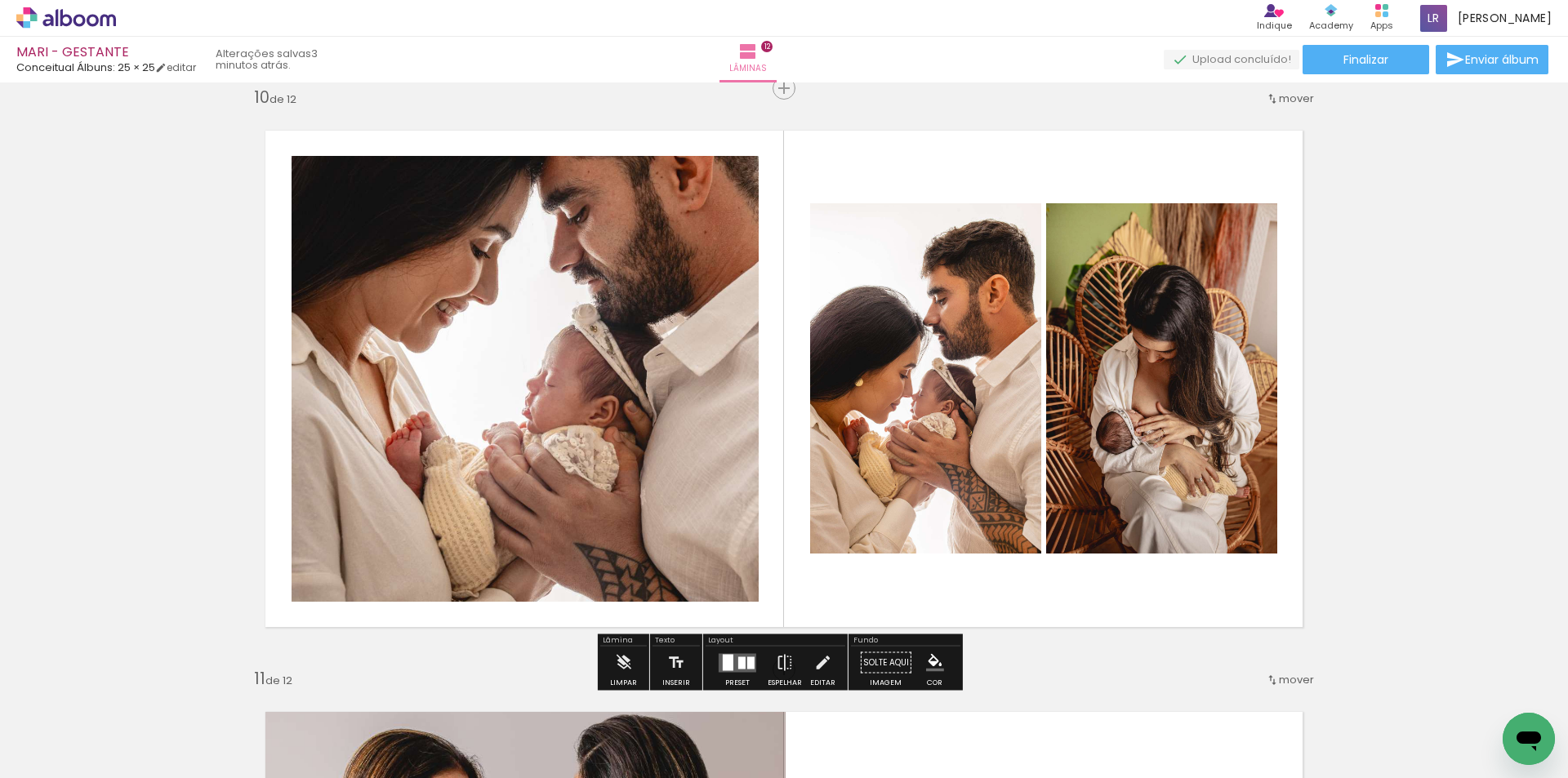
click at [945, 329] on quentale-photo at bounding box center [926, 378] width 231 height 350
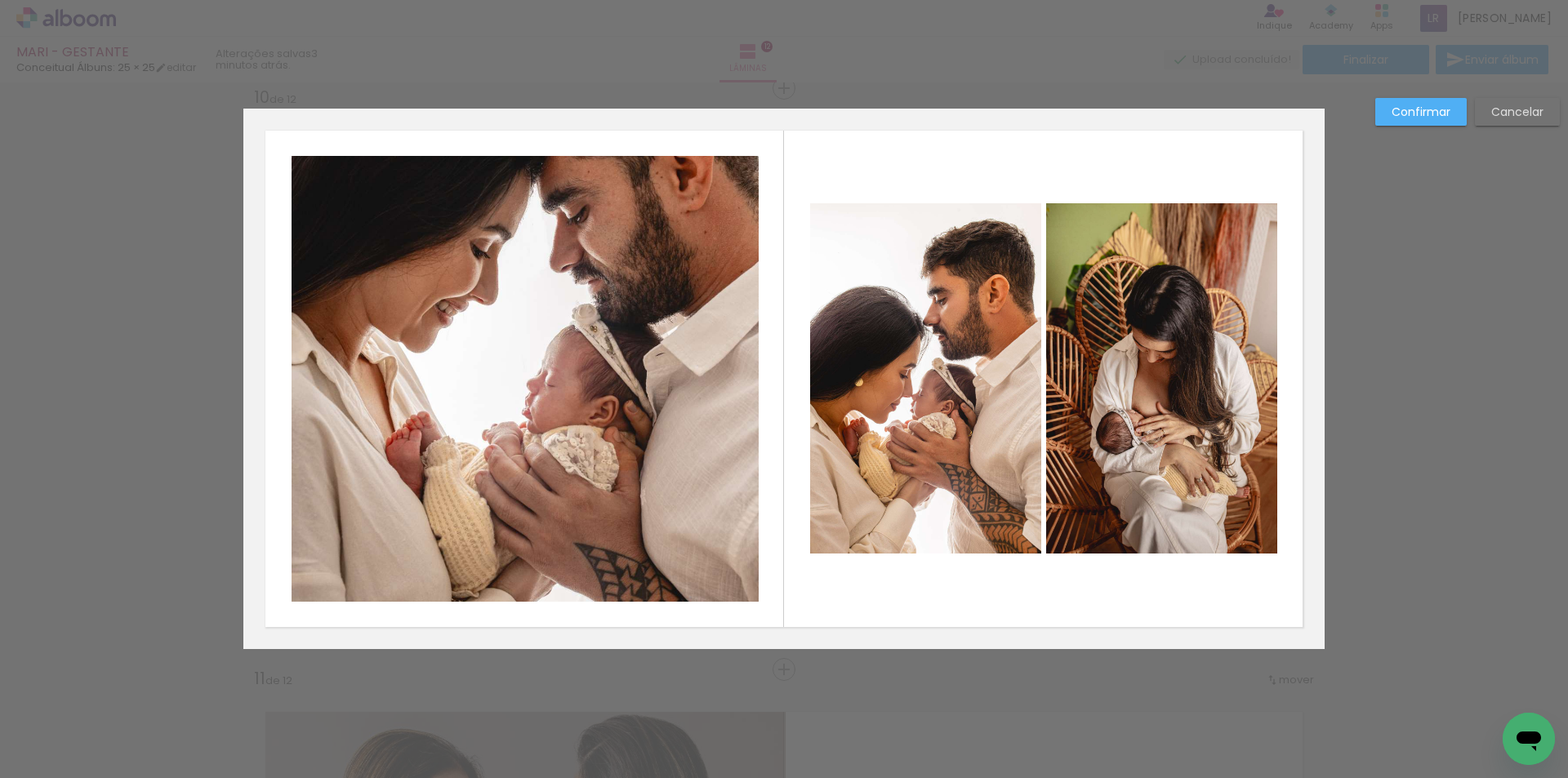
click at [1426, 120] on paper-button "Confirmar" at bounding box center [1421, 112] width 92 height 28
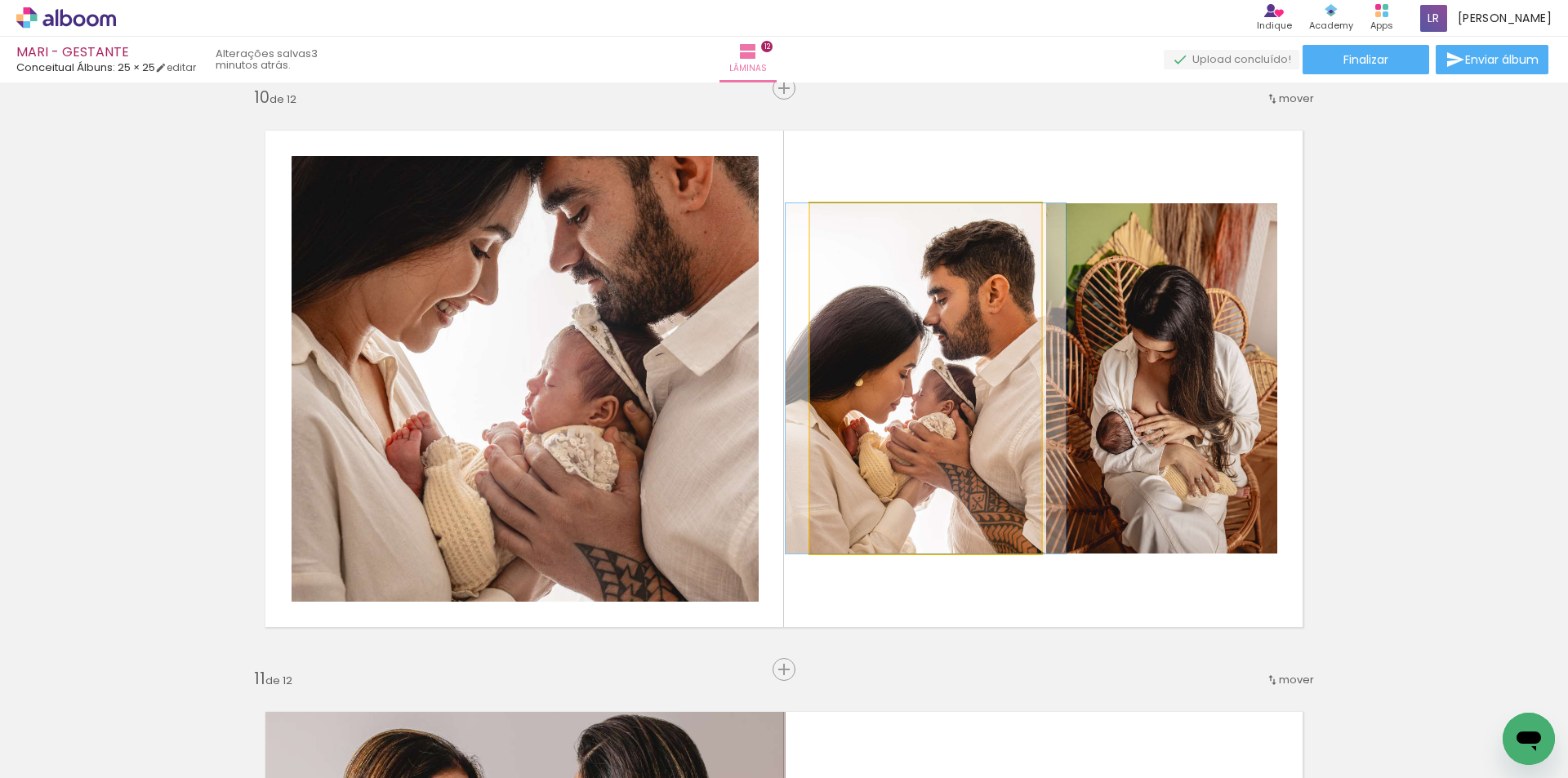
drag, startPoint x: 894, startPoint y: 324, endPoint x: 883, endPoint y: 248, distance: 76.8
click at [894, 323] on quentale-photo at bounding box center [926, 378] width 231 height 350
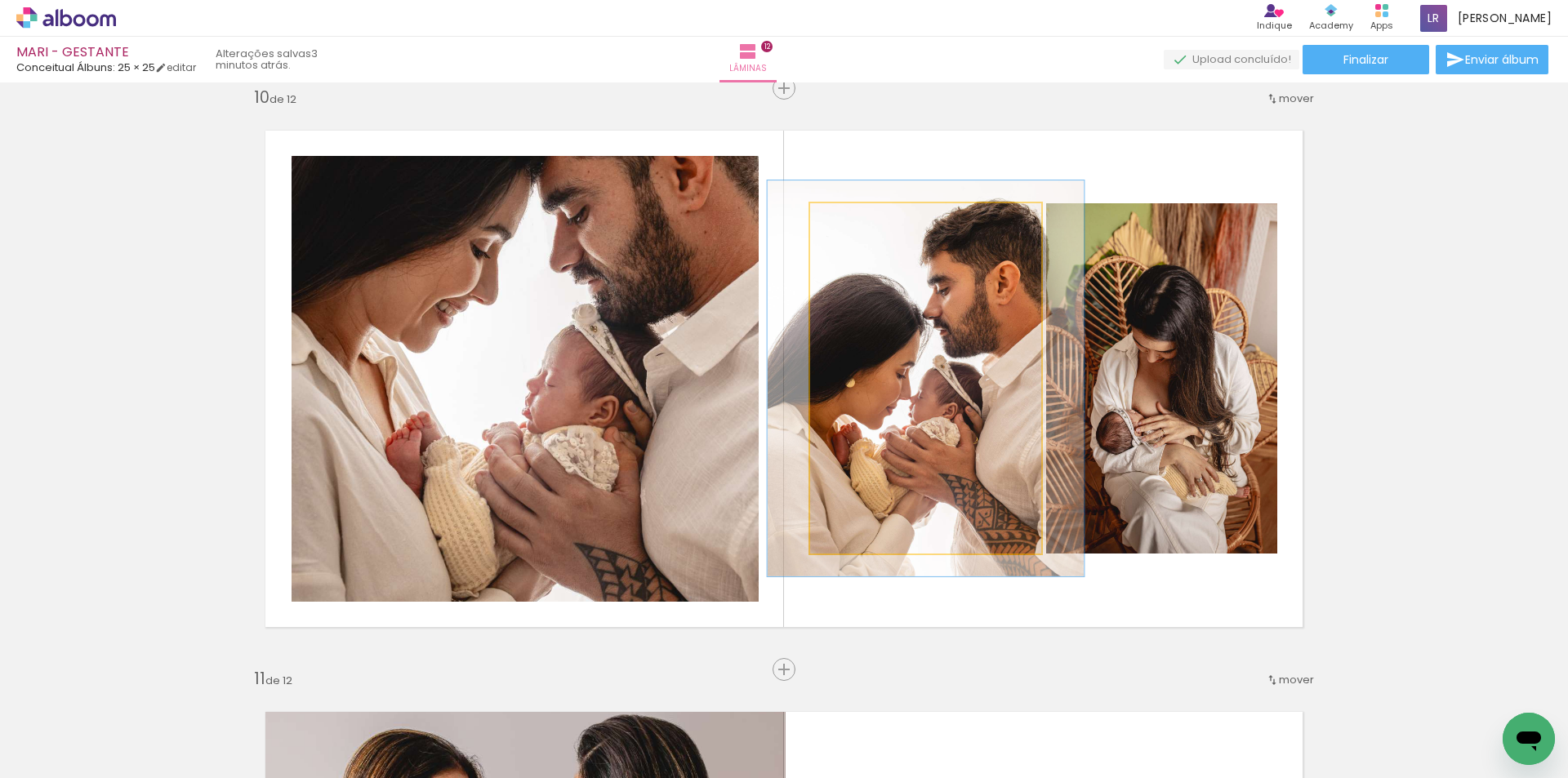
type paper-slider "113"
click at [859, 224] on div at bounding box center [855, 221] width 26 height 26
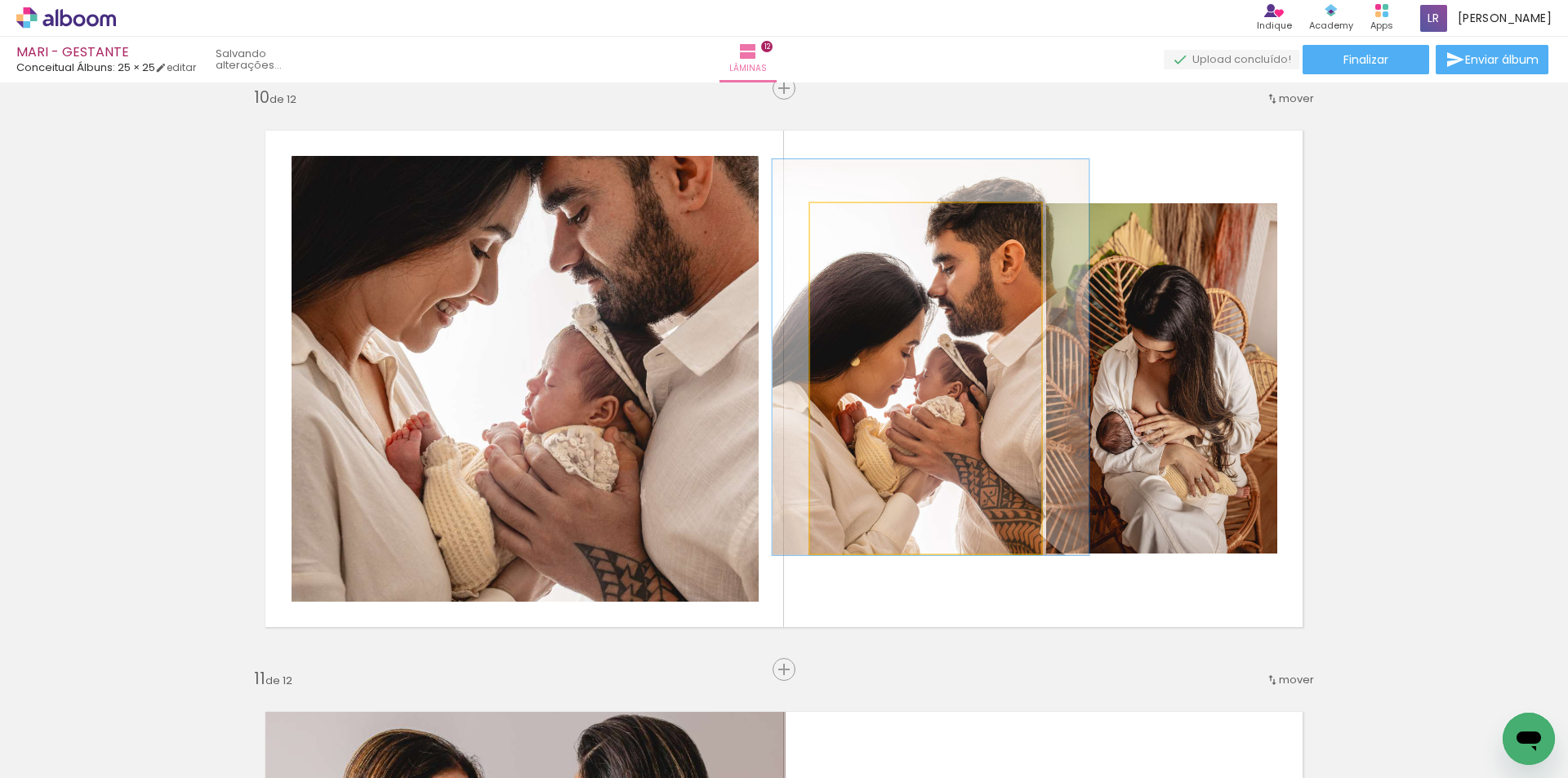
drag, startPoint x: 912, startPoint y: 280, endPoint x: 917, endPoint y: 259, distance: 21.6
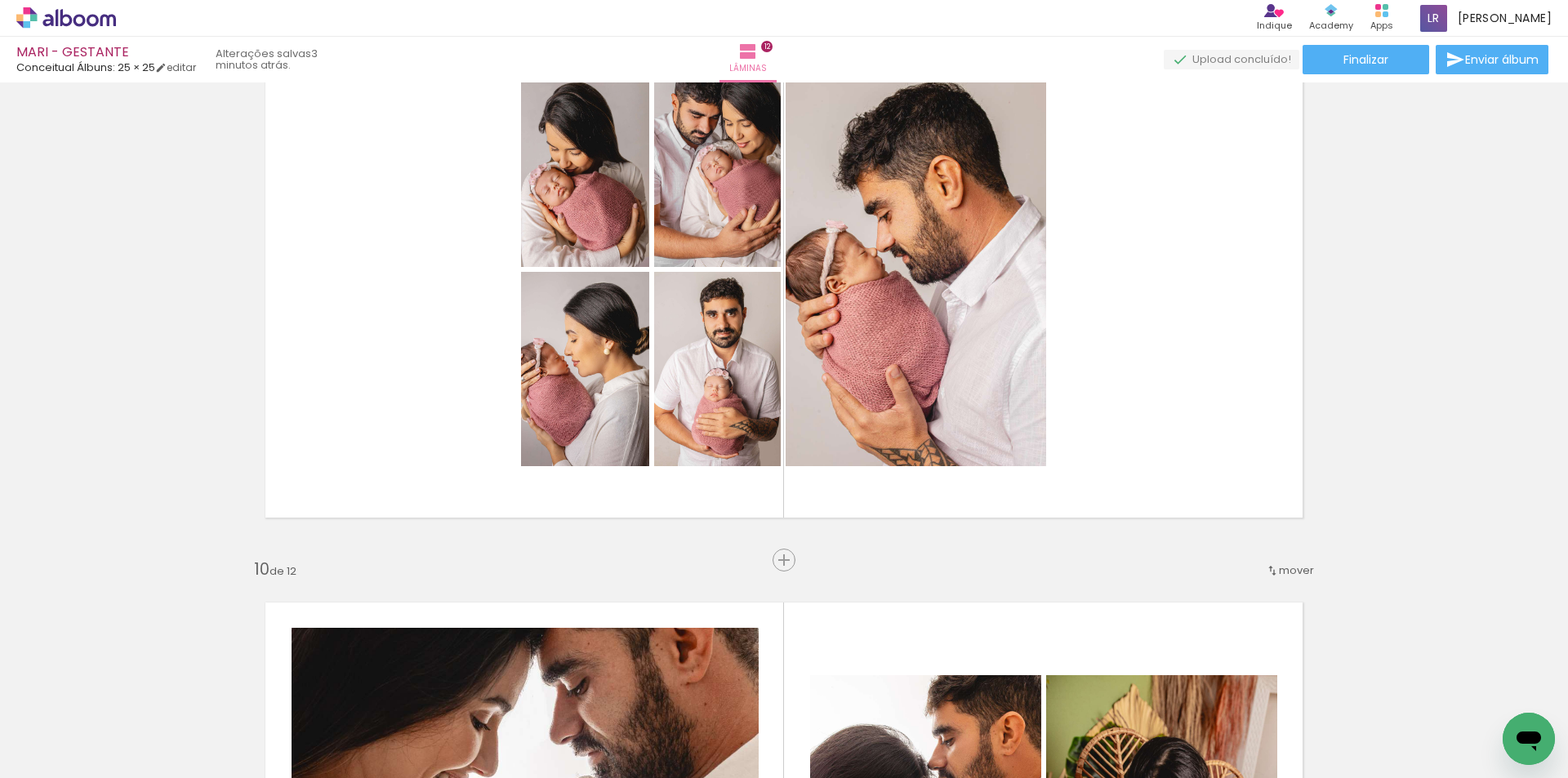
scroll to position [4761, 0]
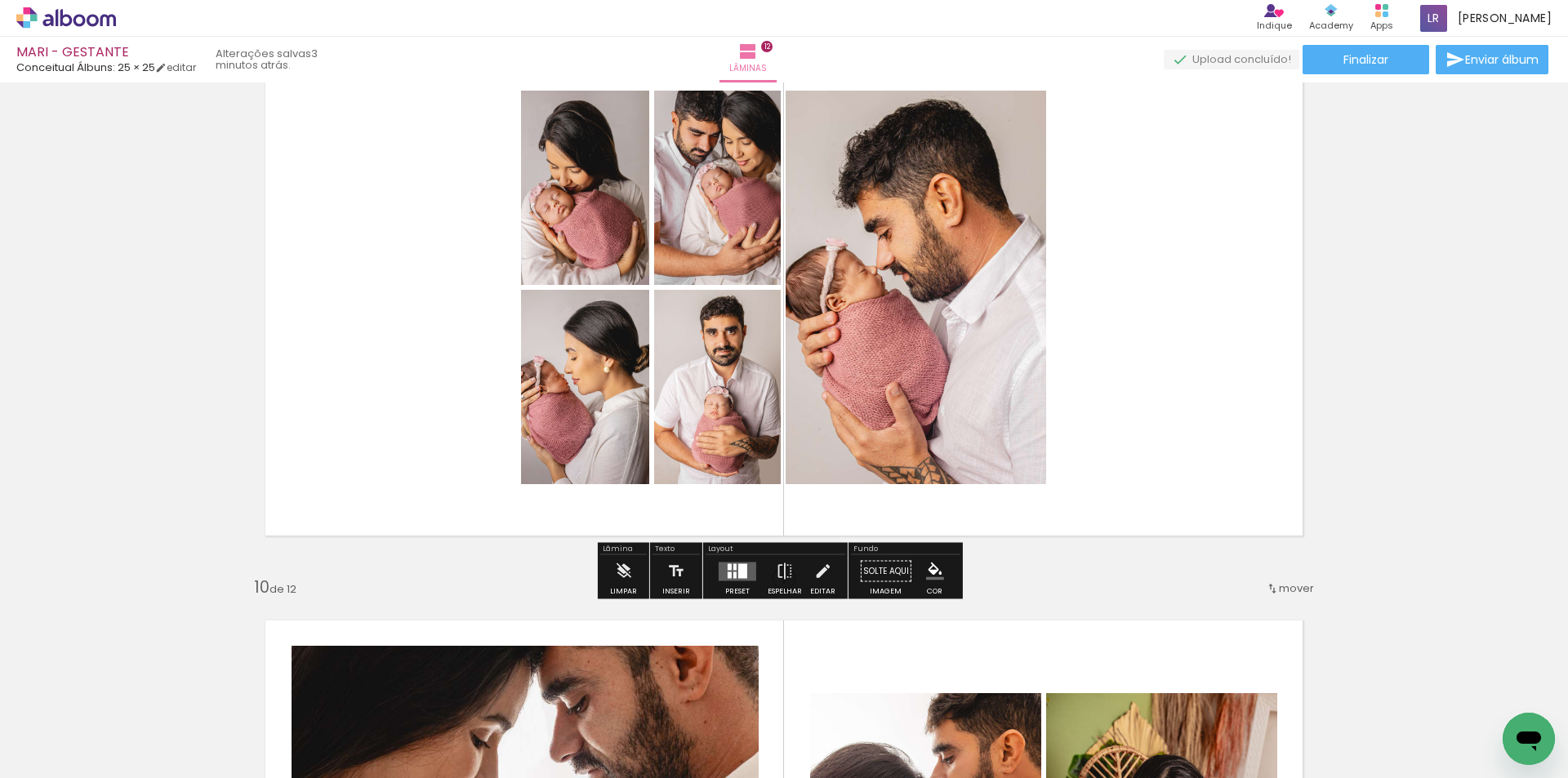
click at [726, 580] on quentale-layouter at bounding box center [737, 571] width 37 height 19
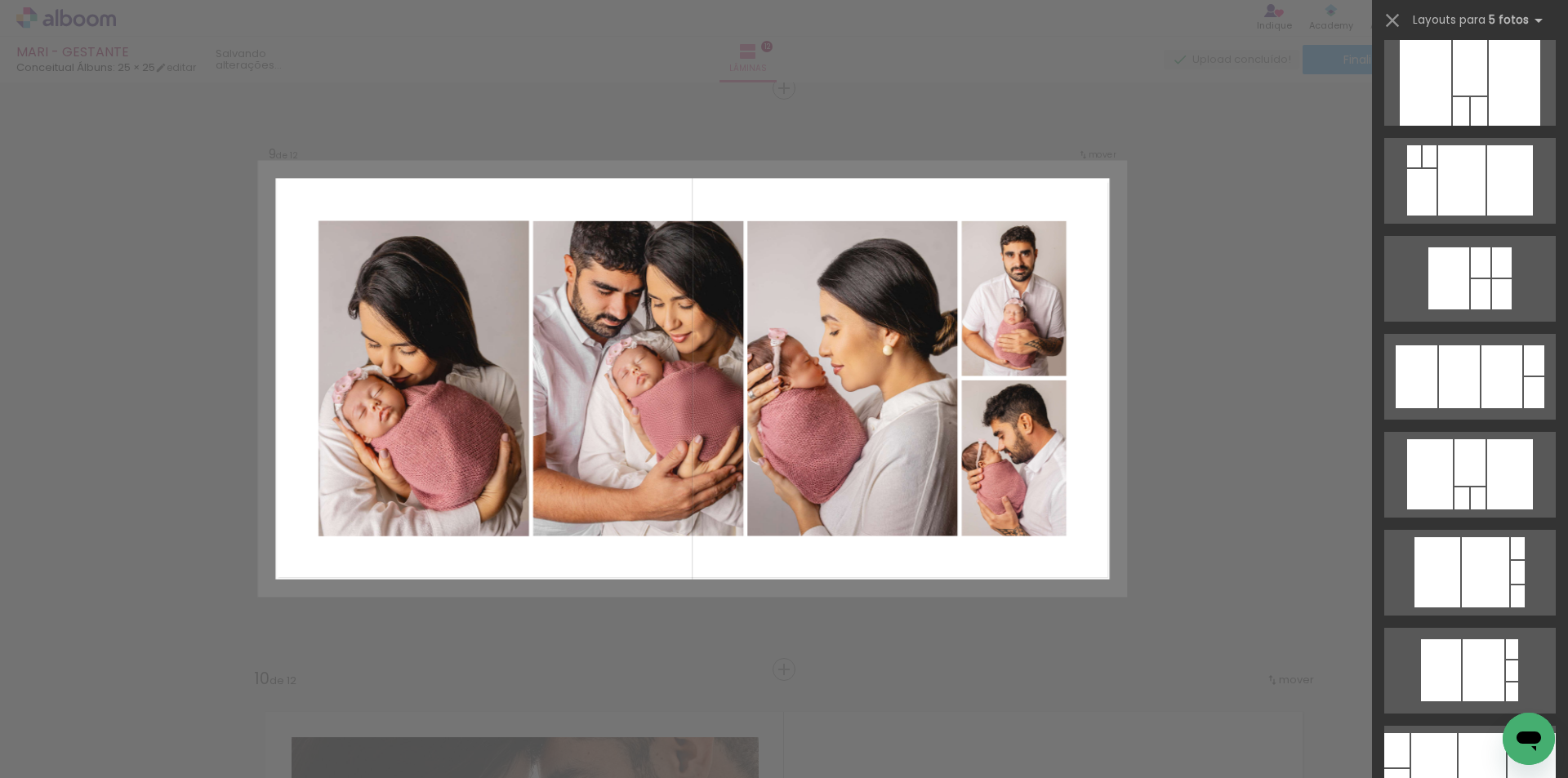
scroll to position [1387, 0]
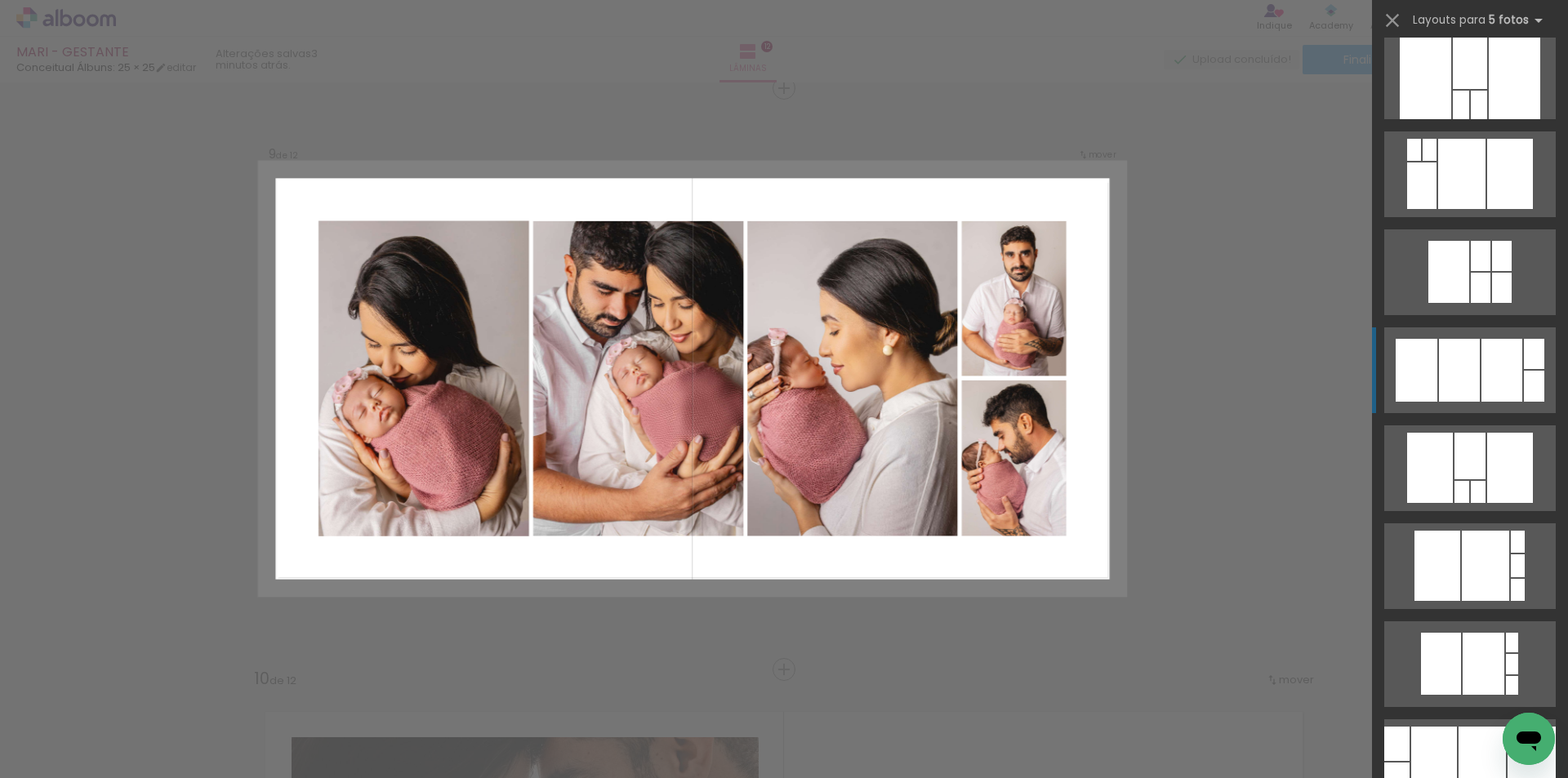
click at [1449, 390] on div at bounding box center [1459, 370] width 41 height 63
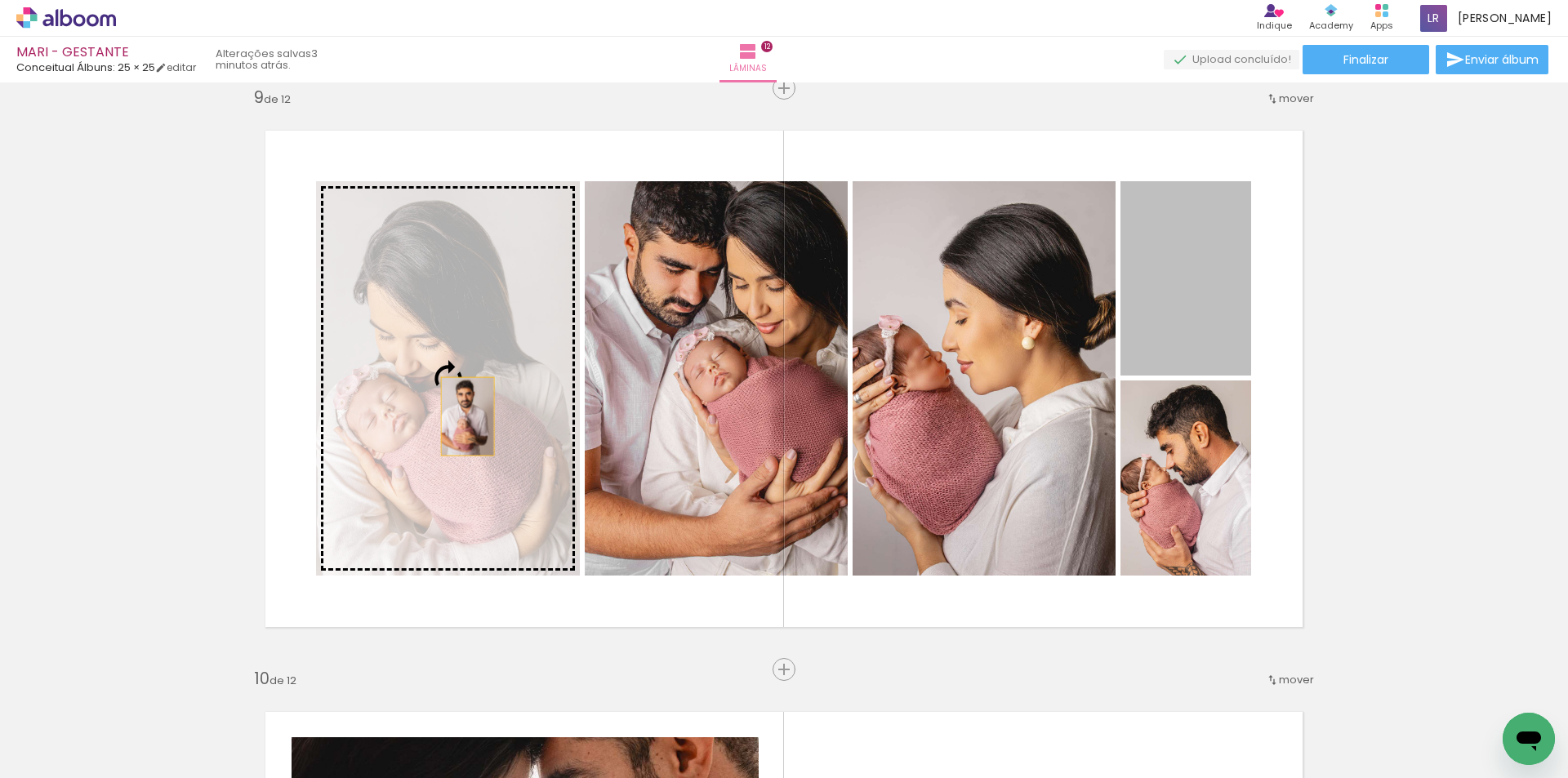
drag, startPoint x: 1207, startPoint y: 309, endPoint x: 461, endPoint y: 416, distance: 753.6
click at [0, 0] on slot at bounding box center [0, 0] width 0 height 0
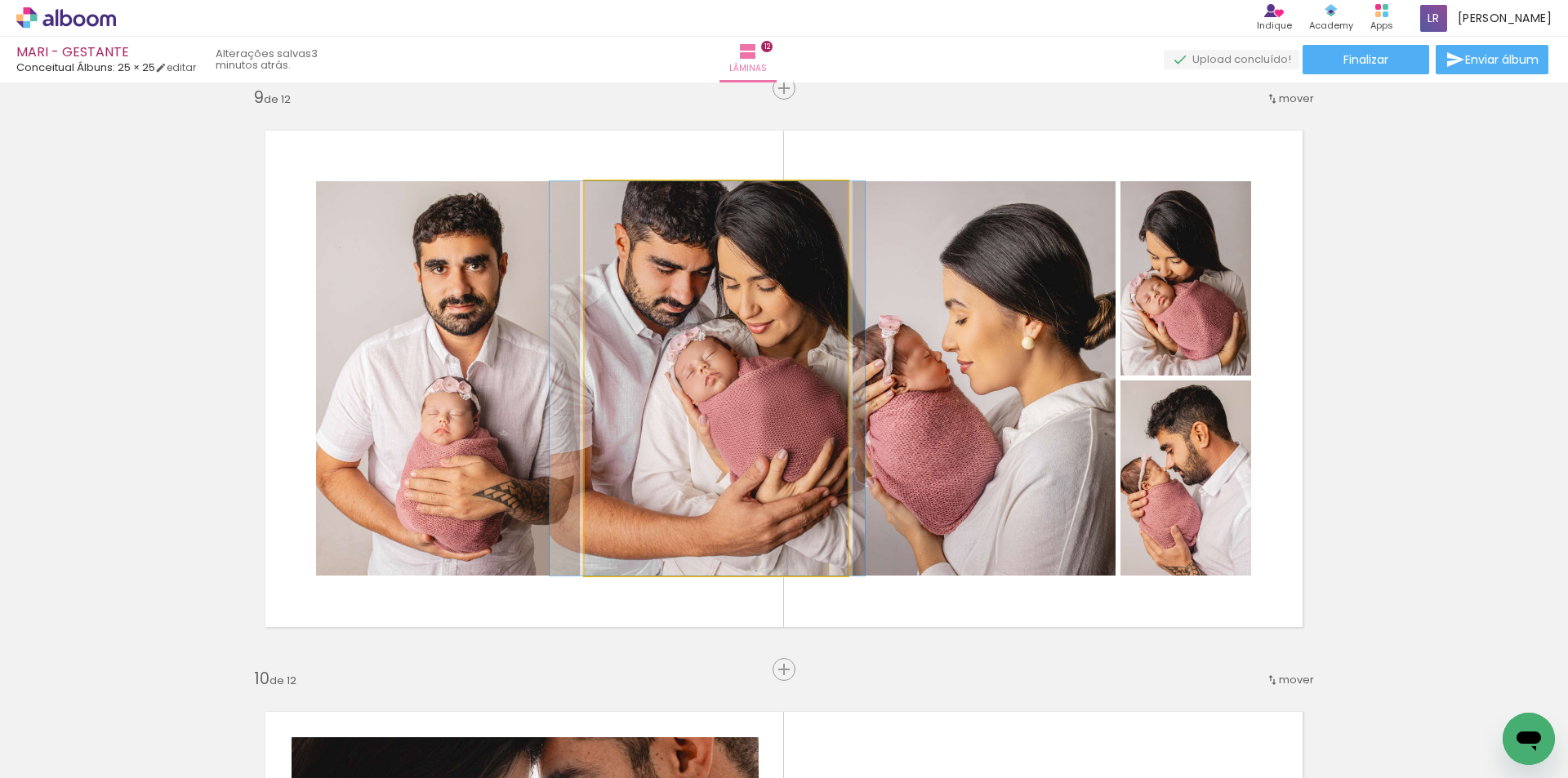
drag, startPoint x: 789, startPoint y: 390, endPoint x: 780, endPoint y: 392, distance: 9.2
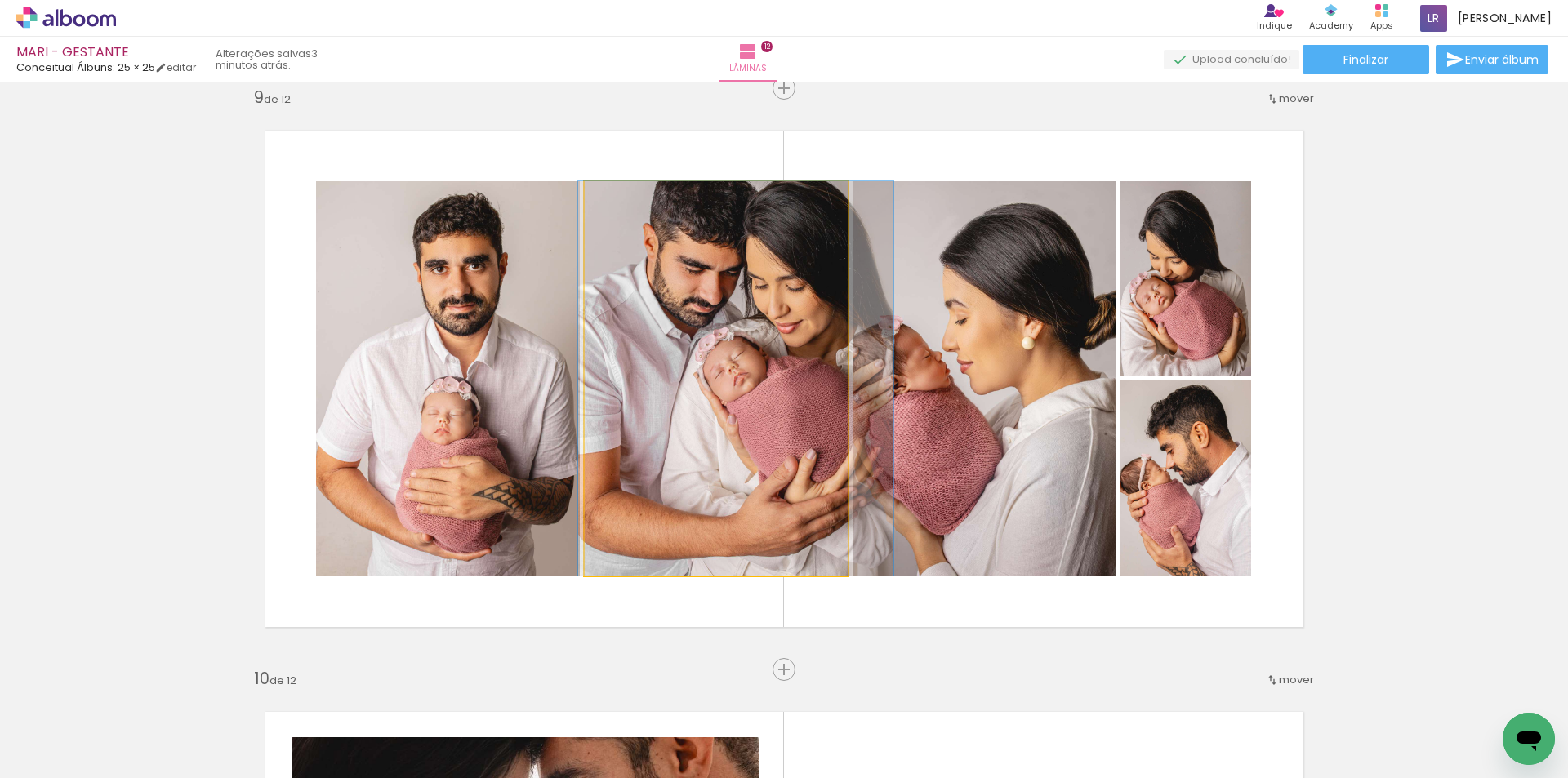
drag, startPoint x: 747, startPoint y: 401, endPoint x: 990, endPoint y: 401, distance: 243.0
click at [0, 0] on slot at bounding box center [0, 0] width 0 height 0
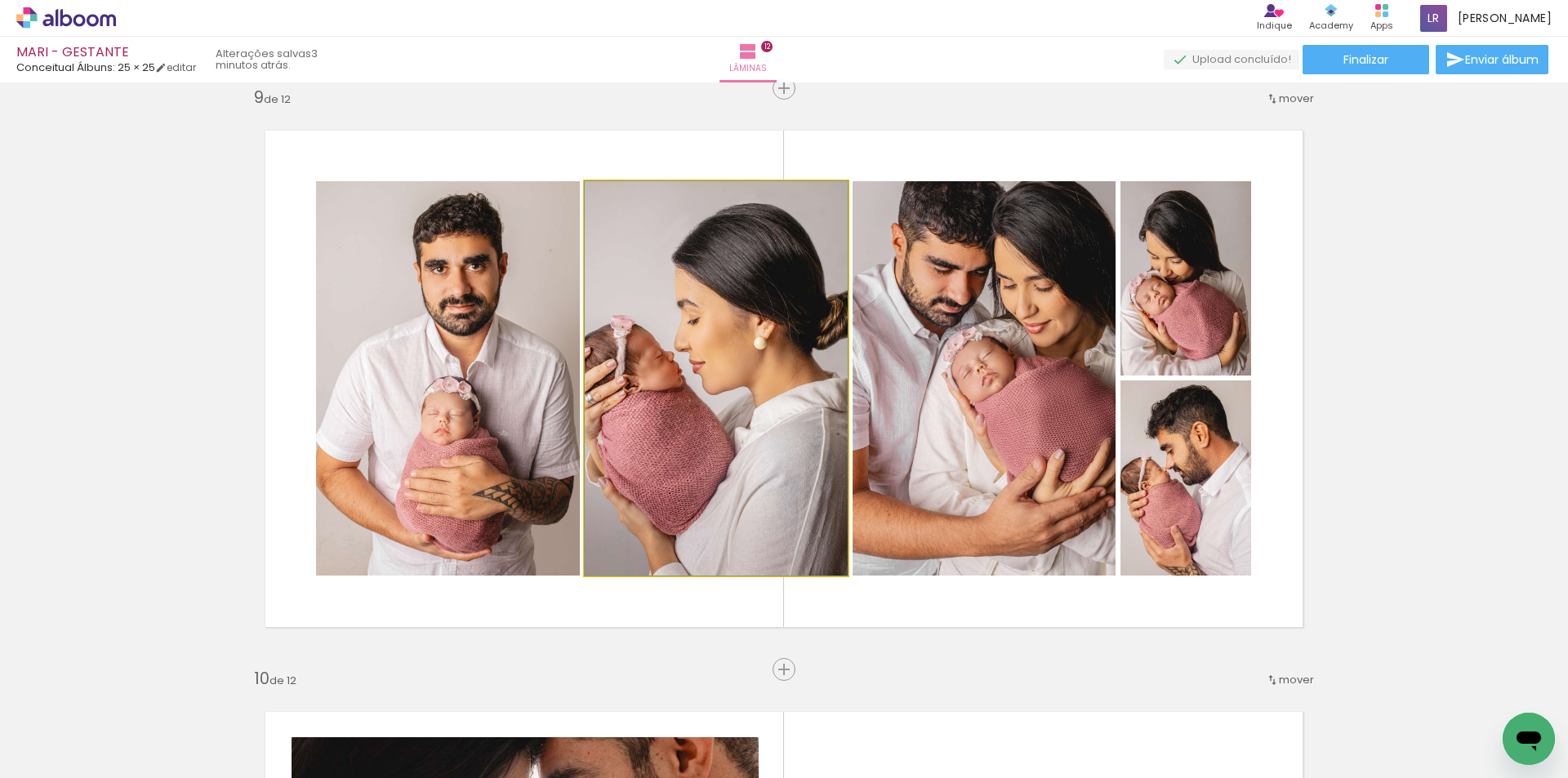
drag, startPoint x: 713, startPoint y: 413, endPoint x: 734, endPoint y: 409, distance: 21.4
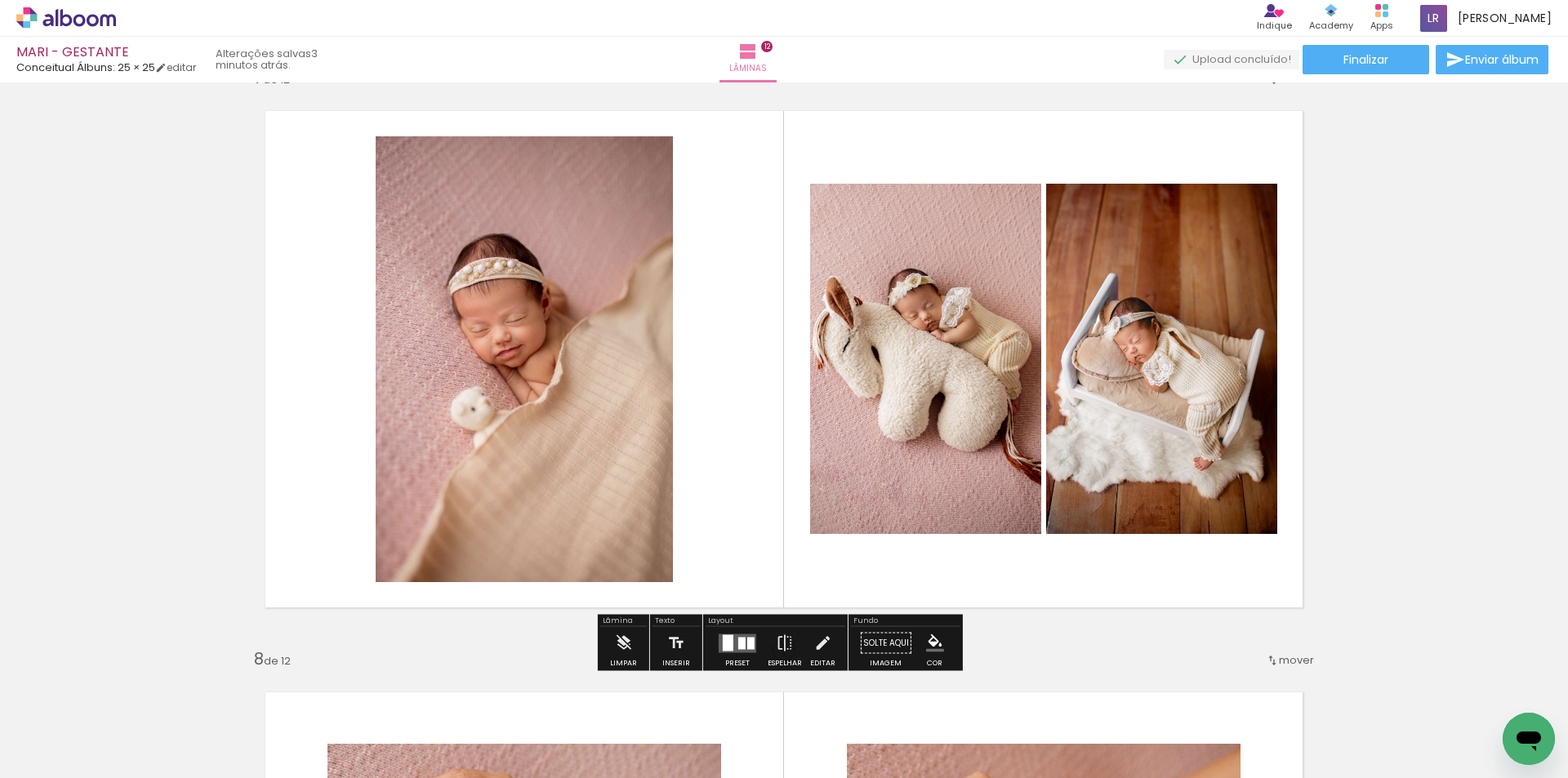
click at [621, 367] on quentale-photo at bounding box center [524, 358] width 297 height 446
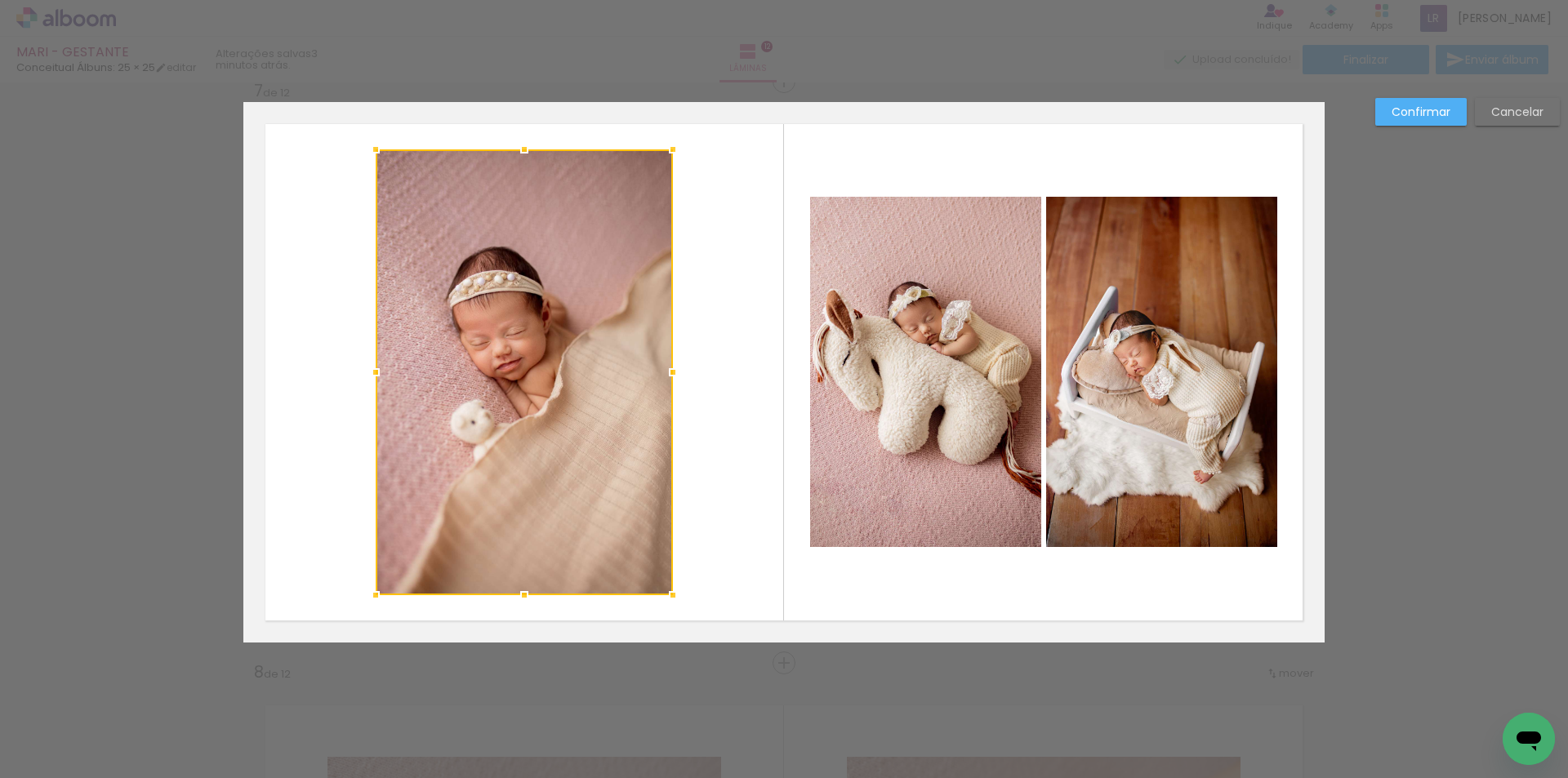
scroll to position [3507, 0]
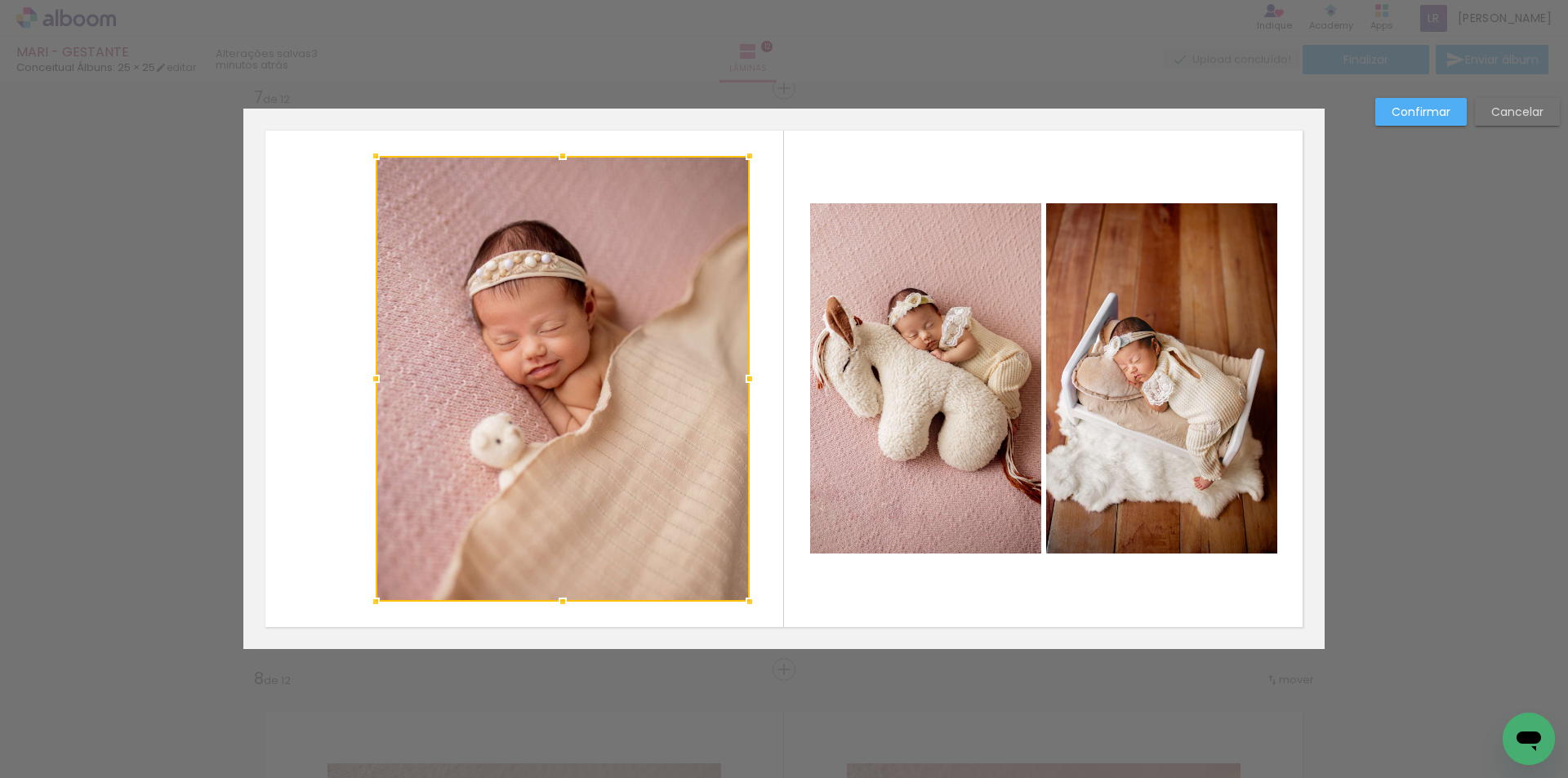
drag, startPoint x: 685, startPoint y: 381, endPoint x: 745, endPoint y: 383, distance: 60.0
click at [745, 383] on div at bounding box center [750, 379] width 33 height 33
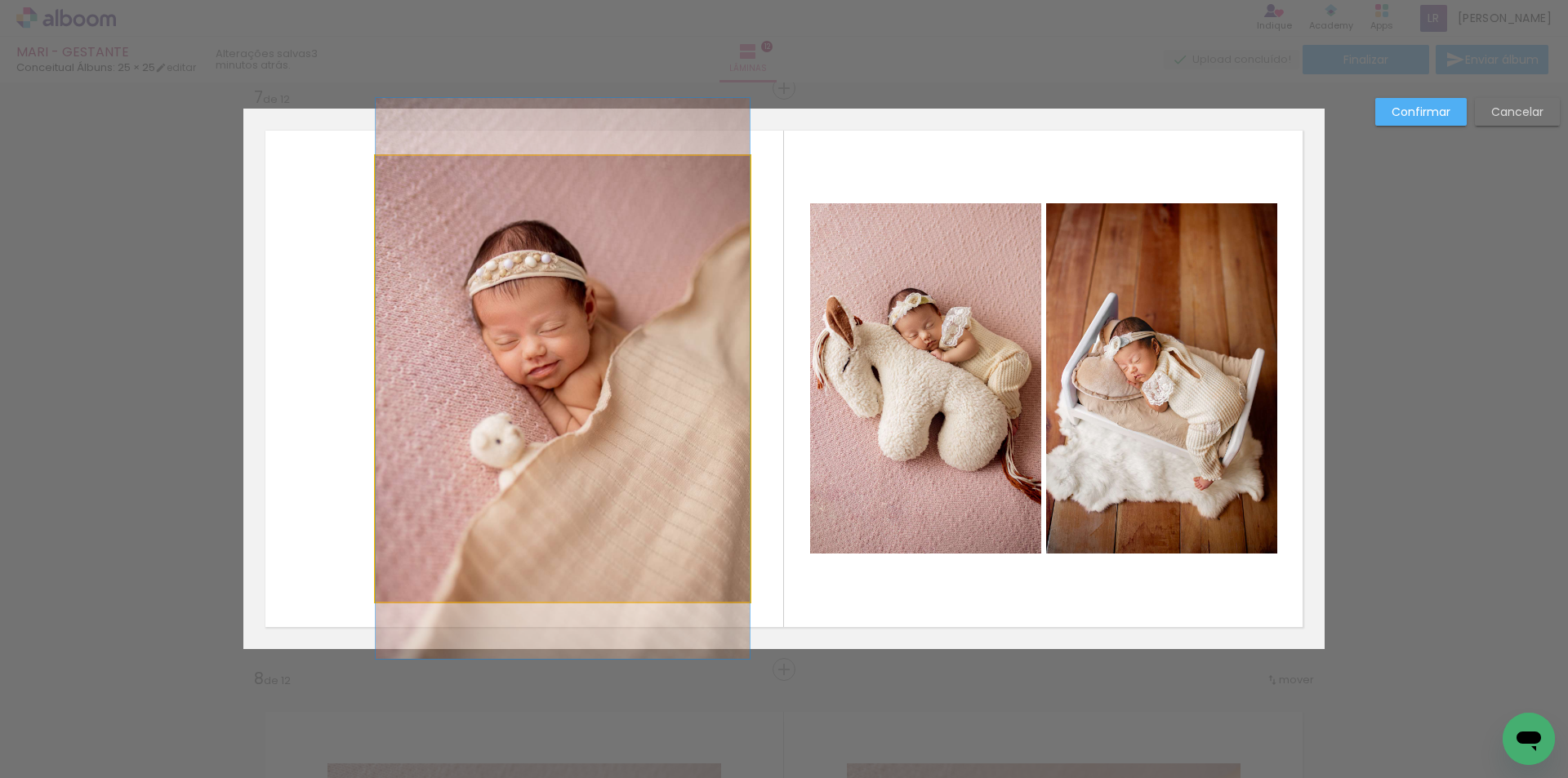
click at [380, 383] on quentale-photo at bounding box center [563, 378] width 374 height 446
click at [379, 156] on div at bounding box center [563, 156] width 374 height 0
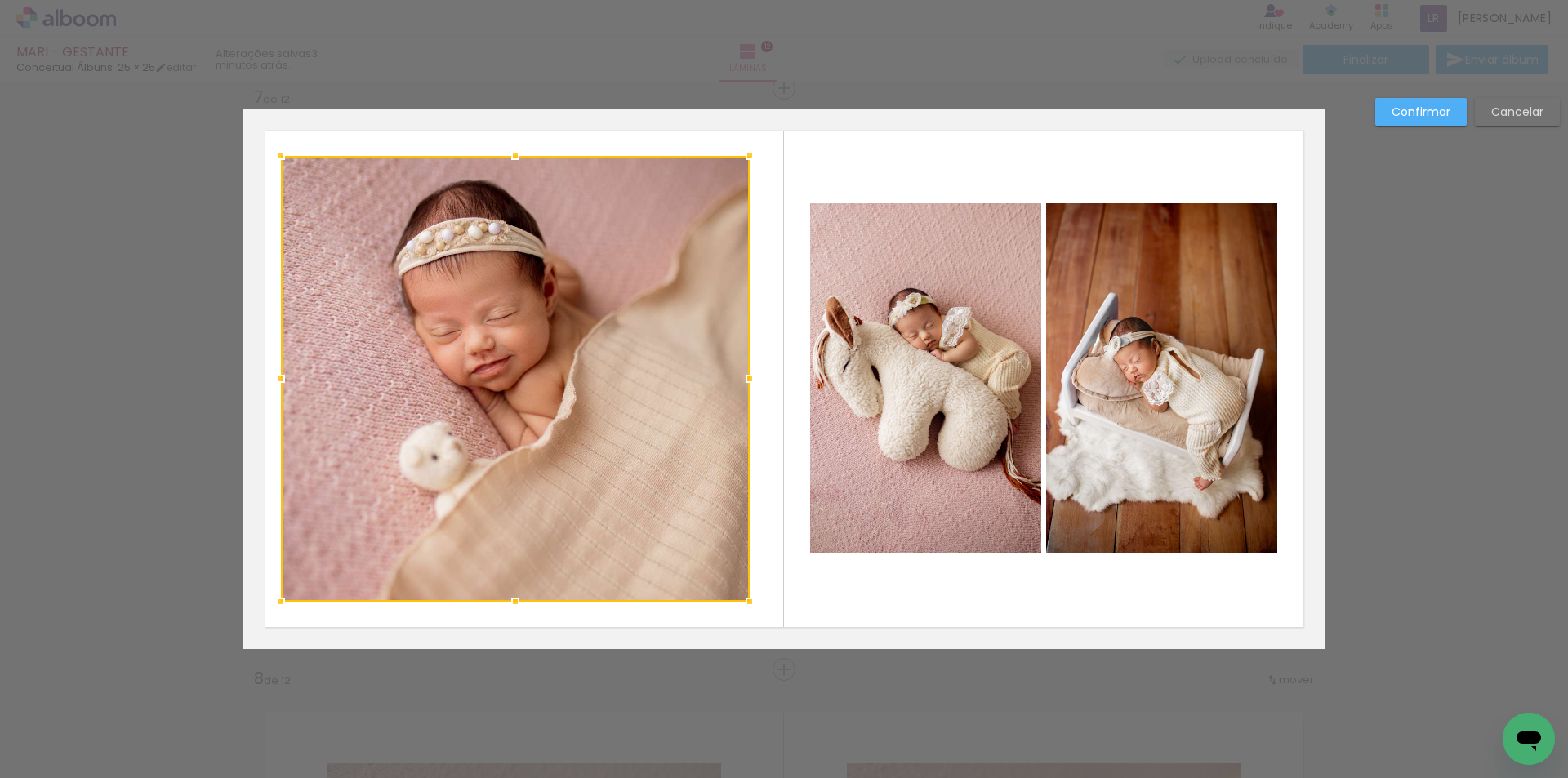
drag, startPoint x: 366, startPoint y: 380, endPoint x: 265, endPoint y: 395, distance: 102.1
click at [269, 394] on div at bounding box center [281, 379] width 33 height 33
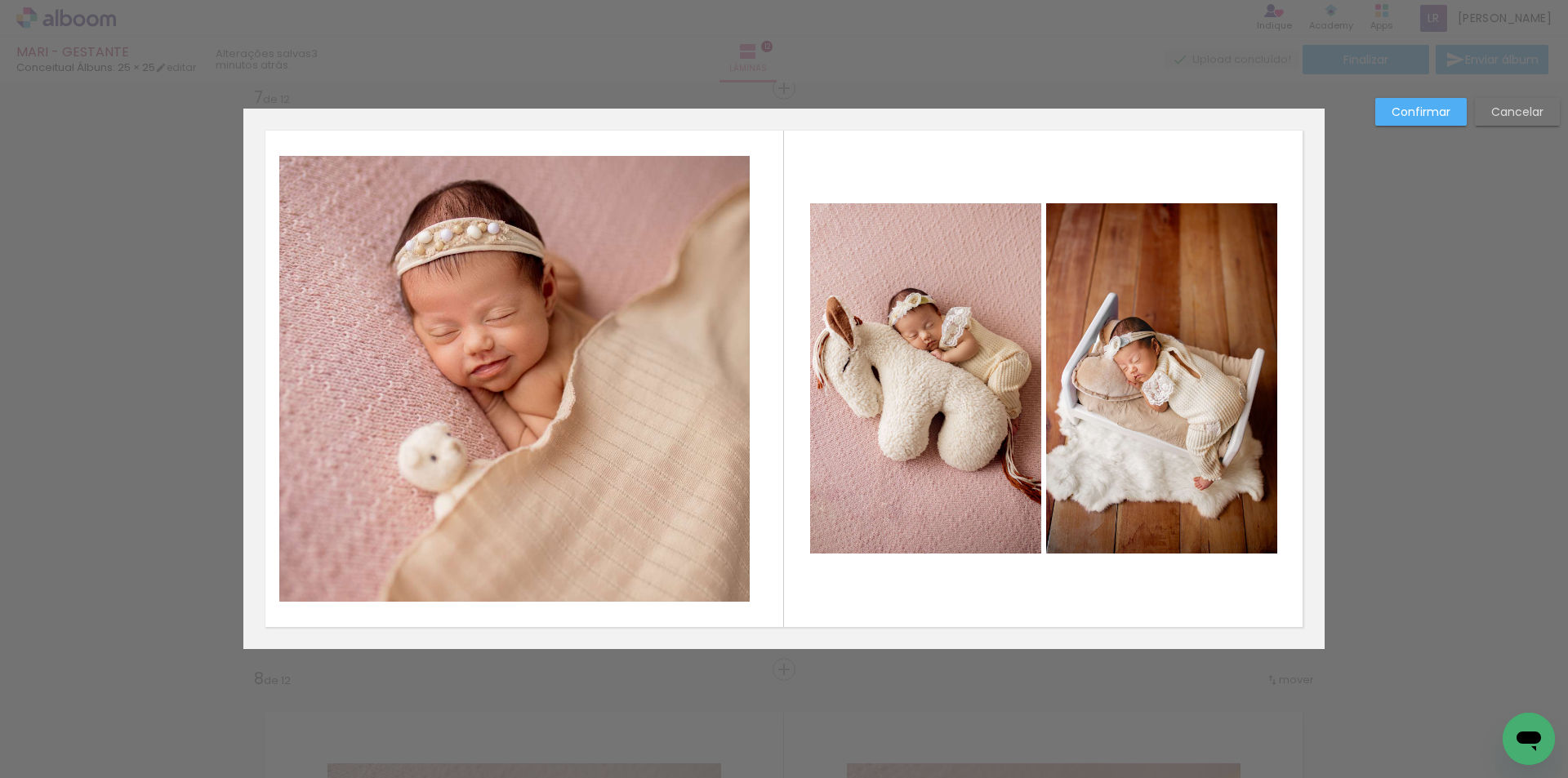
drag, startPoint x: 265, startPoint y: 395, endPoint x: 279, endPoint y: 389, distance: 15.2
click at [264, 395] on quentale-layouter at bounding box center [784, 378] width 1081 height 540
click at [286, 384] on quentale-photo at bounding box center [514, 378] width 470 height 446
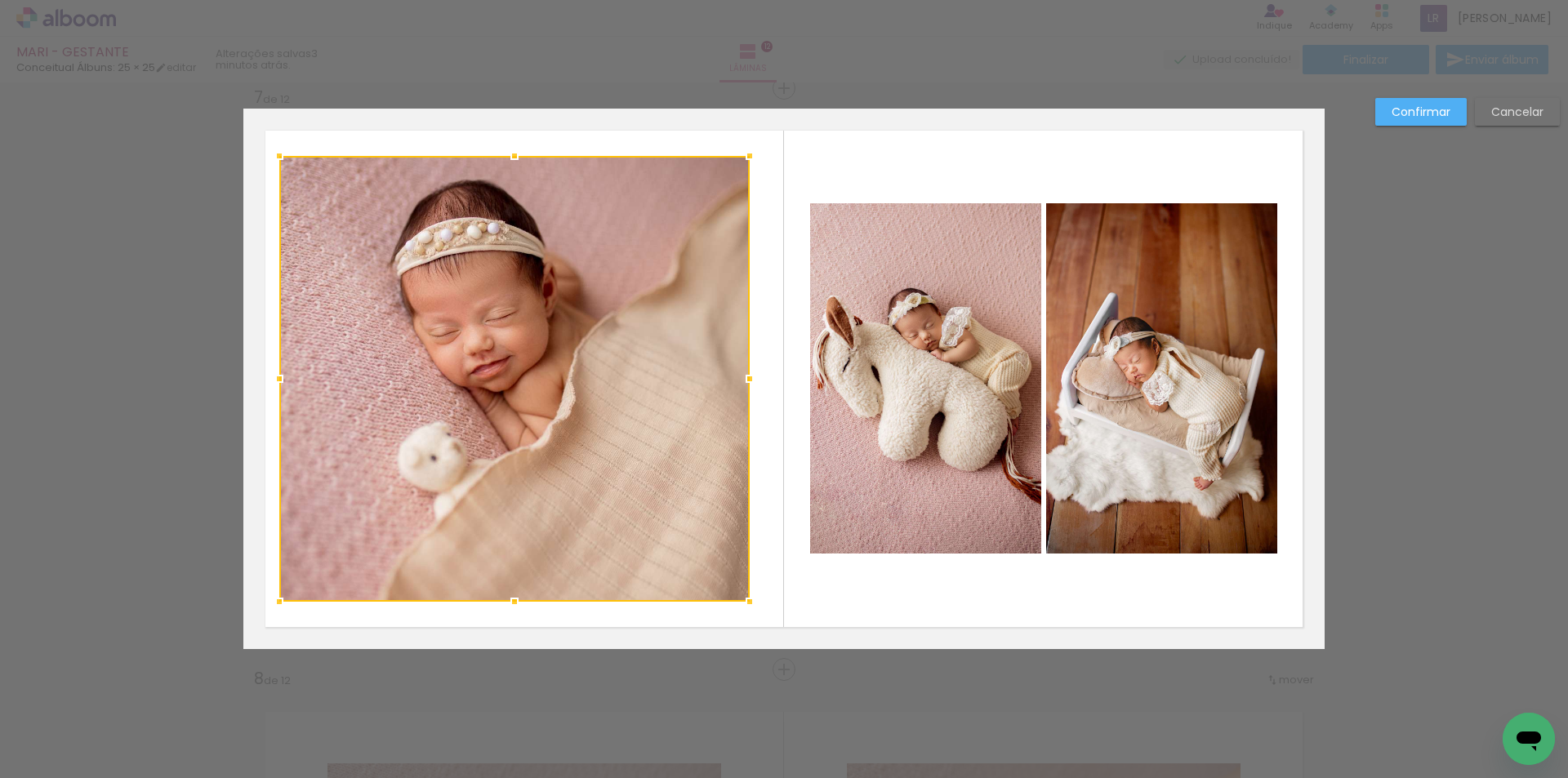
click at [286, 384] on div at bounding box center [280, 379] width 33 height 33
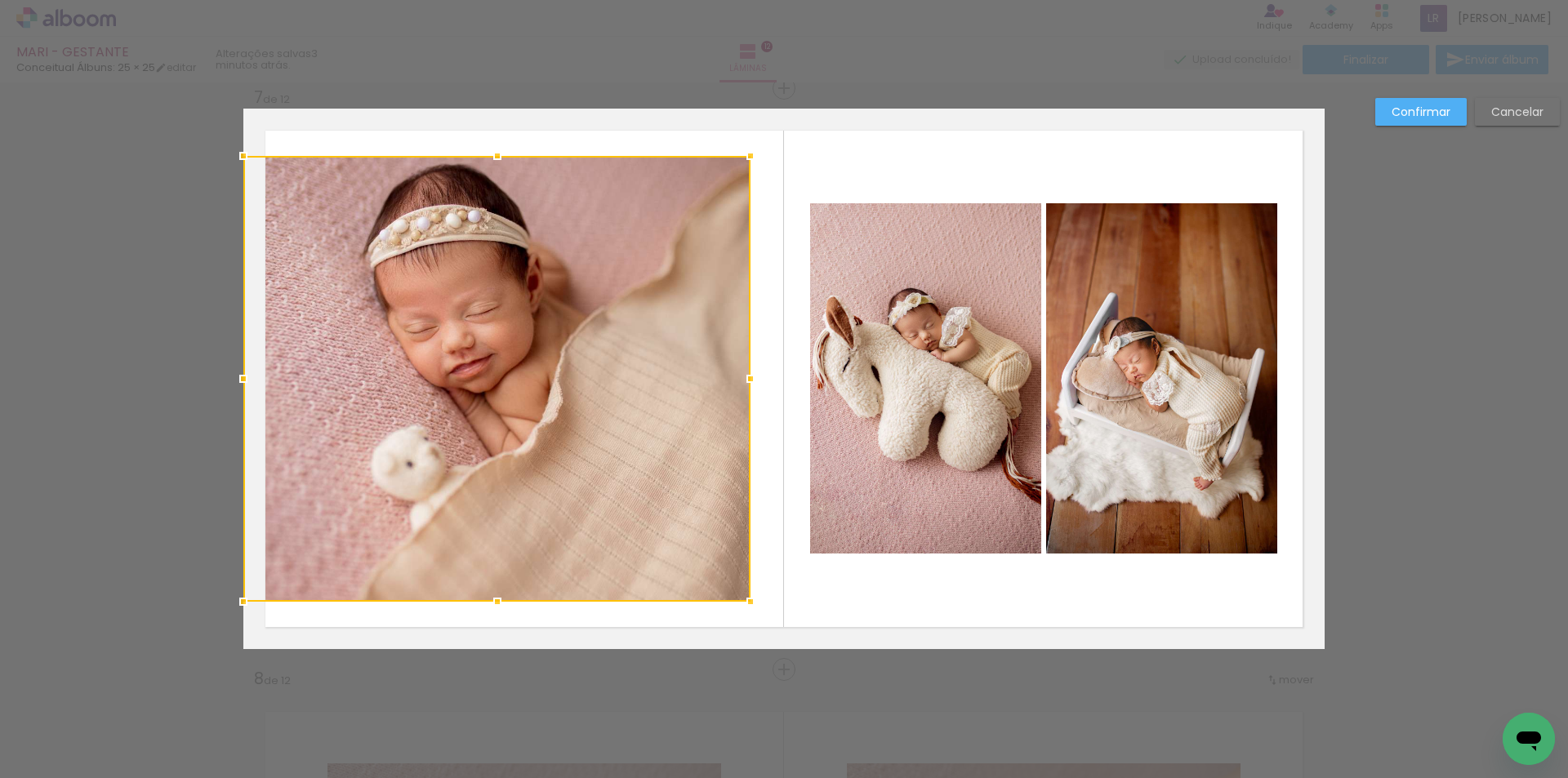
click at [236, 384] on div at bounding box center [243, 379] width 33 height 33
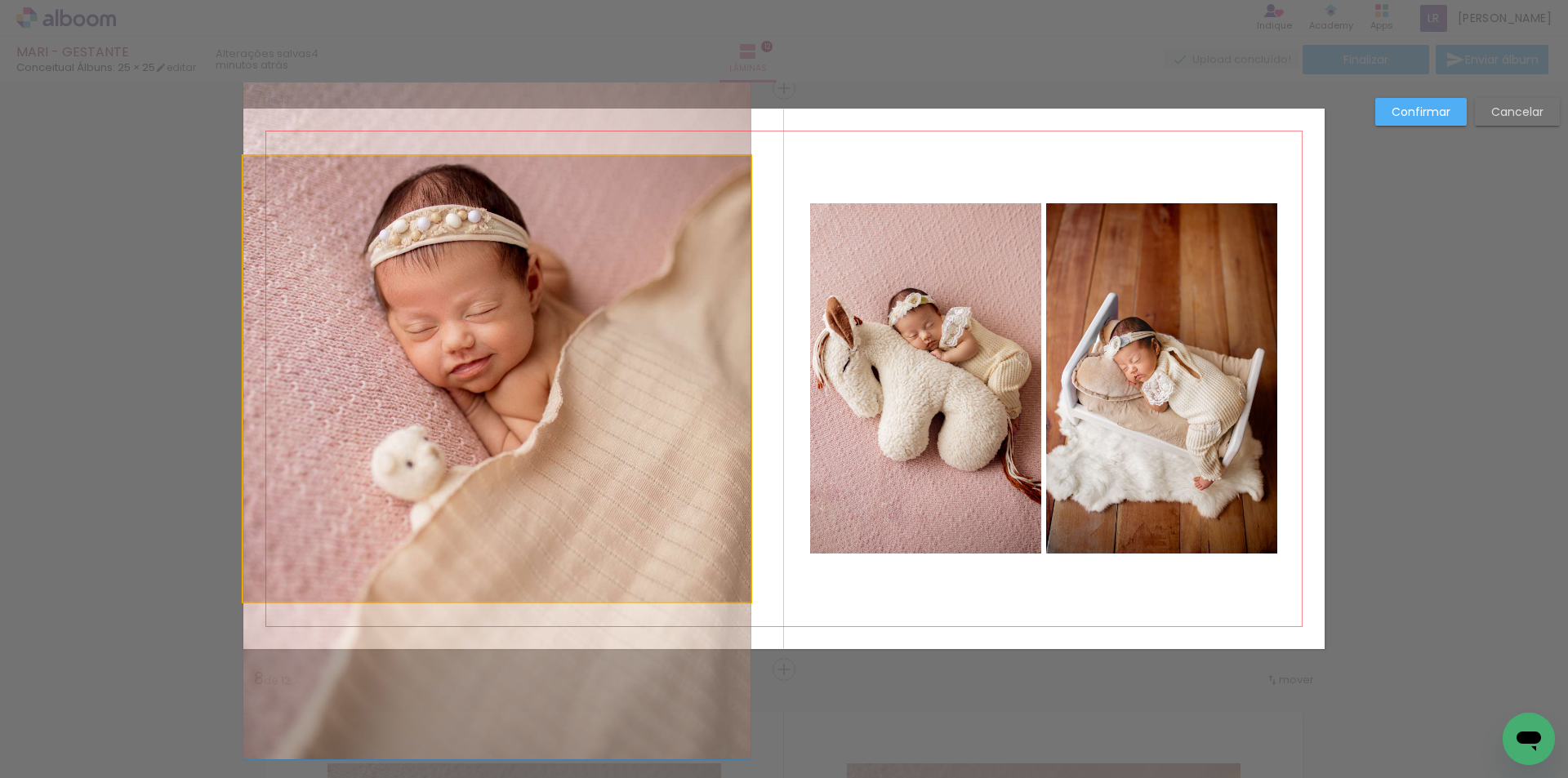
click at [520, 165] on quentale-photo at bounding box center [497, 378] width 507 height 446
click at [520, 165] on div at bounding box center [497, 378] width 507 height 446
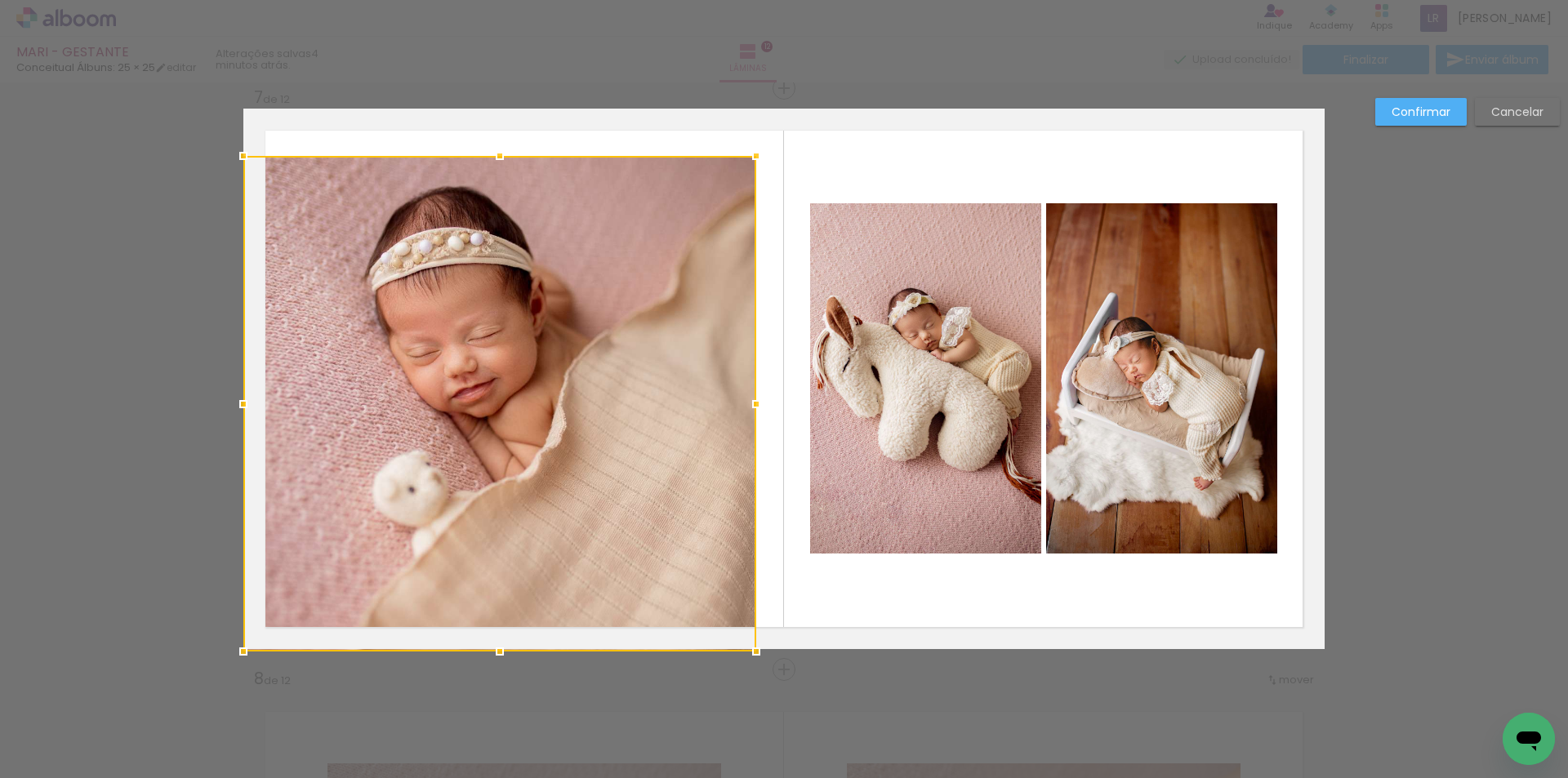
drag, startPoint x: 488, startPoint y: 599, endPoint x: 488, endPoint y: 627, distance: 28.0
click at [488, 627] on div at bounding box center [500, 403] width 513 height 495
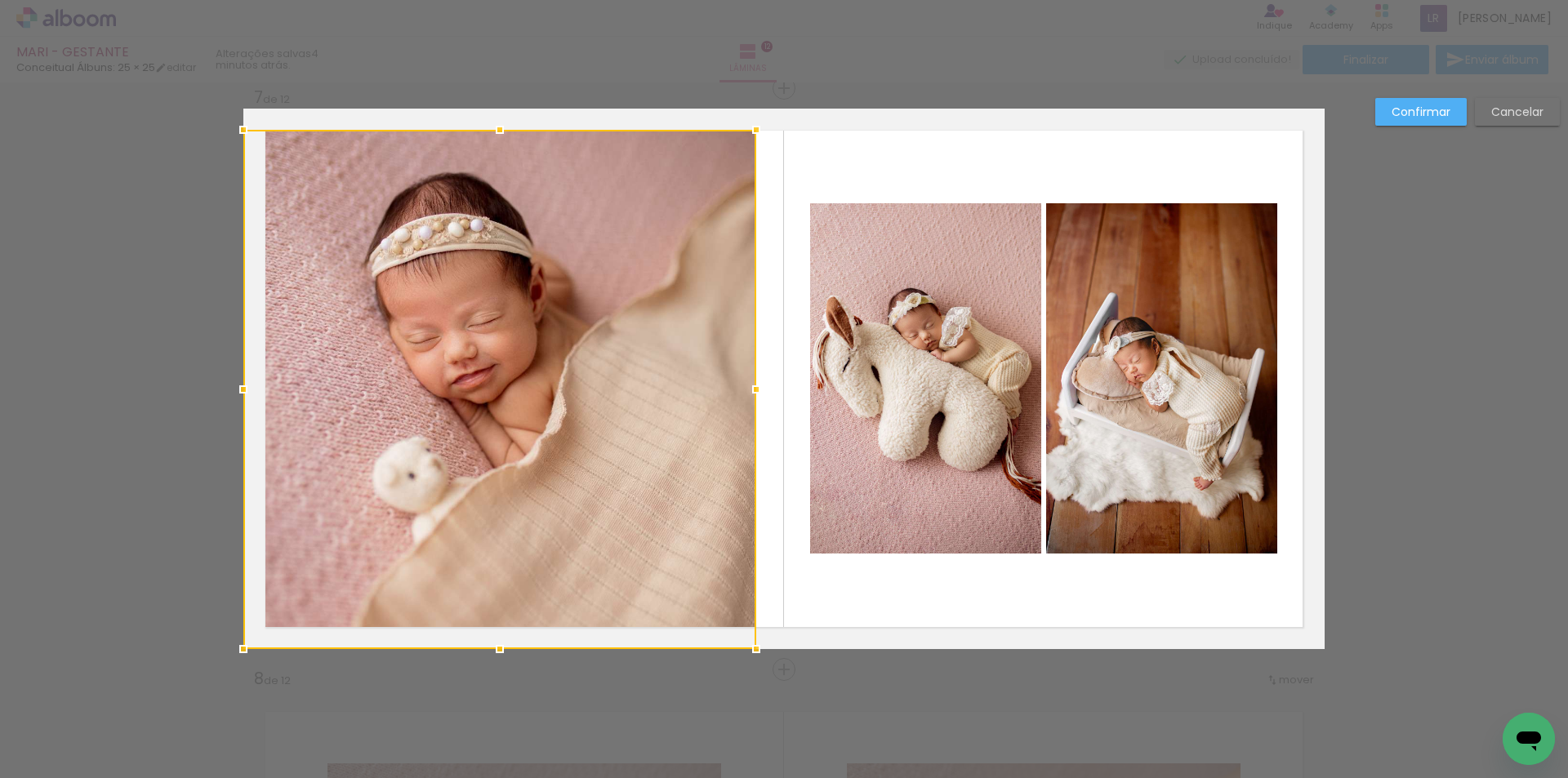
drag, startPoint x: 494, startPoint y: 160, endPoint x: 507, endPoint y: 156, distance: 13.6
click at [507, 156] on div at bounding box center [500, 389] width 513 height 519
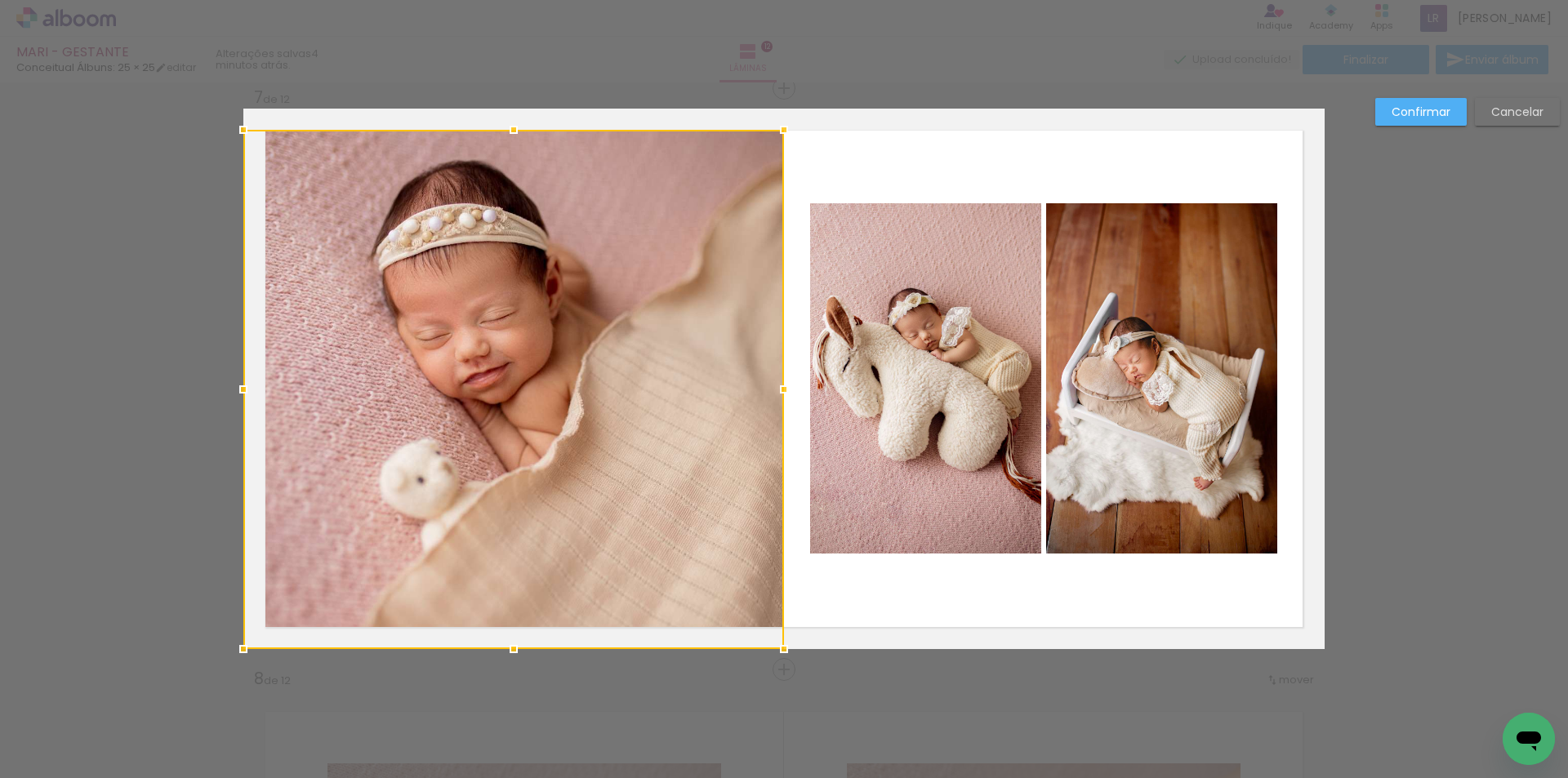
drag, startPoint x: 753, startPoint y: 395, endPoint x: 781, endPoint y: 396, distance: 28.0
click at [782, 396] on div at bounding box center [784, 389] width 33 height 33
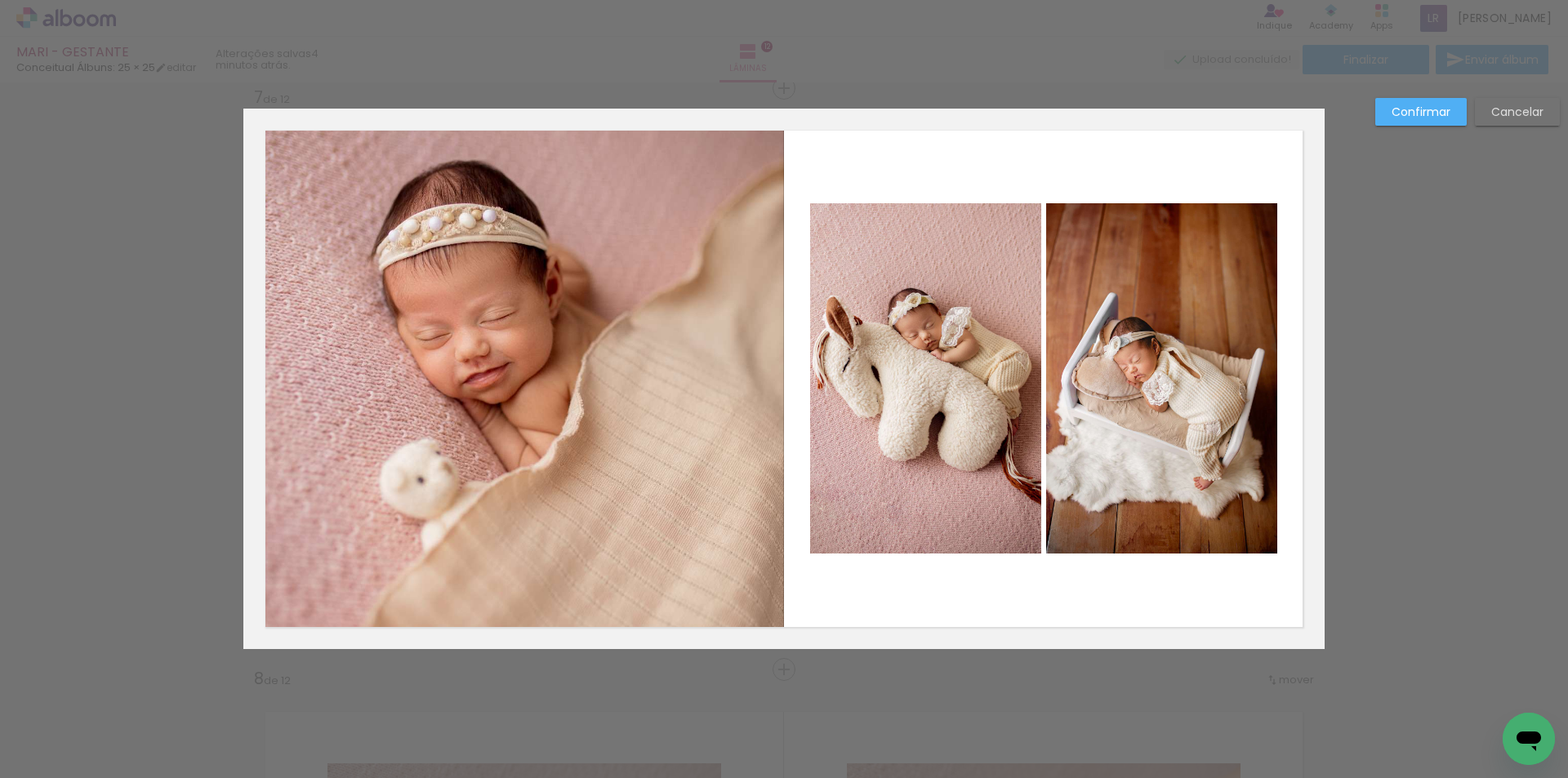
click at [0, 0] on slot "Confirmar" at bounding box center [0, 0] width 0 height 0
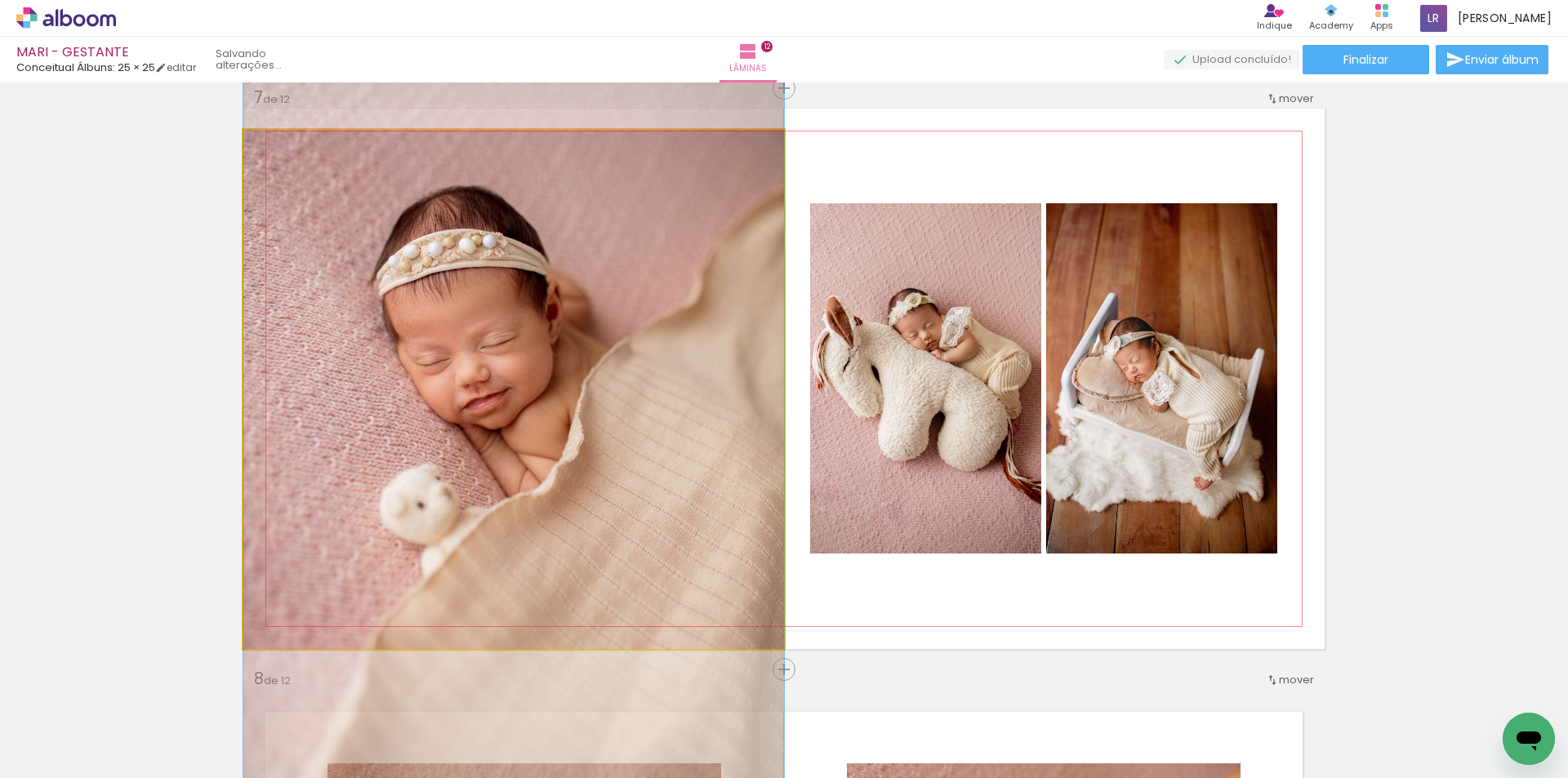
drag, startPoint x: 458, startPoint y: 395, endPoint x: 461, endPoint y: 416, distance: 21.2
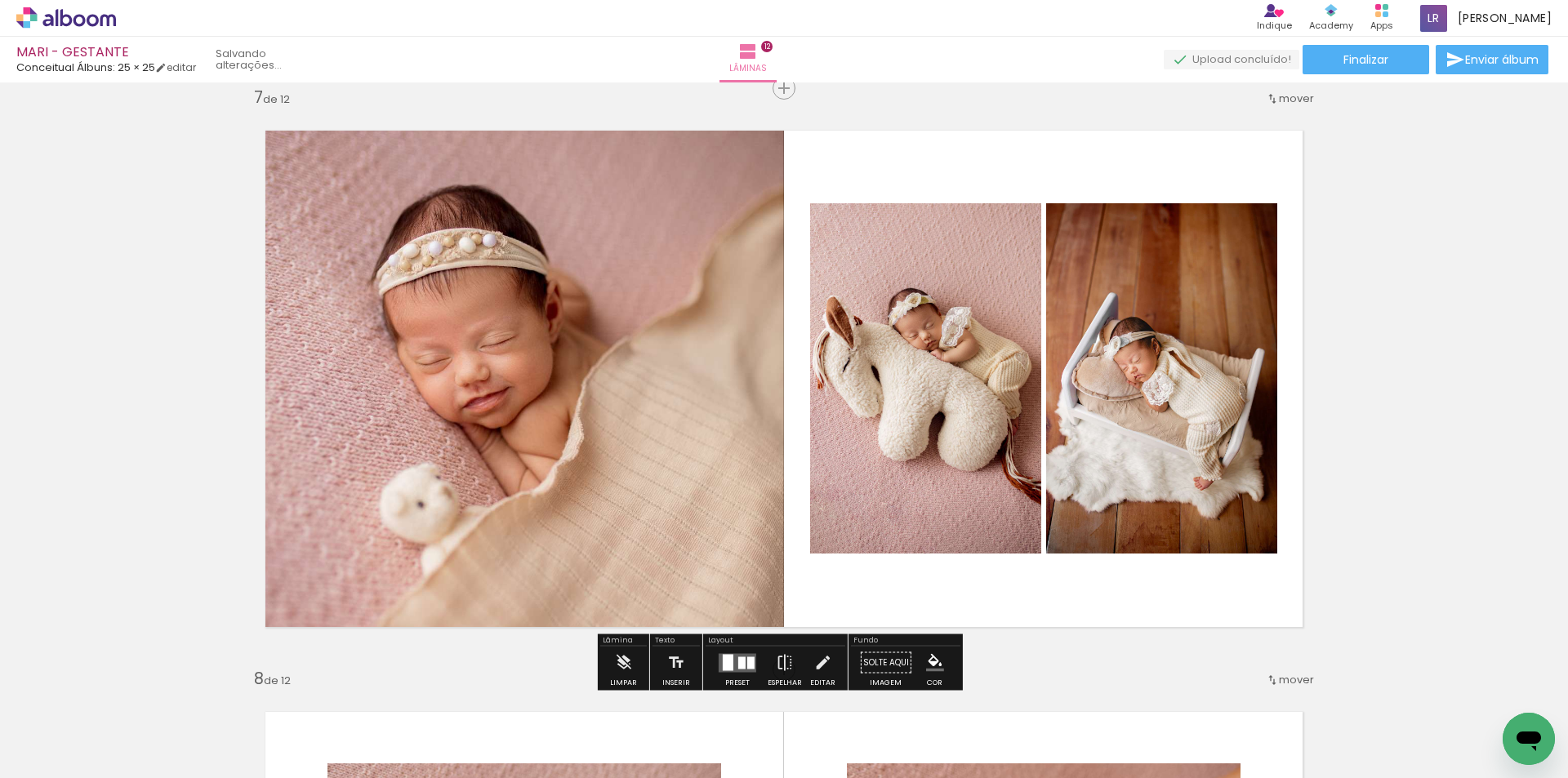
click at [1363, 408] on div "Inserir lâmina 1 de 12 Inserir lâmina 2 de 12 Inserir lâmina 3 de 12 Inserir lâ…" at bounding box center [784, 357] width 1568 height 7555
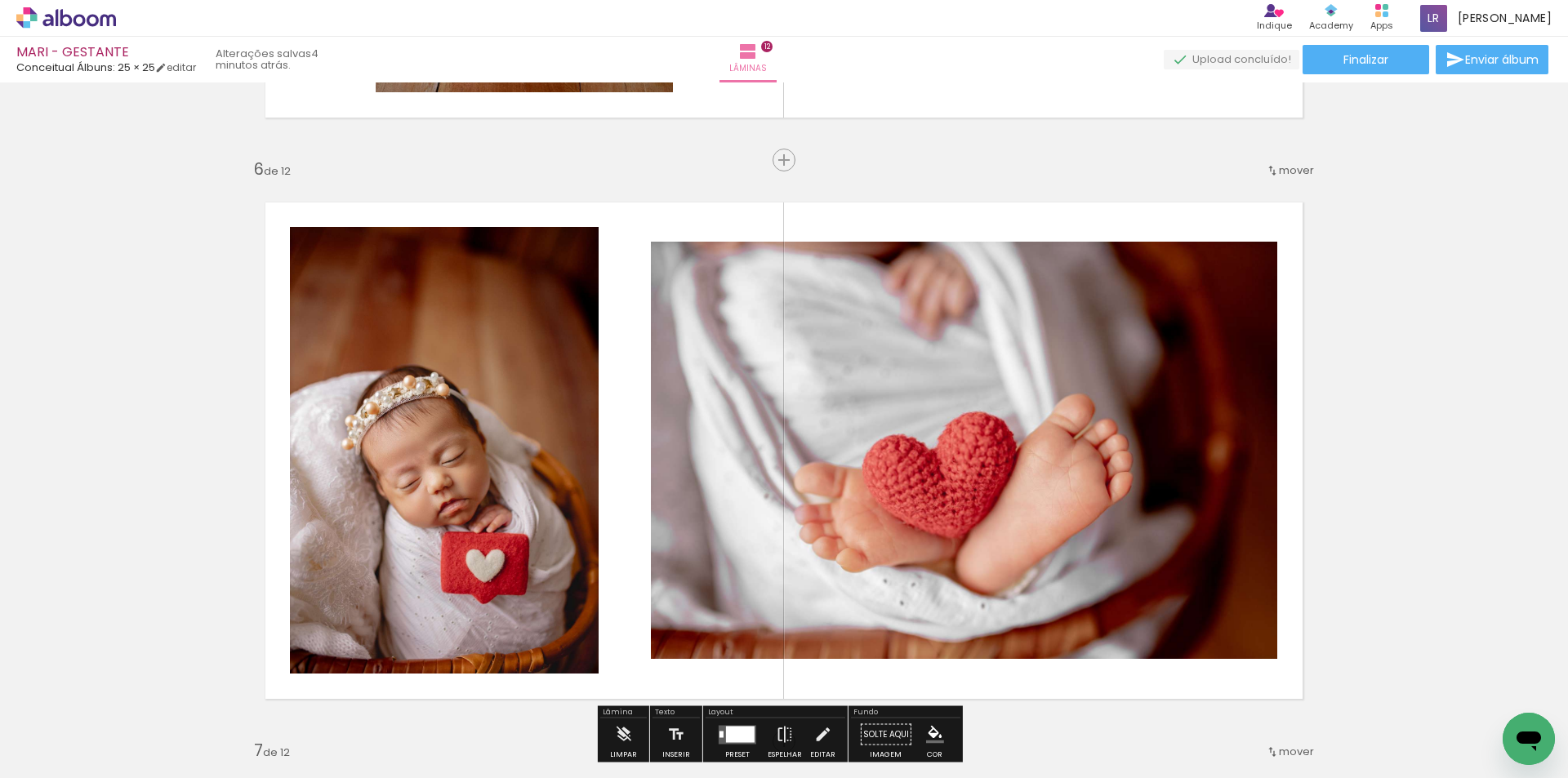
click at [997, 371] on quentale-photo at bounding box center [964, 450] width 626 height 417
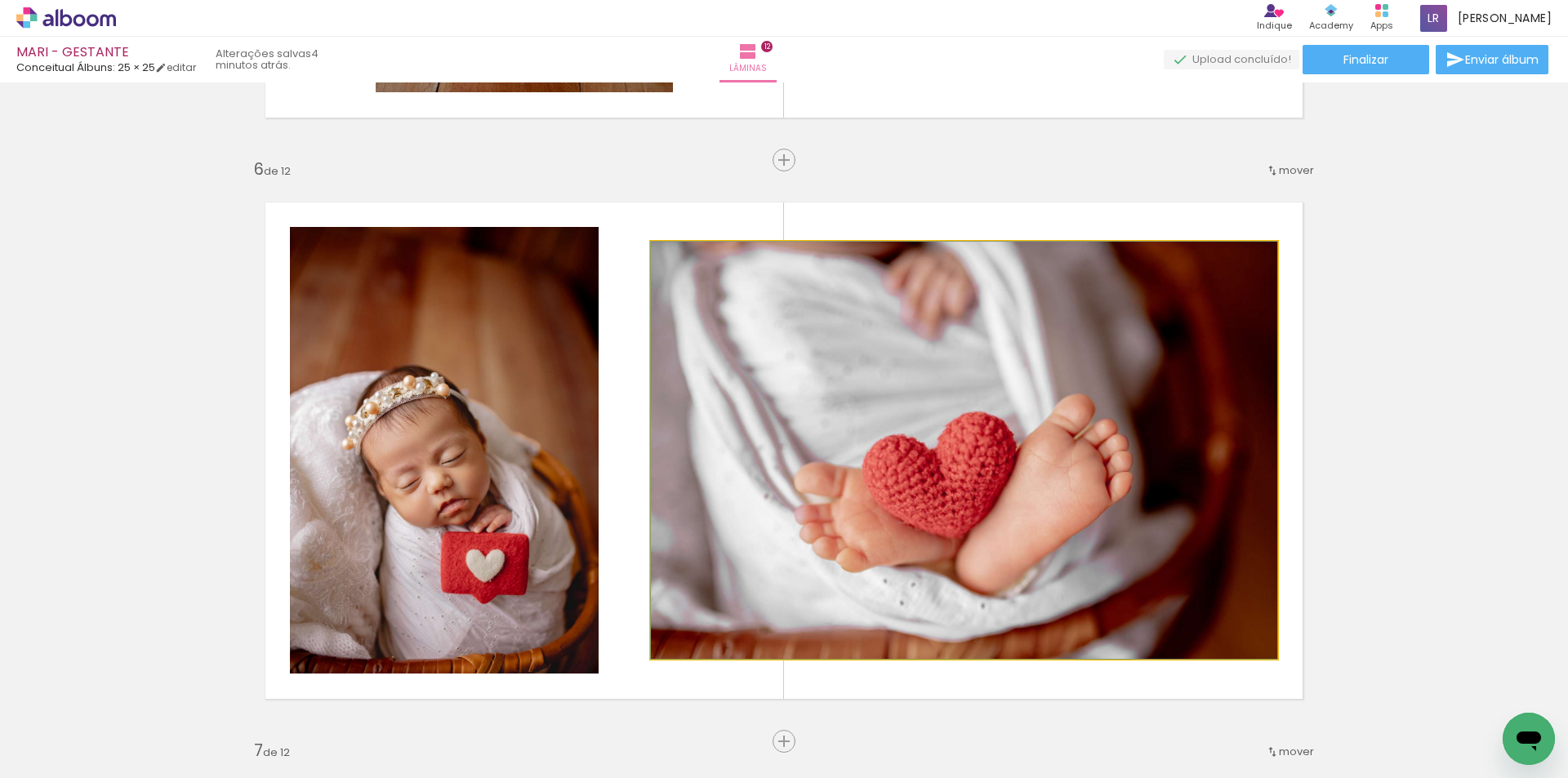
click at [997, 371] on quentale-photo at bounding box center [964, 450] width 626 height 417
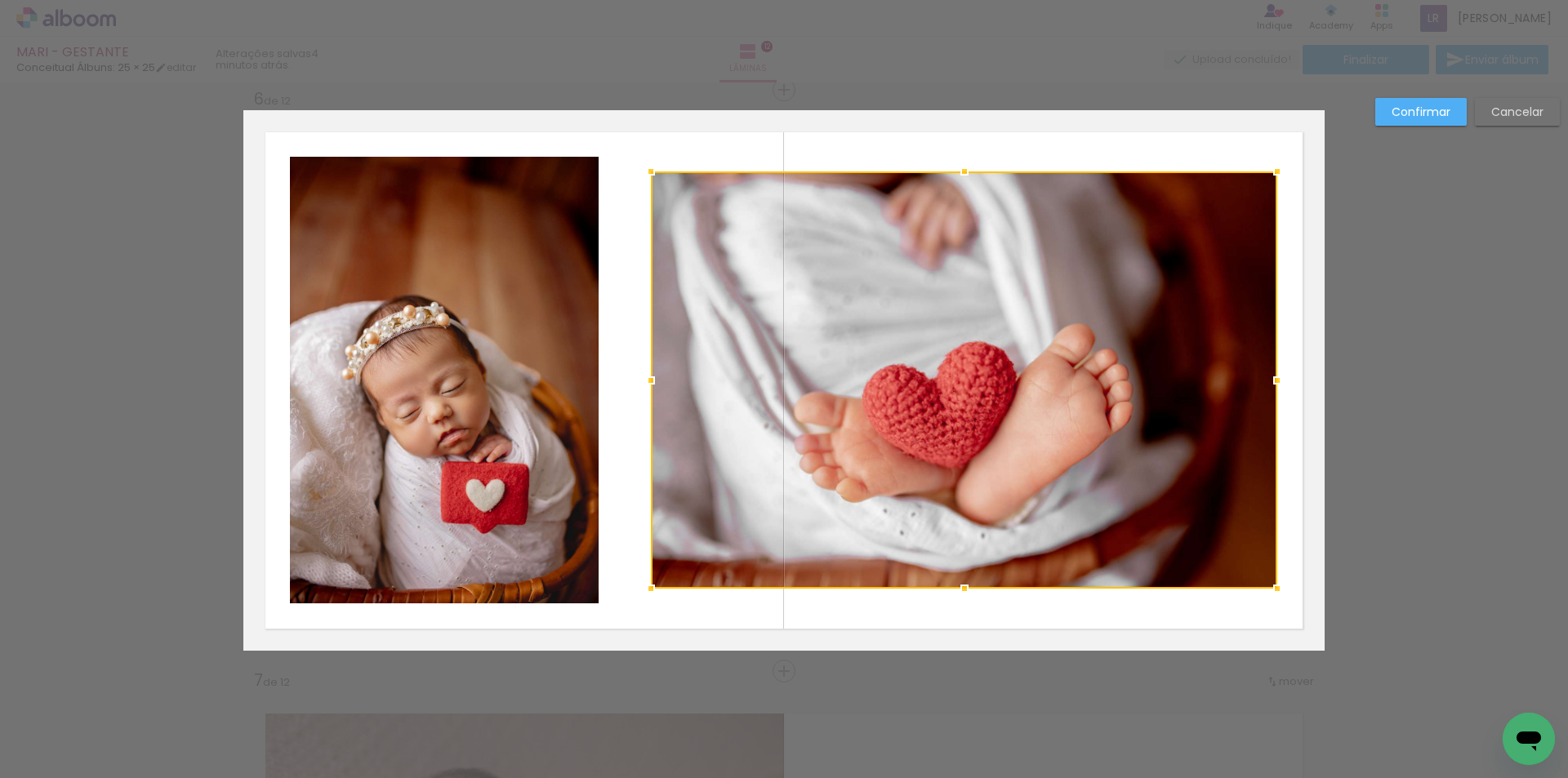
scroll to position [2927, 0]
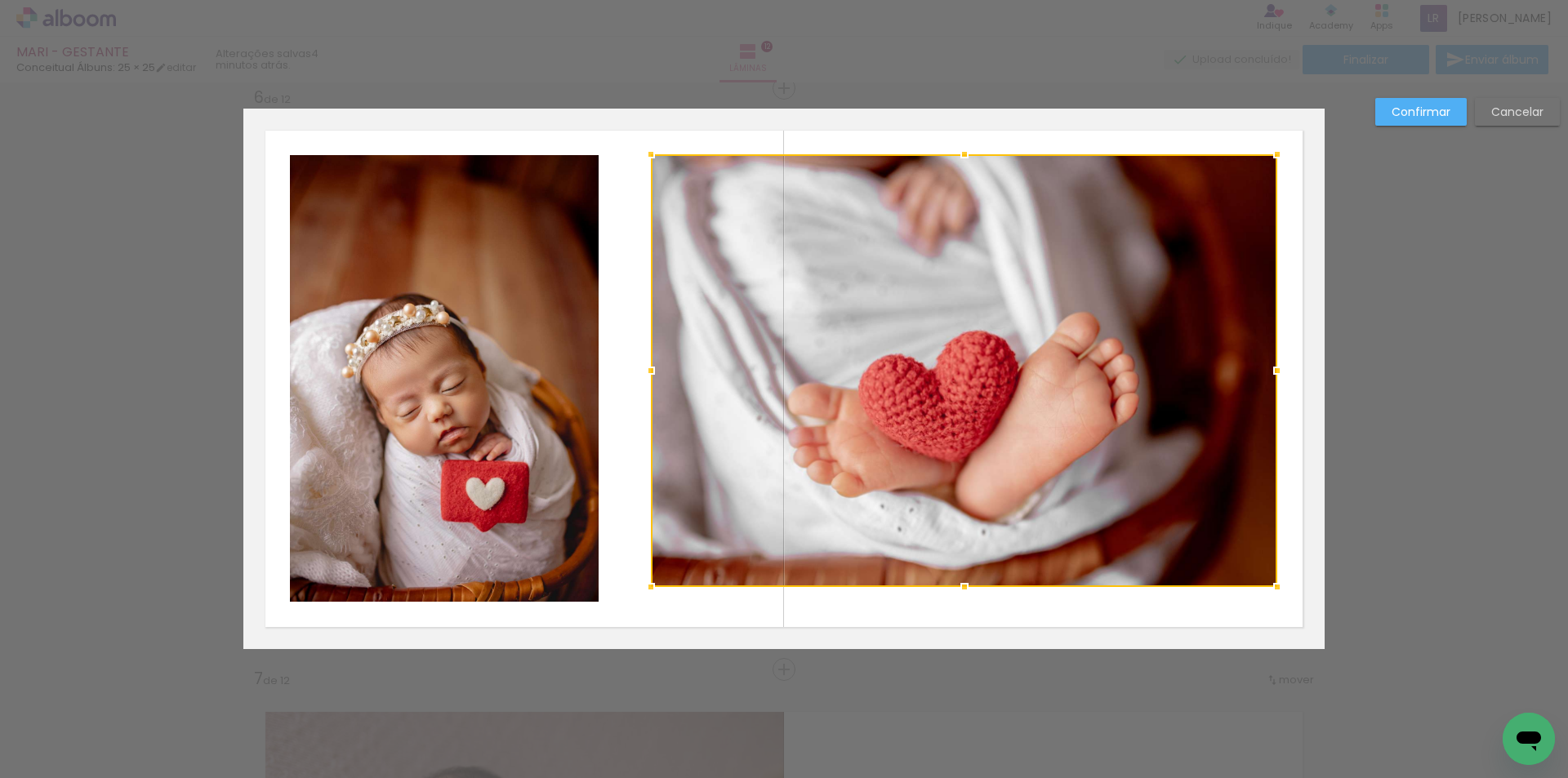
drag, startPoint x: 955, startPoint y: 170, endPoint x: 958, endPoint y: 154, distance: 16.3
click at [958, 154] on div at bounding box center [965, 154] width 33 height 33
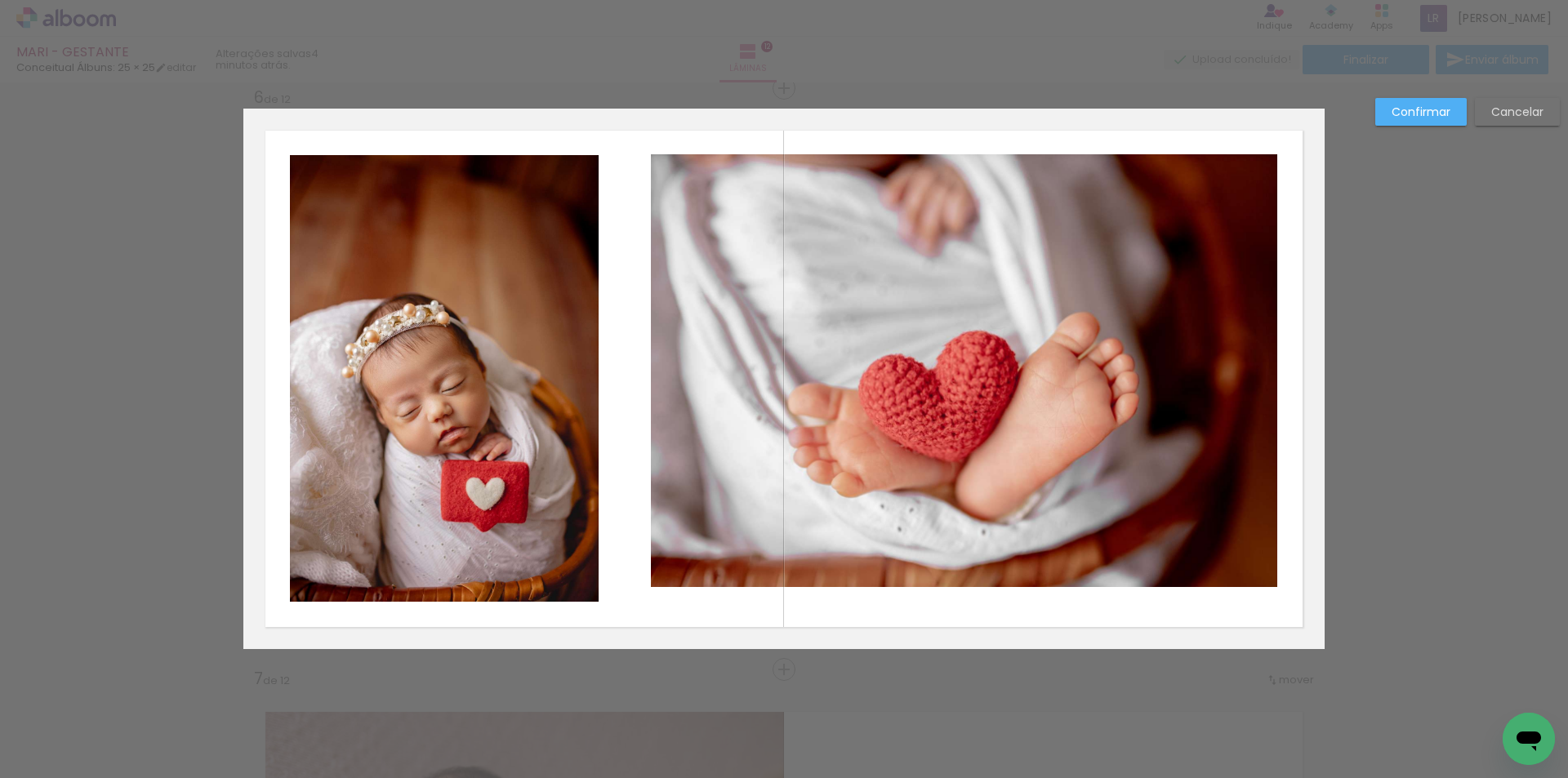
click at [965, 569] on quentale-photo at bounding box center [964, 370] width 626 height 433
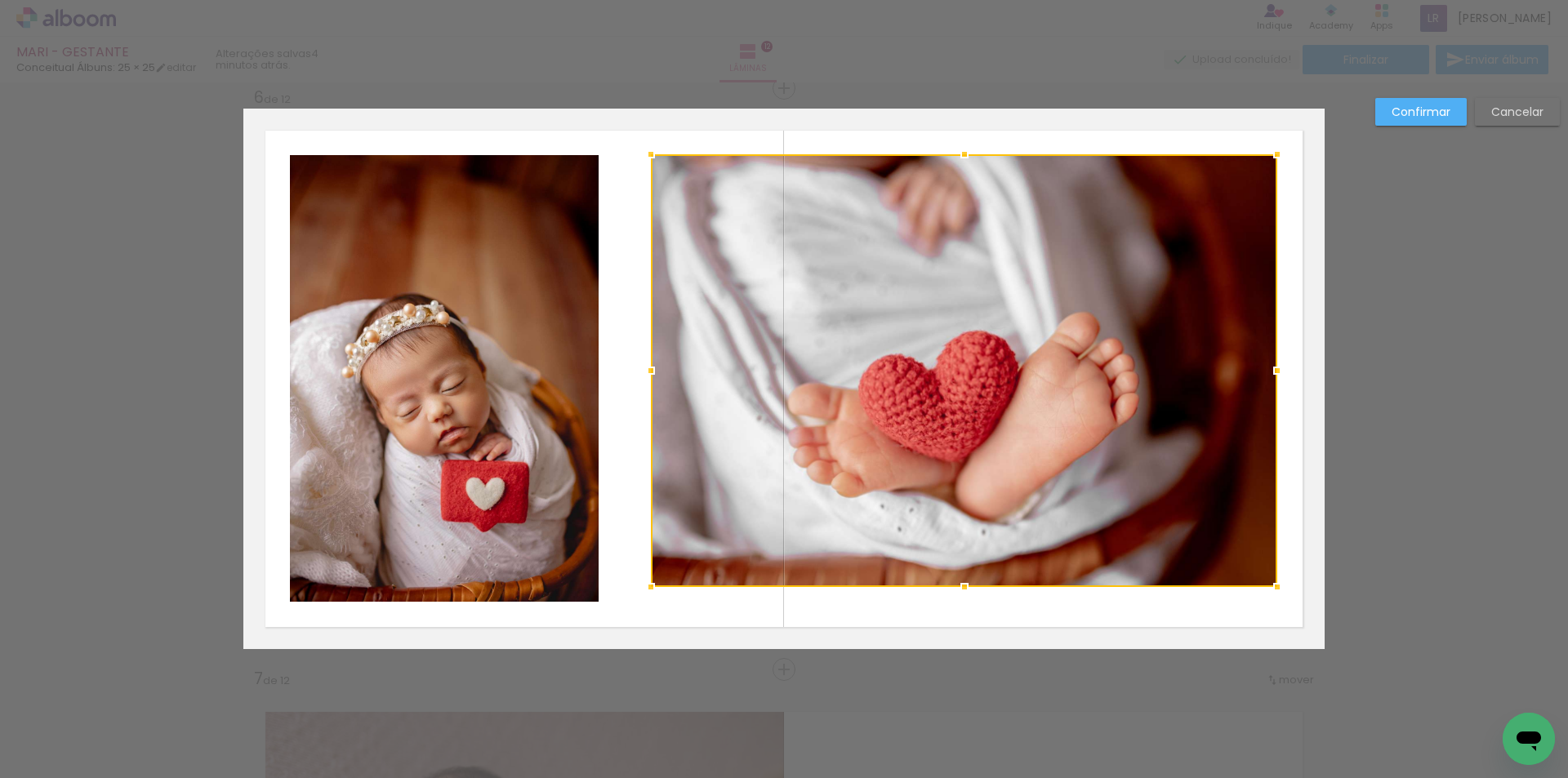
click at [965, 569] on div at bounding box center [964, 370] width 626 height 433
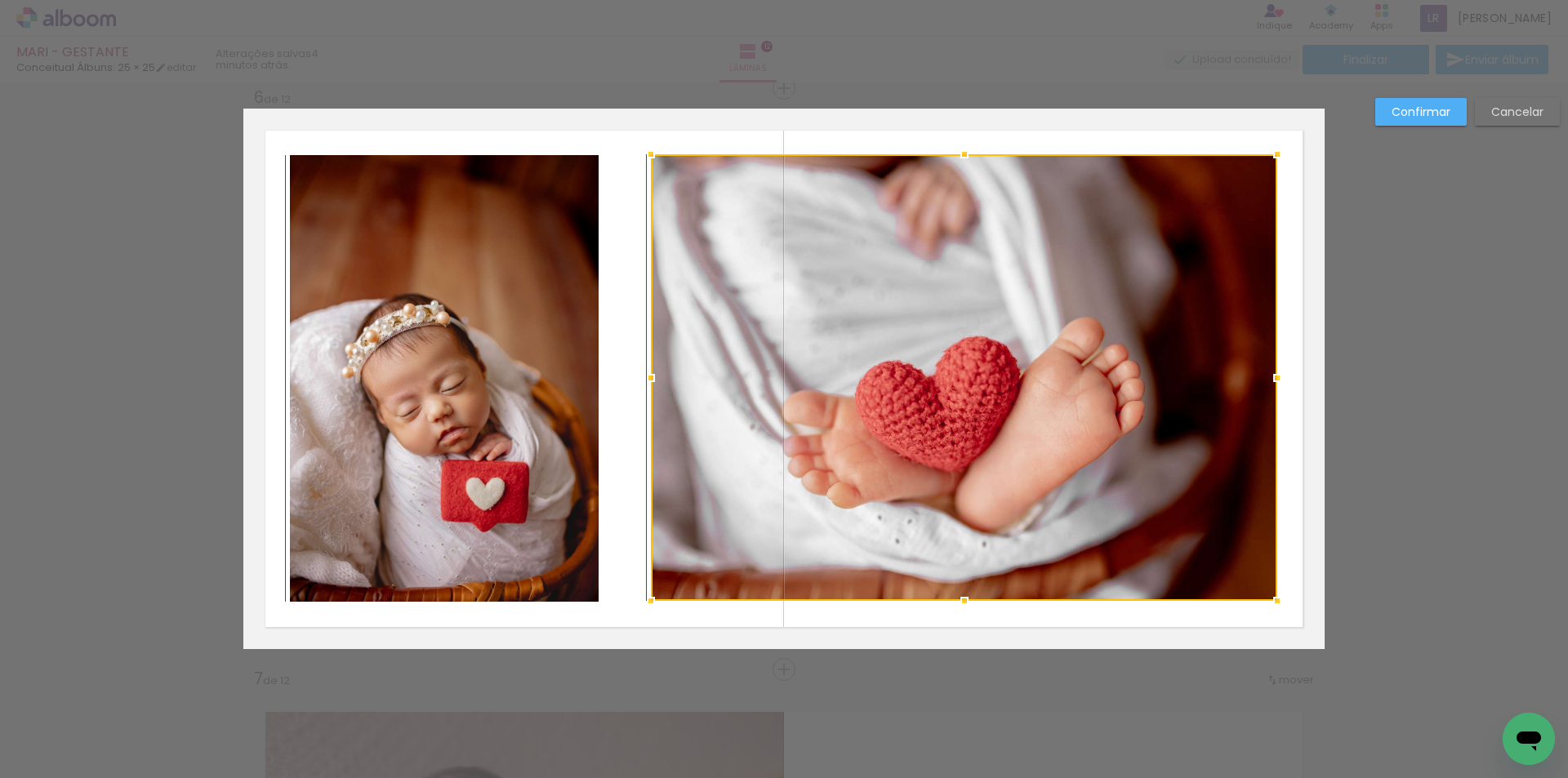
drag, startPoint x: 957, startPoint y: 587, endPoint x: 954, endPoint y: 601, distance: 14.3
click at [954, 601] on div at bounding box center [965, 601] width 33 height 33
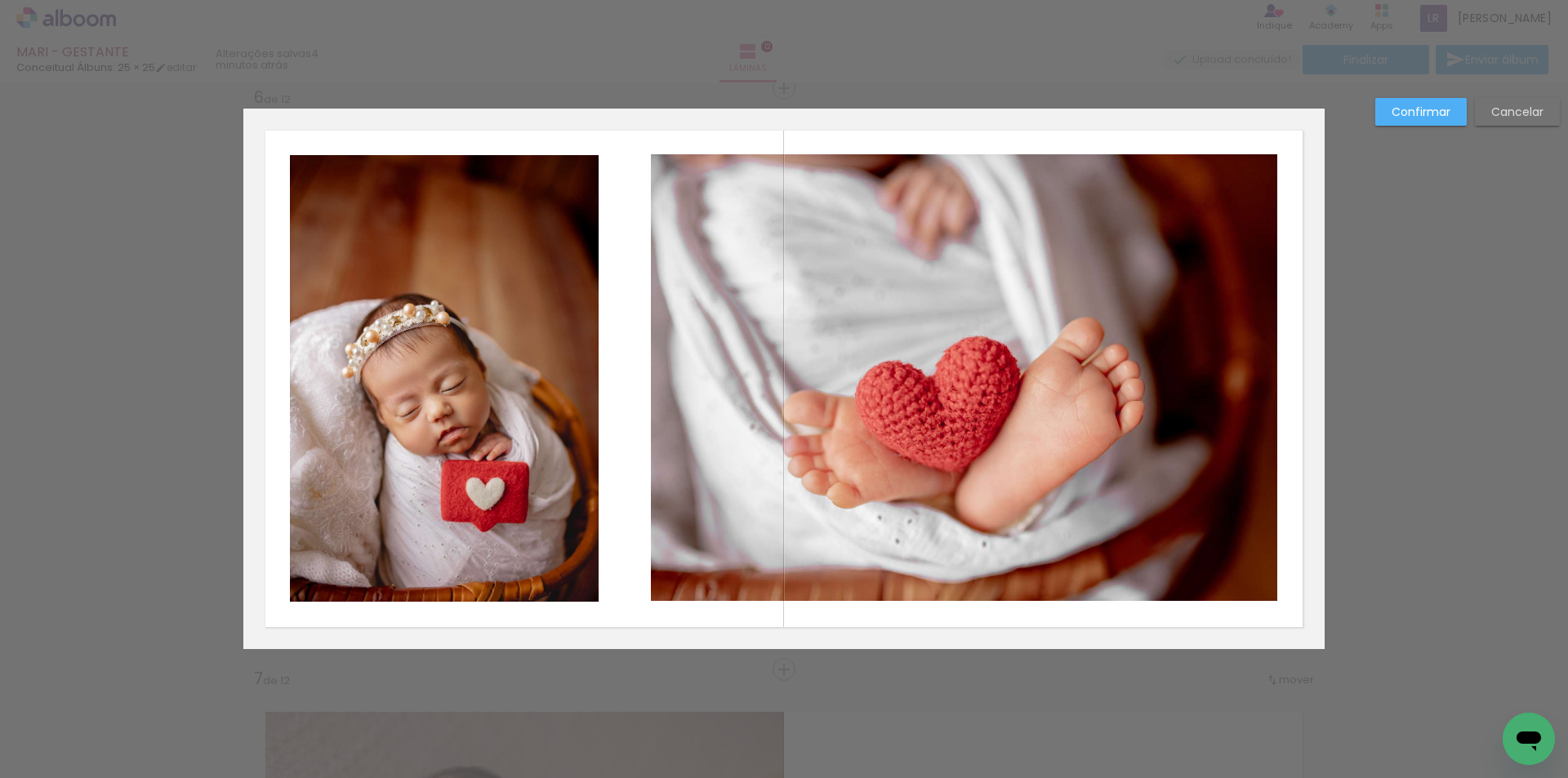
click at [0, 0] on slot "Confirmar" at bounding box center [0, 0] width 0 height 0
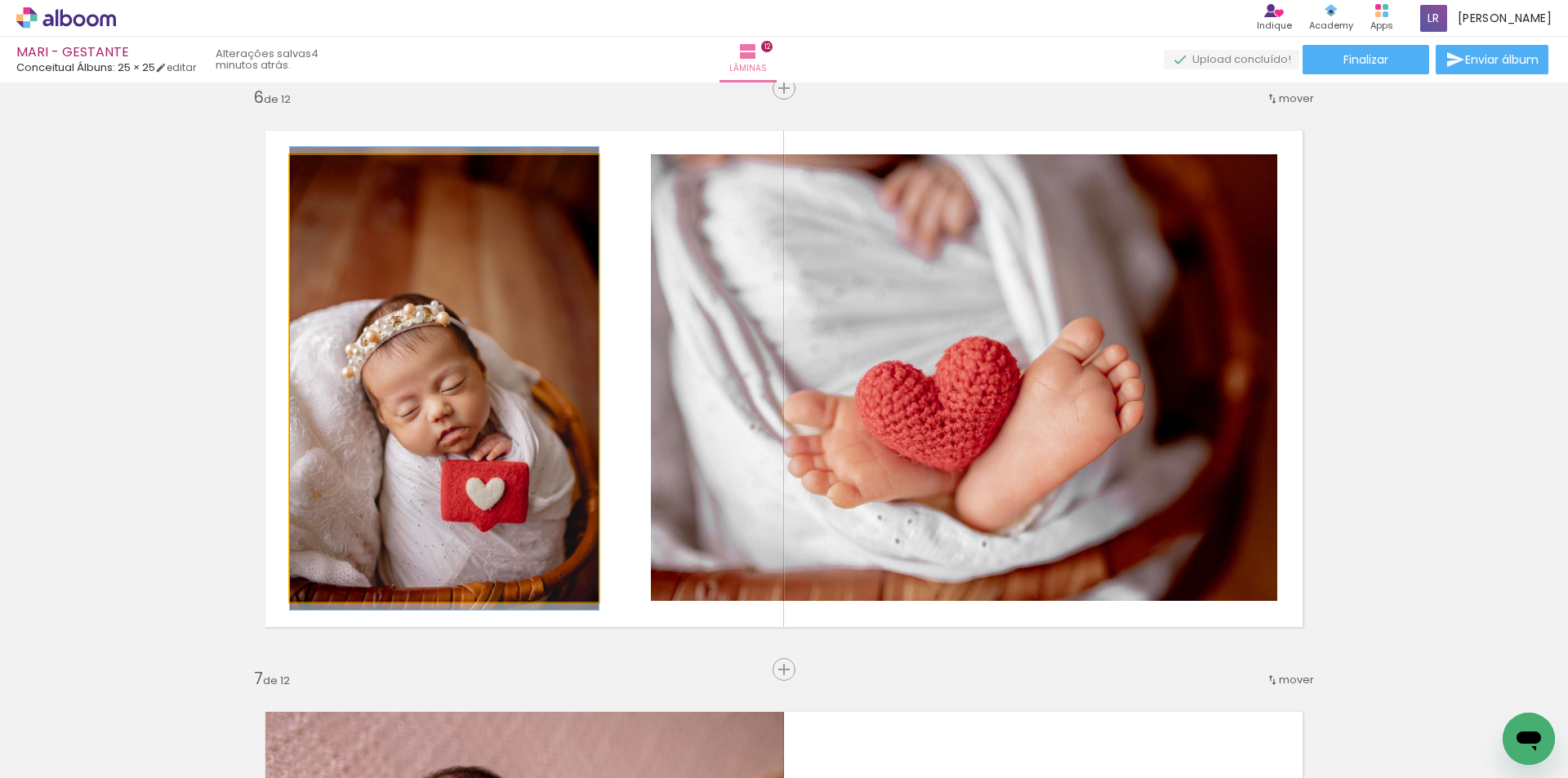
click at [394, 392] on quentale-photo at bounding box center [444, 378] width 308 height 447
click at [395, 392] on quentale-photo at bounding box center [444, 378] width 308 height 447
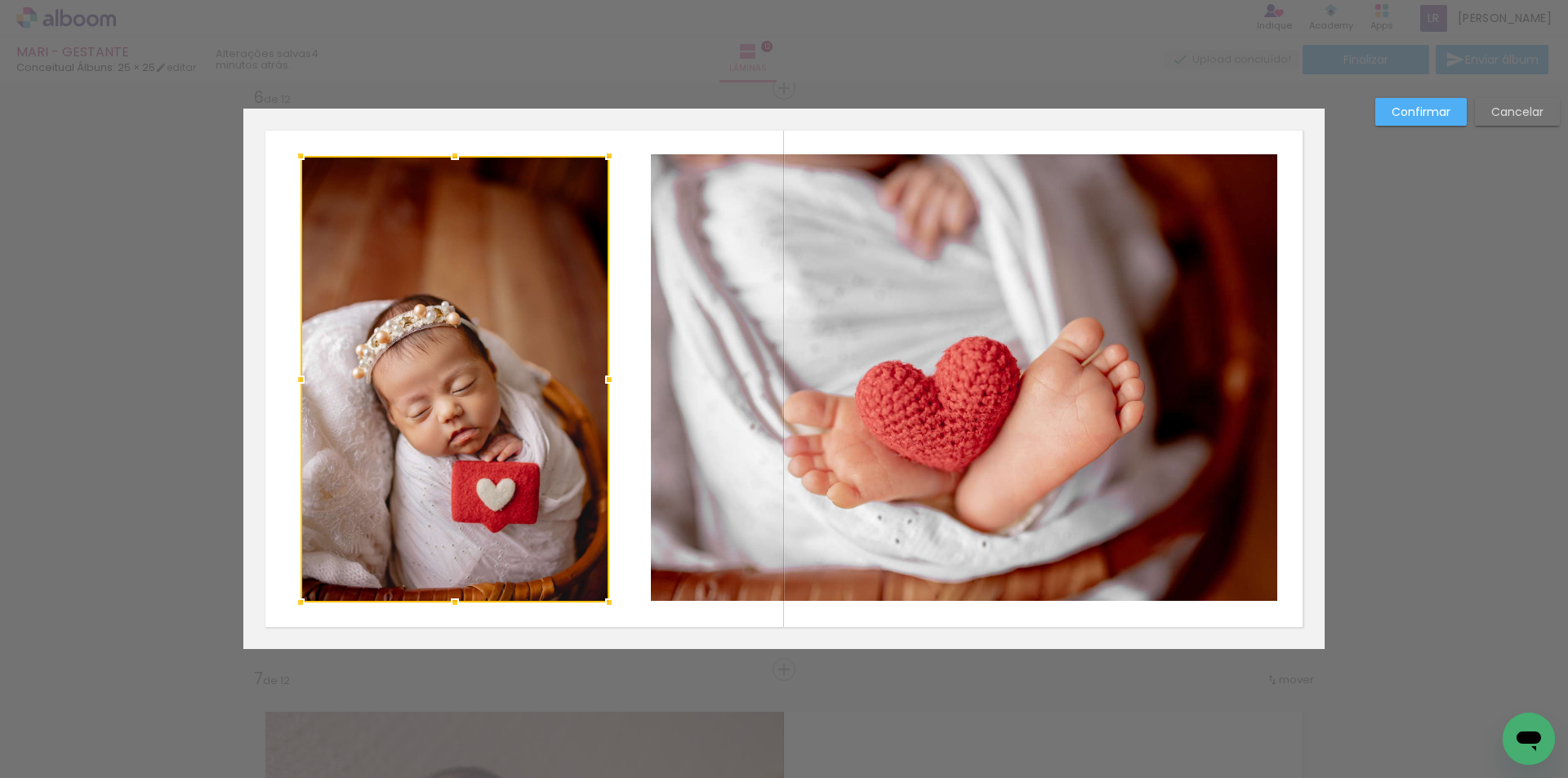
drag, startPoint x: 420, startPoint y: 374, endPoint x: 430, endPoint y: 377, distance: 10.4
click at [430, 377] on div at bounding box center [455, 379] width 308 height 447
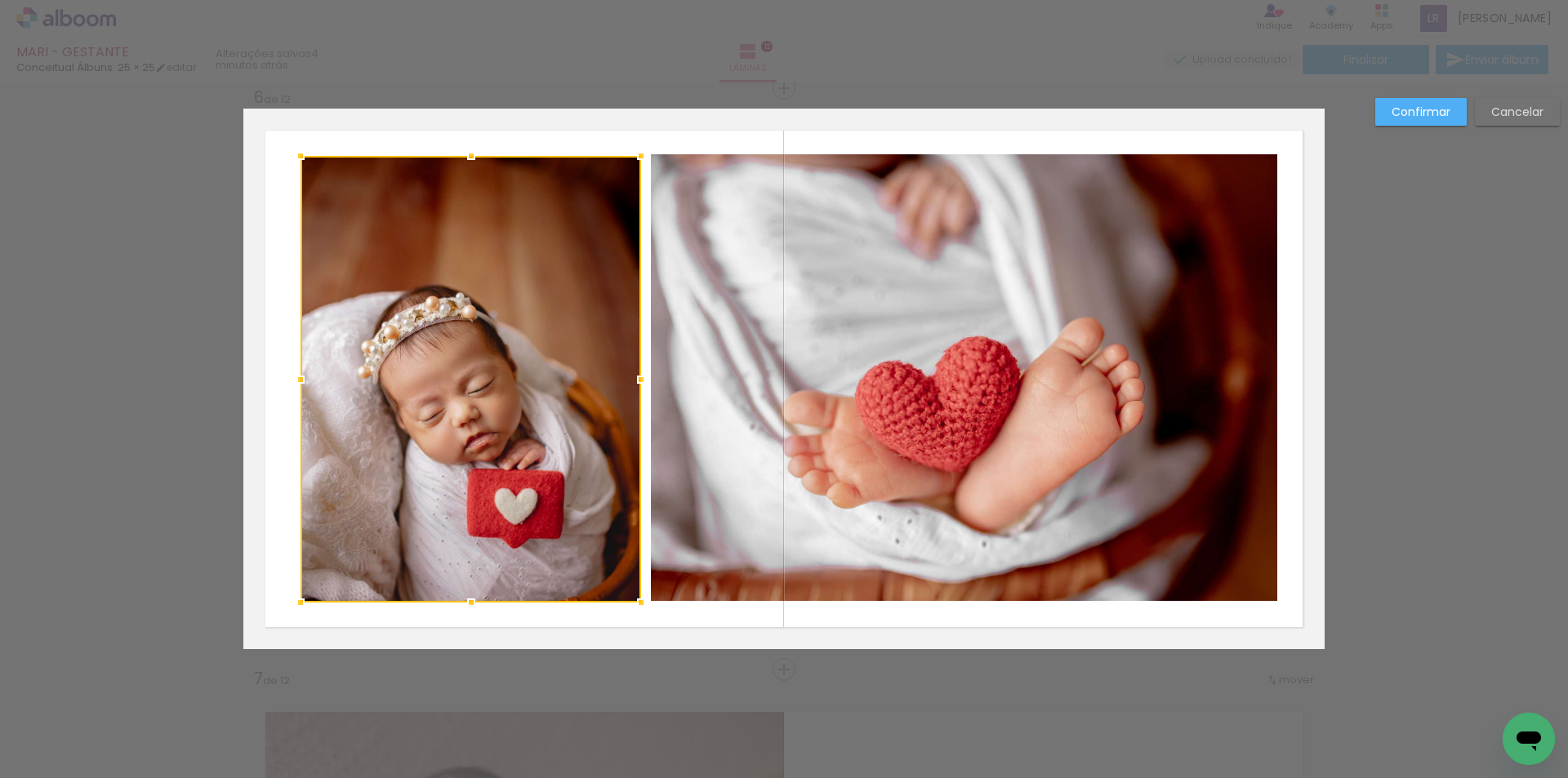
drag, startPoint x: 602, startPoint y: 381, endPoint x: 634, endPoint y: 383, distance: 32.1
click at [634, 383] on div at bounding box center [641, 380] width 33 height 33
click at [1410, 103] on paper-button "Confirmar" at bounding box center [1421, 112] width 92 height 28
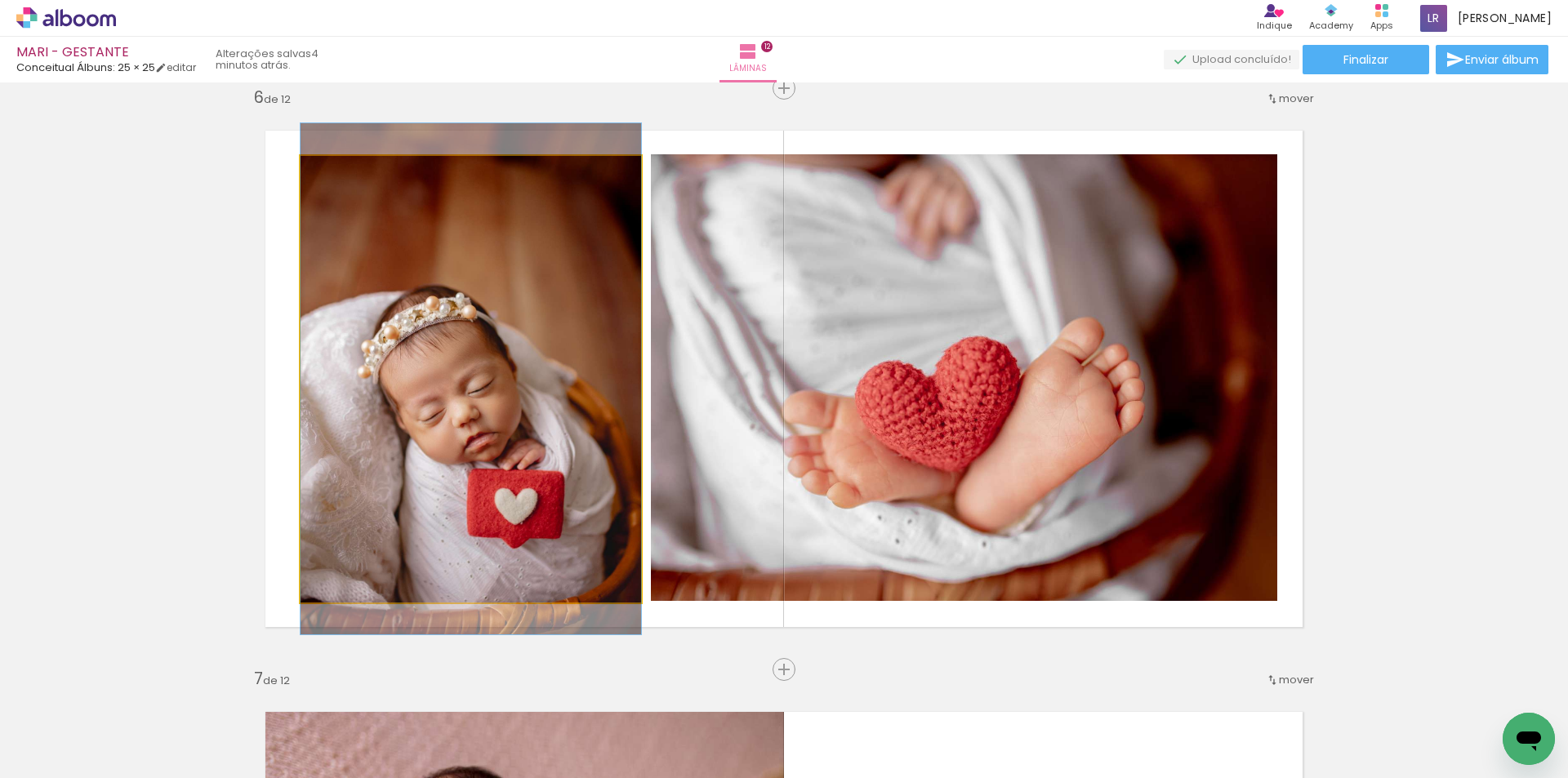
click at [490, 400] on quentale-photo at bounding box center [470, 379] width 340 height 447
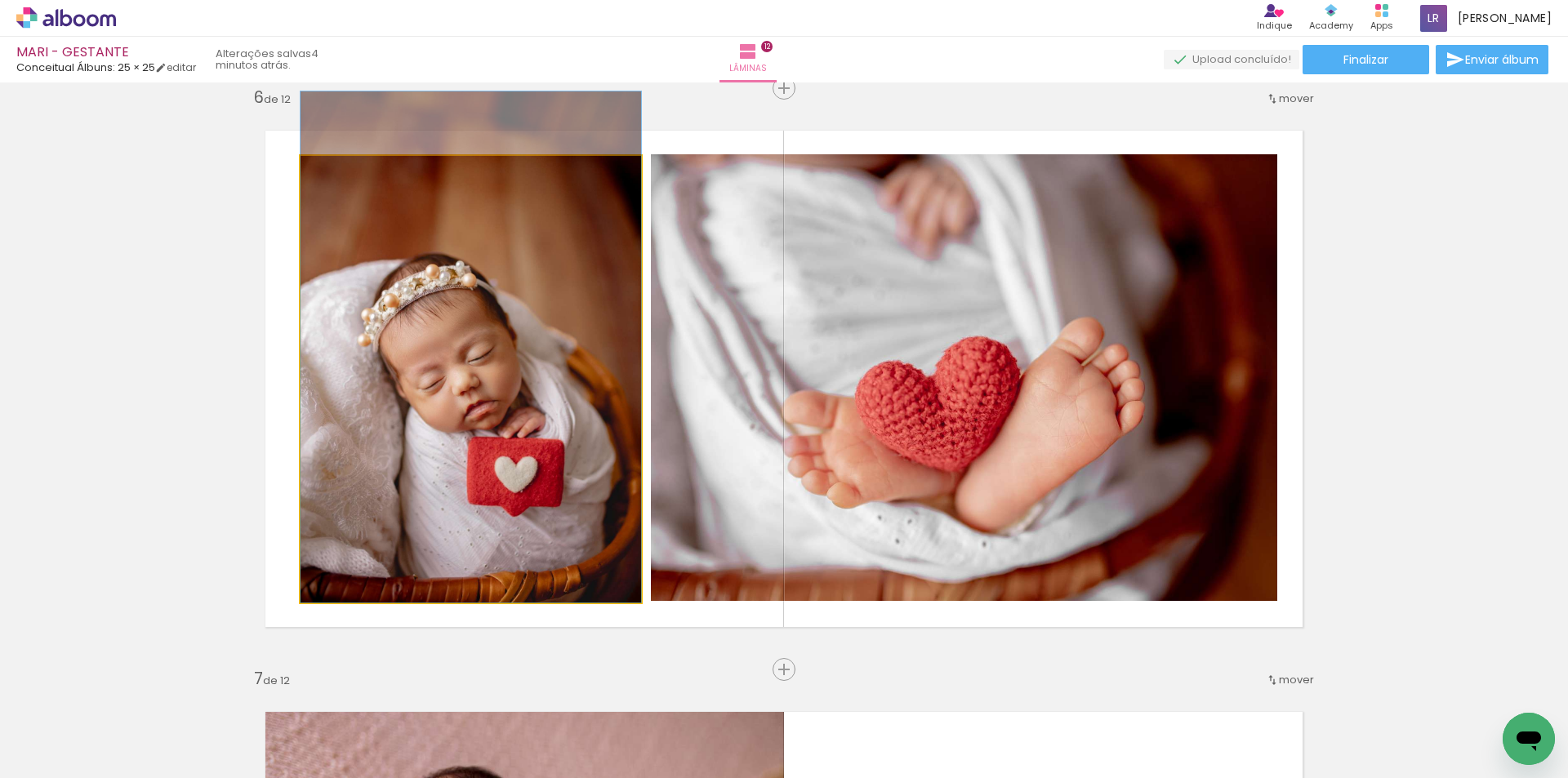
drag, startPoint x: 474, startPoint y: 390, endPoint x: 482, endPoint y: 350, distance: 40.8
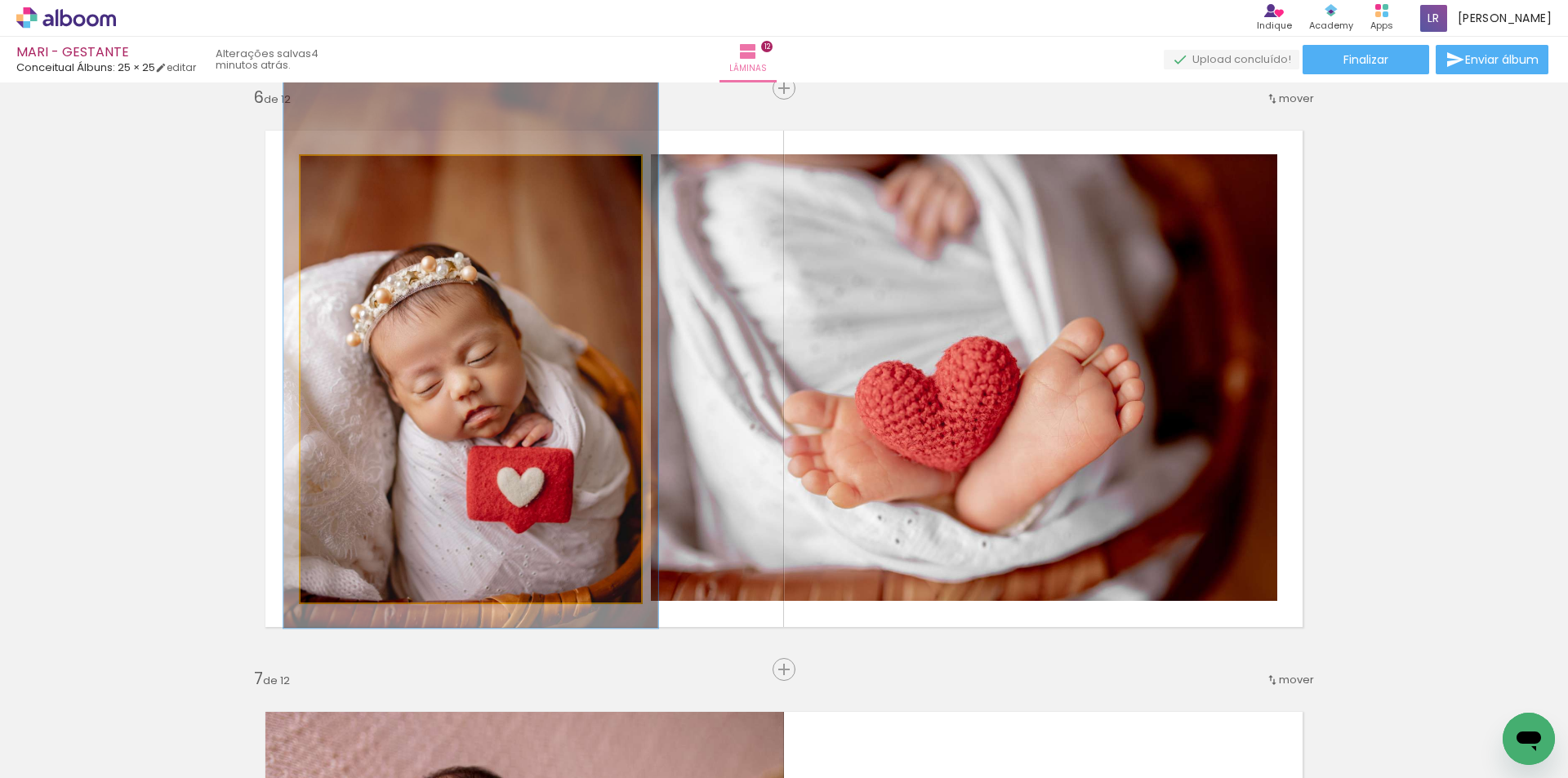
type paper-slider "113"
click at [347, 176] on div at bounding box center [345, 173] width 26 height 26
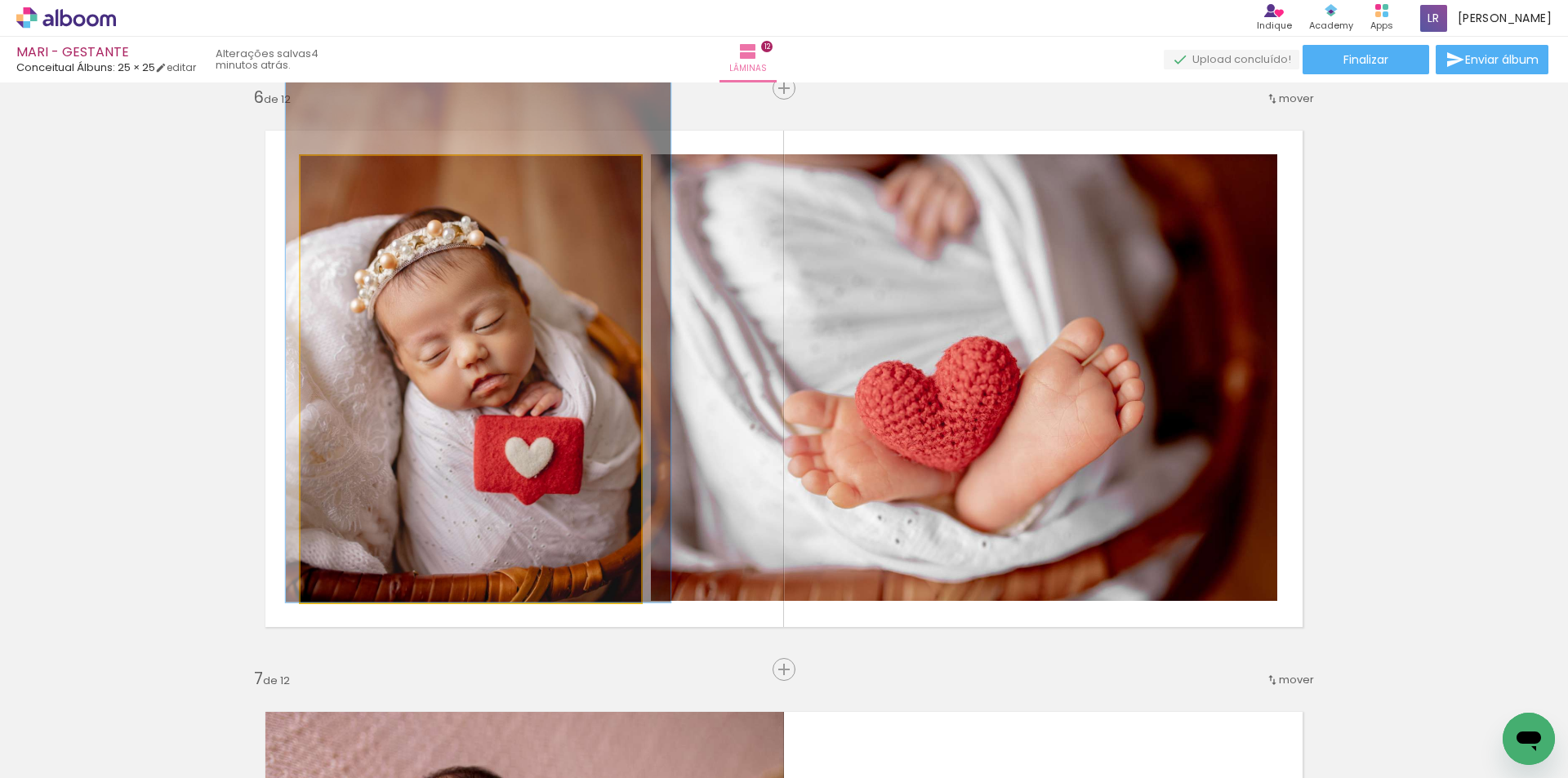
drag, startPoint x: 469, startPoint y: 276, endPoint x: 477, endPoint y: 241, distance: 35.9
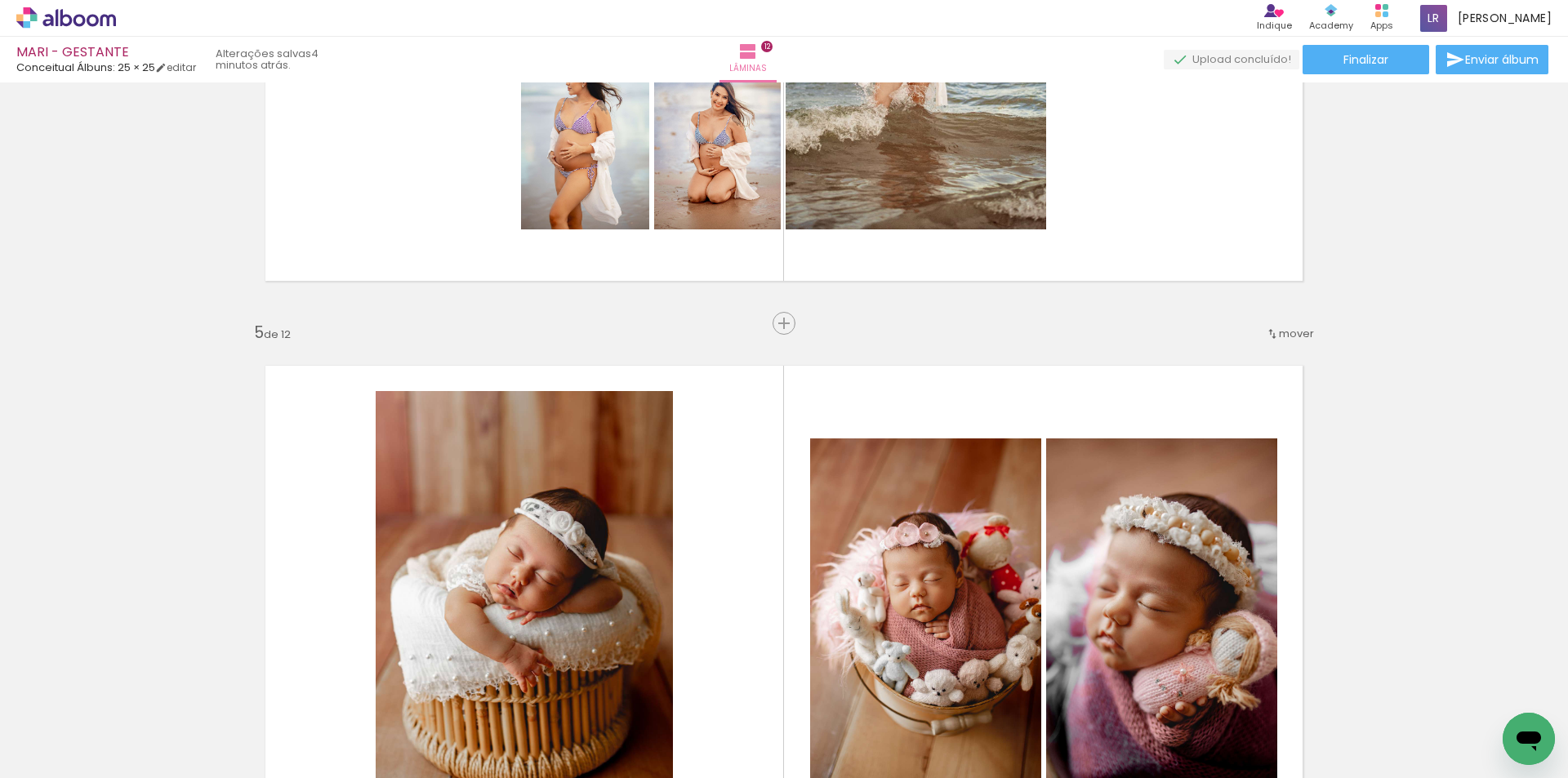
scroll to position [2273, 0]
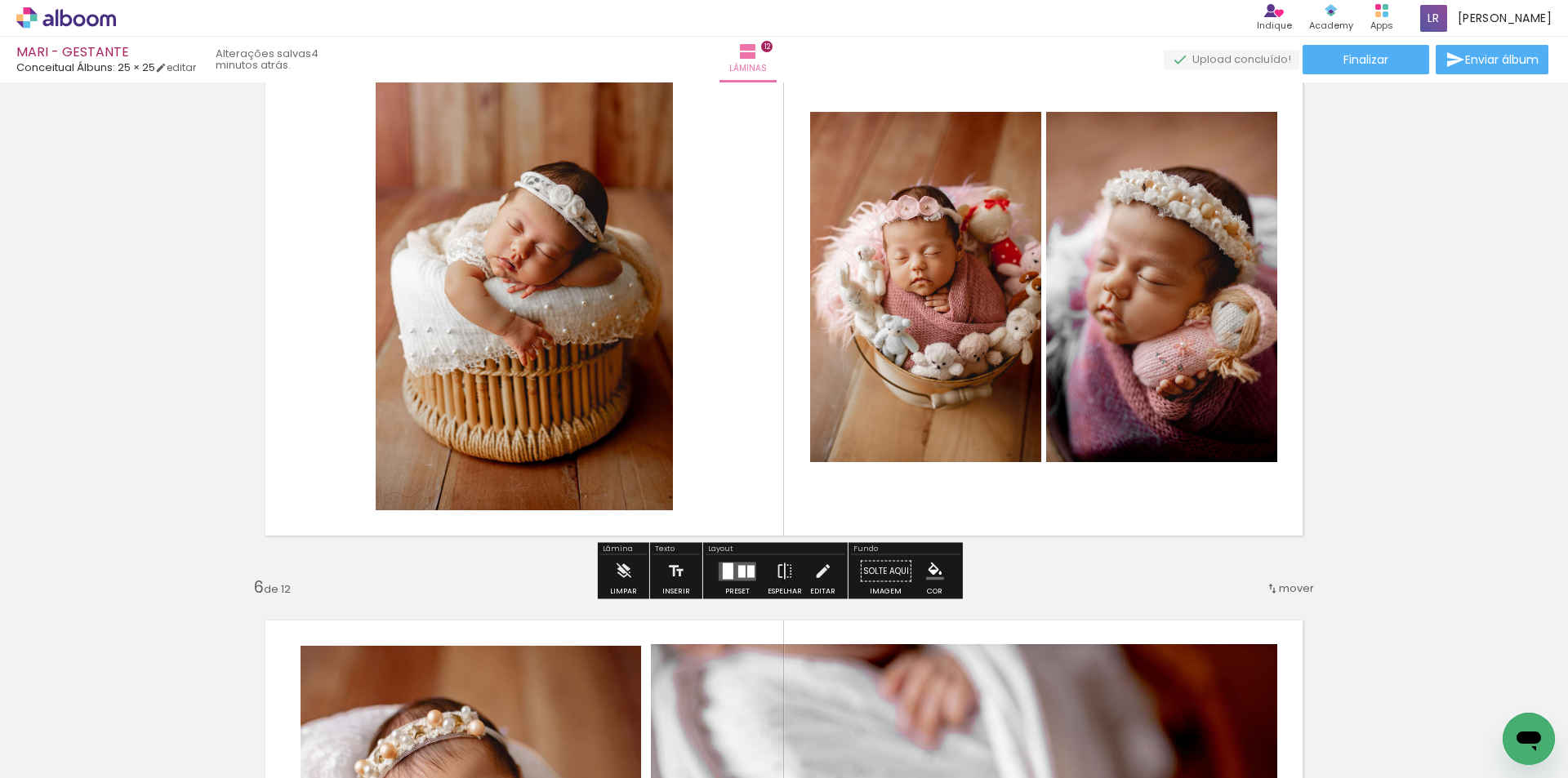
click at [646, 308] on quentale-photo at bounding box center [524, 287] width 297 height 446
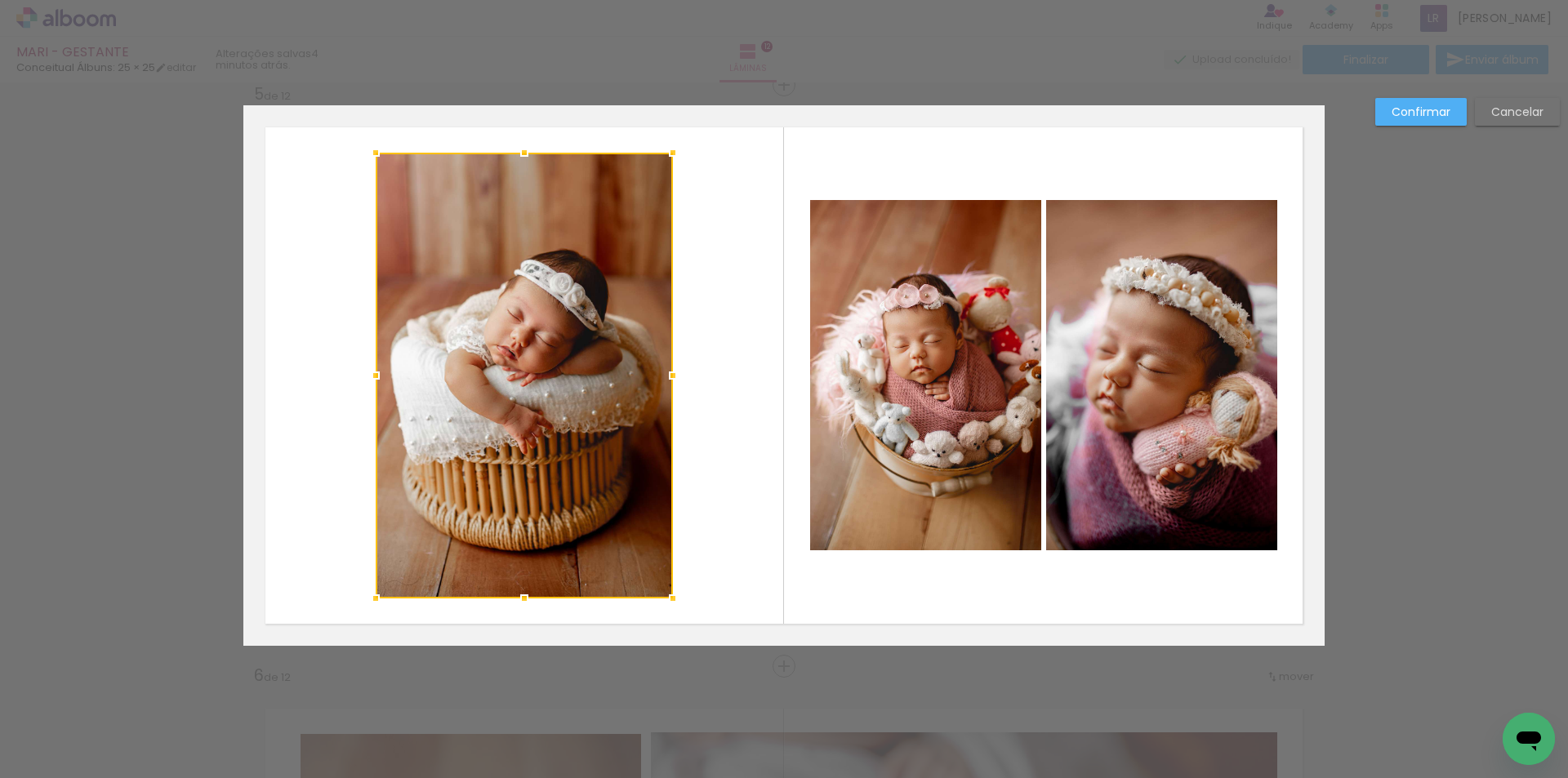
scroll to position [2345, 0]
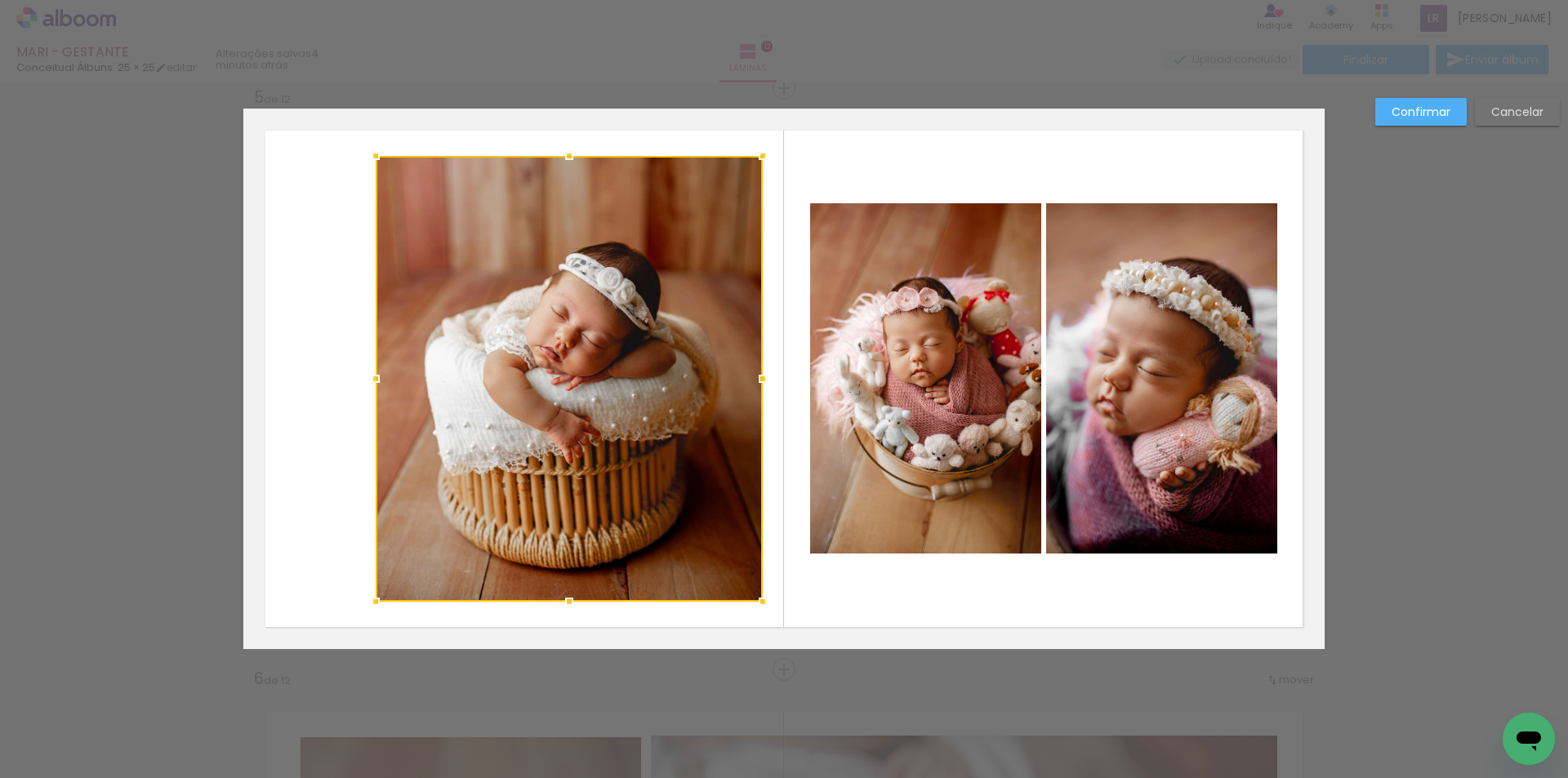
drag, startPoint x: 665, startPoint y: 378, endPoint x: 754, endPoint y: 377, distance: 89.0
click at [754, 377] on div at bounding box center [763, 379] width 33 height 33
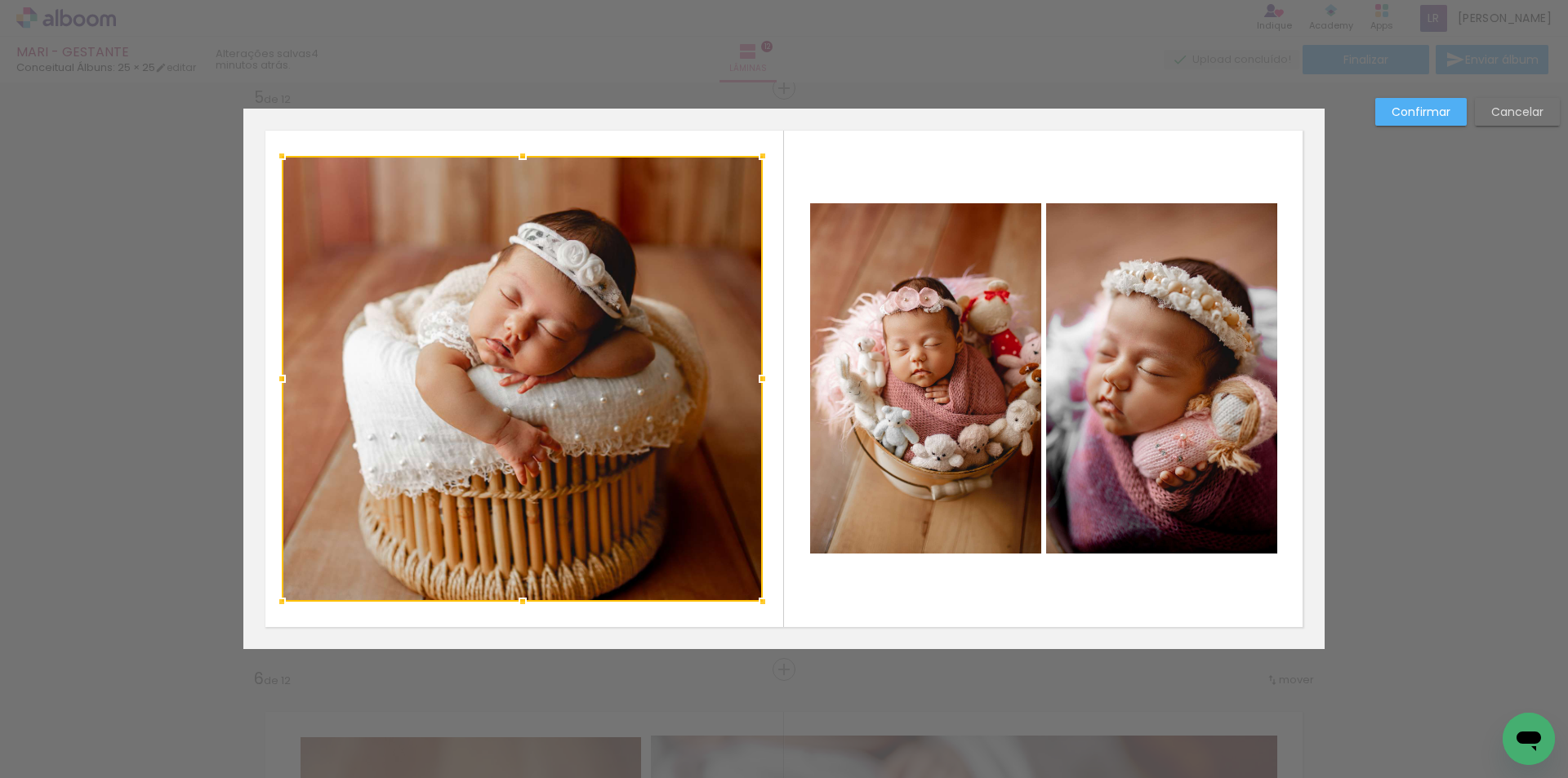
drag, startPoint x: 372, startPoint y: 379, endPoint x: 279, endPoint y: 395, distance: 94.4
click at [281, 395] on div at bounding box center [521, 378] width 481 height 446
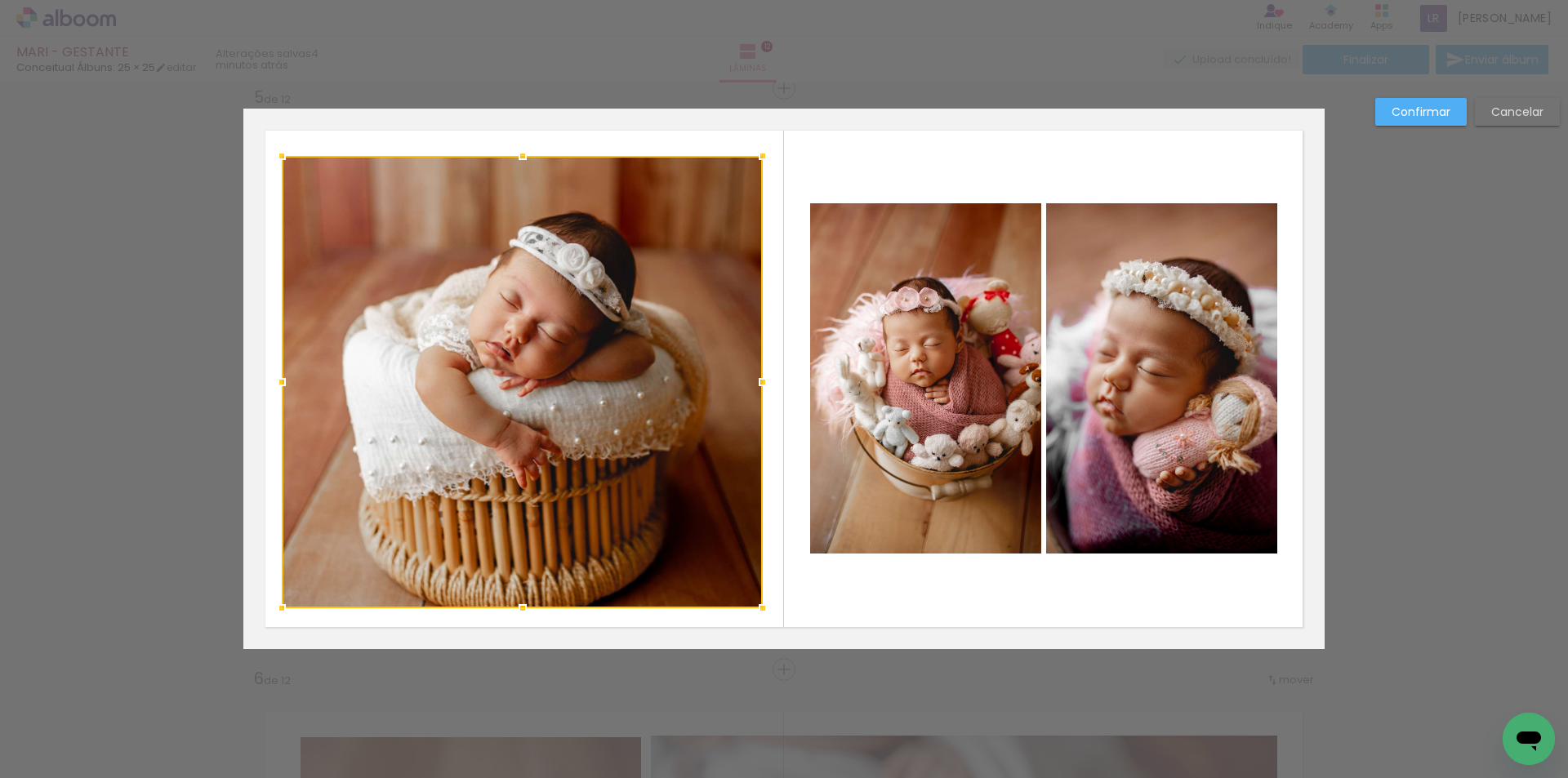
click at [521, 609] on div at bounding box center [523, 608] width 33 height 33
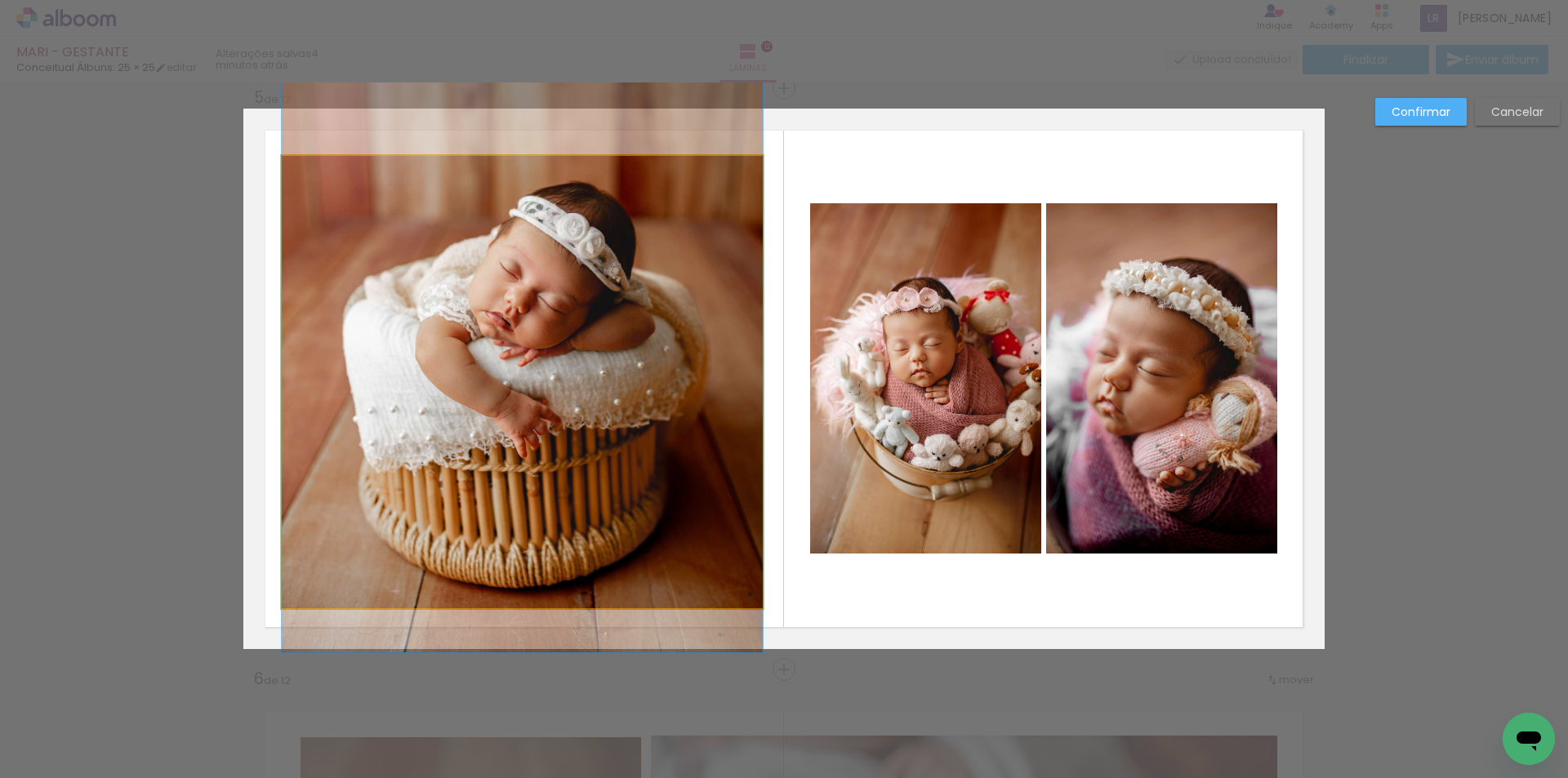
drag, startPoint x: 521, startPoint y: 311, endPoint x: 528, endPoint y: 280, distance: 31.8
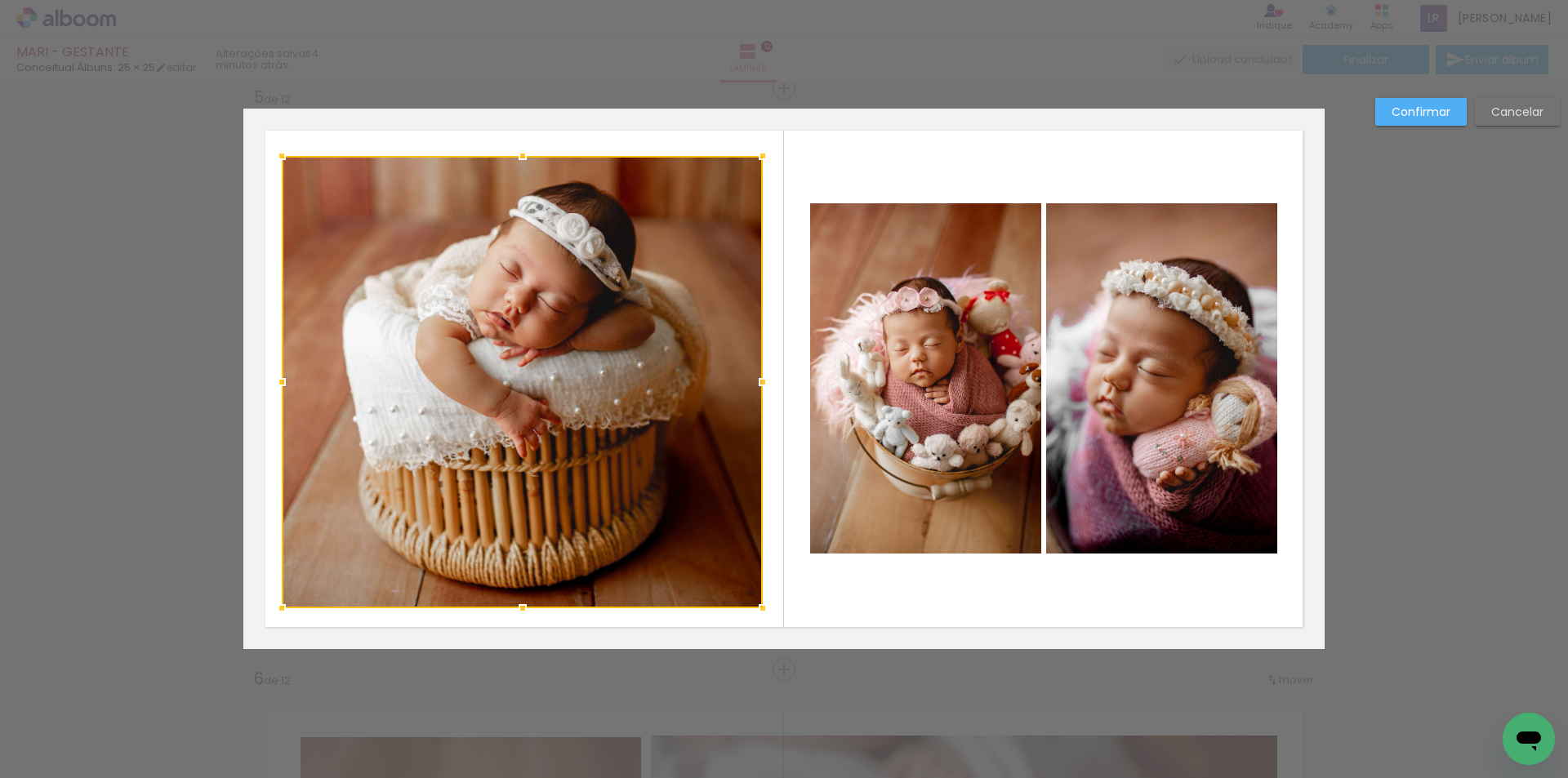
click at [0, 0] on slot "Confirmar" at bounding box center [0, 0] width 0 height 0
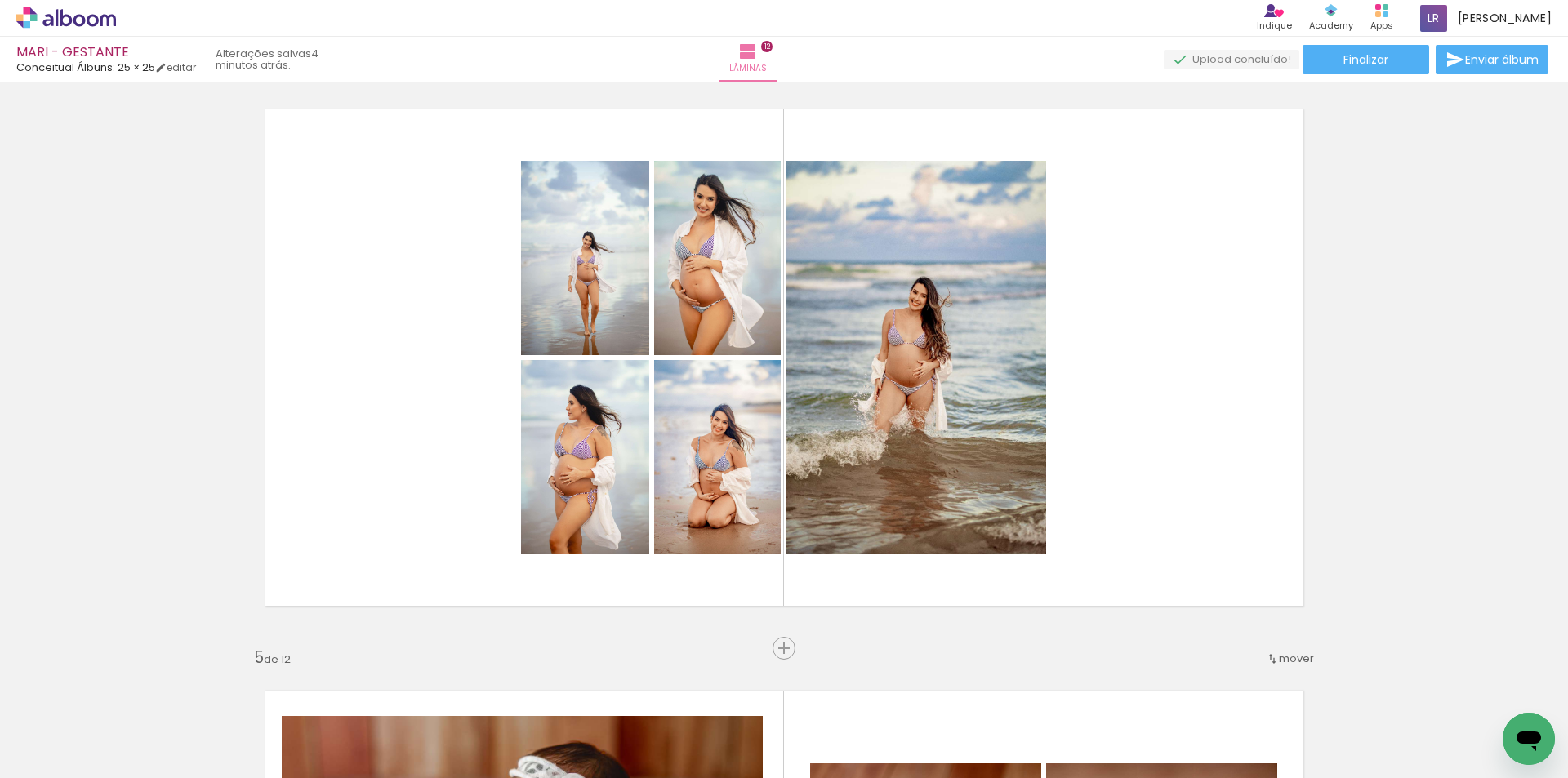
scroll to position [1774, 0]
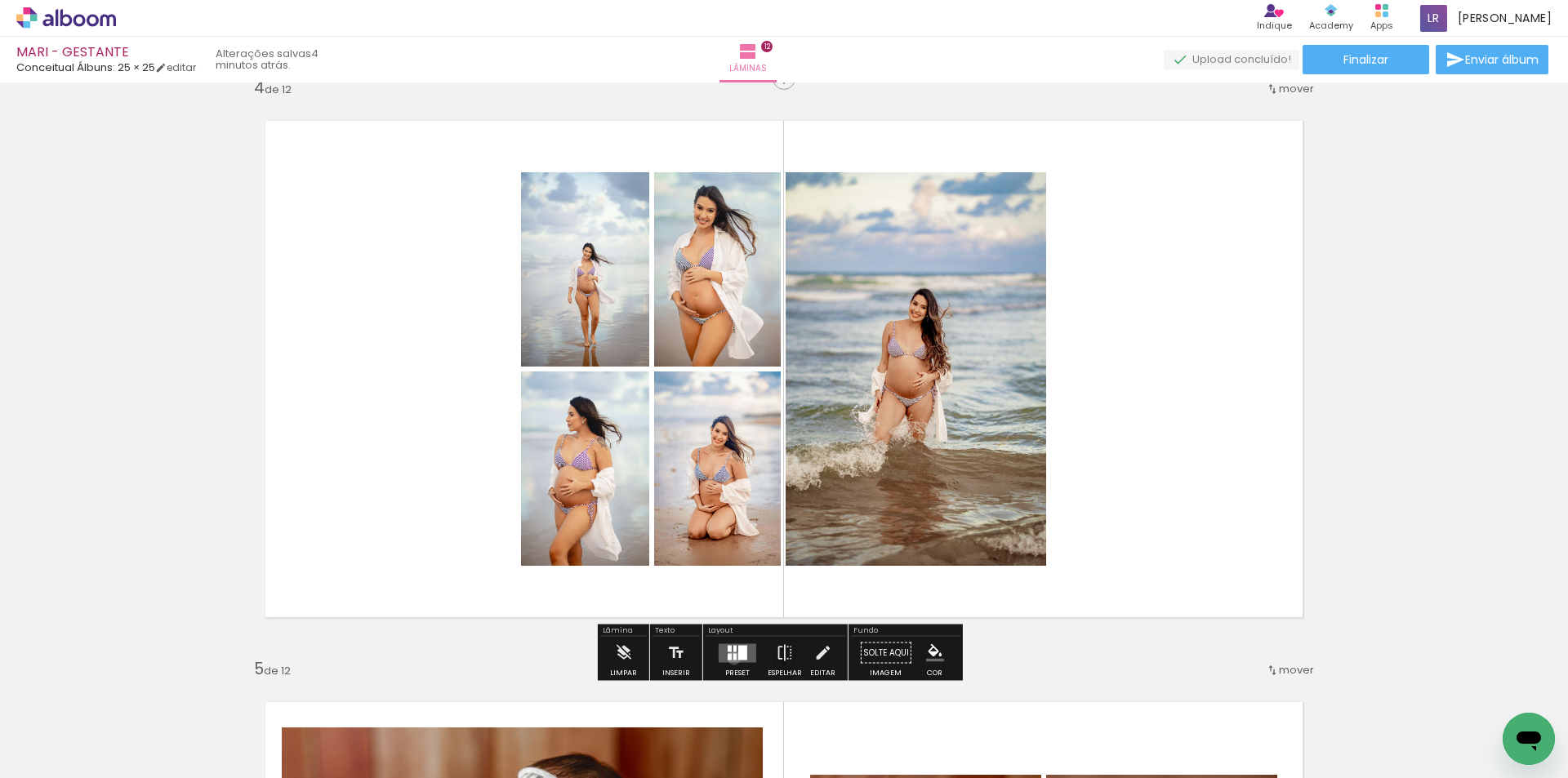
drag, startPoint x: 730, startPoint y: 658, endPoint x: 744, endPoint y: 640, distance: 22.8
click at [733, 658] on div at bounding box center [735, 656] width 3 height 7
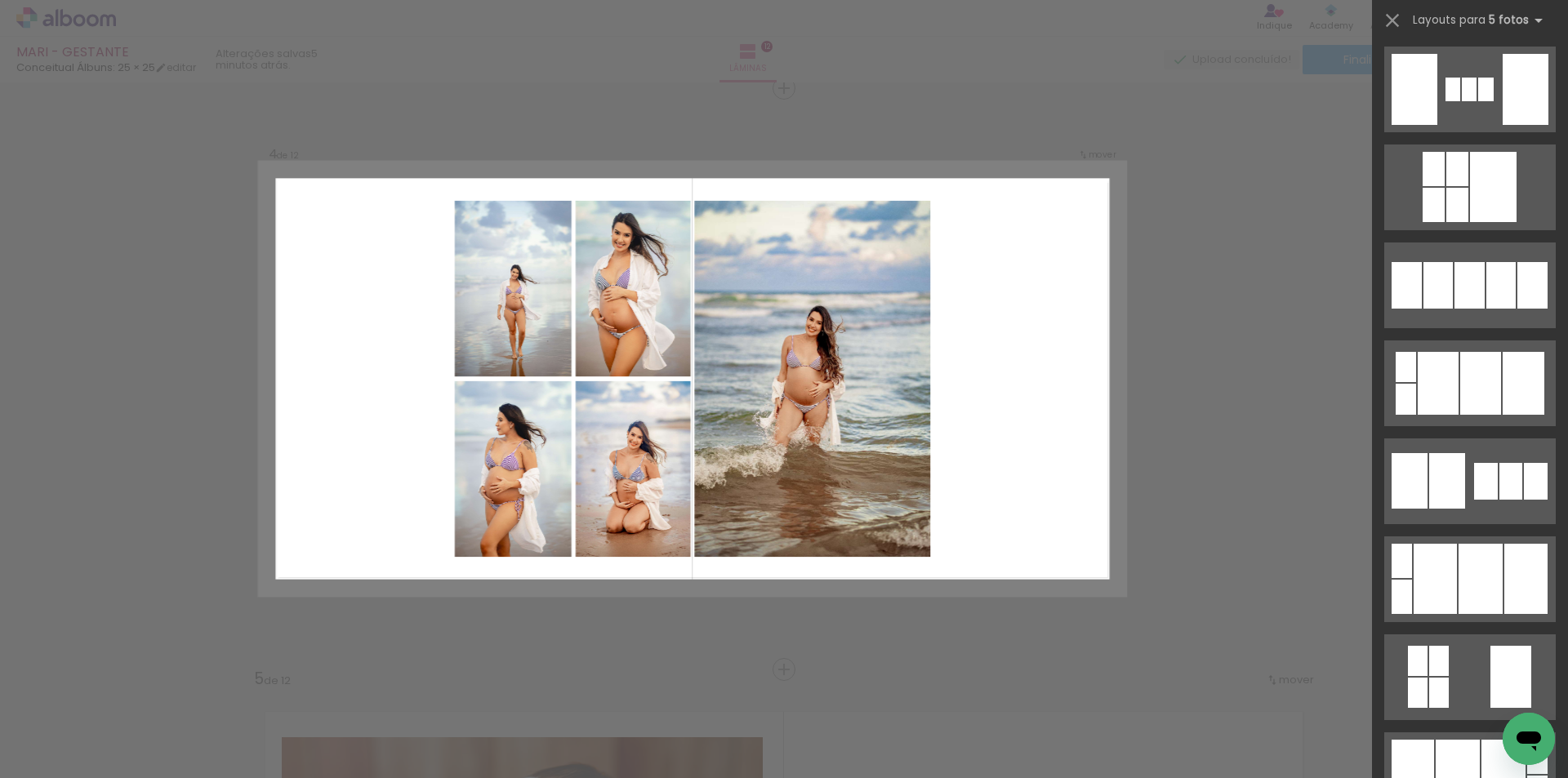
scroll to position [2286, 0]
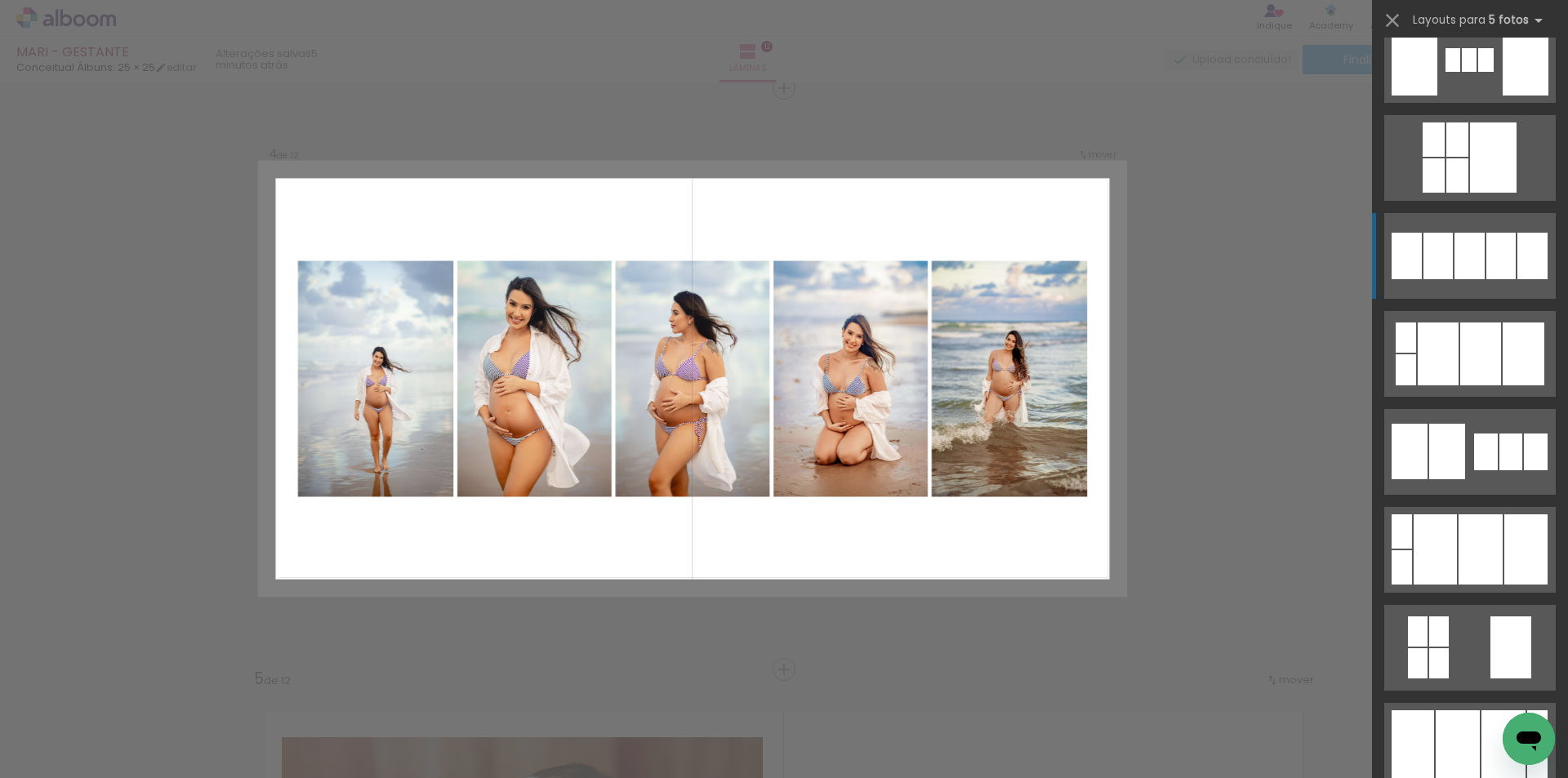
click at [1469, 260] on div at bounding box center [1469, 256] width 30 height 47
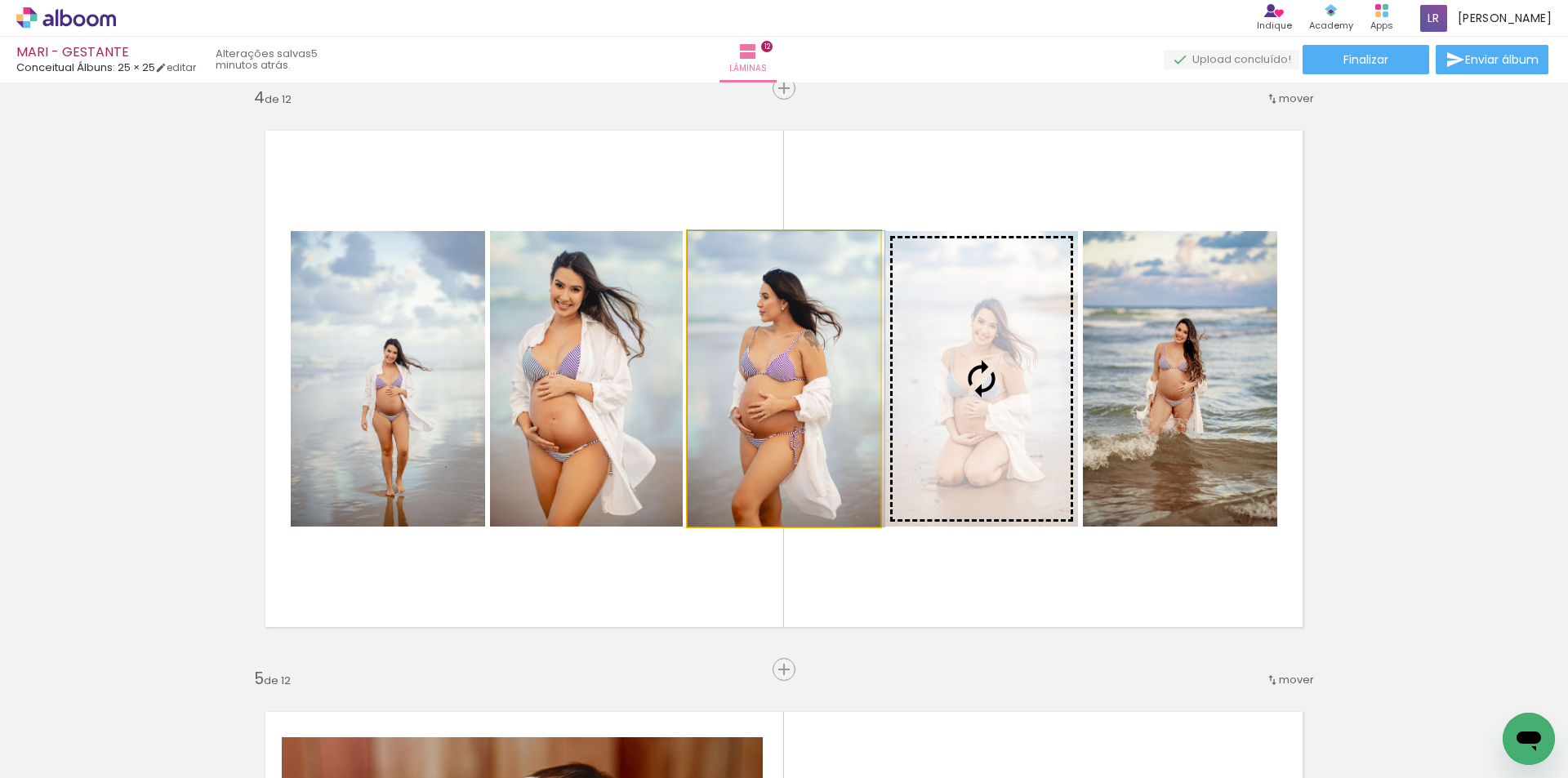
drag, startPoint x: 782, startPoint y: 403, endPoint x: 1035, endPoint y: 380, distance: 254.0
click at [0, 0] on slot at bounding box center [0, 0] width 0 height 0
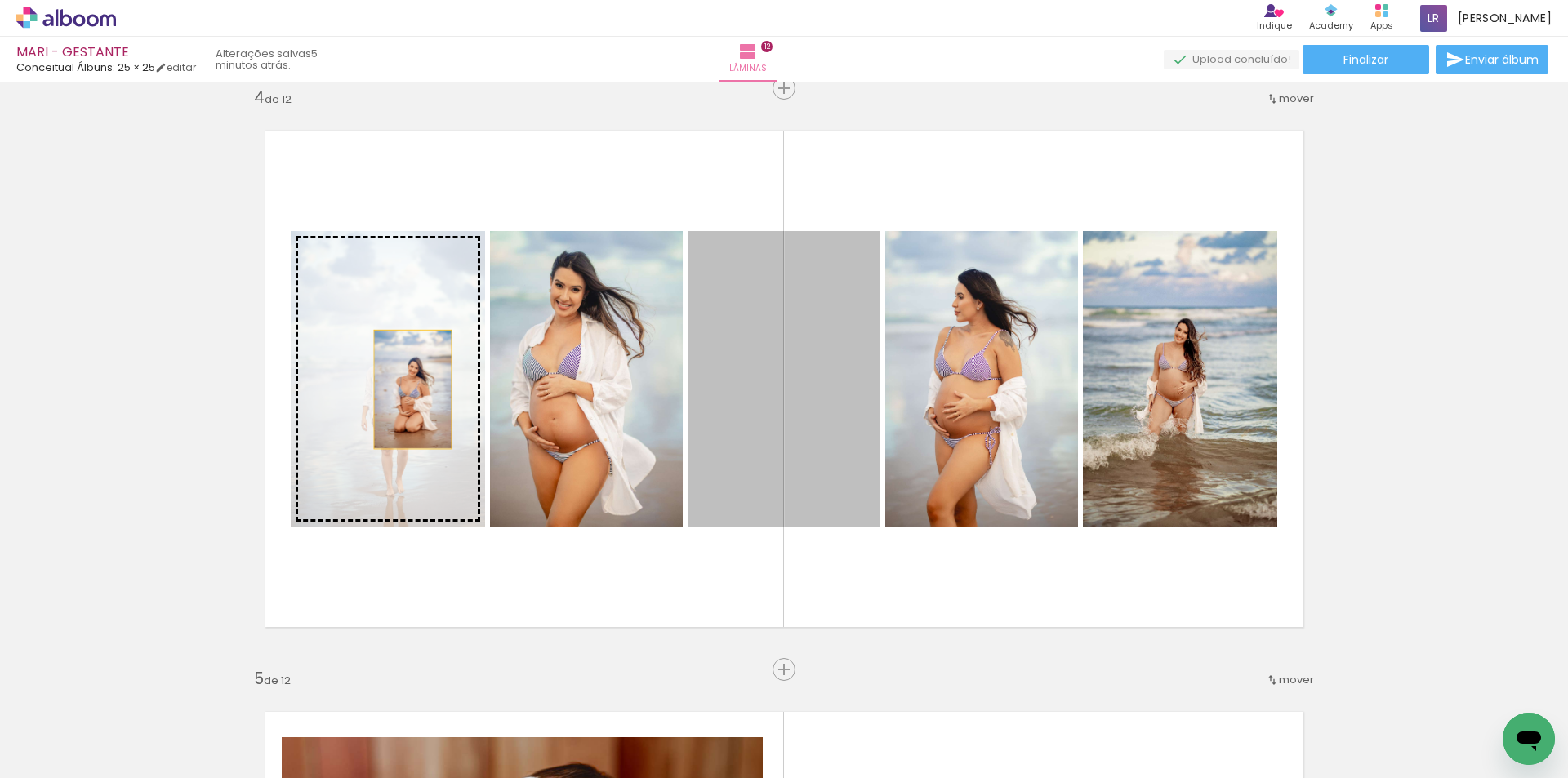
drag, startPoint x: 778, startPoint y: 389, endPoint x: 348, endPoint y: 389, distance: 430.0
click at [0, 0] on slot at bounding box center [0, 0] width 0 height 0
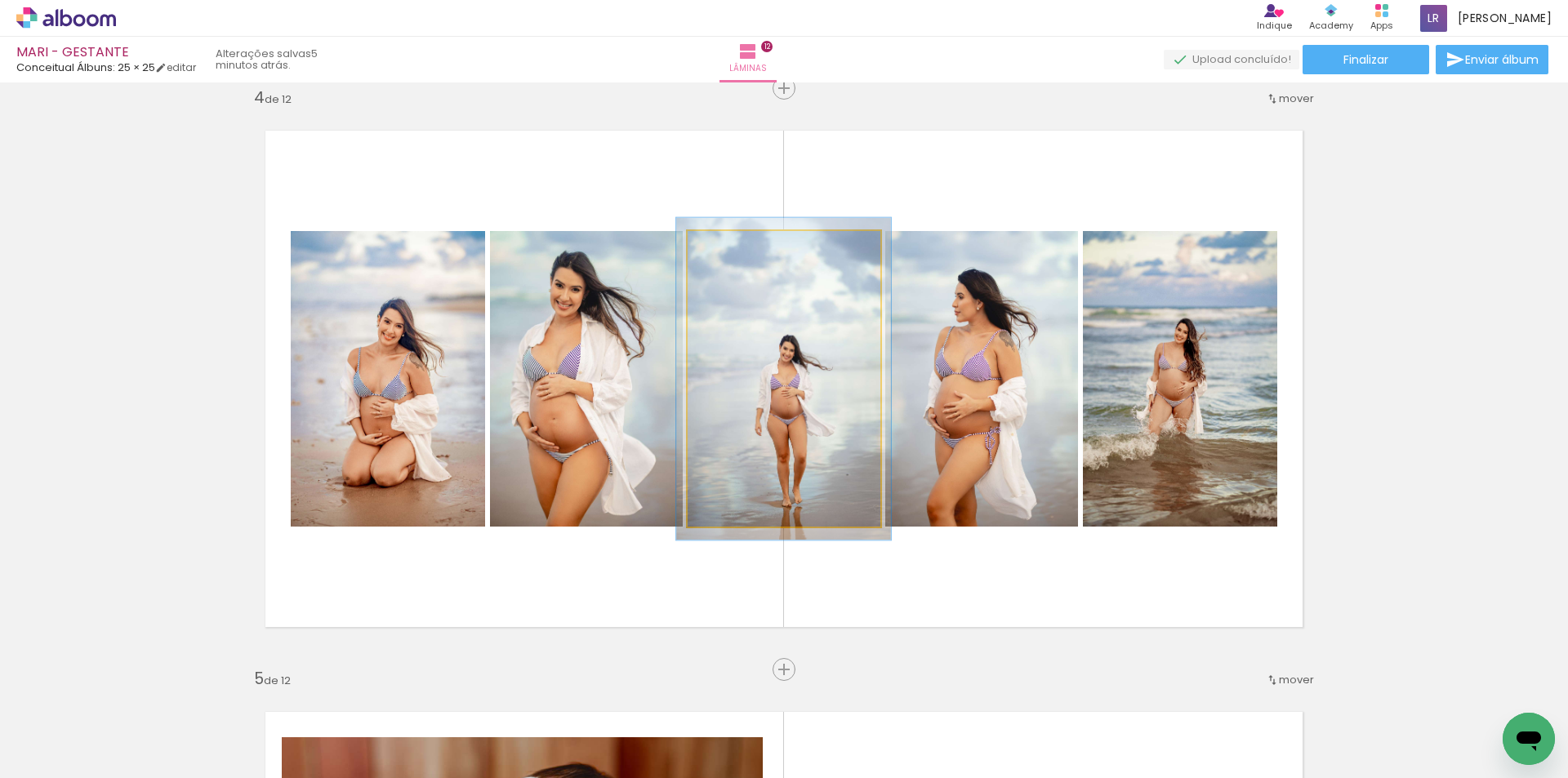
type paper-slider "109"
click at [730, 250] on div at bounding box center [731, 248] width 26 height 26
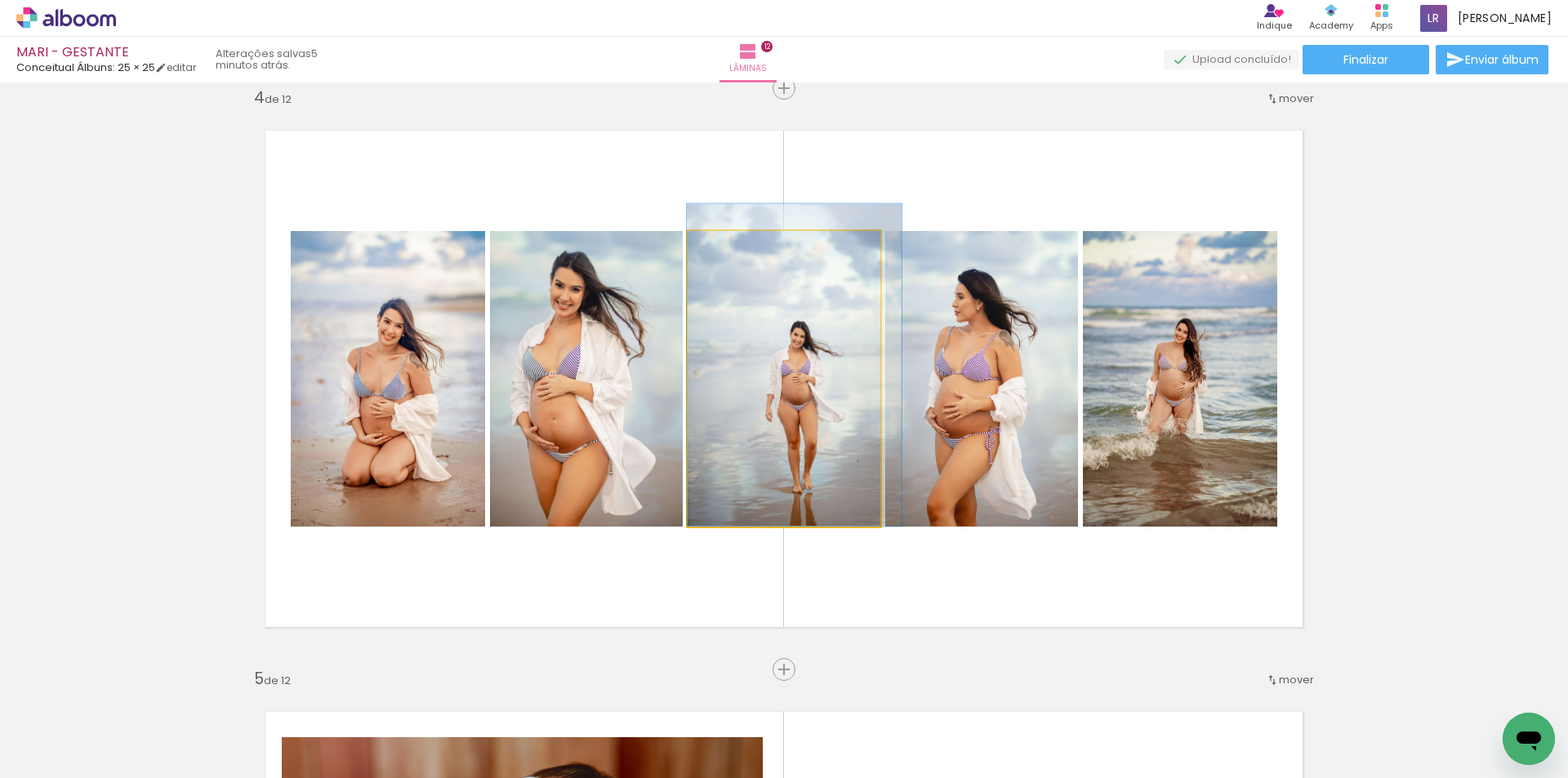
drag, startPoint x: 810, startPoint y: 350, endPoint x: 827, endPoint y: 337, distance: 21.4
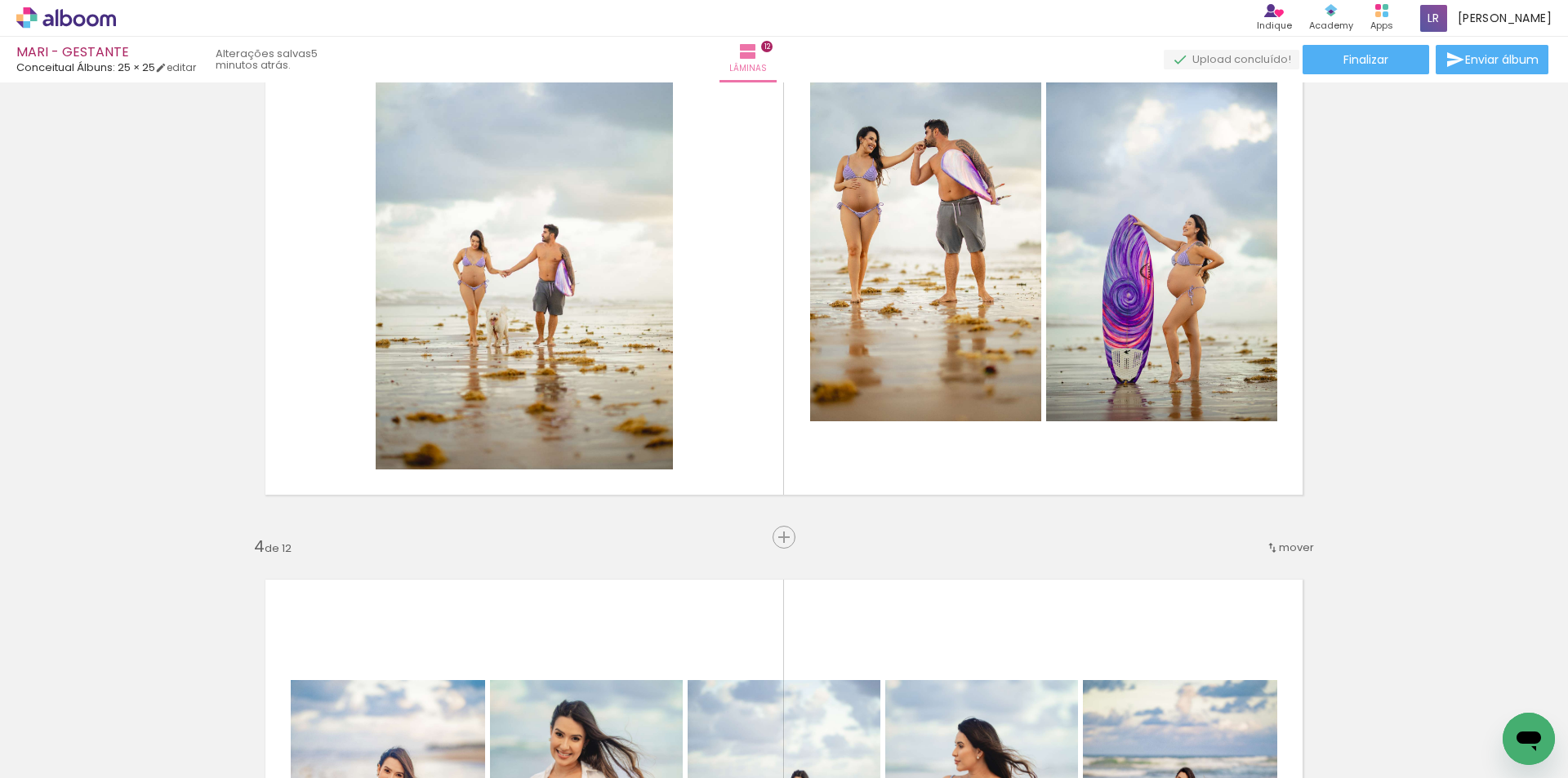
scroll to position [1193, 0]
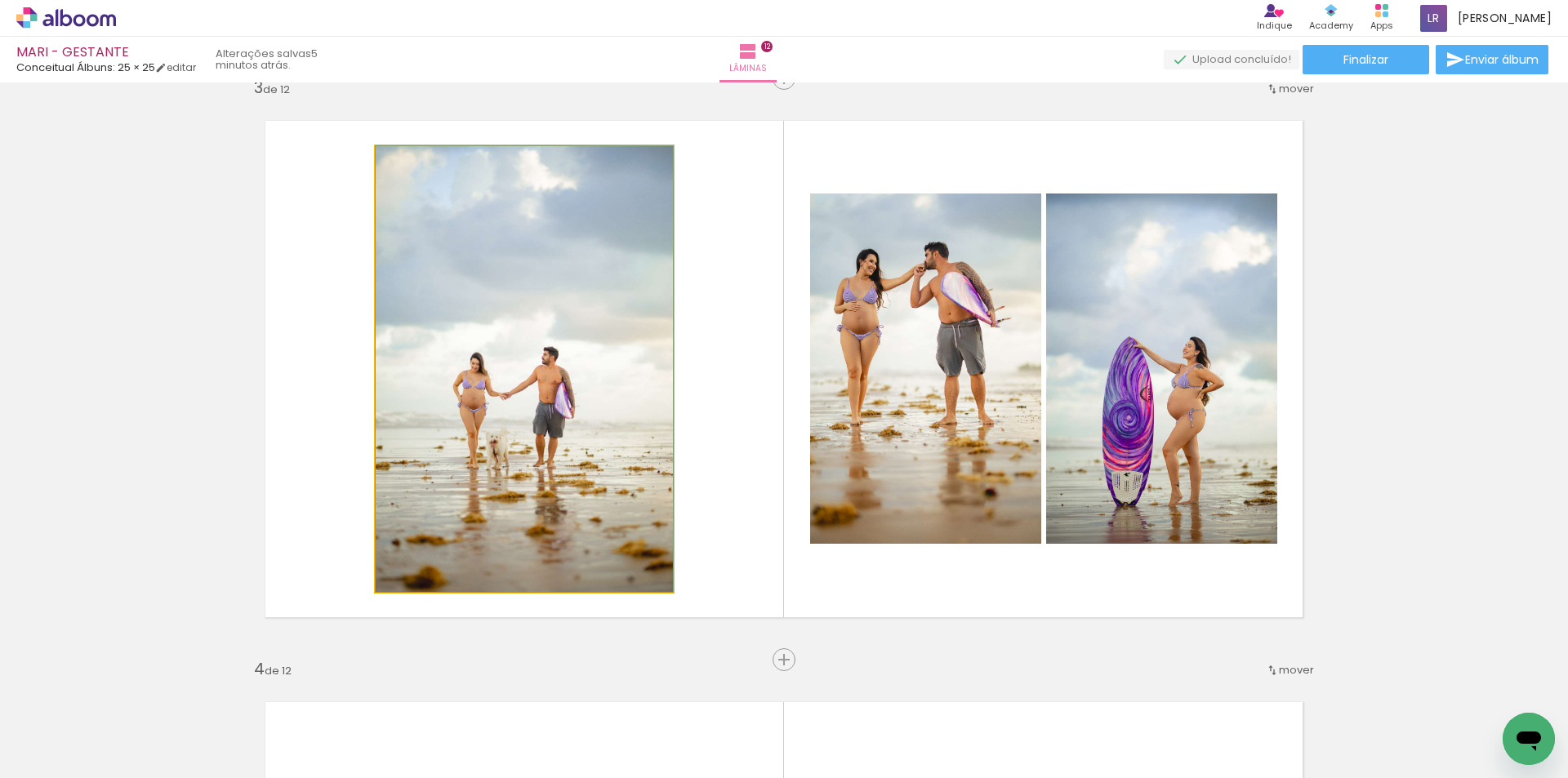
click at [599, 345] on quentale-photo at bounding box center [524, 369] width 297 height 446
click at [597, 344] on quentale-photo at bounding box center [524, 369] width 297 height 446
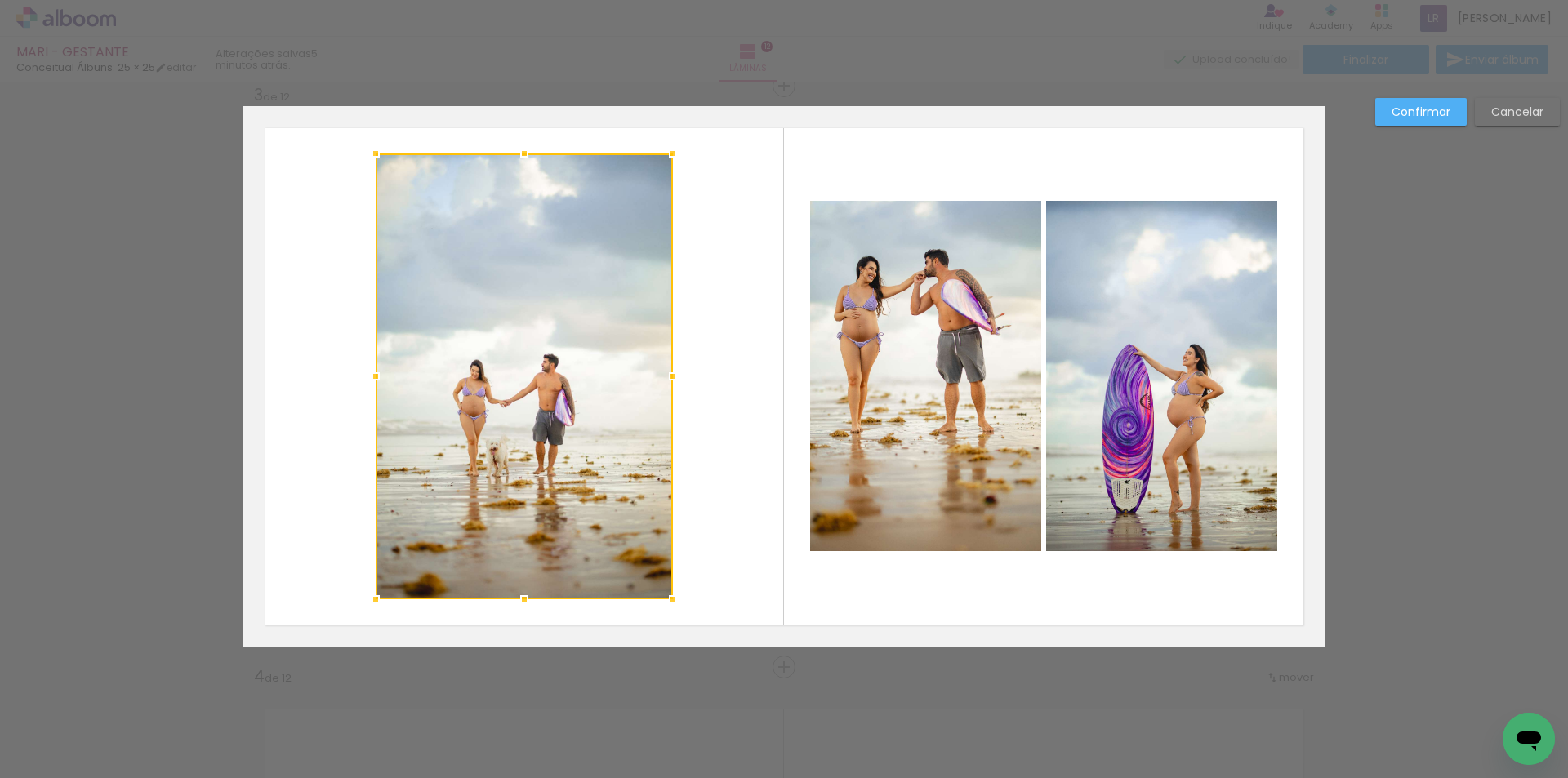
scroll to position [1183, 0]
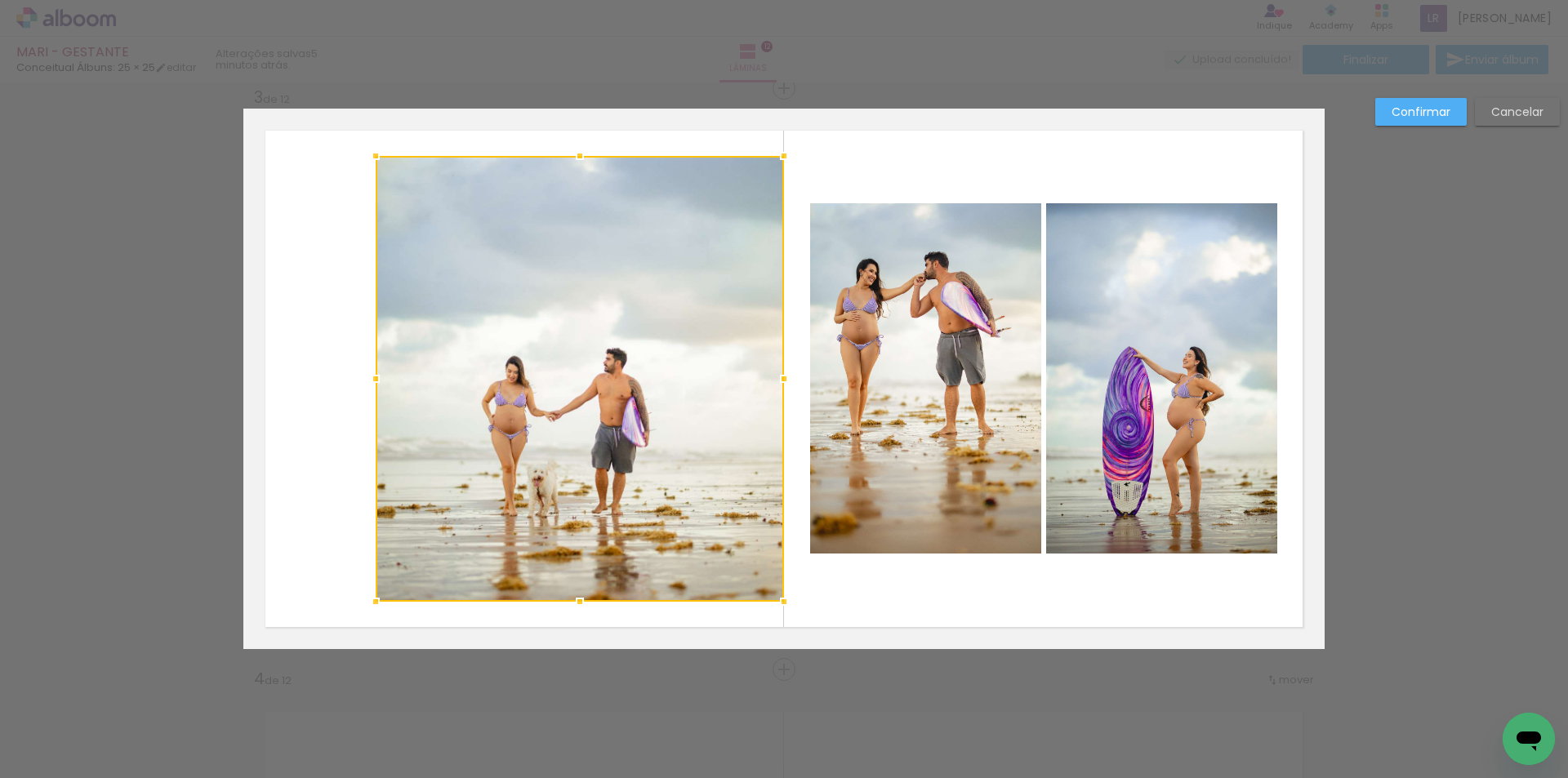
drag, startPoint x: 667, startPoint y: 376, endPoint x: 778, endPoint y: 379, distance: 111.0
click at [778, 379] on div at bounding box center [784, 379] width 33 height 33
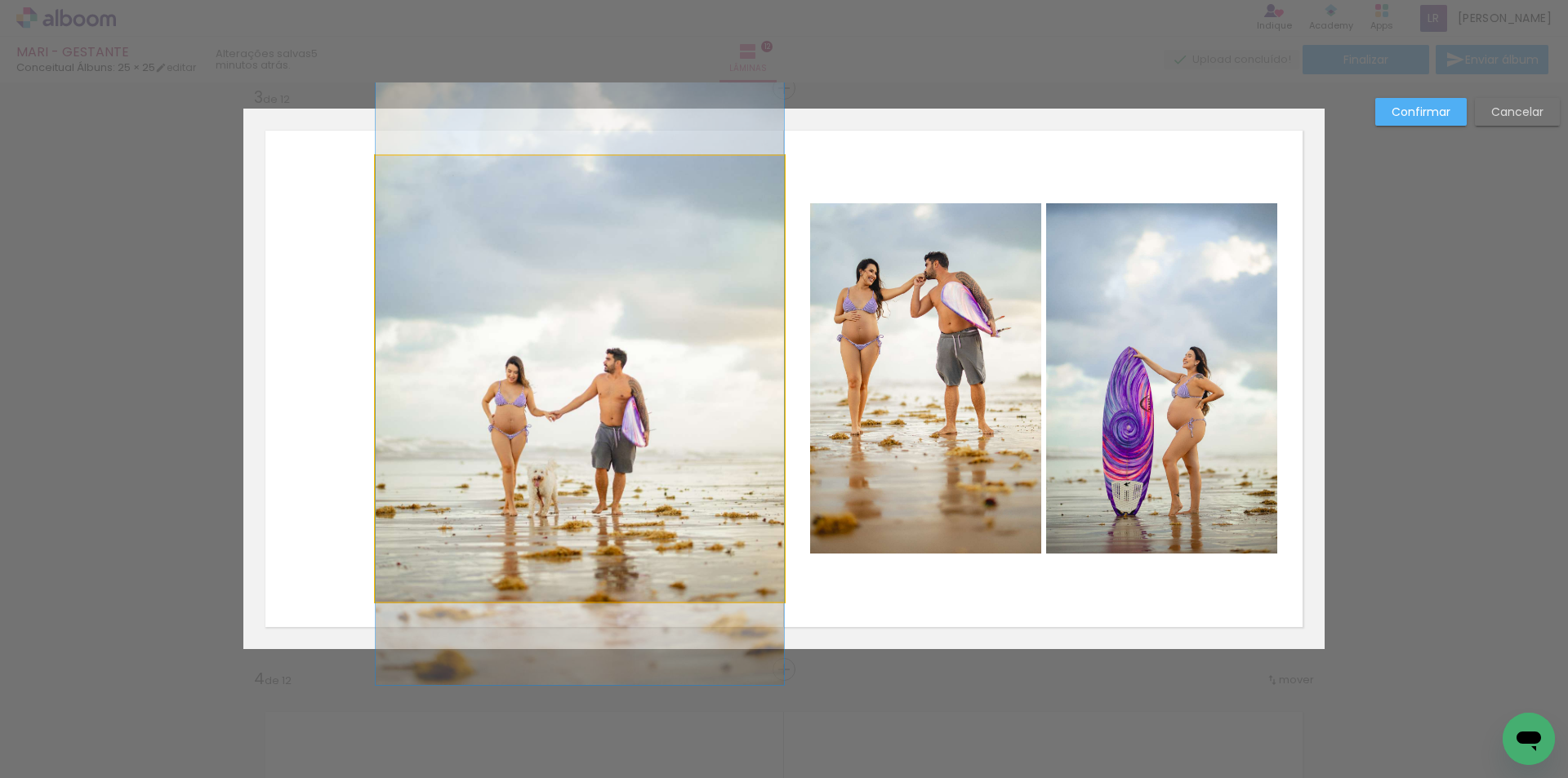
click at [401, 367] on quentale-photo at bounding box center [580, 378] width 409 height 446
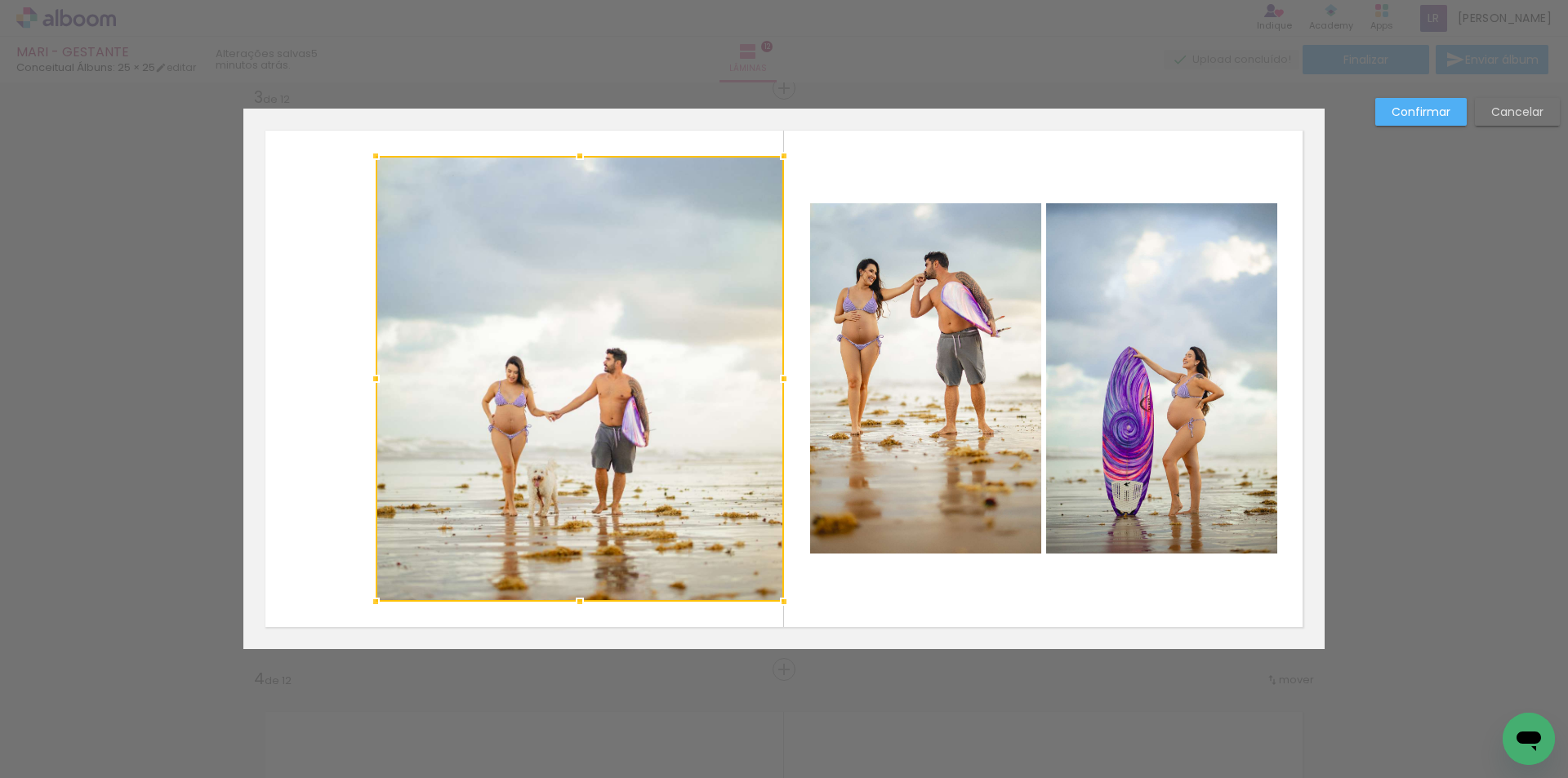
click at [400, 367] on div at bounding box center [580, 378] width 409 height 446
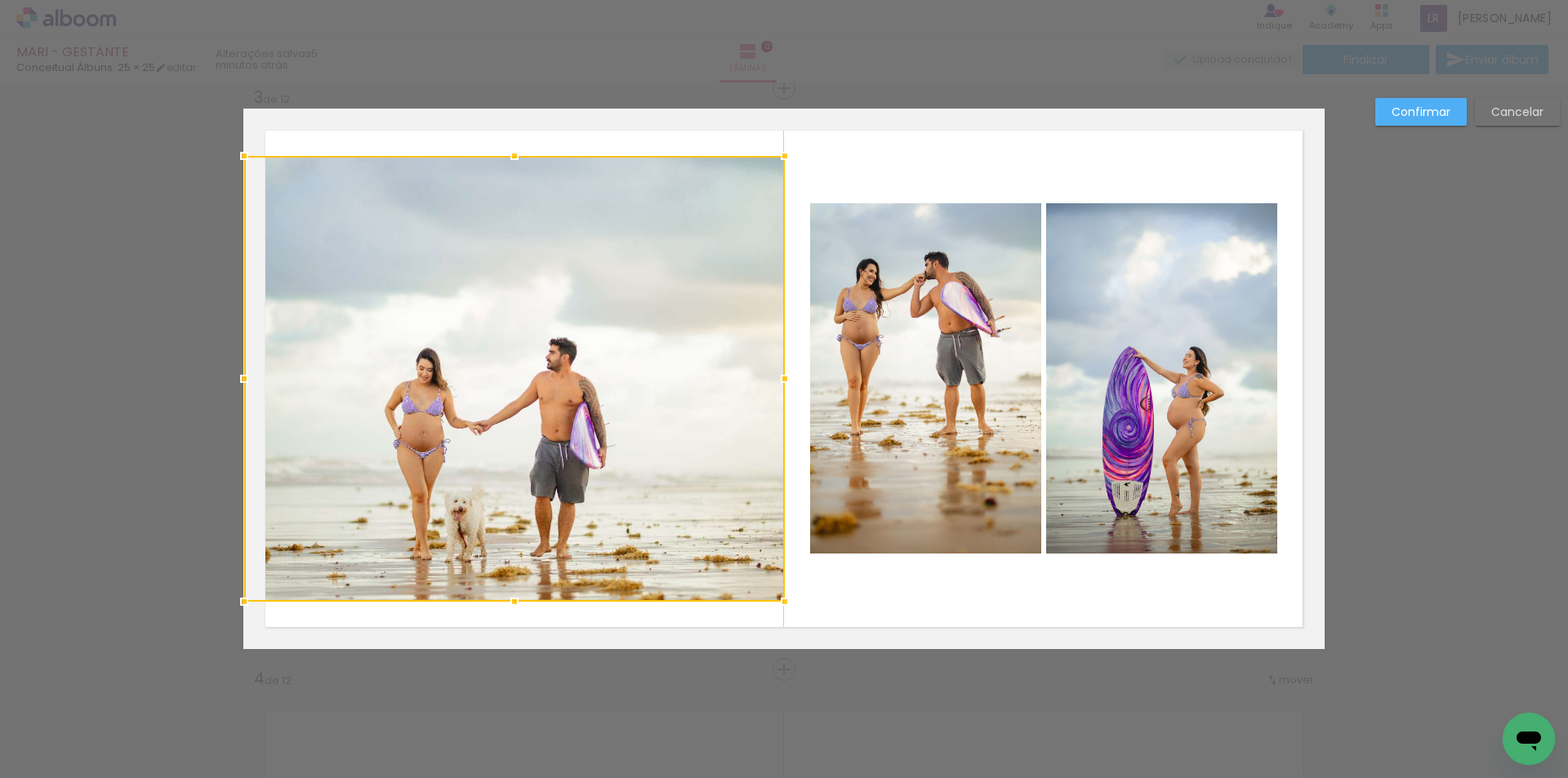
drag, startPoint x: 364, startPoint y: 378, endPoint x: 253, endPoint y: 383, distance: 111.1
click at [253, 383] on div at bounding box center [244, 379] width 33 height 33
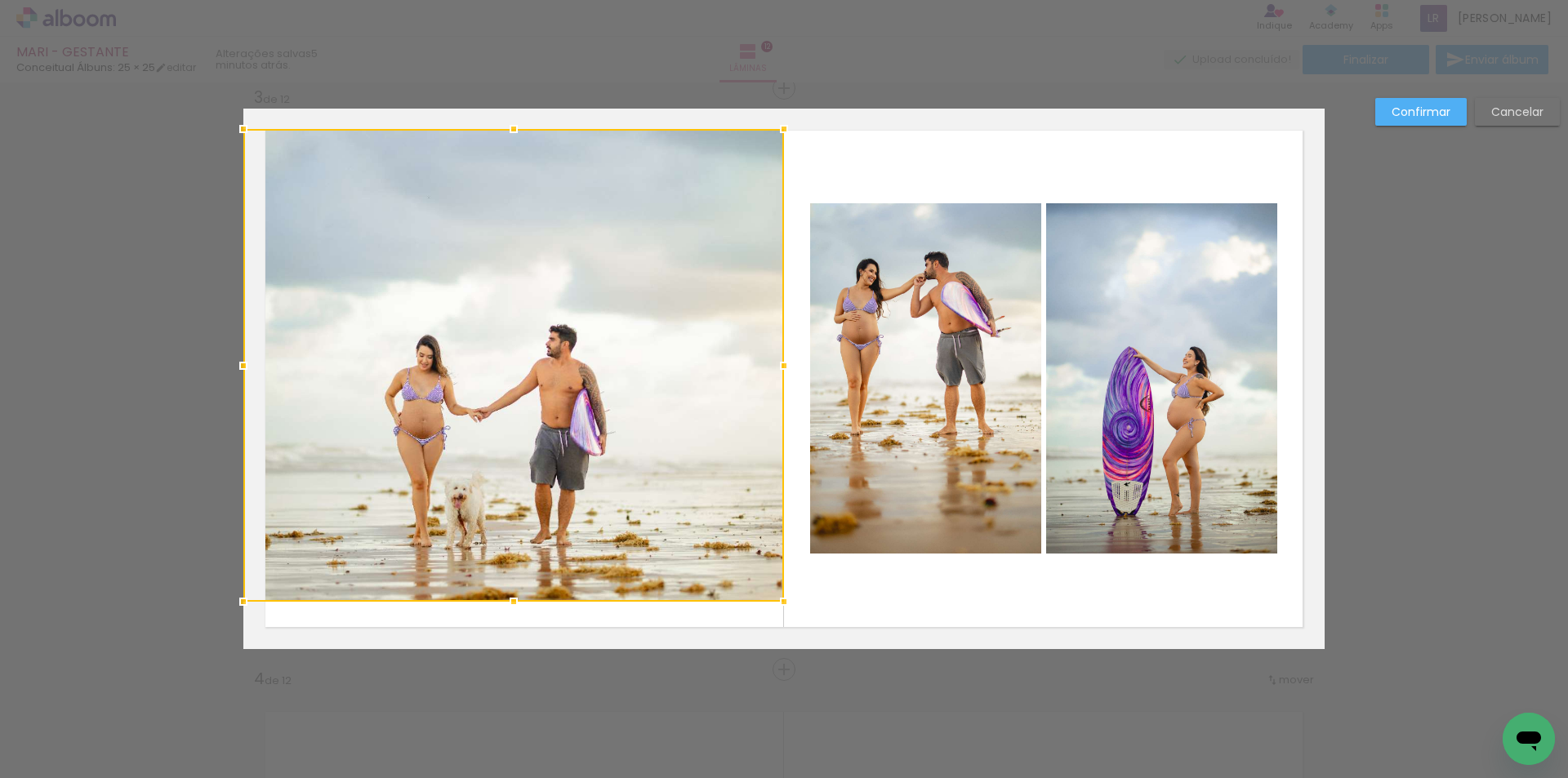
drag, startPoint x: 512, startPoint y: 158, endPoint x: 521, endPoint y: 132, distance: 27.5
click at [521, 132] on div at bounding box center [513, 129] width 33 height 33
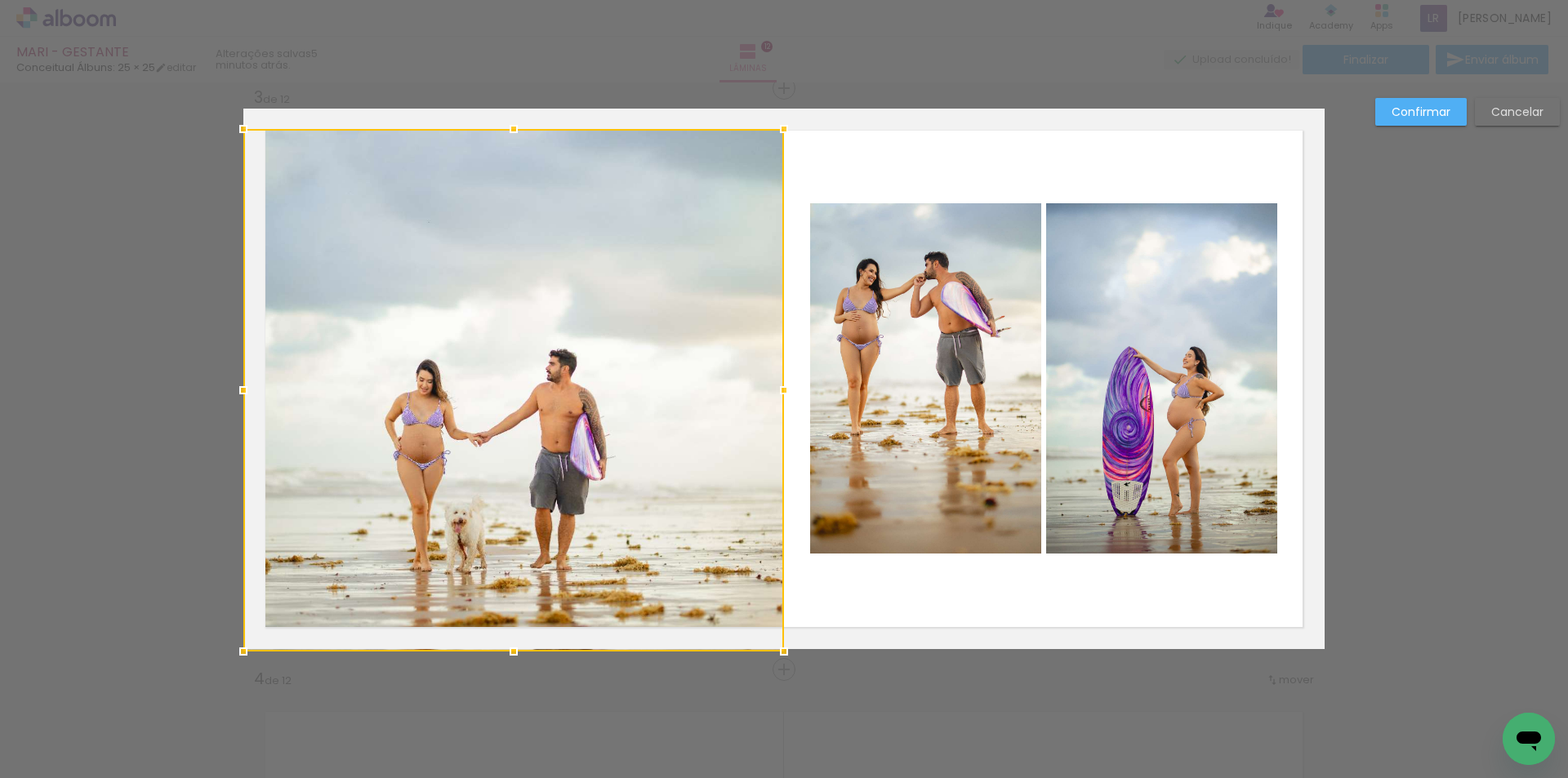
drag, startPoint x: 507, startPoint y: 599, endPoint x: 508, endPoint y: 628, distance: 29.0
click at [508, 628] on div at bounding box center [513, 390] width 540 height 523
click at [0, 0] on slot "Confirmar" at bounding box center [0, 0] width 0 height 0
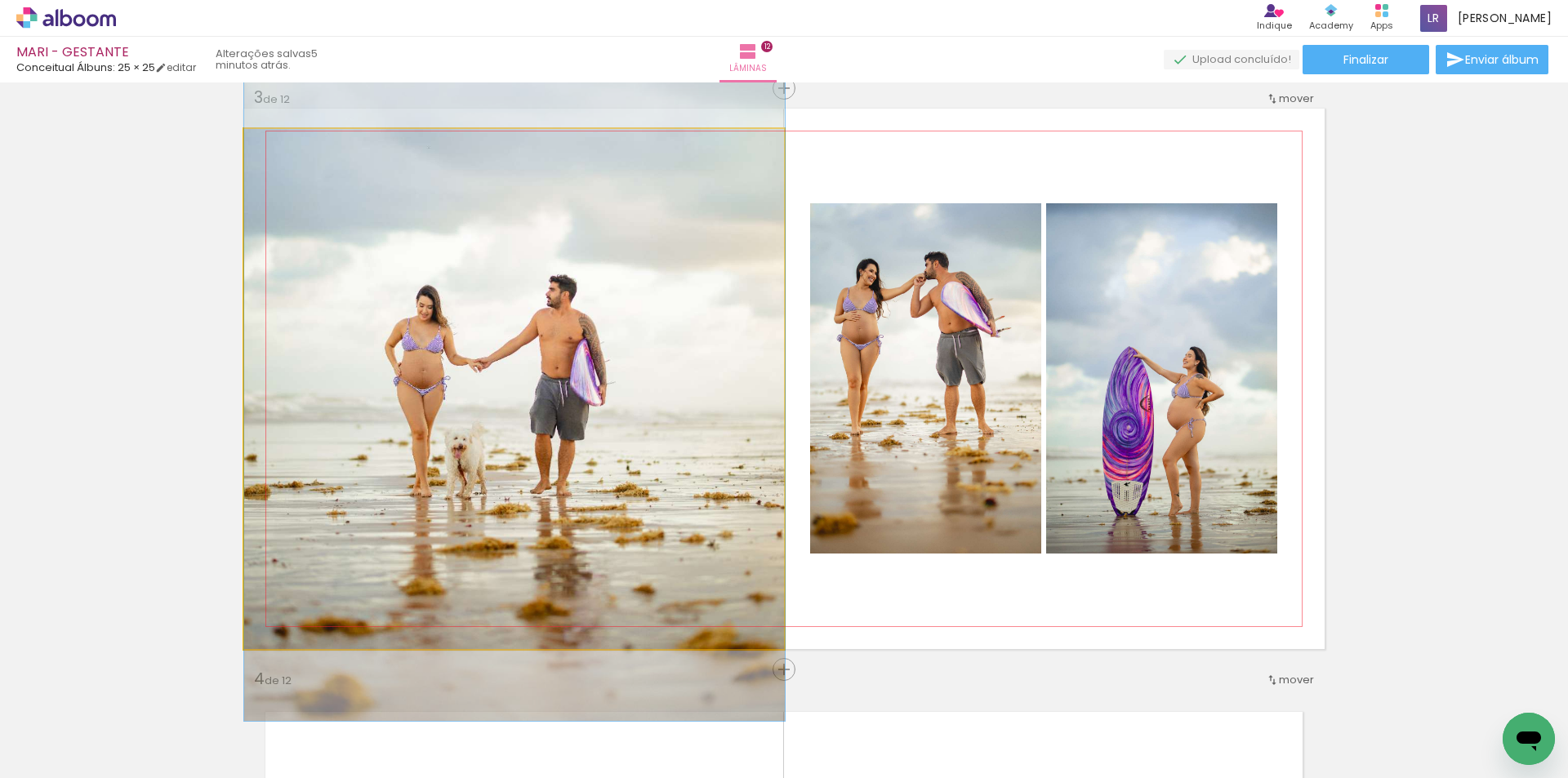
drag, startPoint x: 532, startPoint y: 428, endPoint x: 954, endPoint y: 356, distance: 428.1
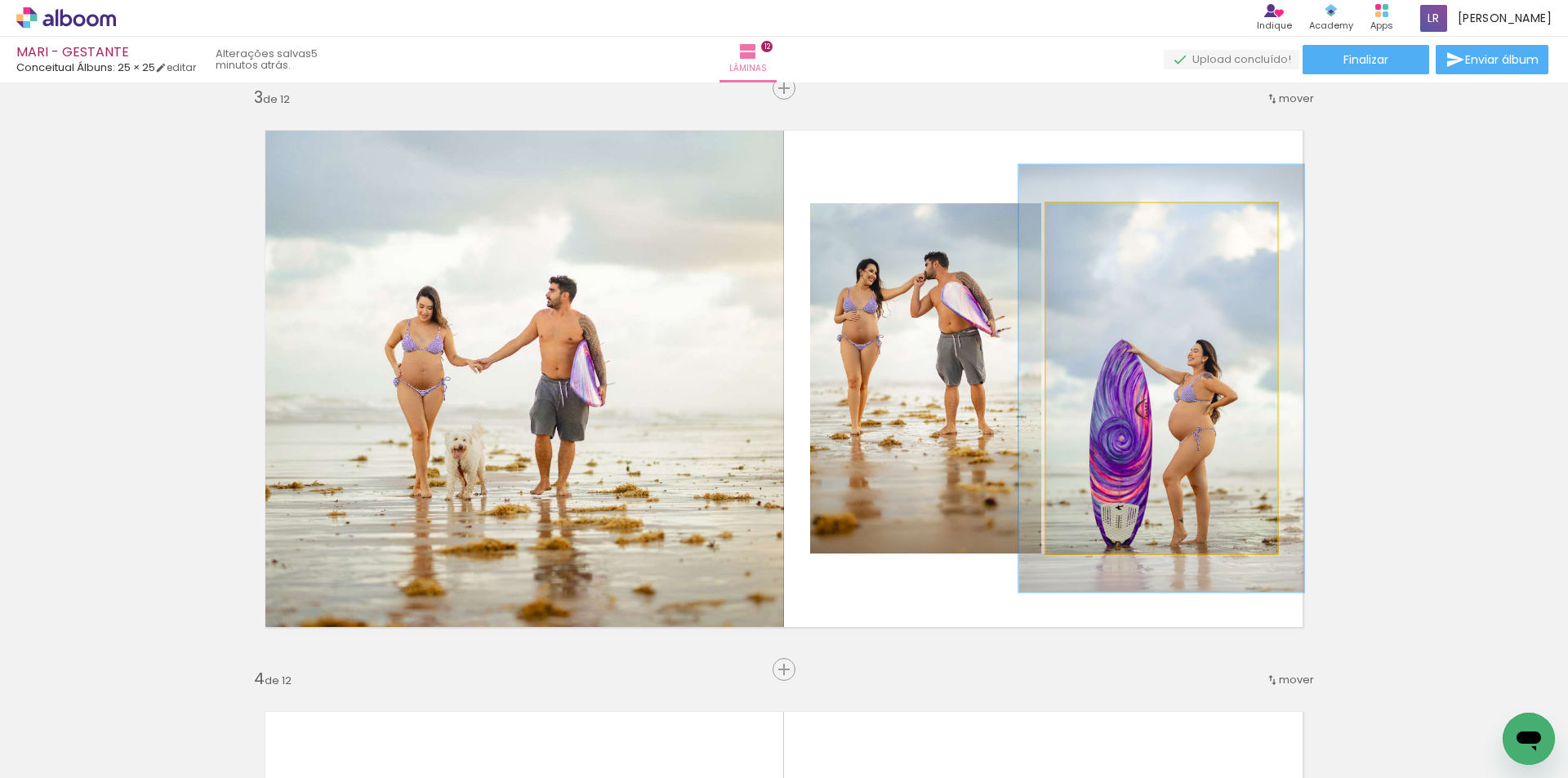
drag, startPoint x: 1089, startPoint y: 224, endPoint x: 1105, endPoint y: 228, distance: 16.5
type paper-slider "128"
click at [1105, 228] on div at bounding box center [1096, 221] width 26 height 26
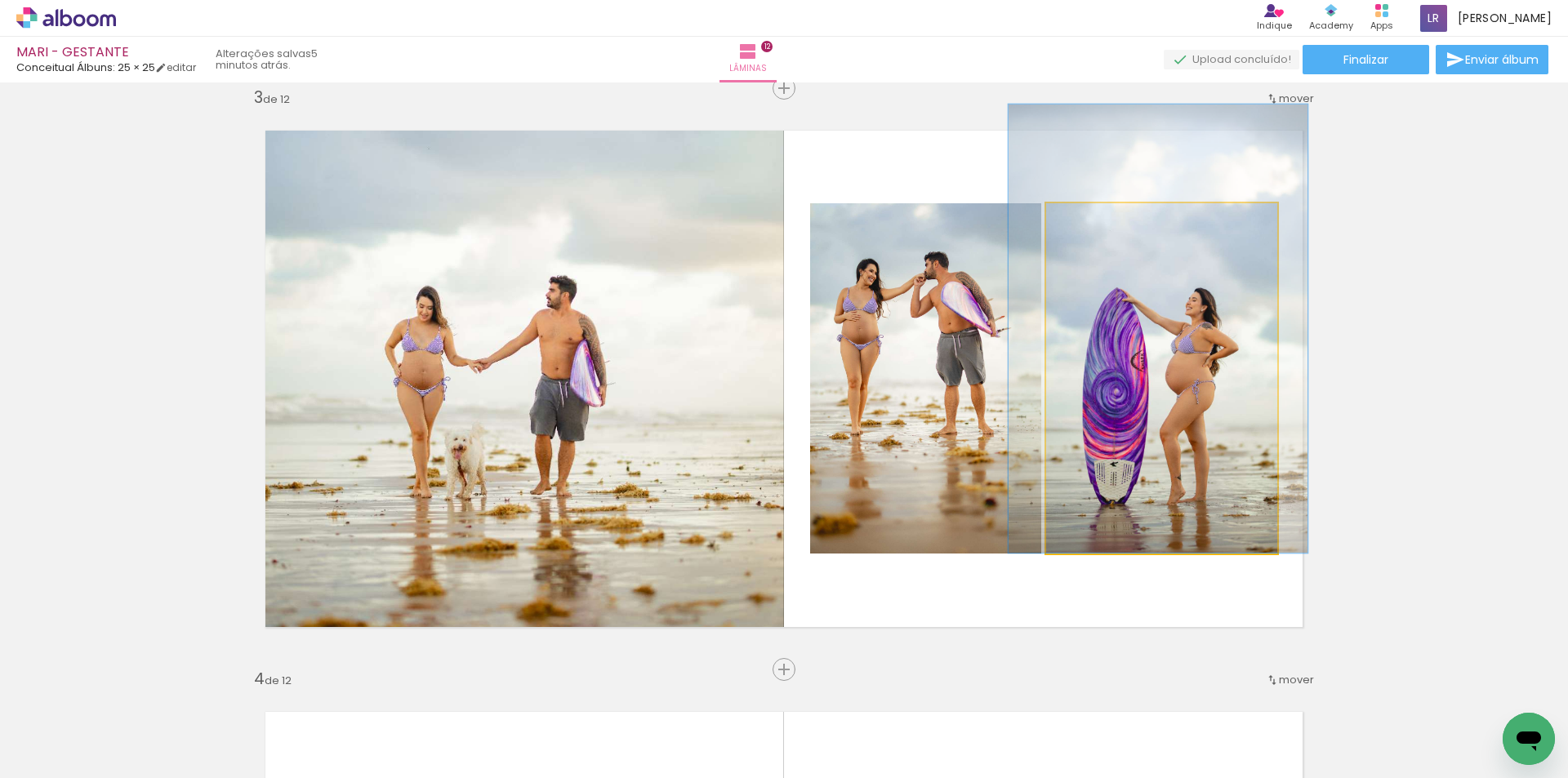
drag, startPoint x: 1158, startPoint y: 349, endPoint x: 1155, endPoint y: 281, distance: 68.1
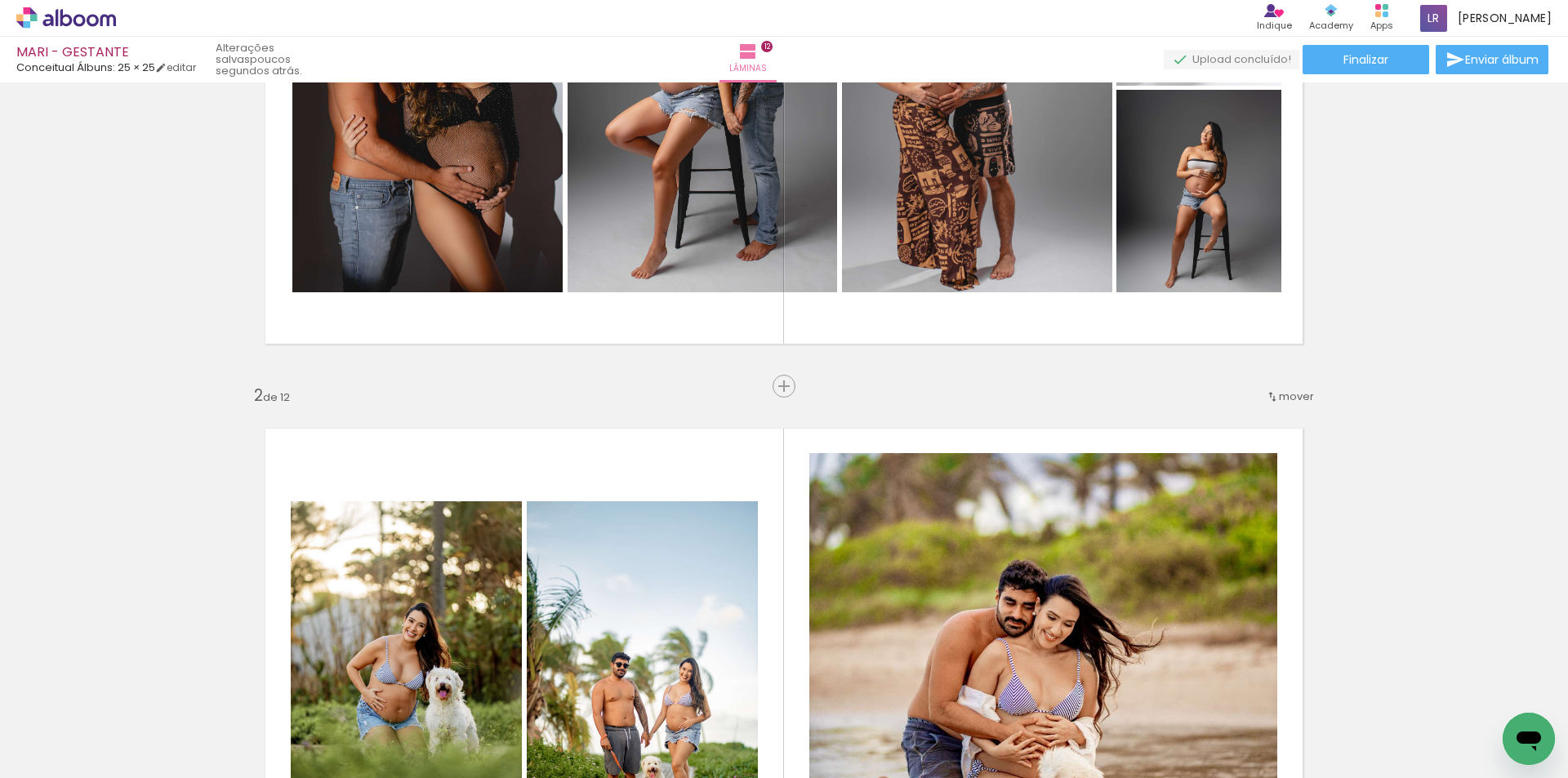
scroll to position [0, 0]
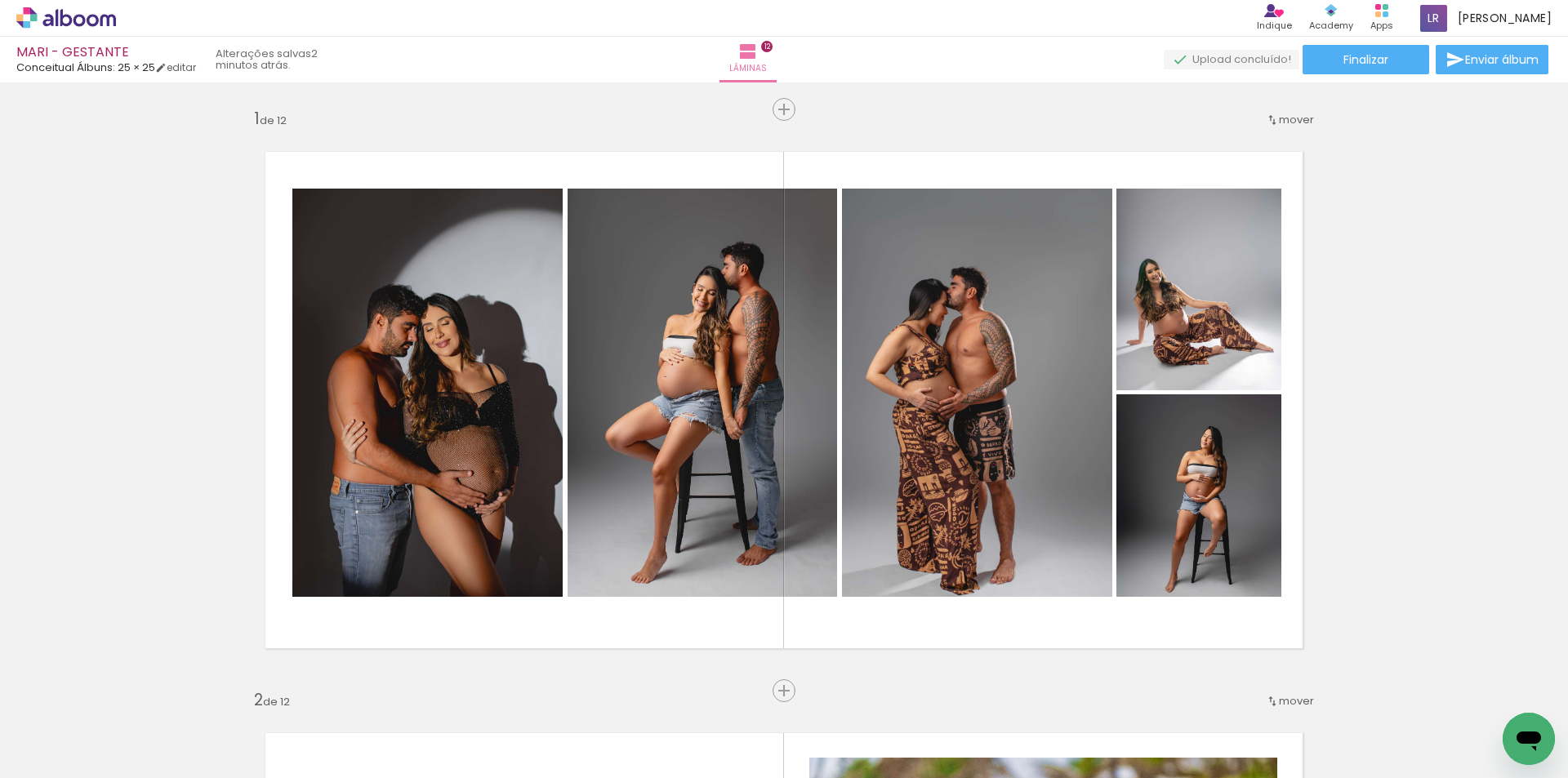
scroll to position [2286, 0]
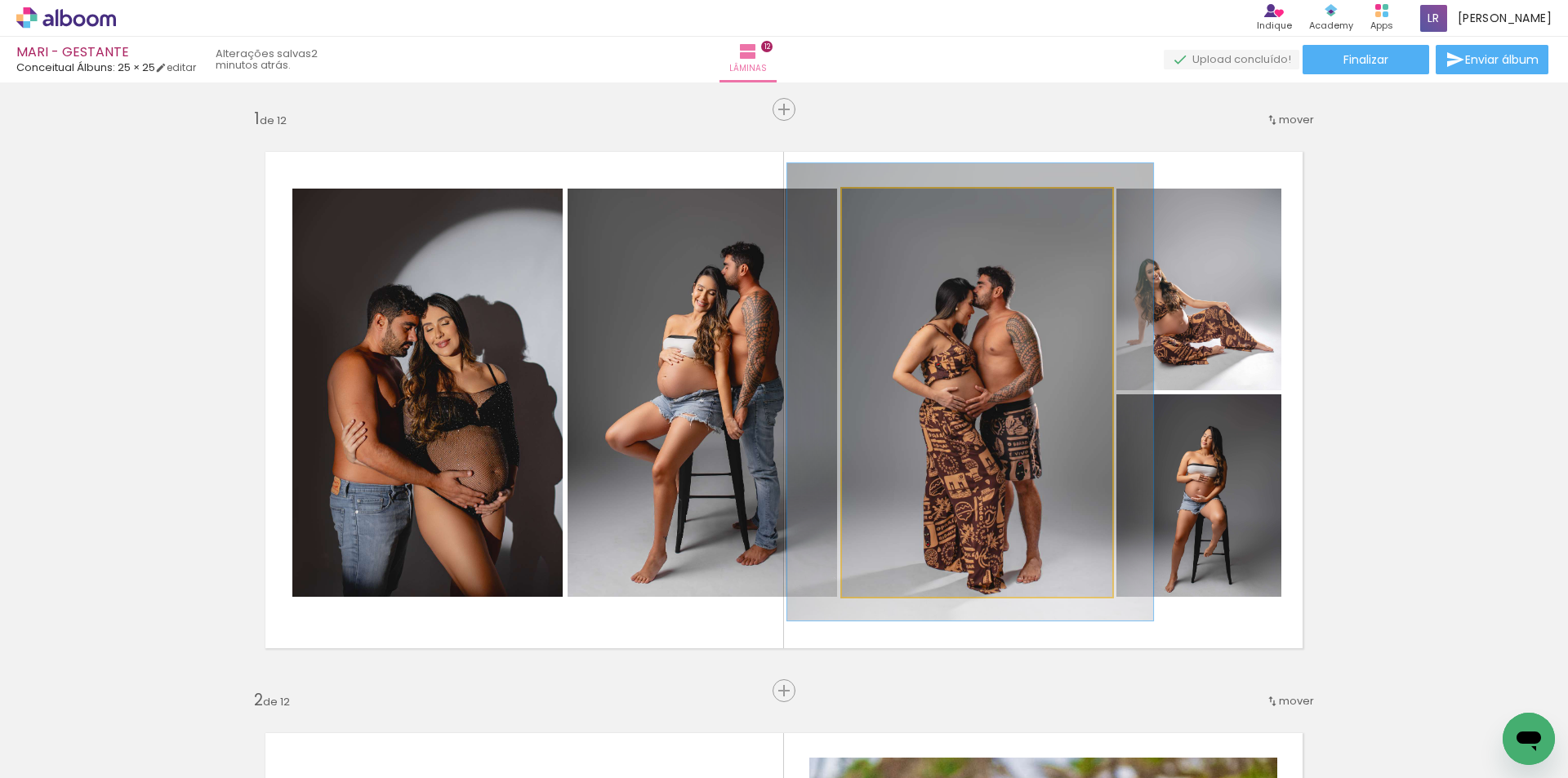
drag, startPoint x: 1022, startPoint y: 390, endPoint x: 1049, endPoint y: 389, distance: 27.0
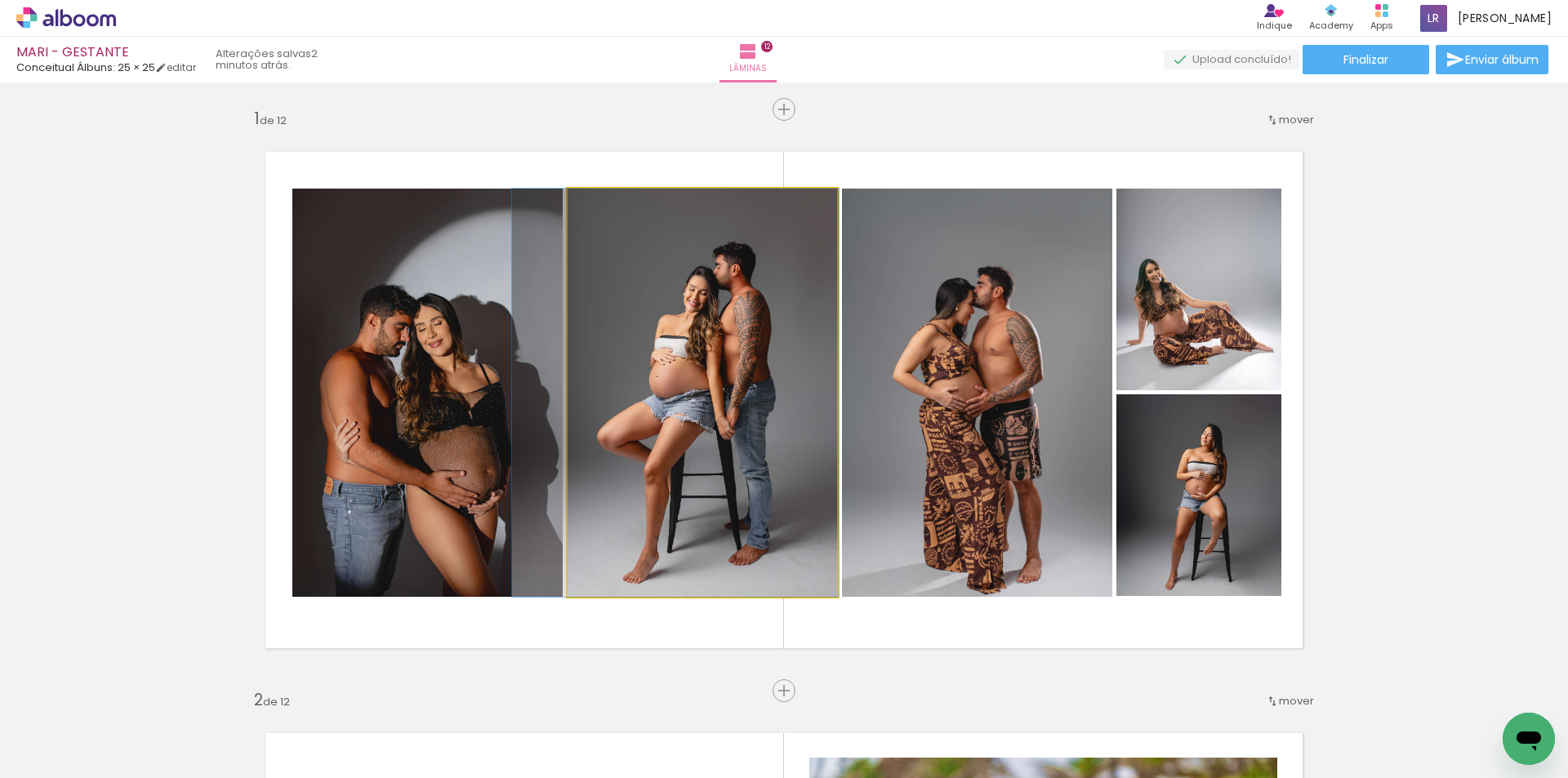
drag, startPoint x: 726, startPoint y: 343, endPoint x: 718, endPoint y: 344, distance: 8.1
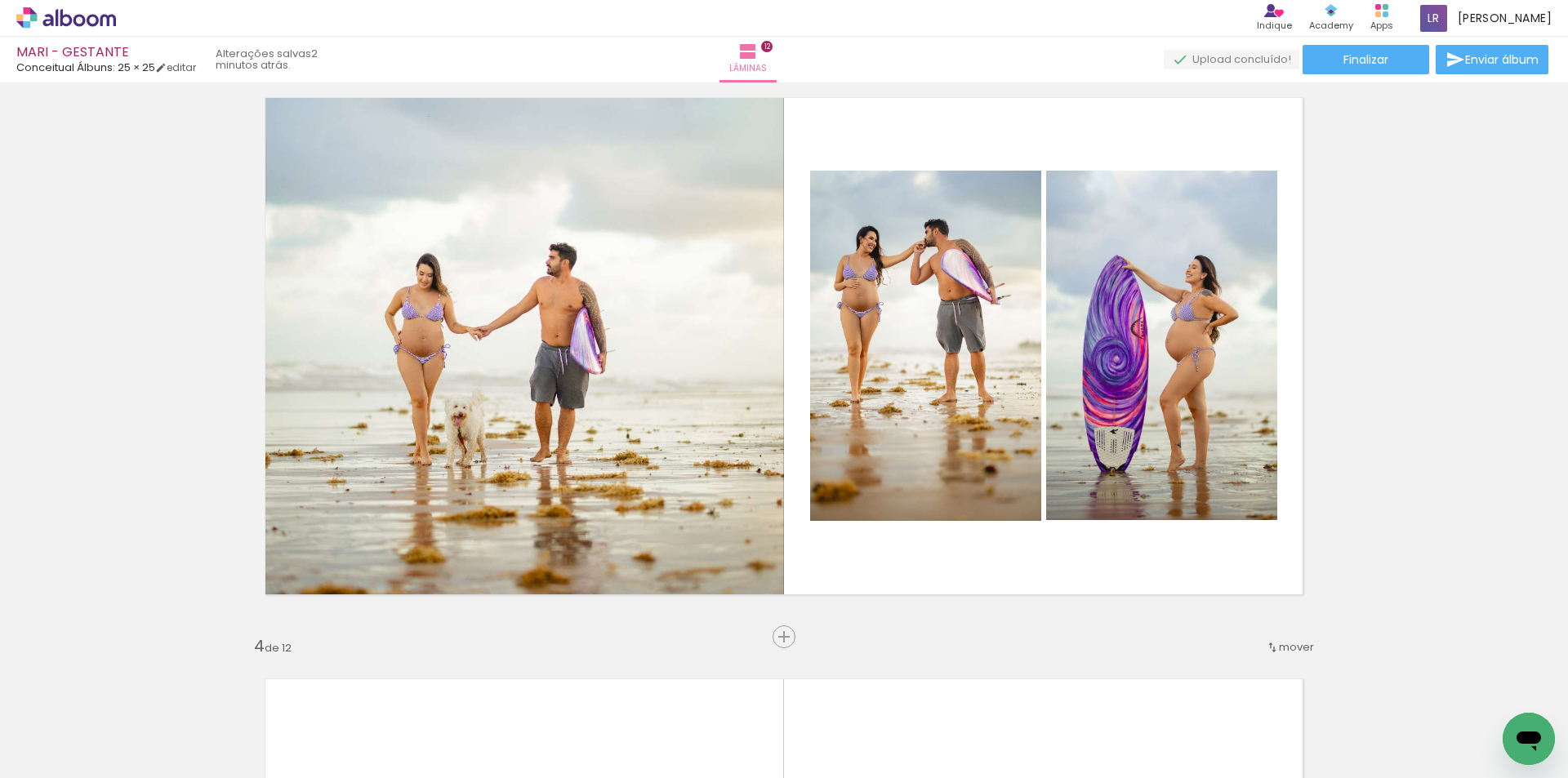
scroll to position [1306, 0]
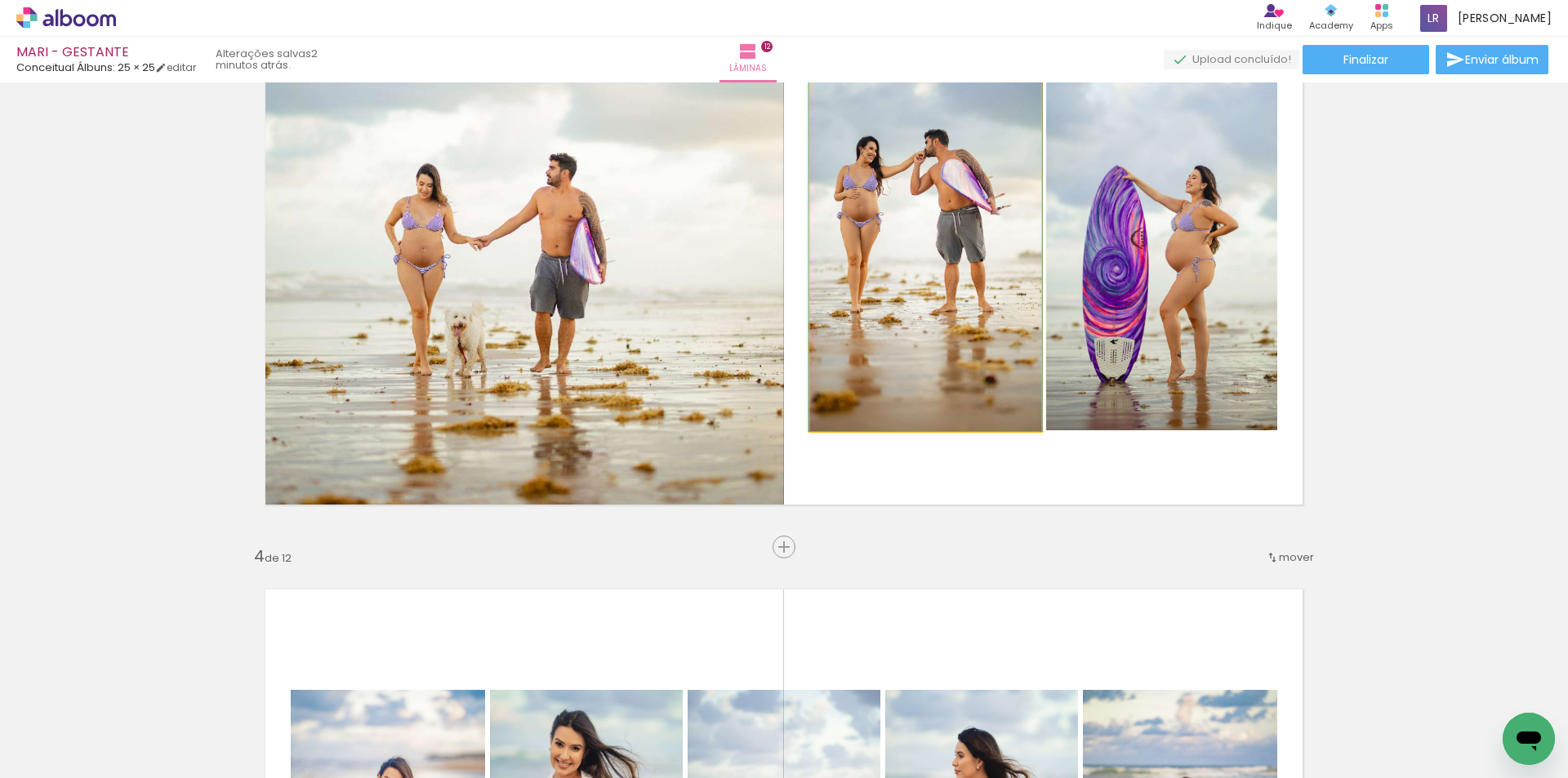
click at [882, 237] on quentale-photo at bounding box center [926, 255] width 231 height 350
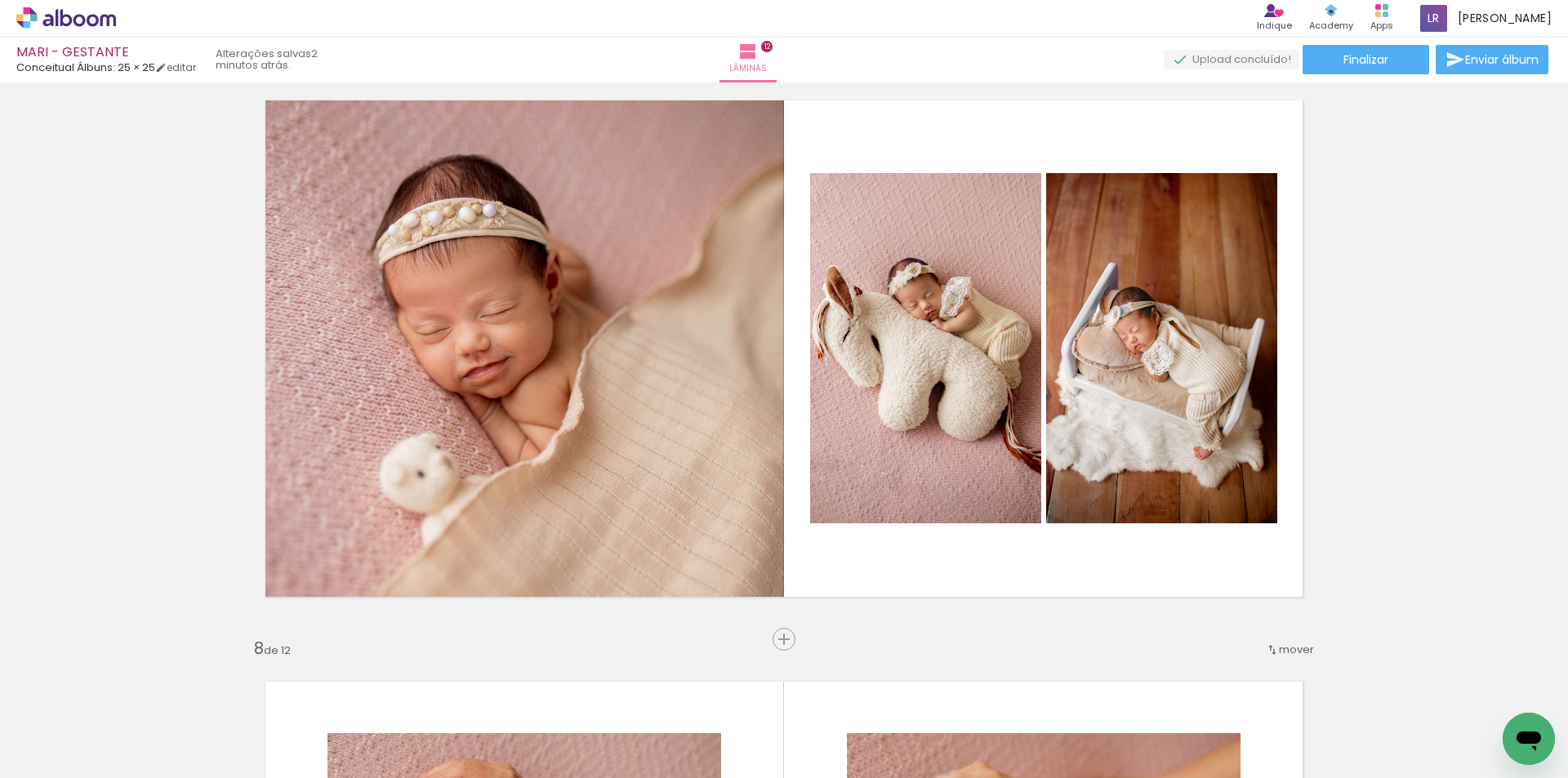
scroll to position [3591, 0]
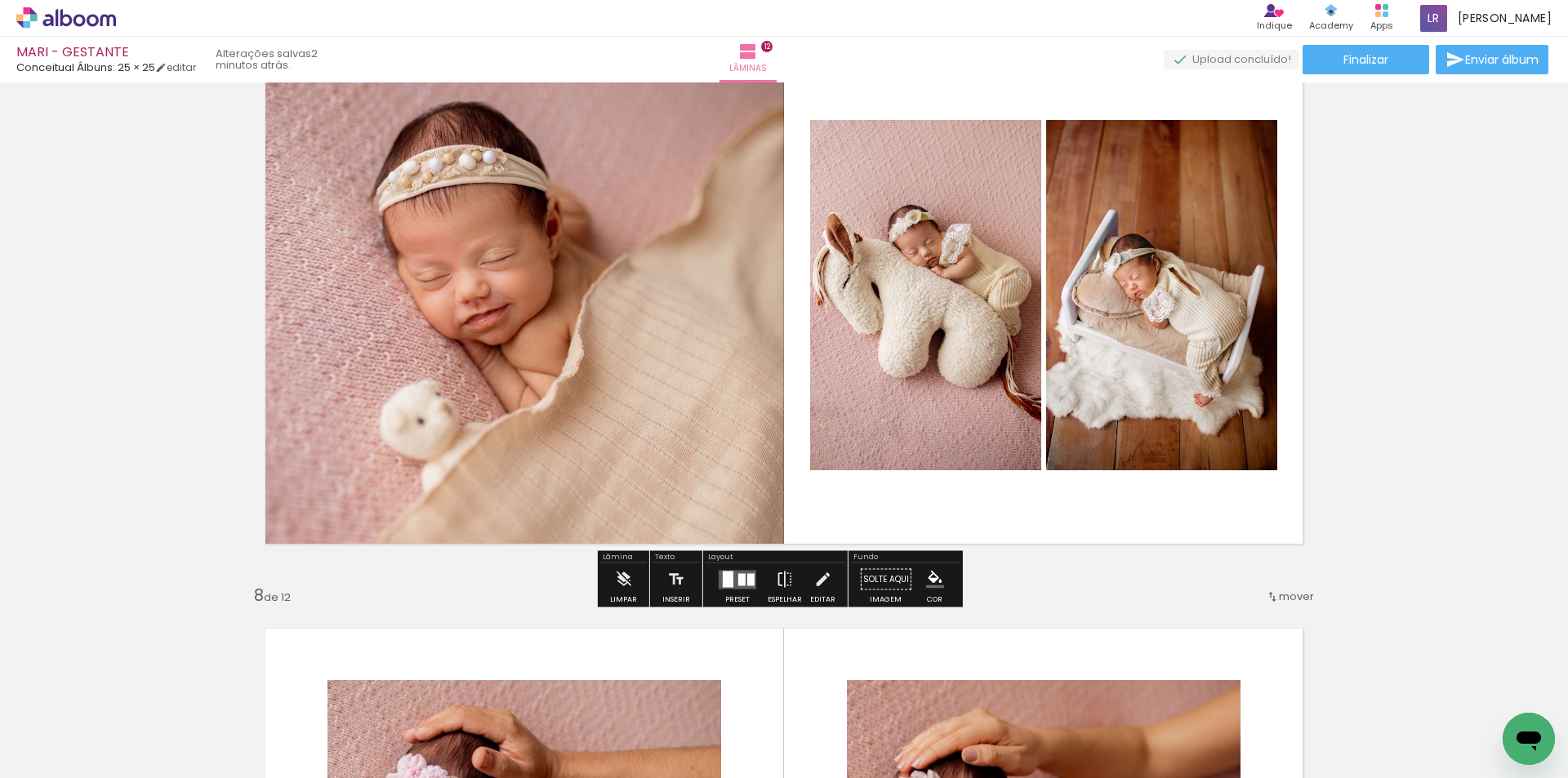
click at [920, 320] on quentale-photo at bounding box center [926, 295] width 231 height 350
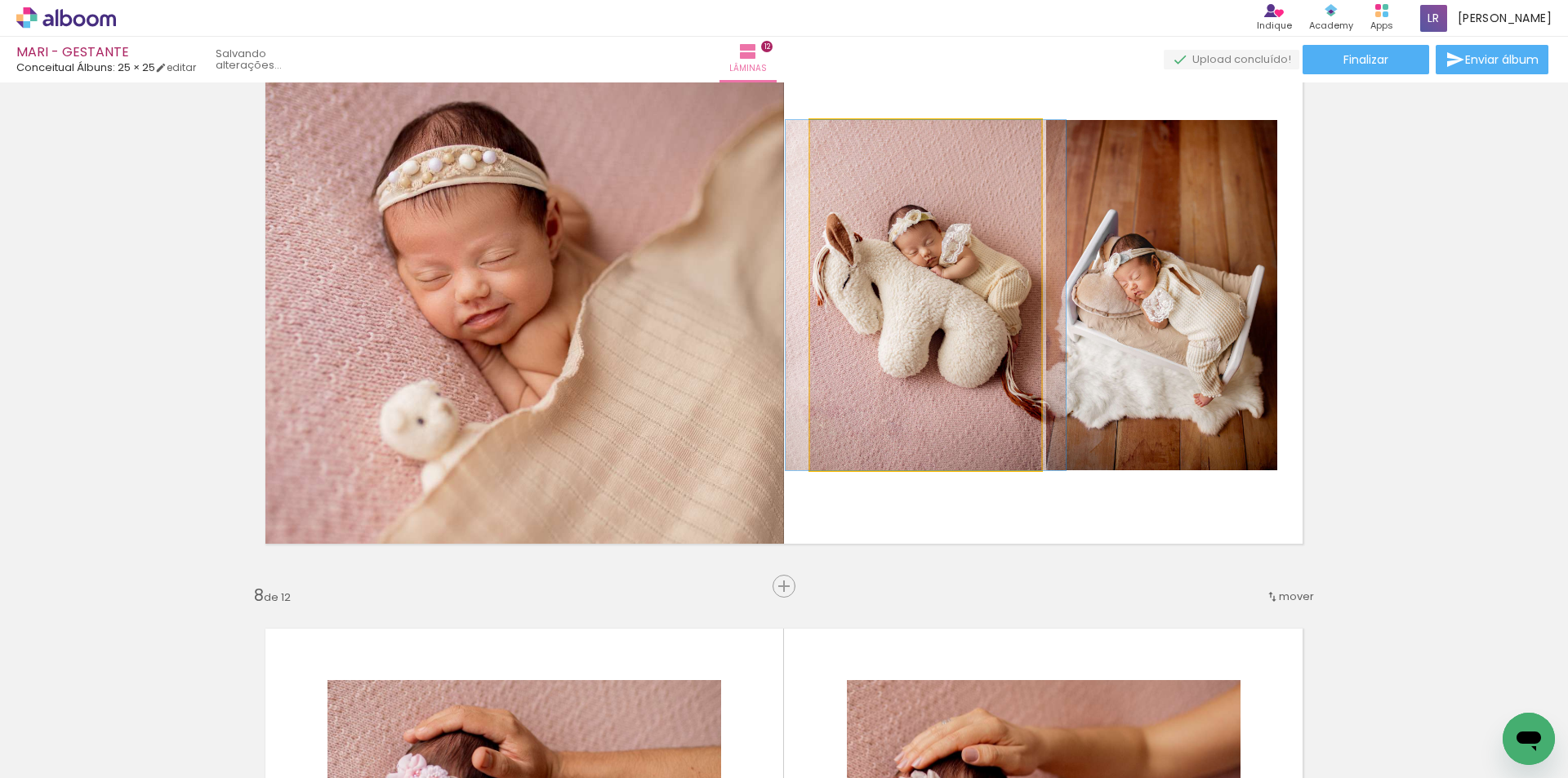
click at [920, 320] on quentale-photo at bounding box center [926, 295] width 231 height 350
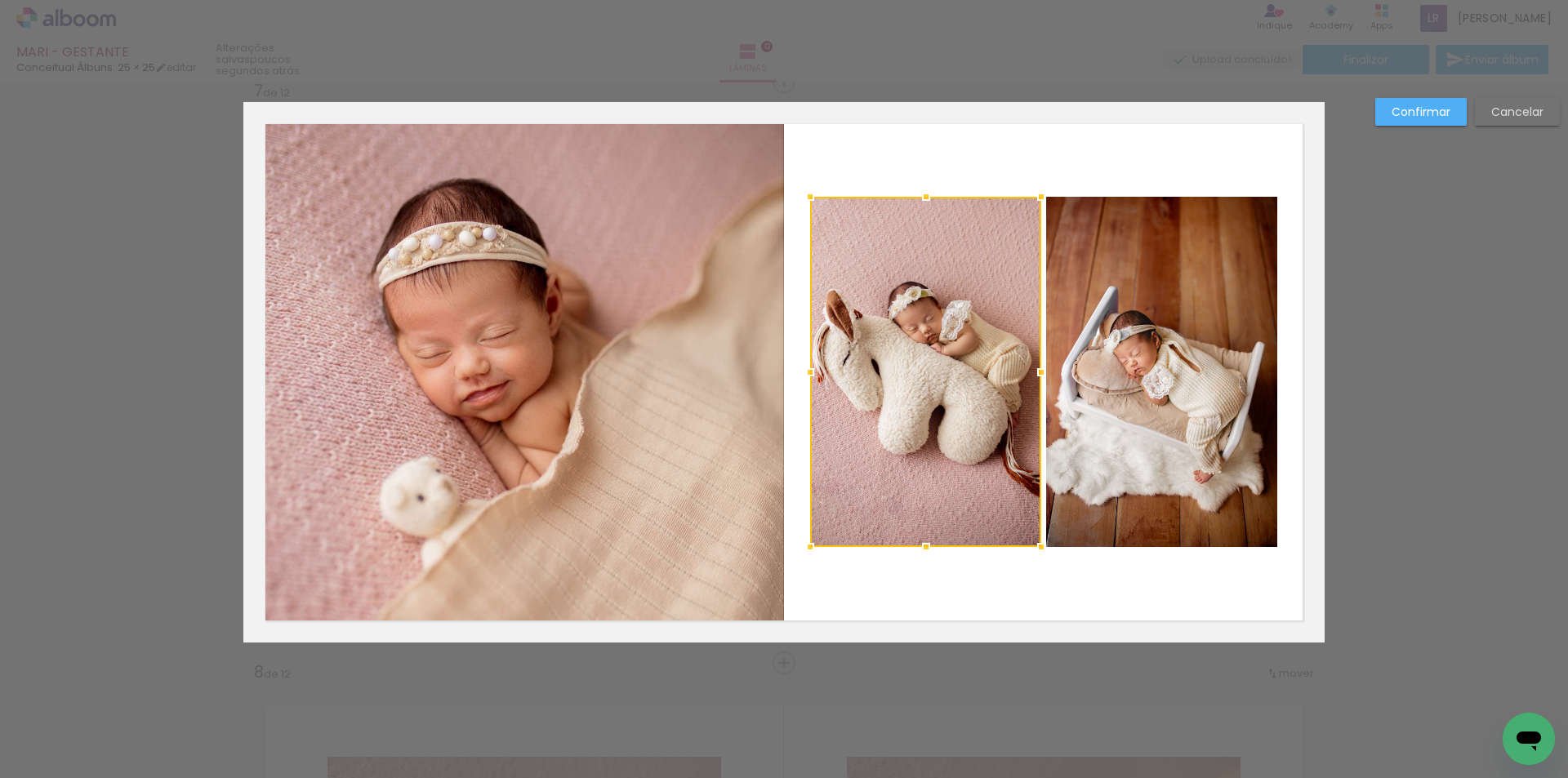
scroll to position [3507, 0]
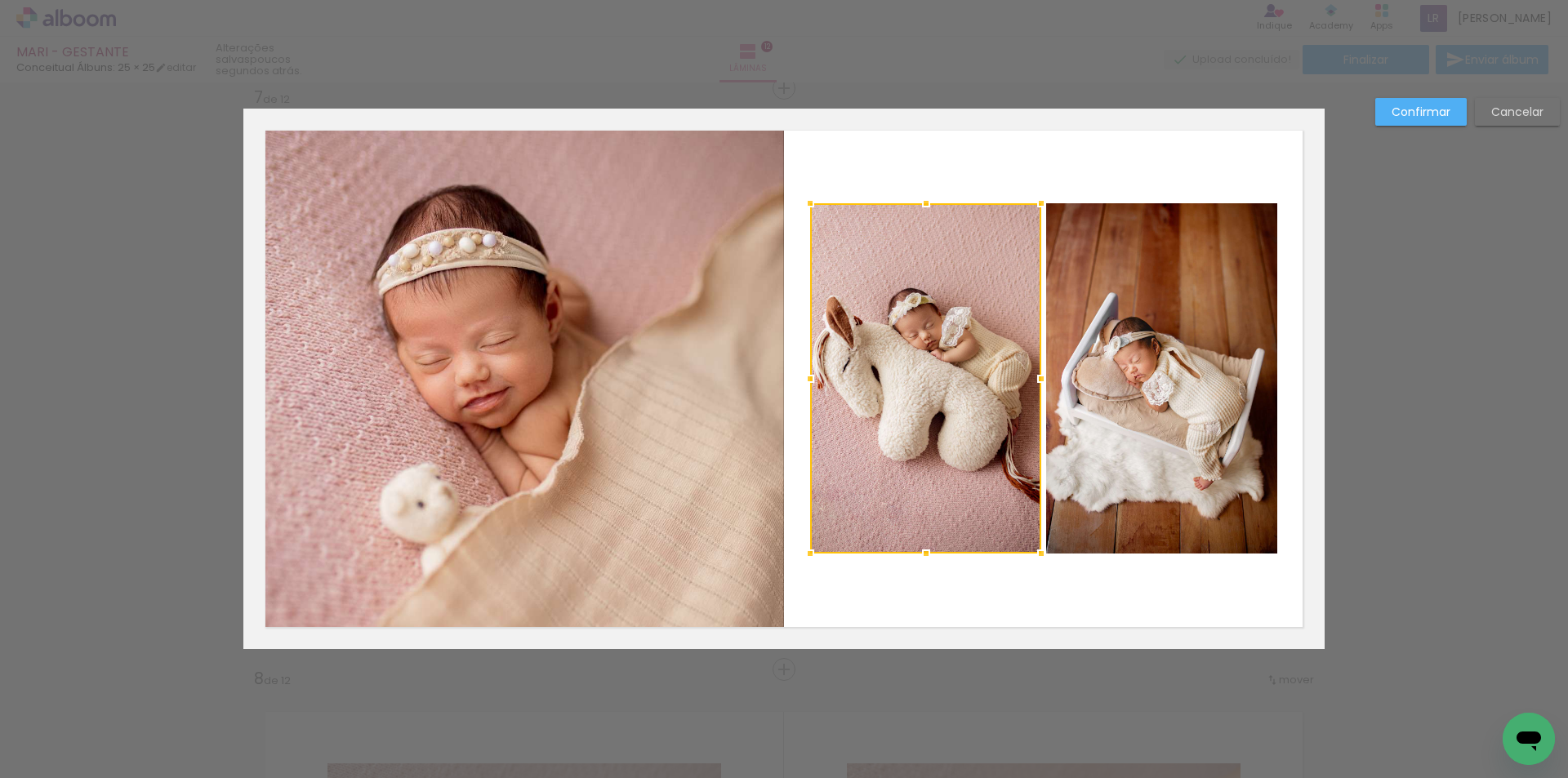
click at [1402, 122] on paper-button "Confirmar" at bounding box center [1421, 112] width 92 height 28
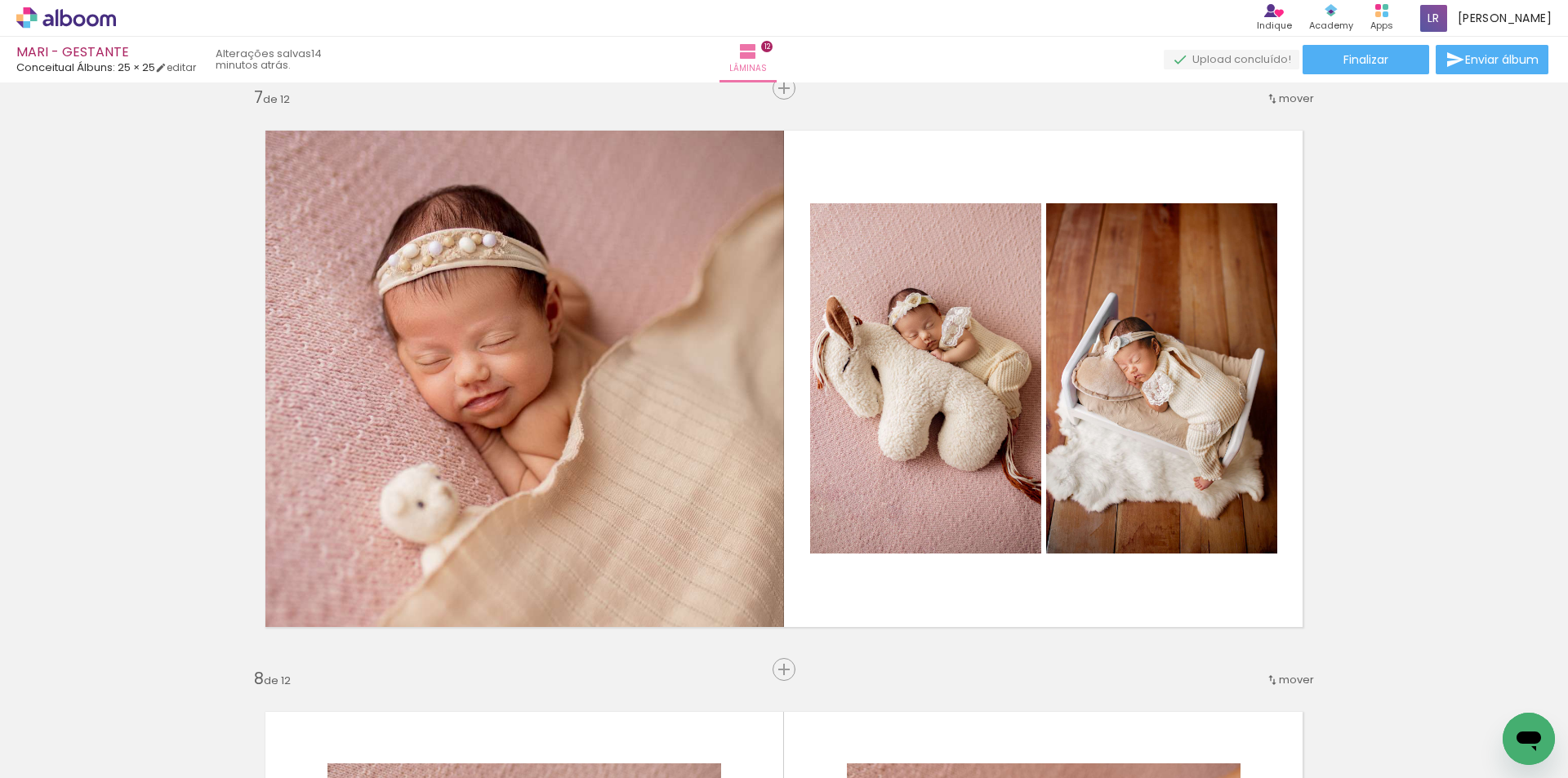
scroll to position [2286, 0]
